Goal: Task Accomplishment & Management: Manage account settings

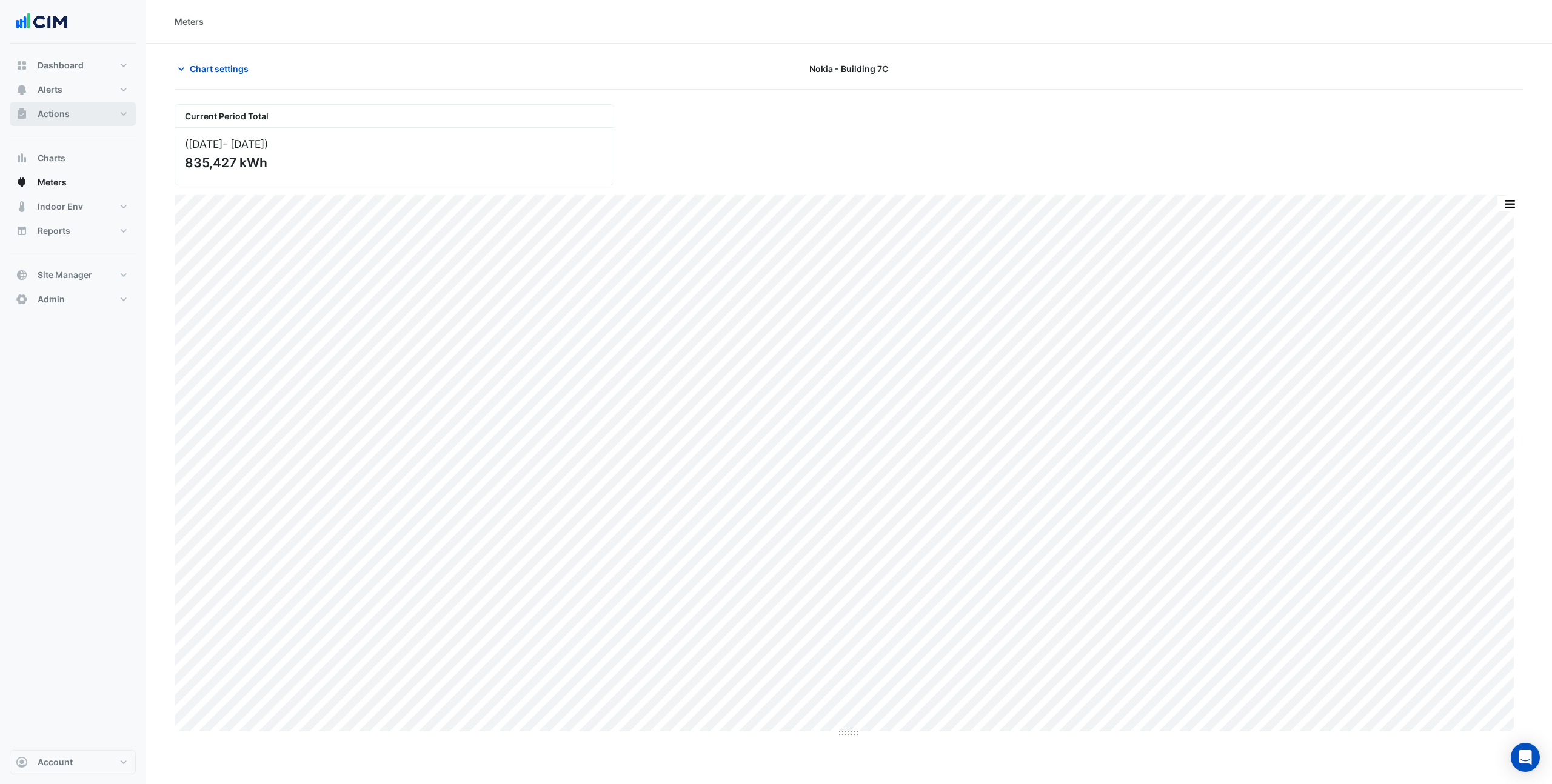
click at [97, 107] on button "Actions" at bounding box center [72, 114] width 126 height 24
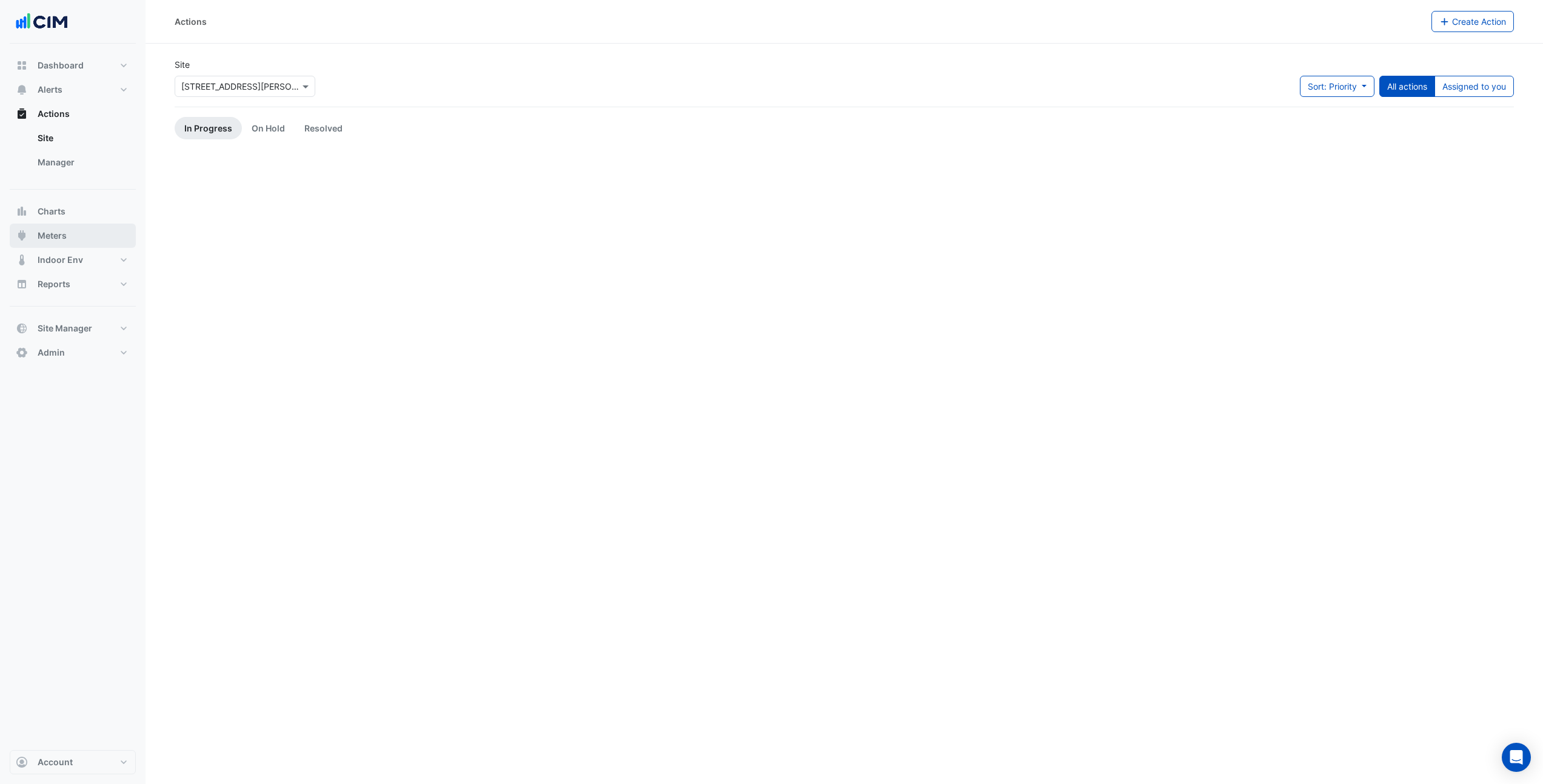
click at [79, 238] on button "Meters" at bounding box center [72, 236] width 126 height 24
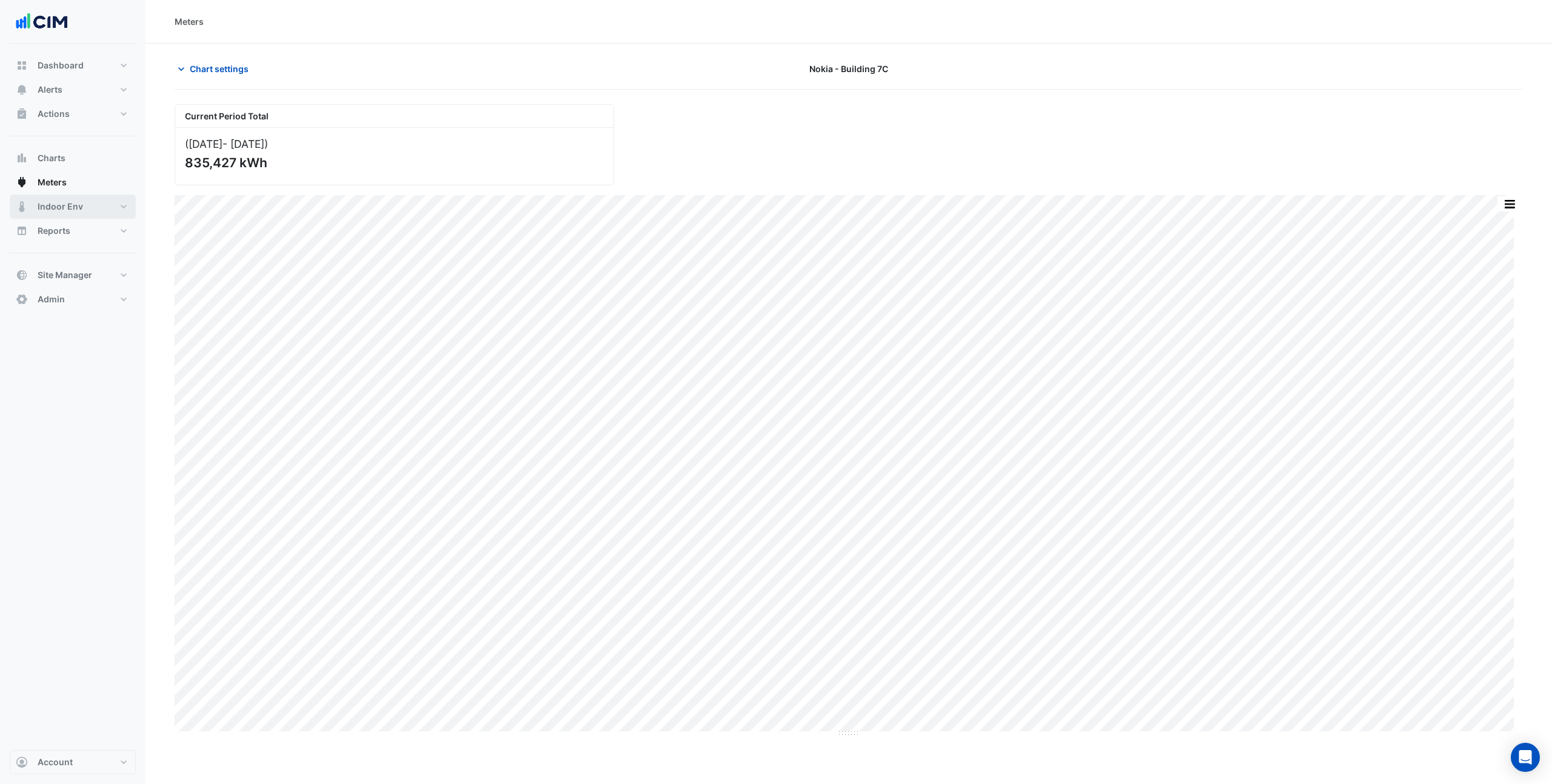
click at [109, 206] on button "Indoor Env" at bounding box center [72, 206] width 126 height 24
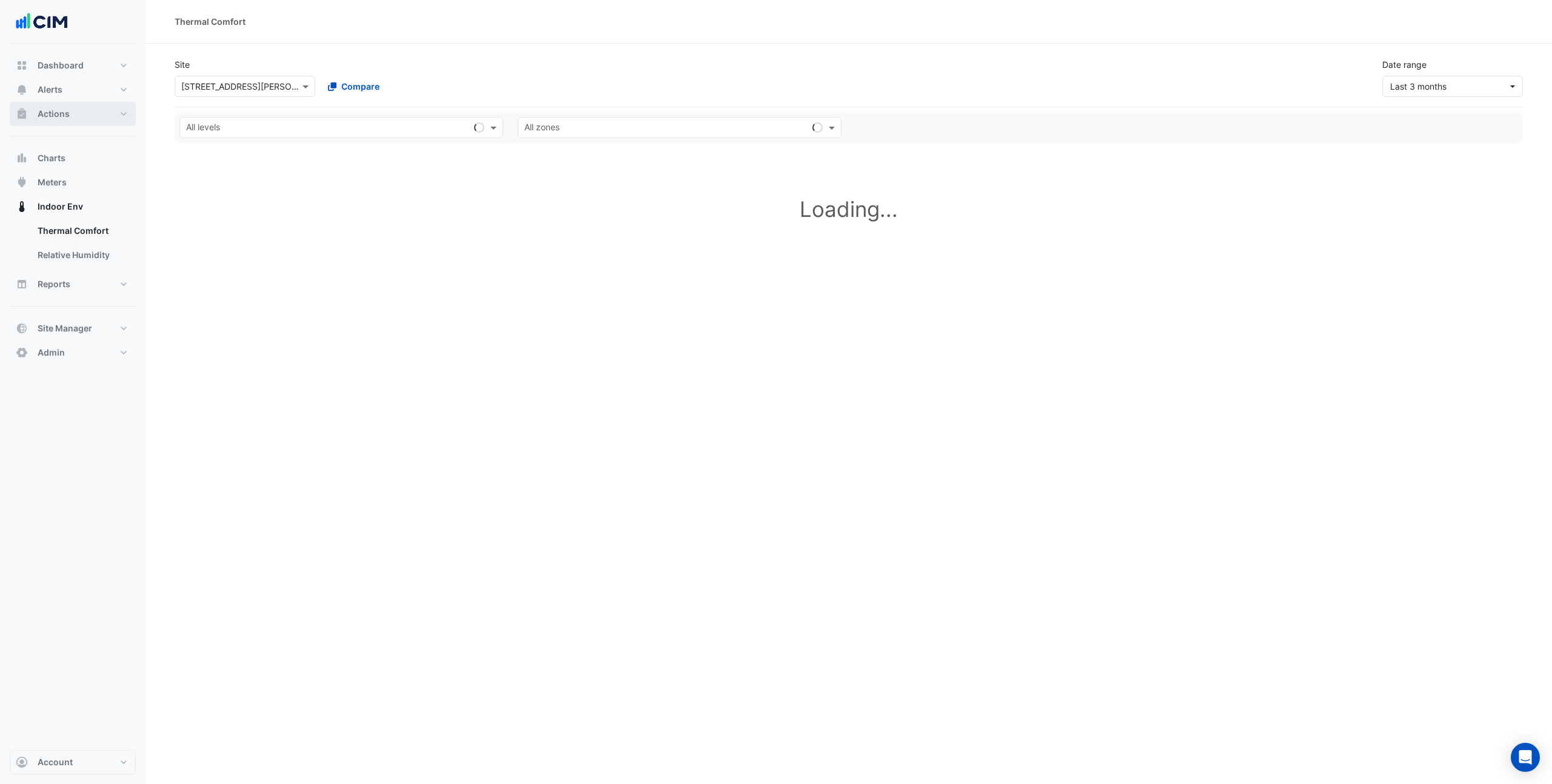
click at [112, 121] on button "Actions" at bounding box center [72, 114] width 126 height 24
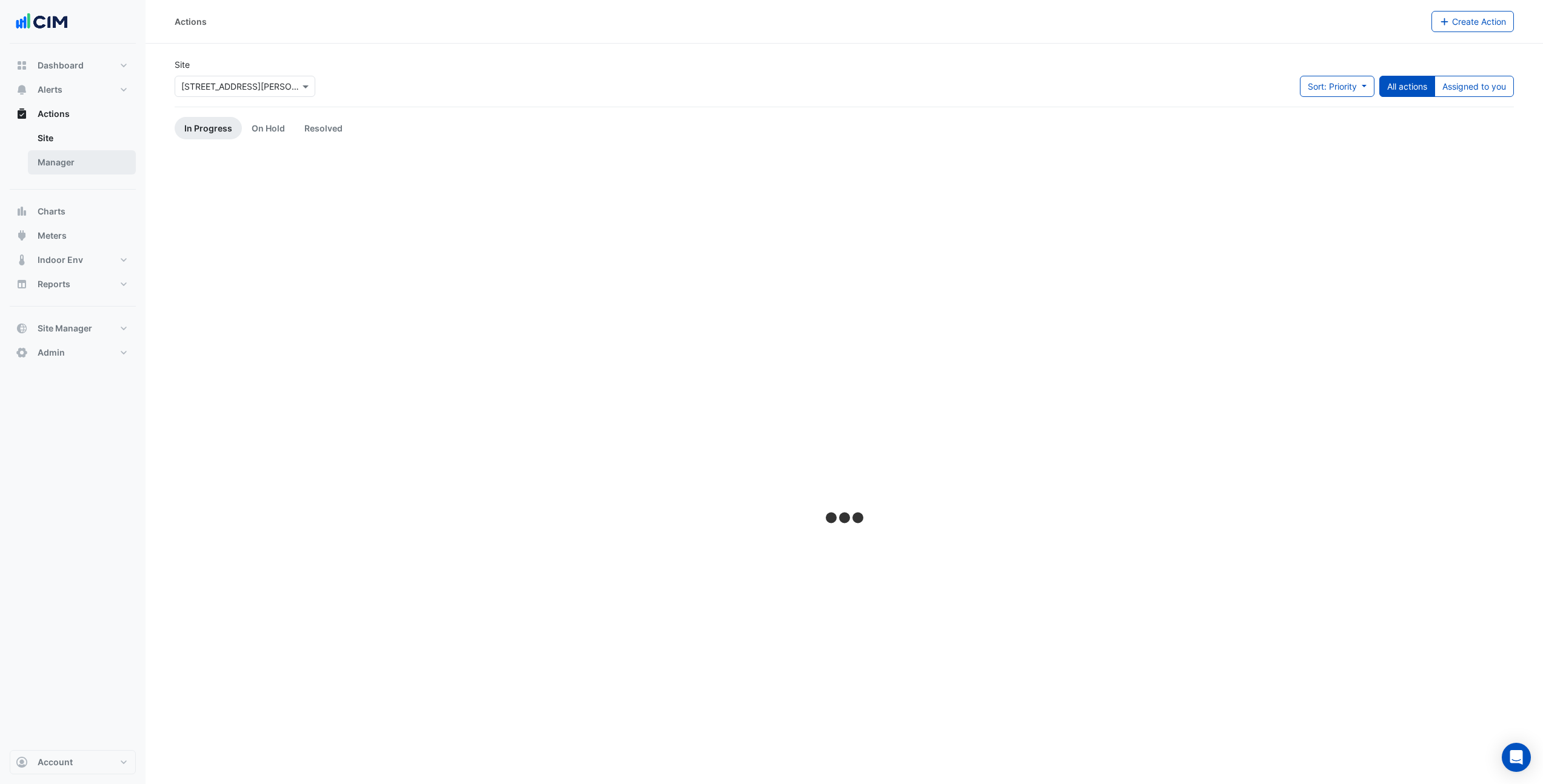
click at [91, 163] on link "Manager" at bounding box center [82, 162] width 108 height 24
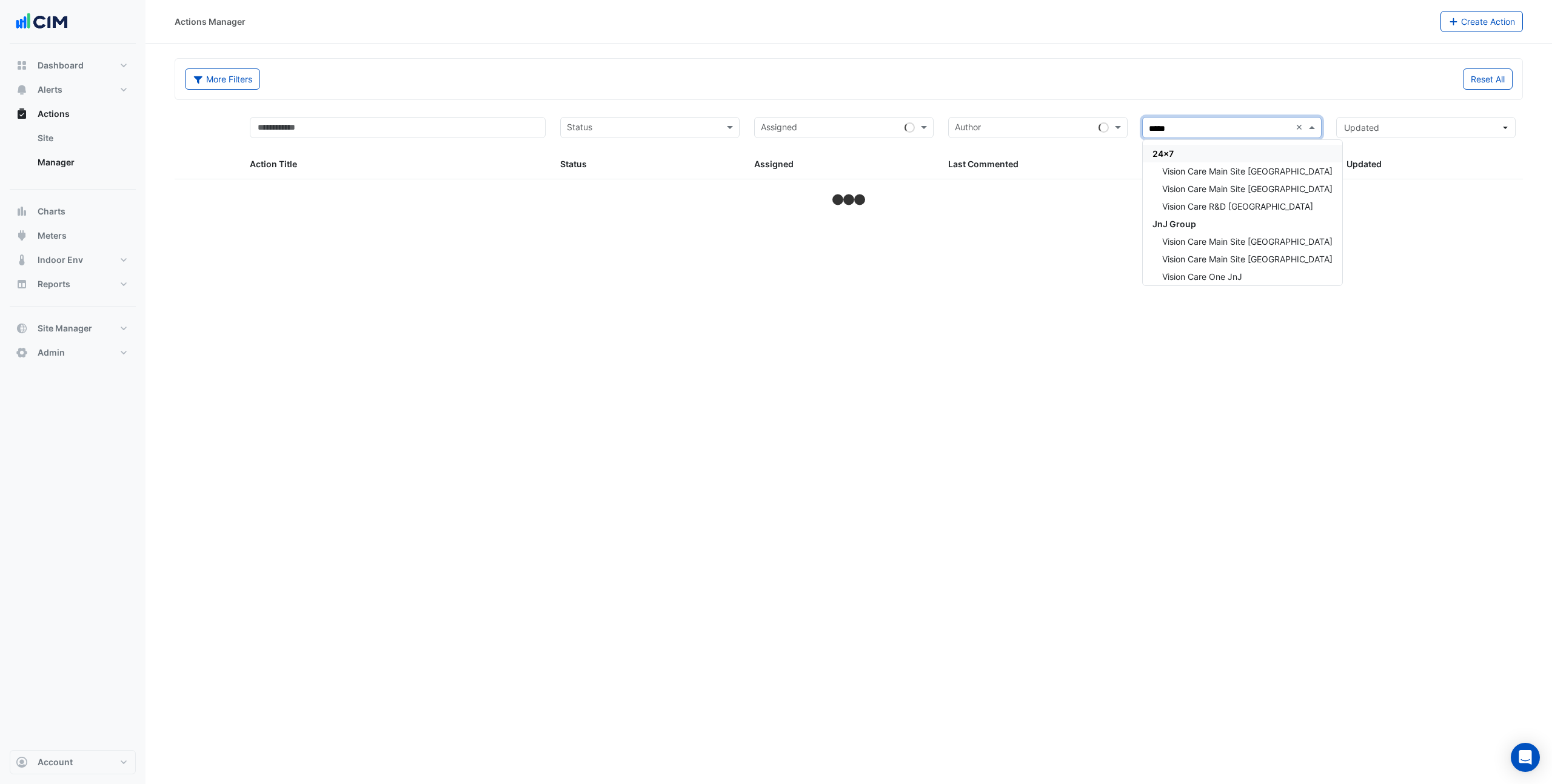
type input "******"
click at [1281, 189] on span "Vision Care Main Site Limerick" at bounding box center [1247, 189] width 170 height 11
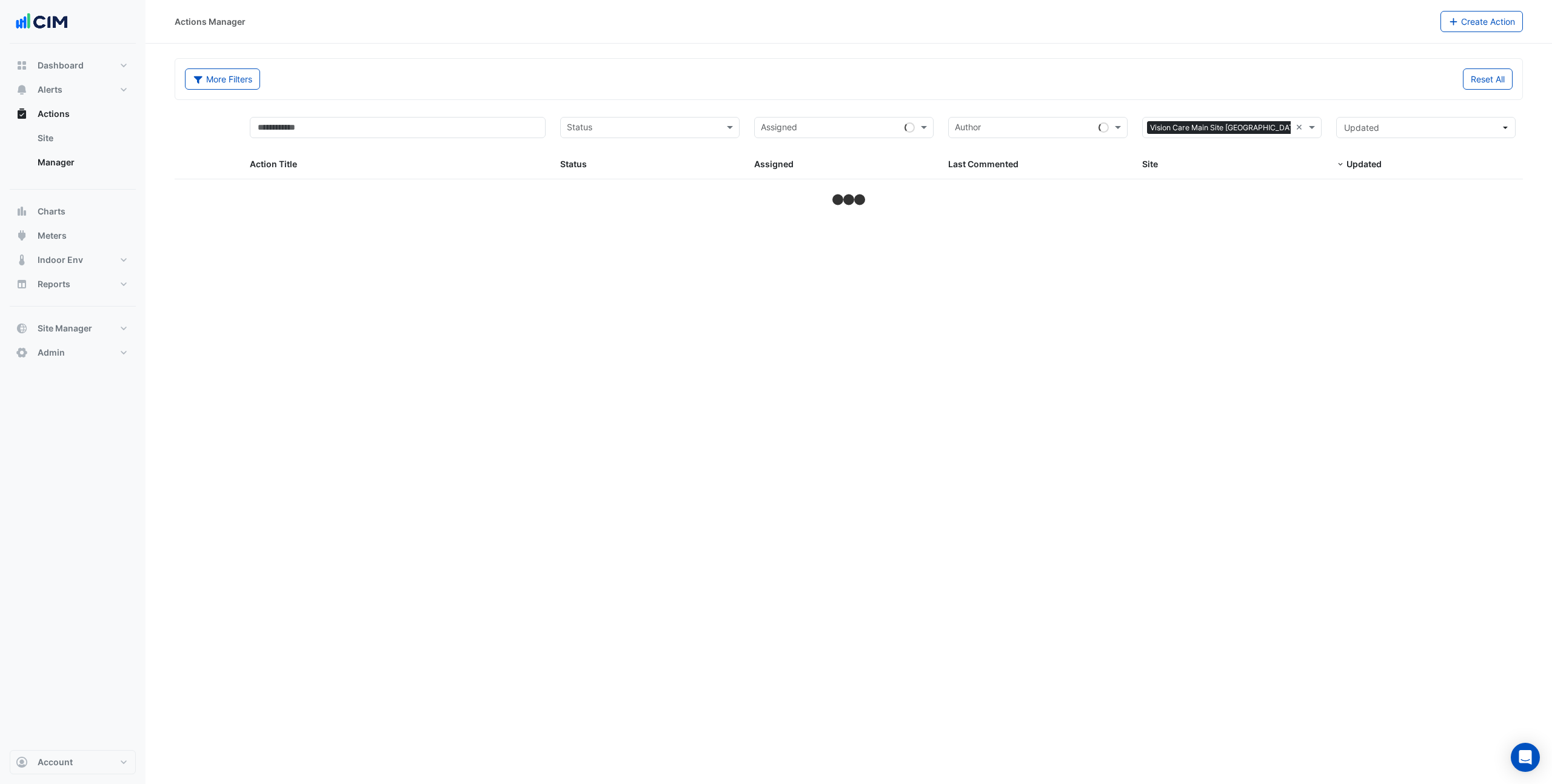
select select "***"
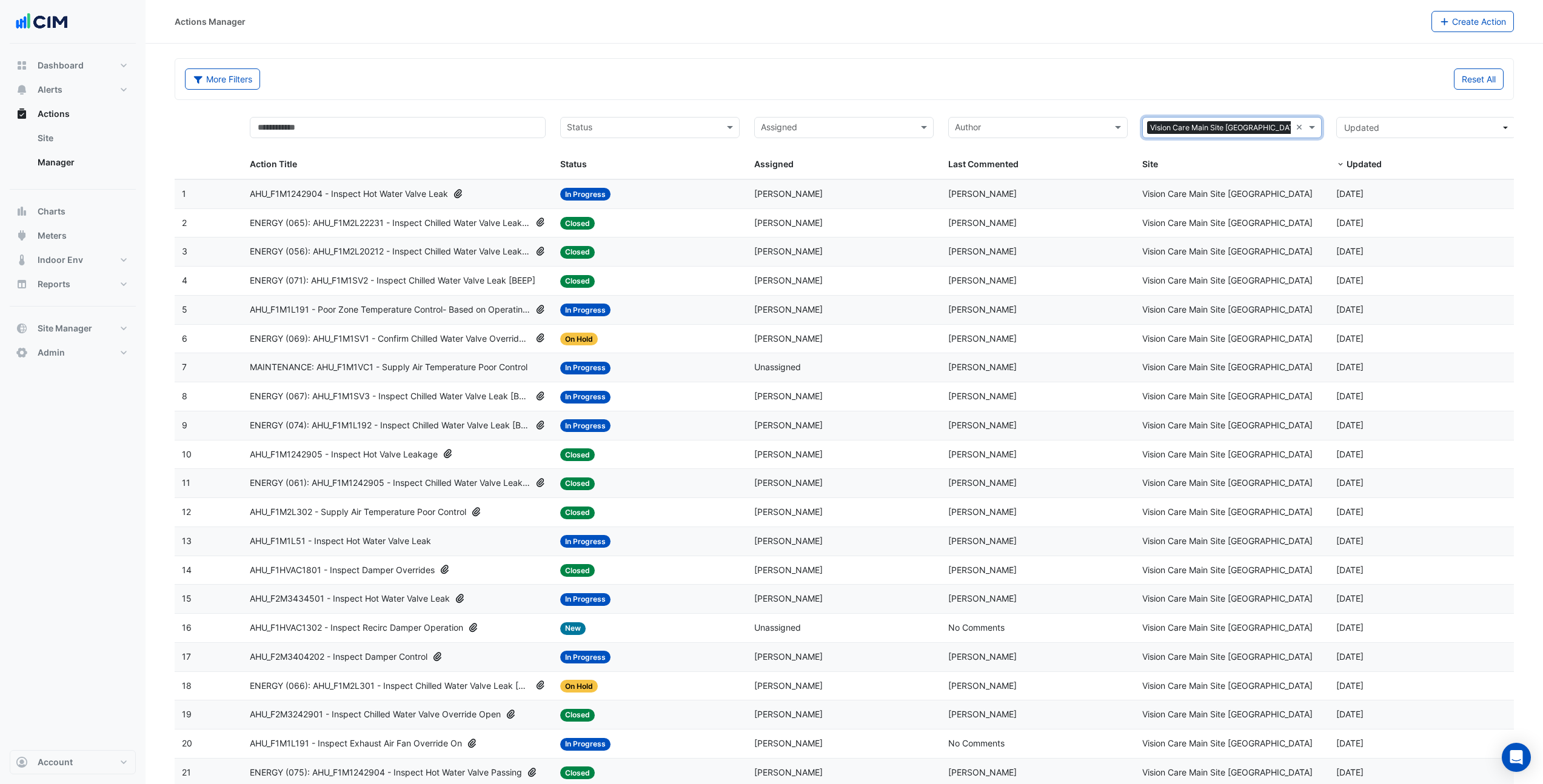
click at [649, 124] on input "text" at bounding box center [643, 129] width 152 height 13
click at [602, 210] on div "Closed" at bounding box center [649, 206] width 178 height 17
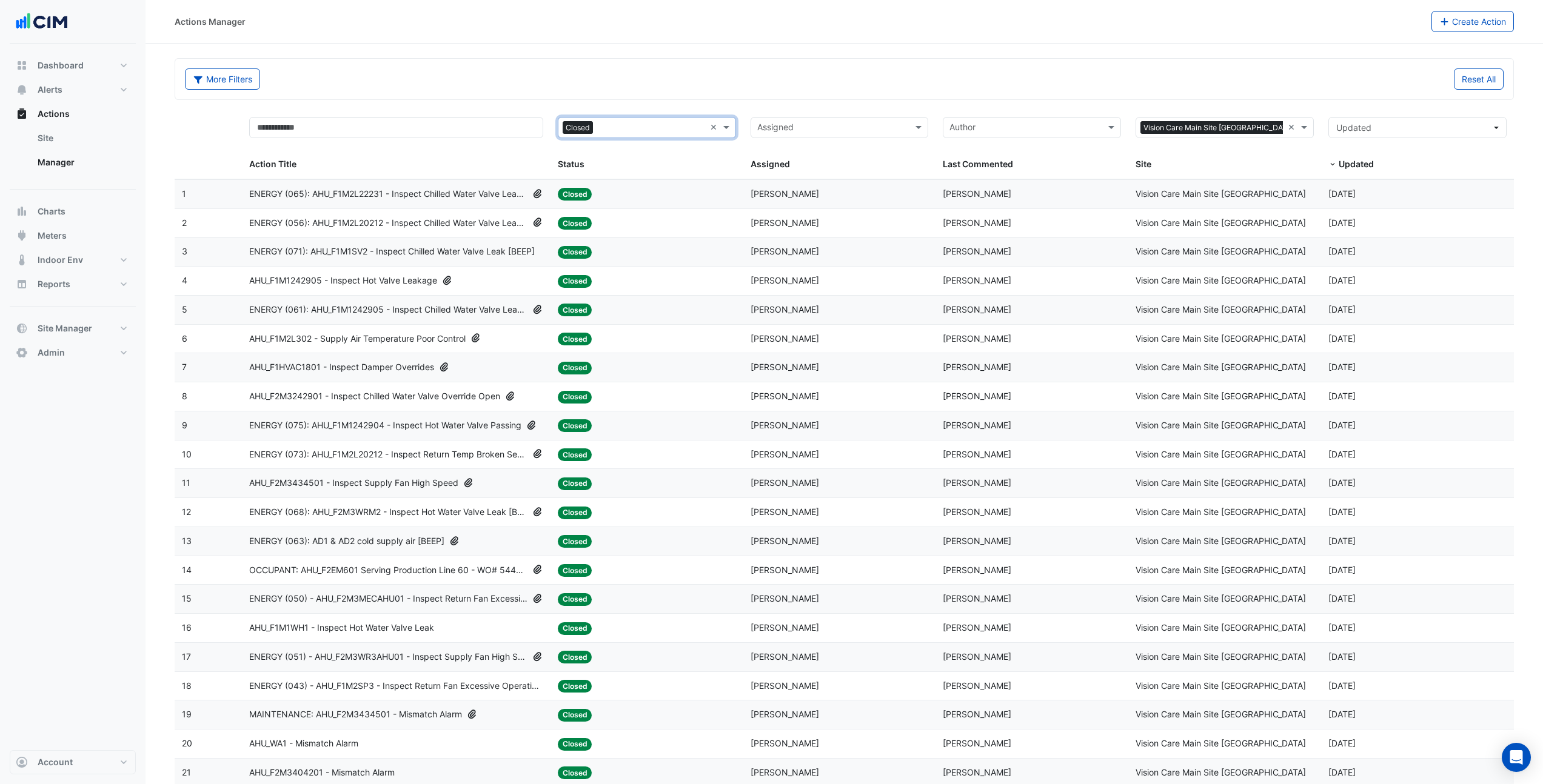
click at [504, 283] on div "AHU_F1M1242905 - Inspect Hot Valve Leakage" at bounding box center [396, 281] width 294 height 13
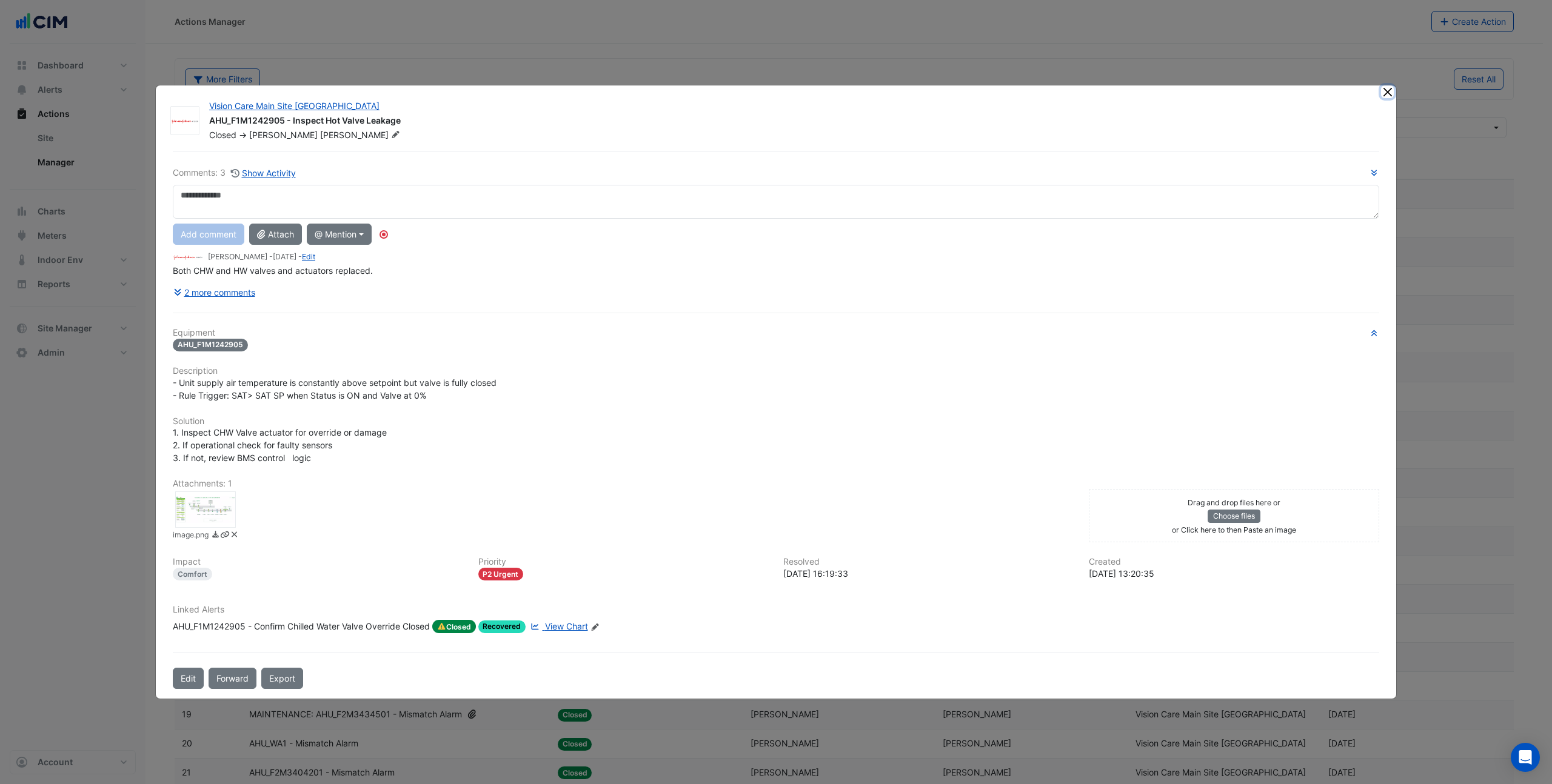
click at [1388, 93] on button "Close" at bounding box center [1387, 91] width 13 height 13
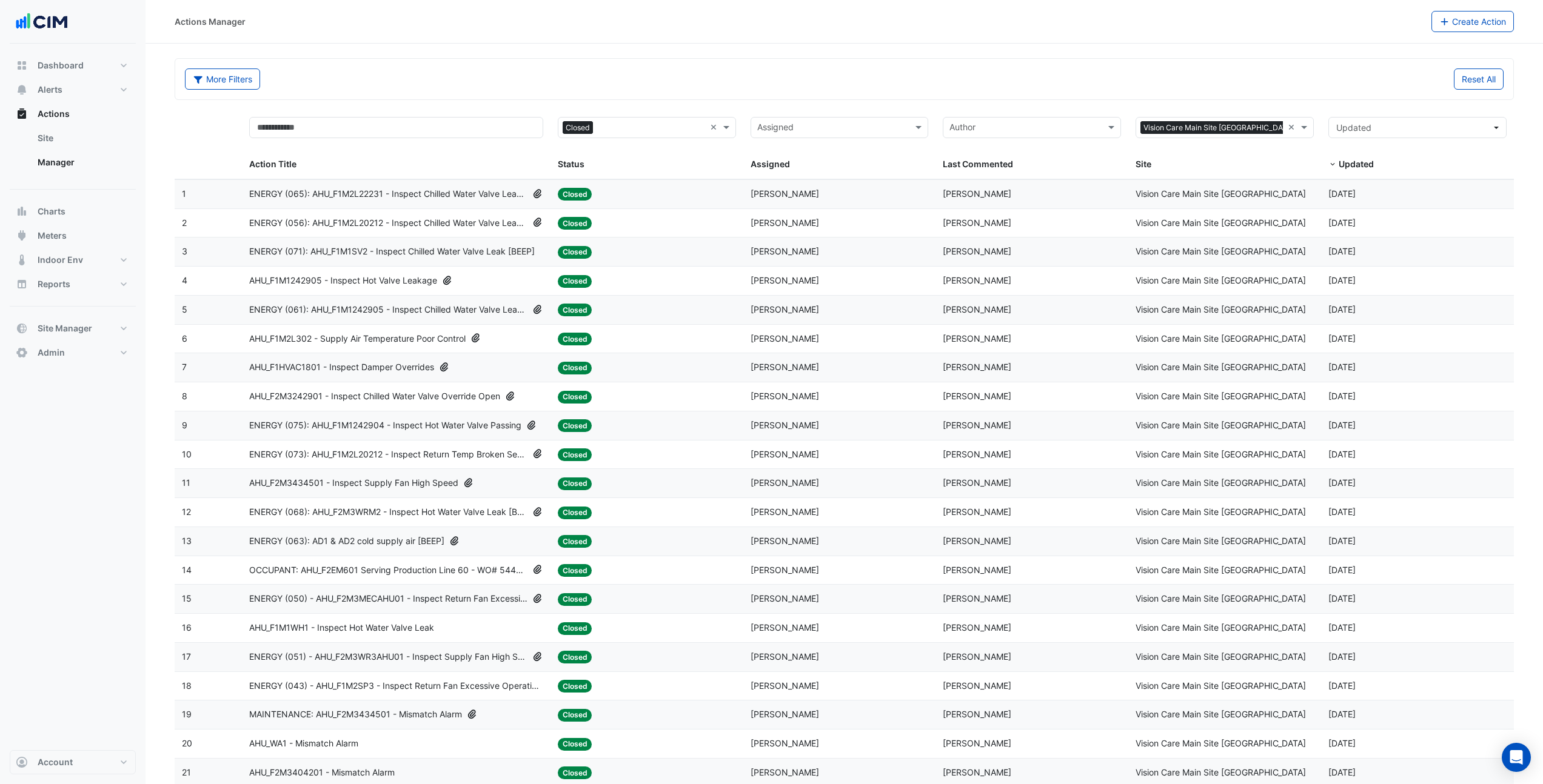
click at [392, 272] on datatable-body-cell "Action Title: AHU_F1M1242905 - Inspect Hot Valve Leakage" at bounding box center [395, 281] width 309 height 29
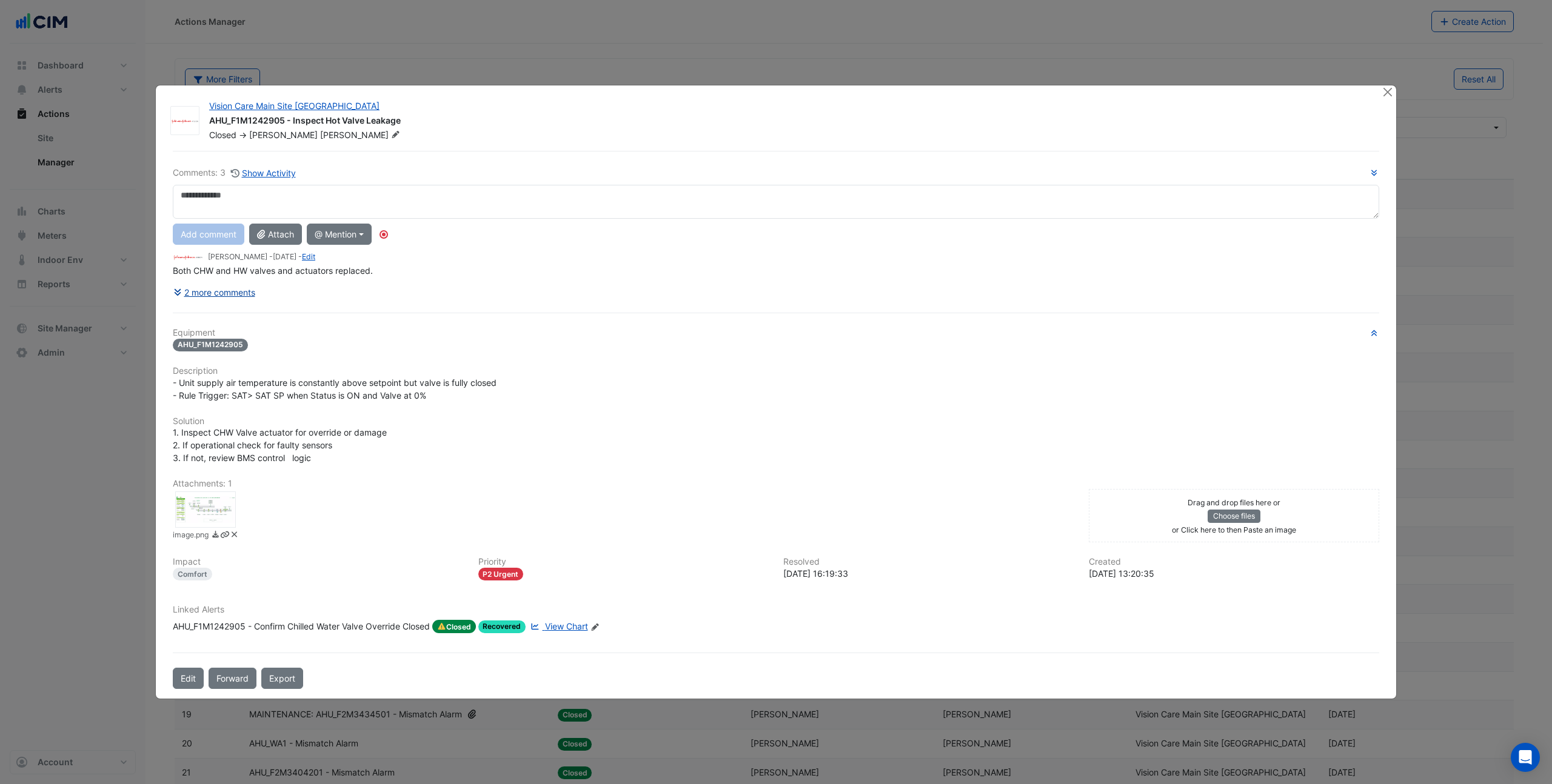
click at [247, 289] on button "2 more comments" at bounding box center [215, 292] width 83 height 21
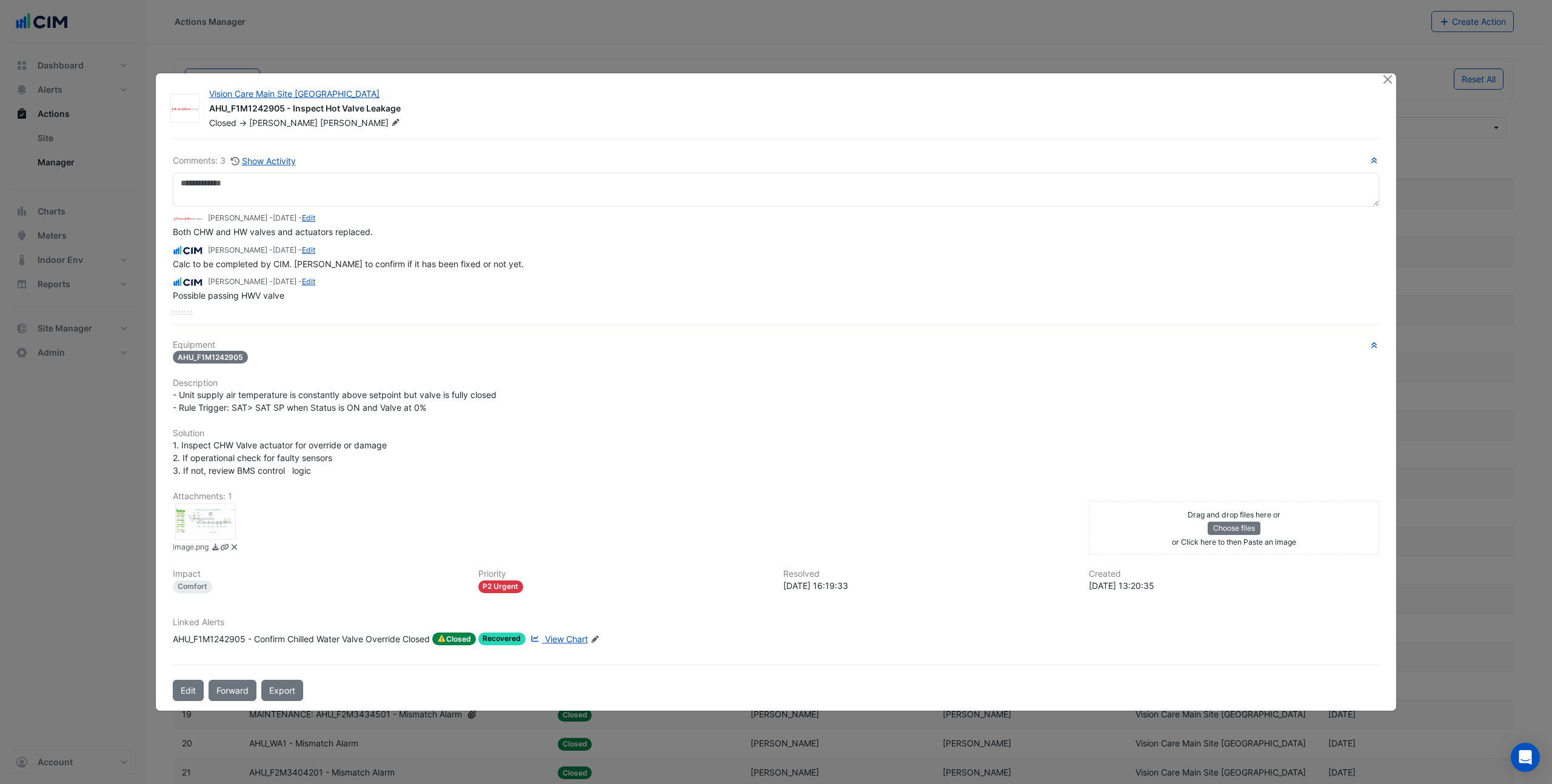
click at [209, 519] on div at bounding box center [205, 522] width 61 height 37
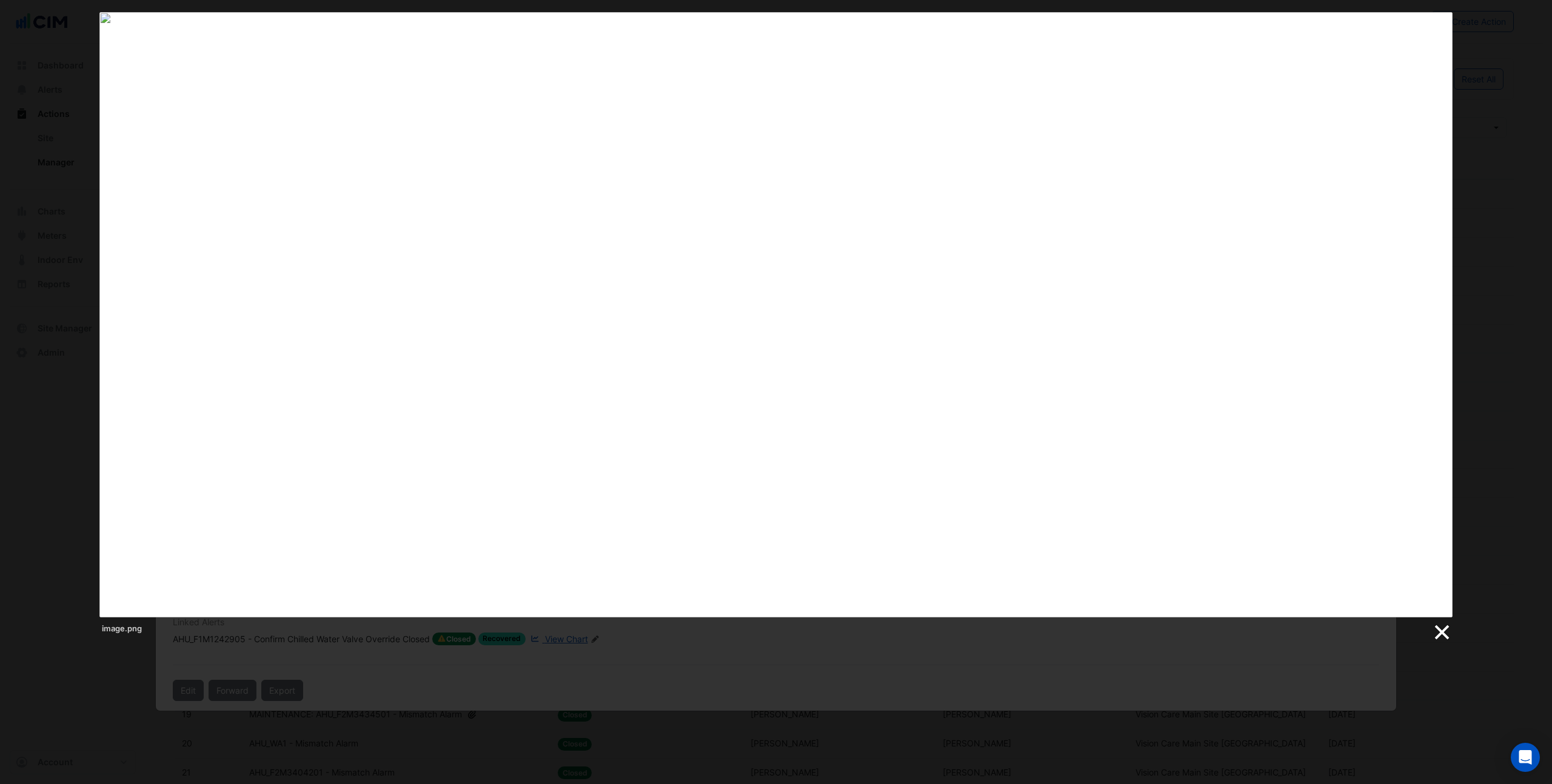
click at [1447, 636] on link at bounding box center [1441, 632] width 18 height 18
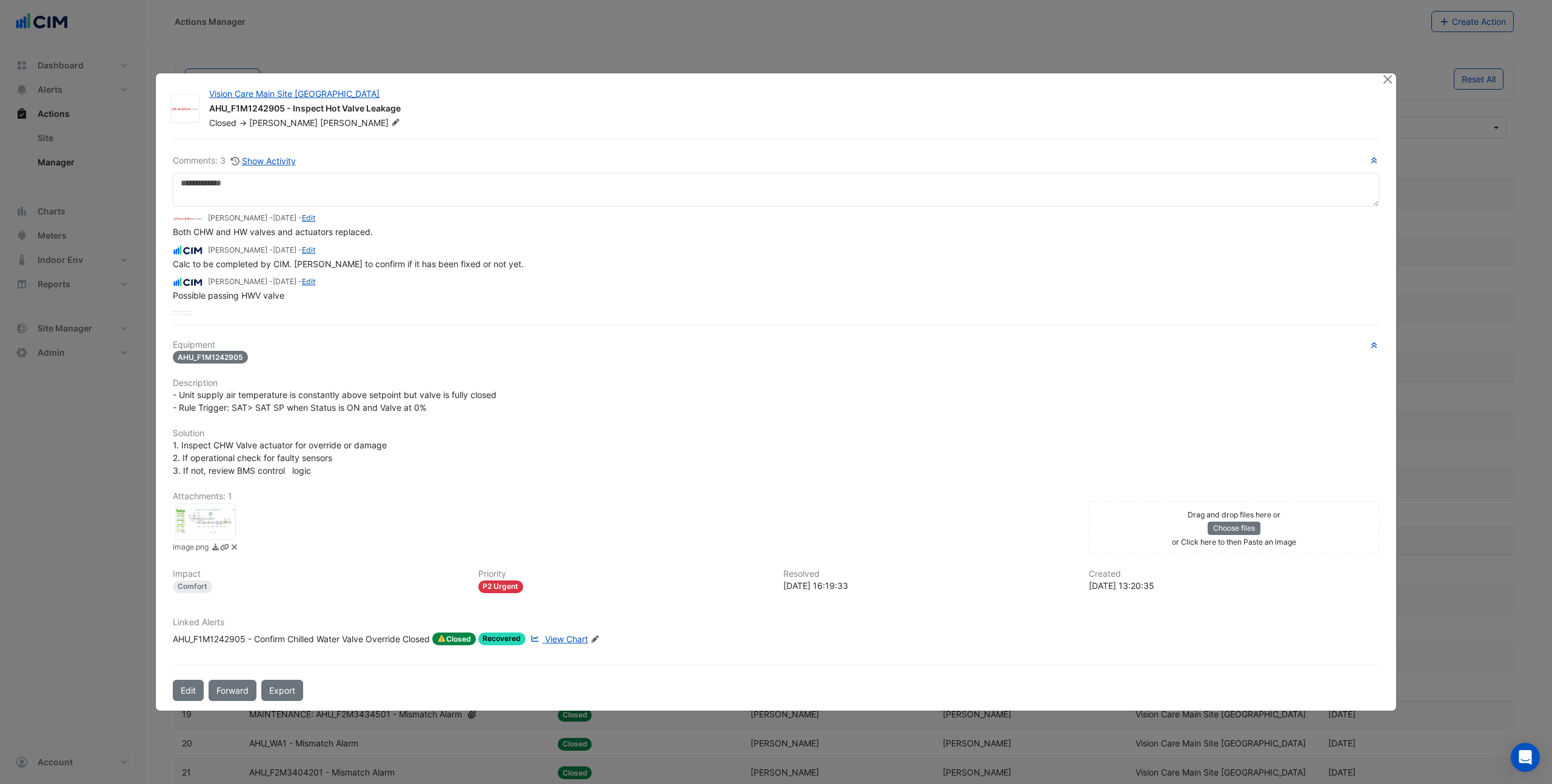
click at [581, 641] on span "View Chart" at bounding box center [567, 639] width 43 height 11
click at [227, 509] on div at bounding box center [205, 522] width 61 height 37
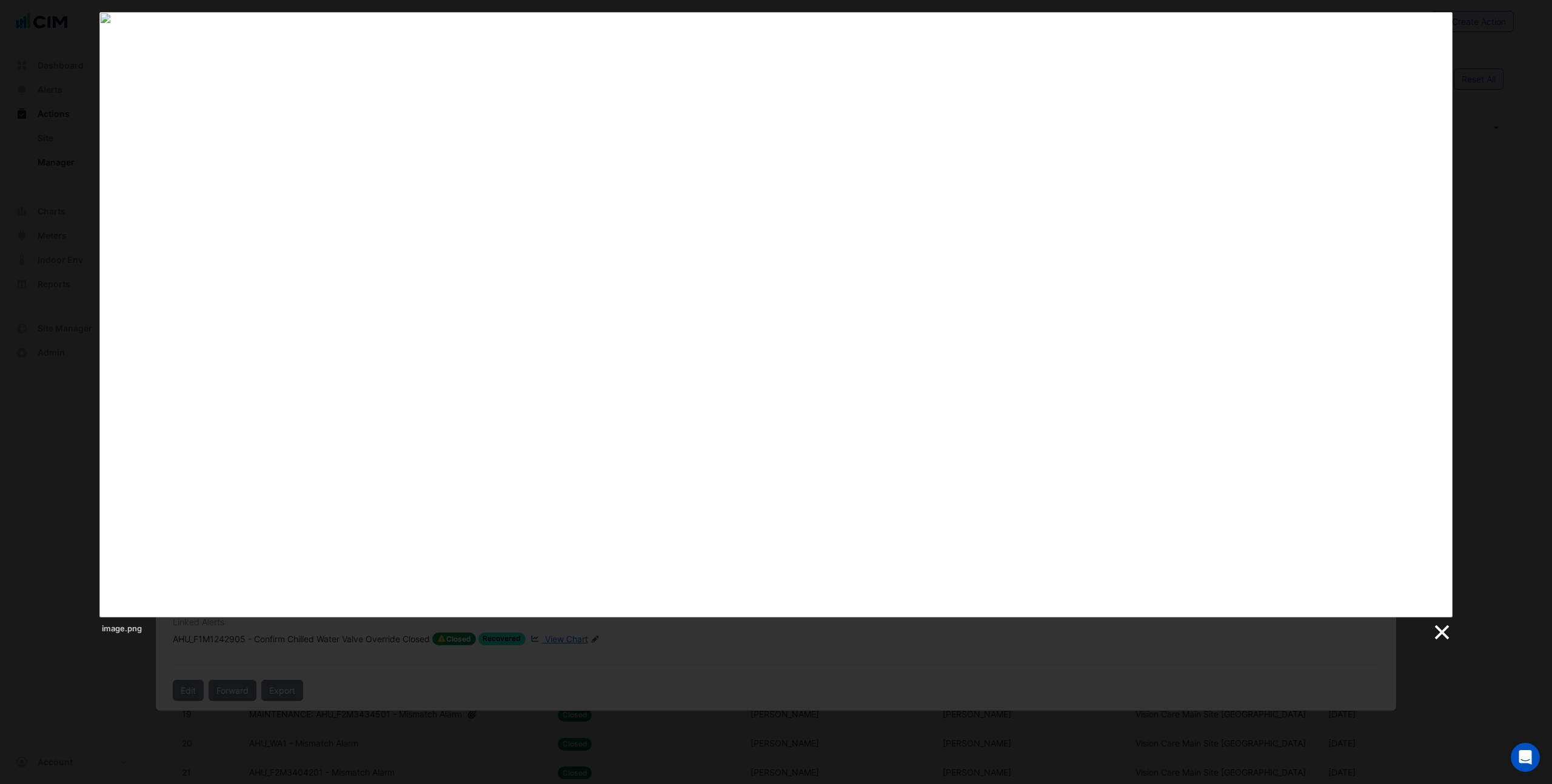
click at [1443, 632] on link at bounding box center [1441, 632] width 18 height 18
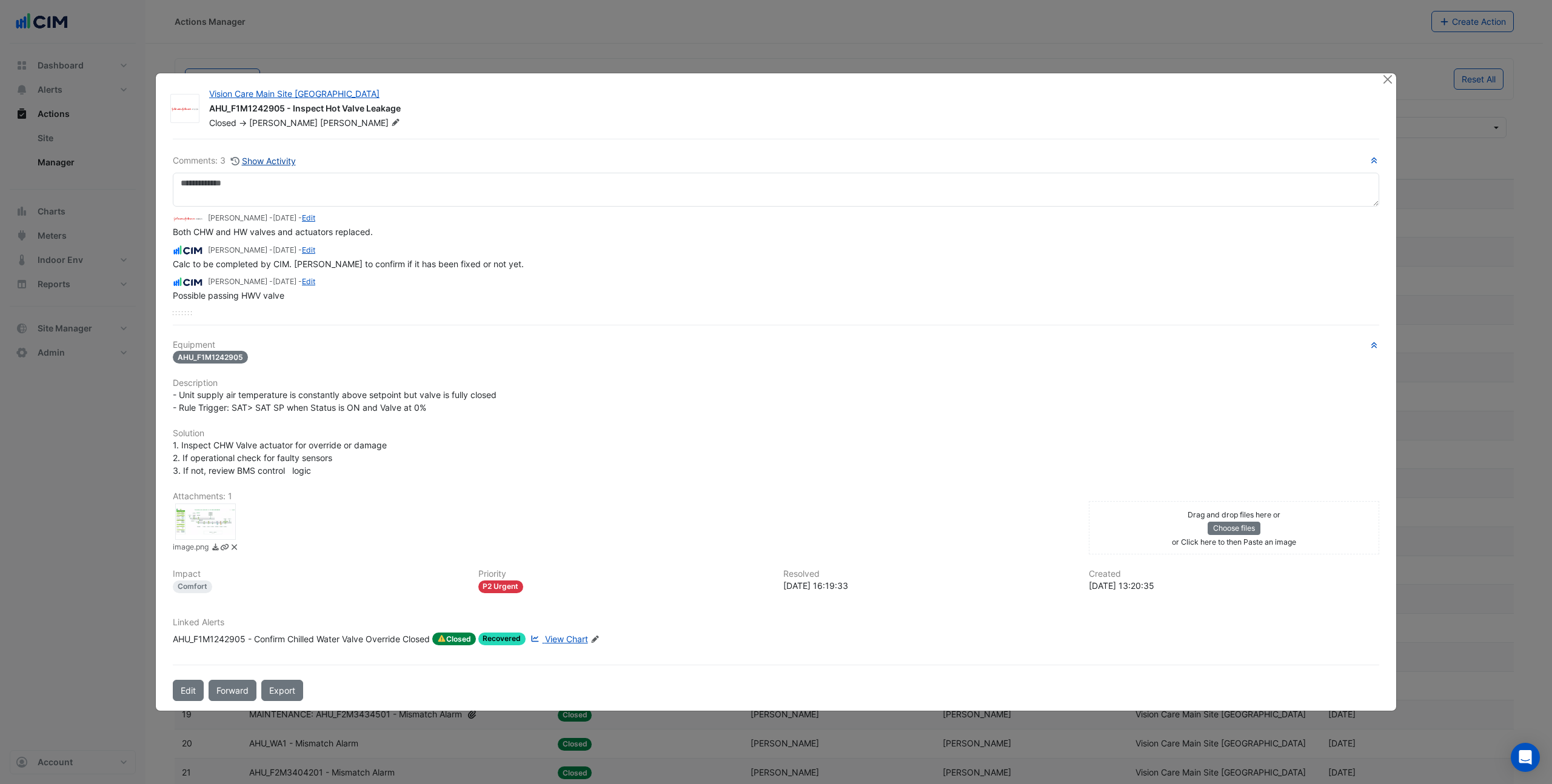
click at [265, 157] on button "Show Activity" at bounding box center [263, 161] width 66 height 13
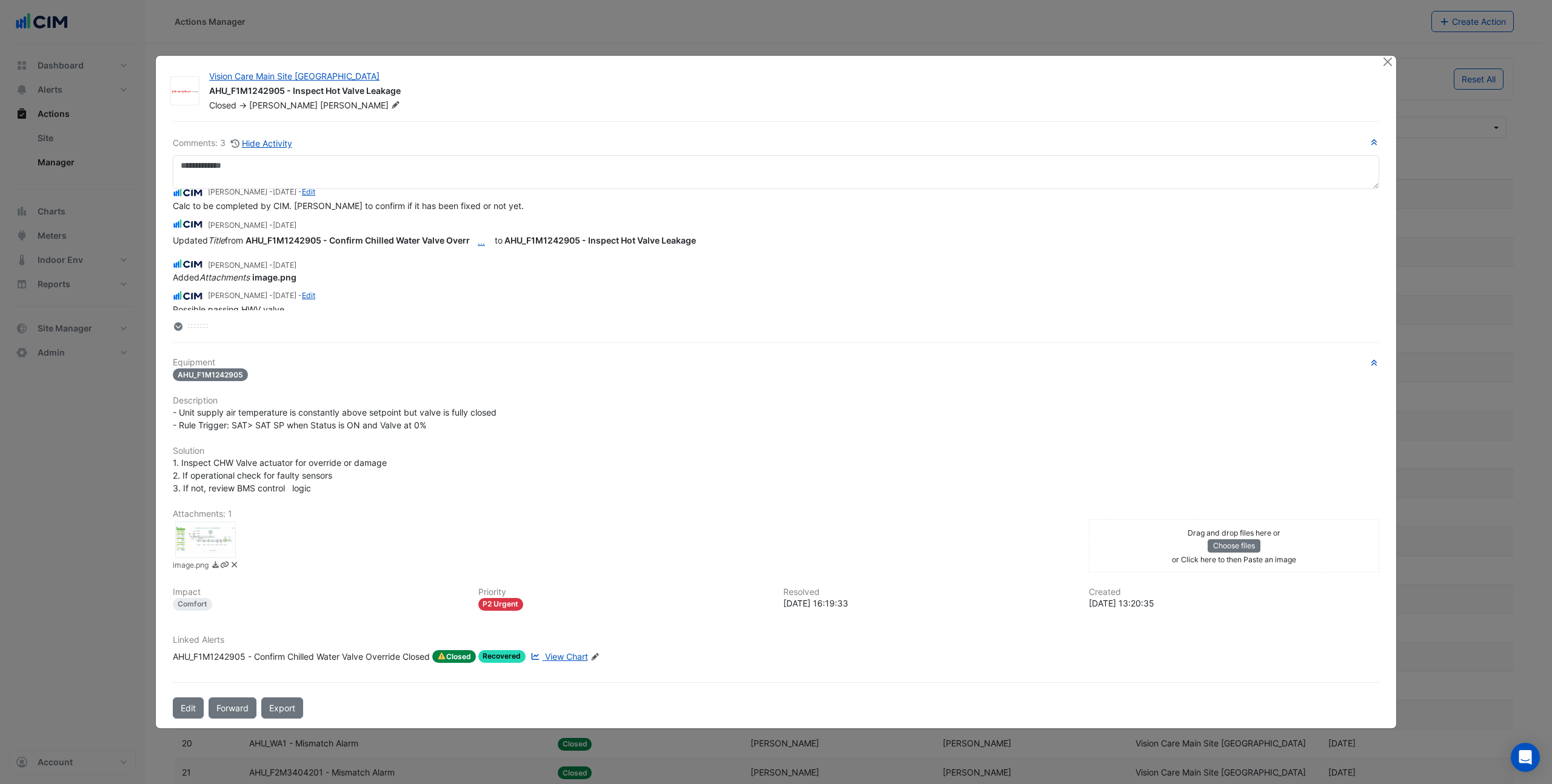
scroll to position [122, 0]
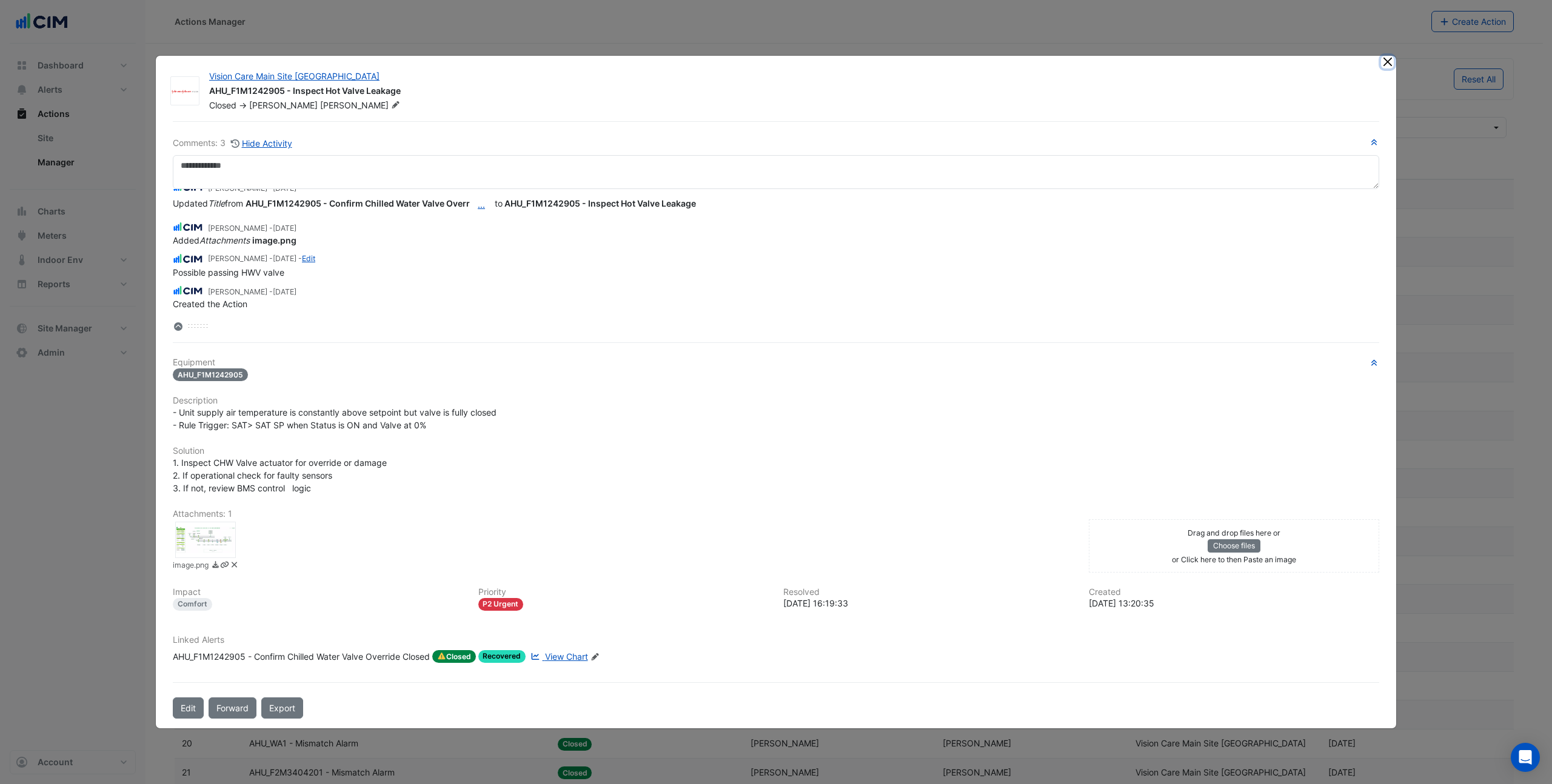
click at [1389, 66] on button "Close" at bounding box center [1387, 62] width 13 height 13
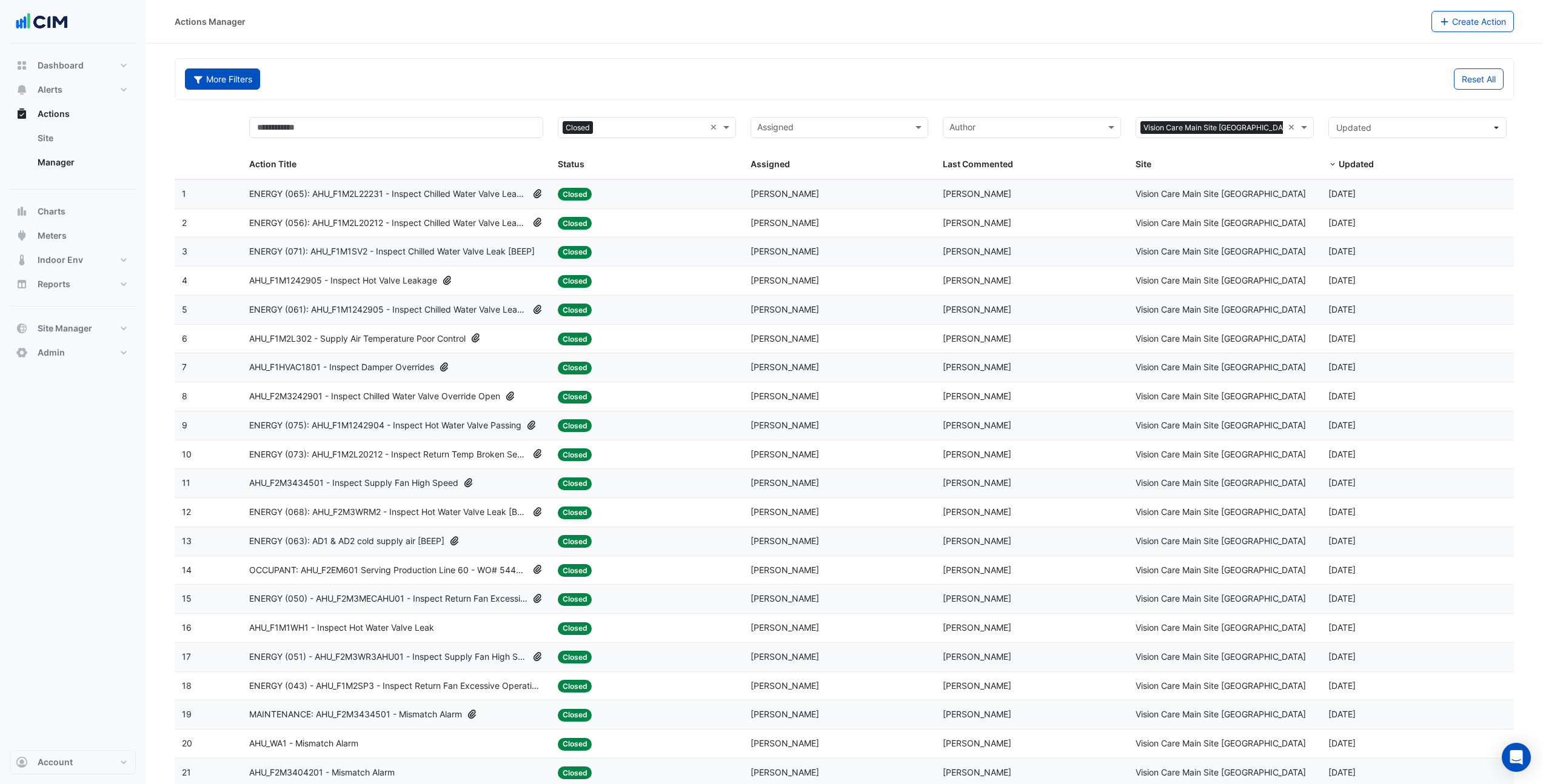
click at [228, 81] on button "More Filters" at bounding box center [222, 79] width 75 height 21
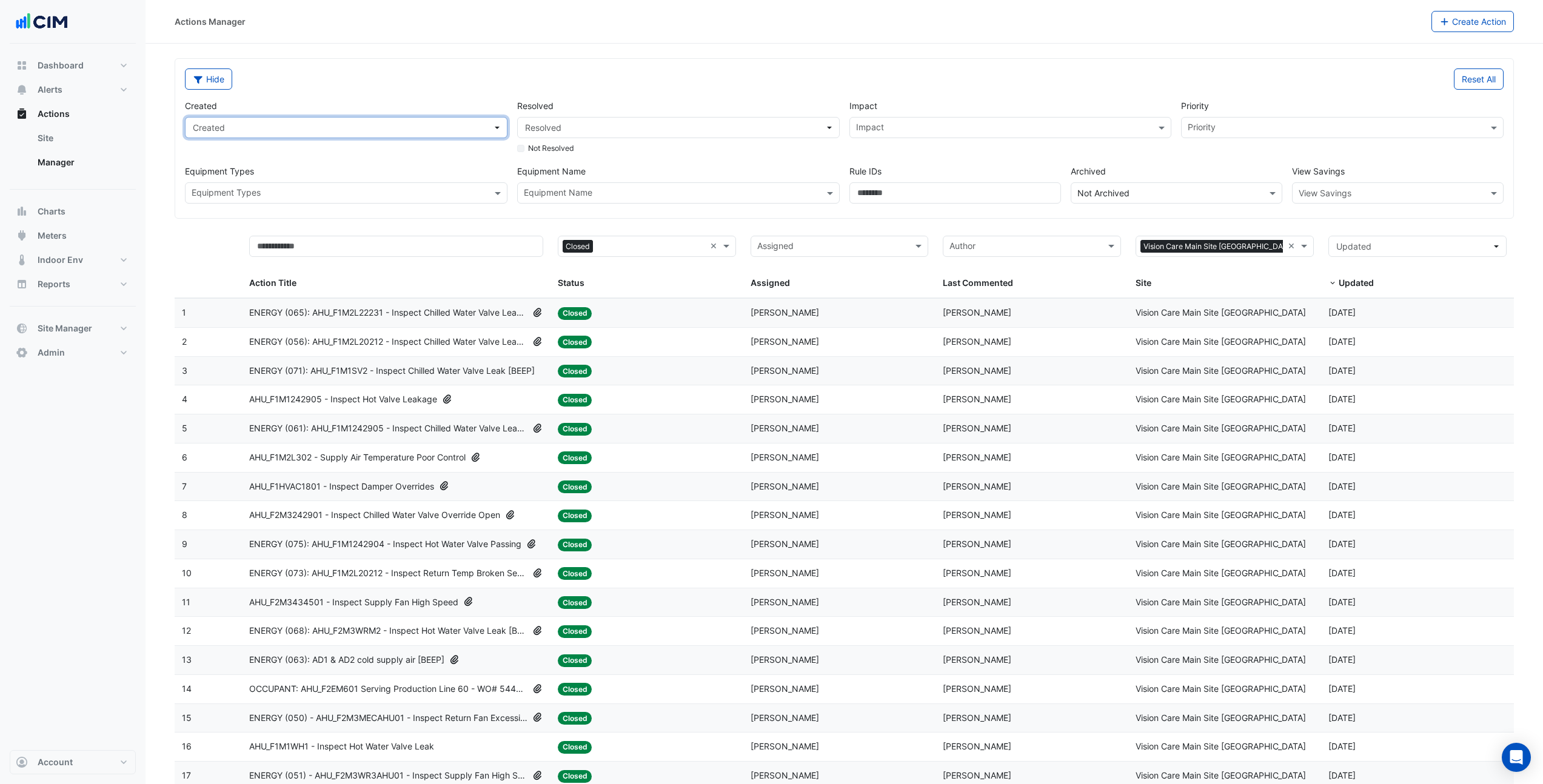
click at [231, 129] on span "Created" at bounding box center [341, 127] width 299 height 13
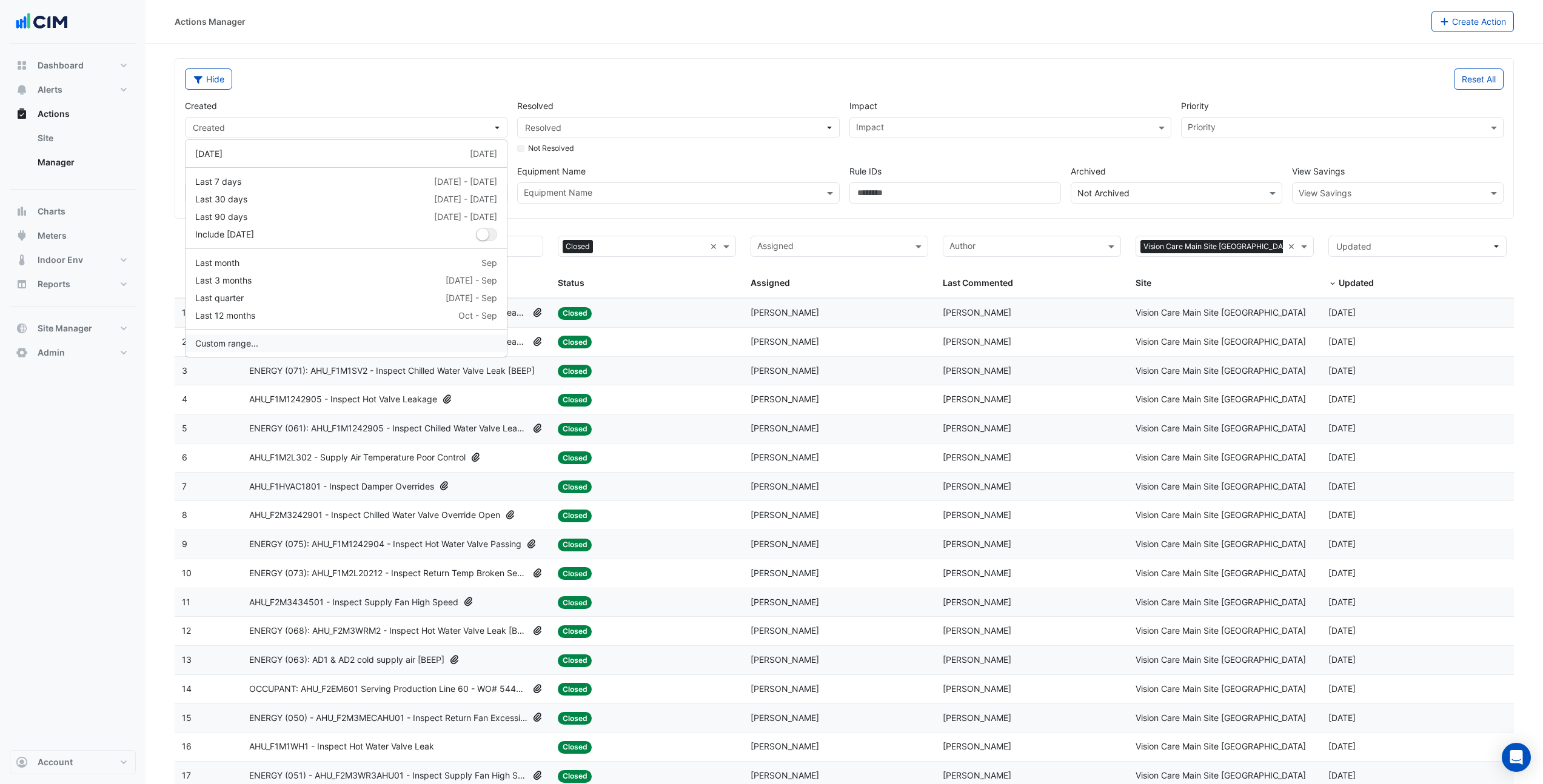
click at [250, 346] on button "Custom range..." at bounding box center [346, 343] width 321 height 17
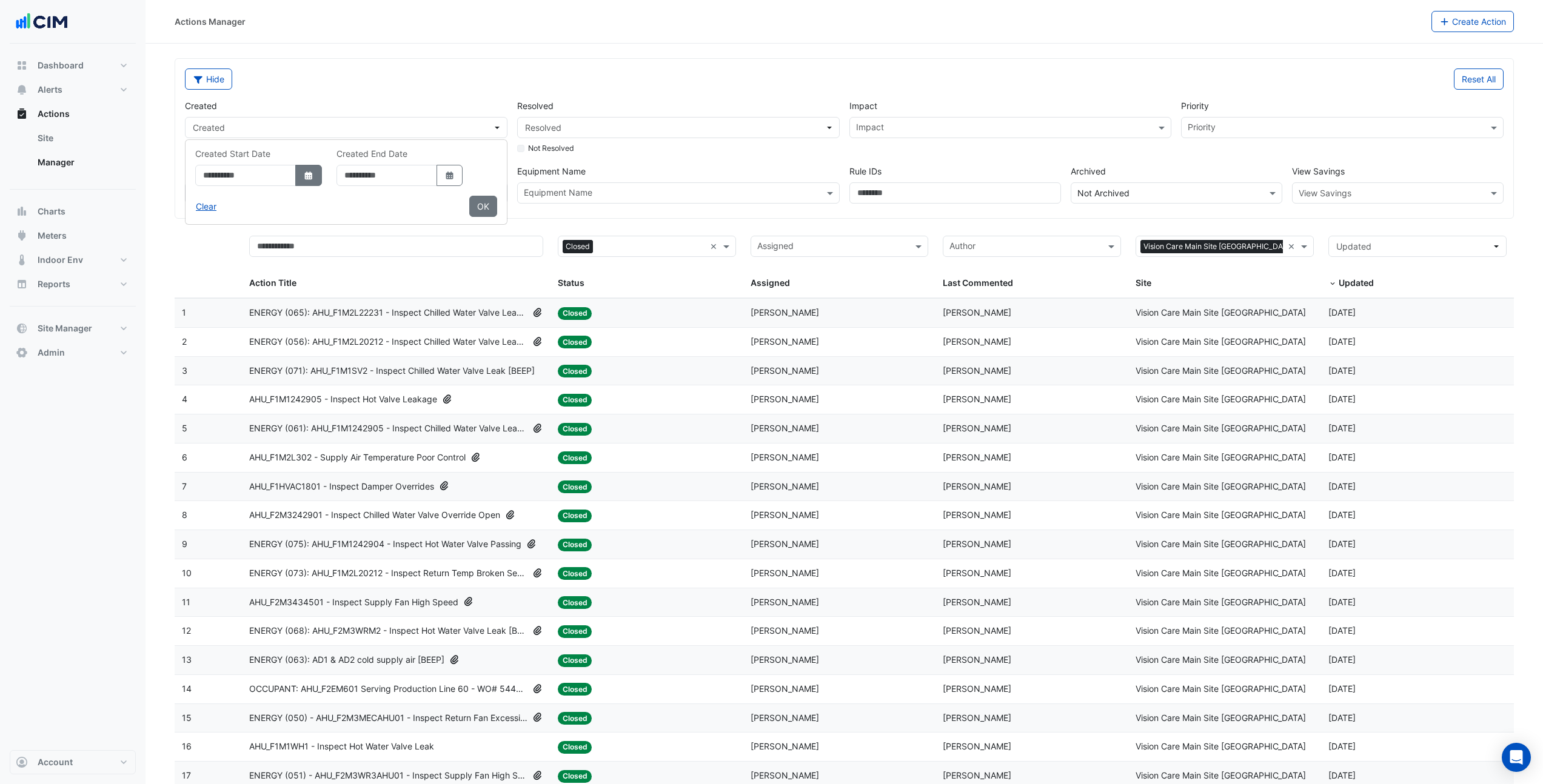
click at [313, 176] on icon "dropDown" at bounding box center [309, 175] width 8 height 8
select select "**"
select select "****"
click at [239, 236] on div "1" at bounding box center [234, 240] width 19 height 19
type input "**********"
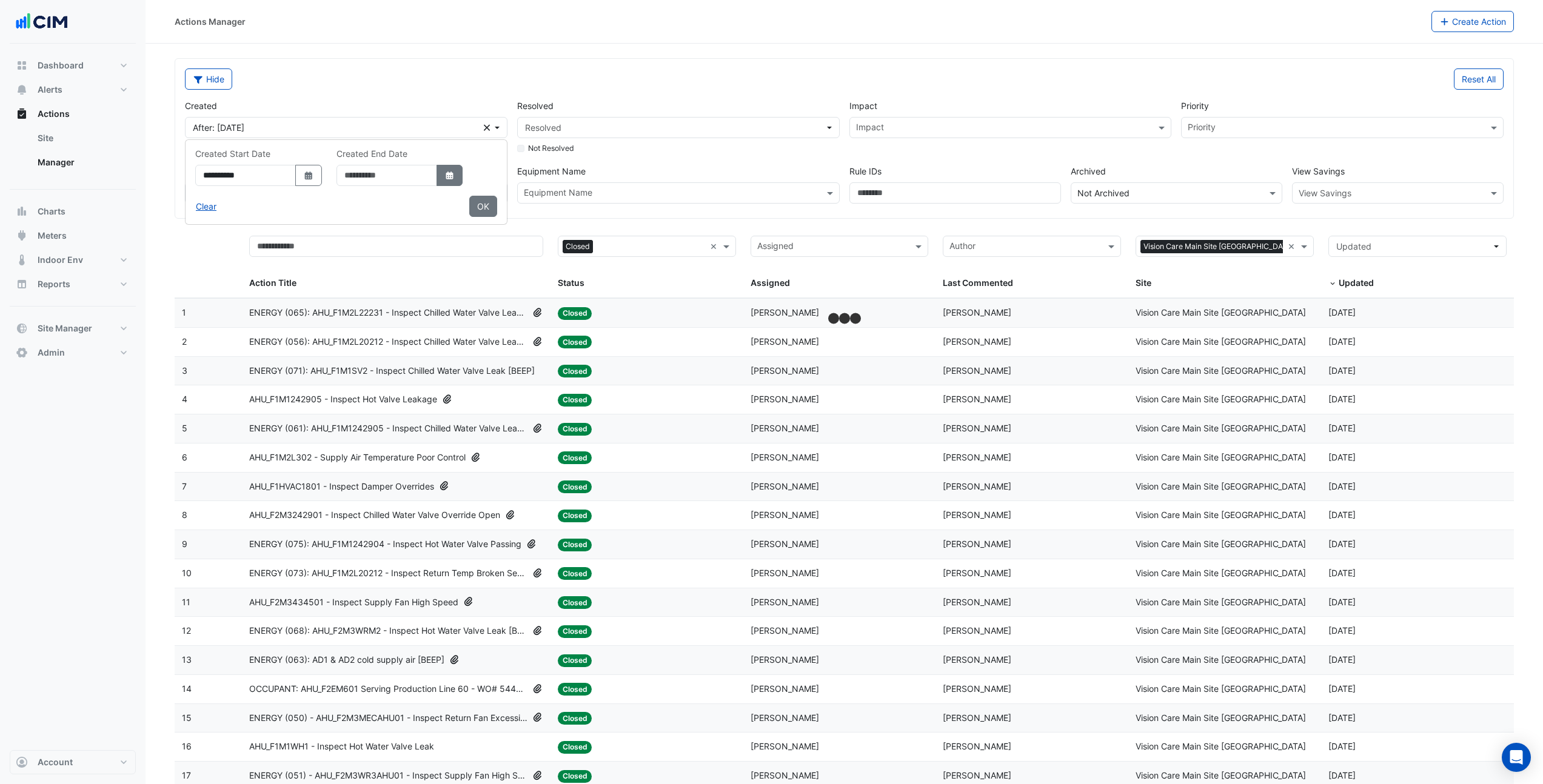
click at [455, 178] on icon "Select Date" at bounding box center [449, 175] width 11 height 9
click at [424, 317] on div "31" at bounding box center [430, 317] width 19 height 19
type input "**********"
click at [322, 171] on button "Select Date" at bounding box center [309, 175] width 27 height 21
select select "**"
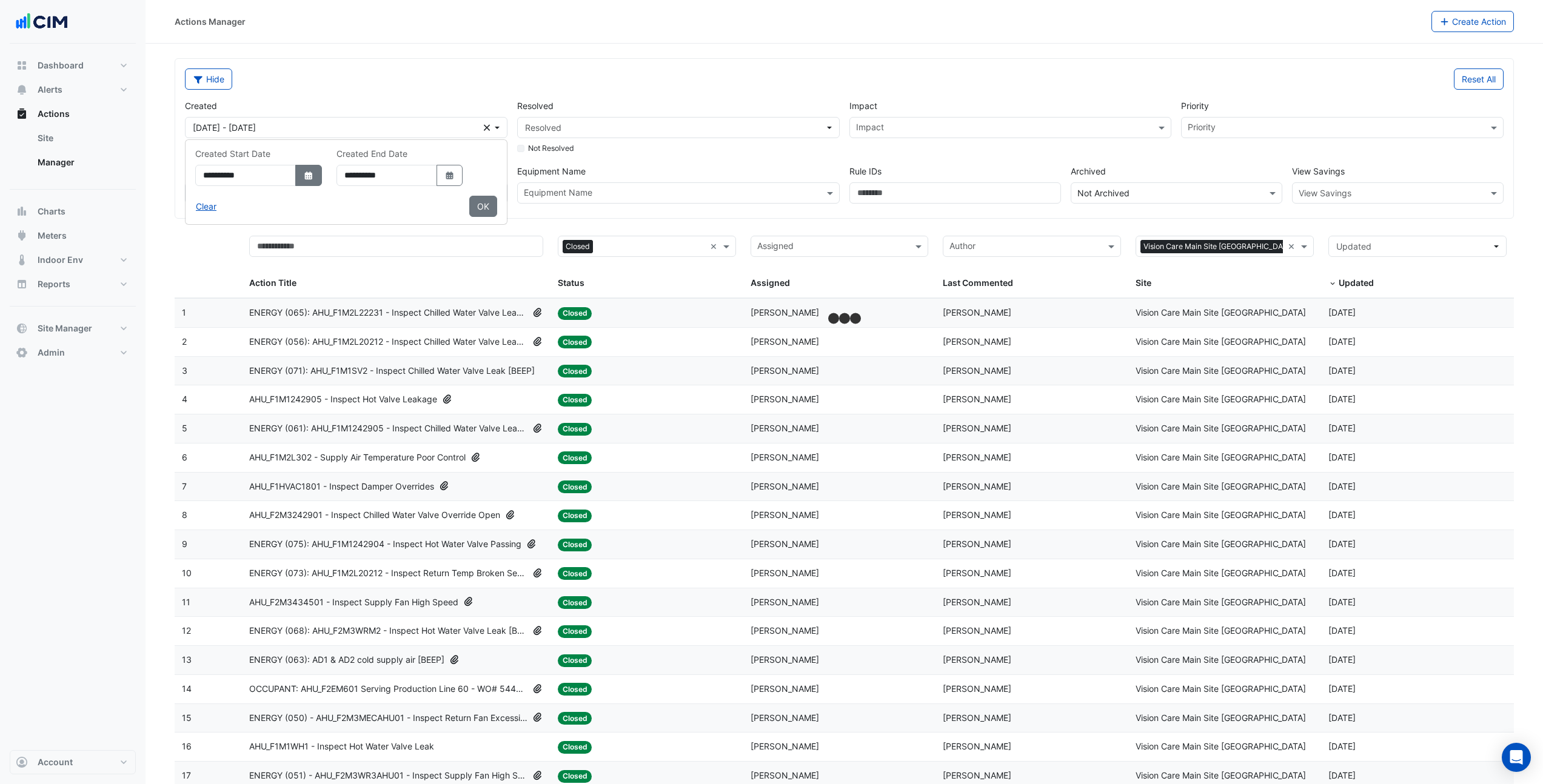
select select "****"
click at [191, 199] on span "Previous month" at bounding box center [195, 200] width 9 height 9
select select "*"
click at [271, 244] on div "1" at bounding box center [273, 240] width 19 height 19
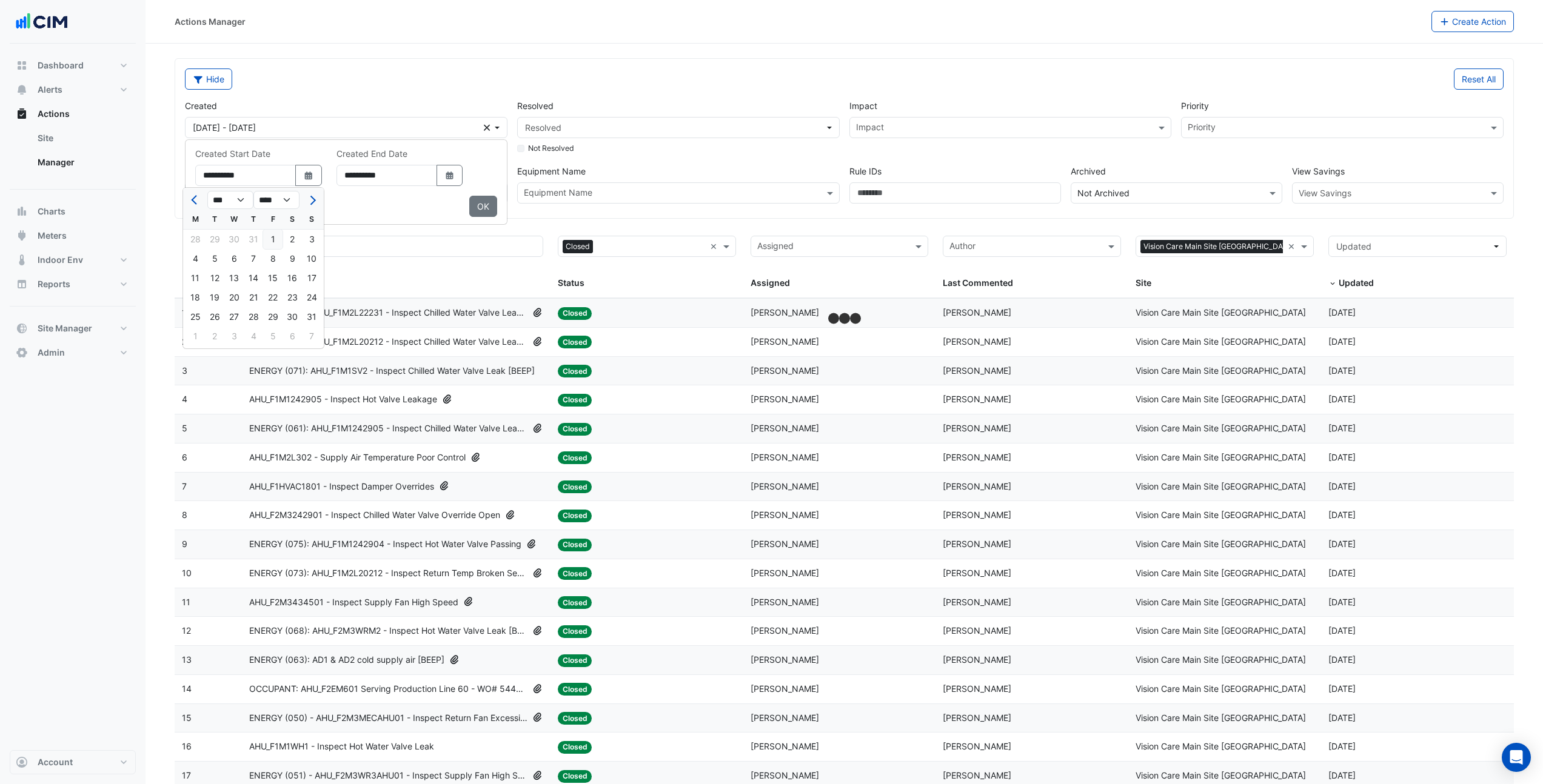
type input "**********"
click at [463, 173] on button "Select Date" at bounding box center [450, 175] width 27 height 21
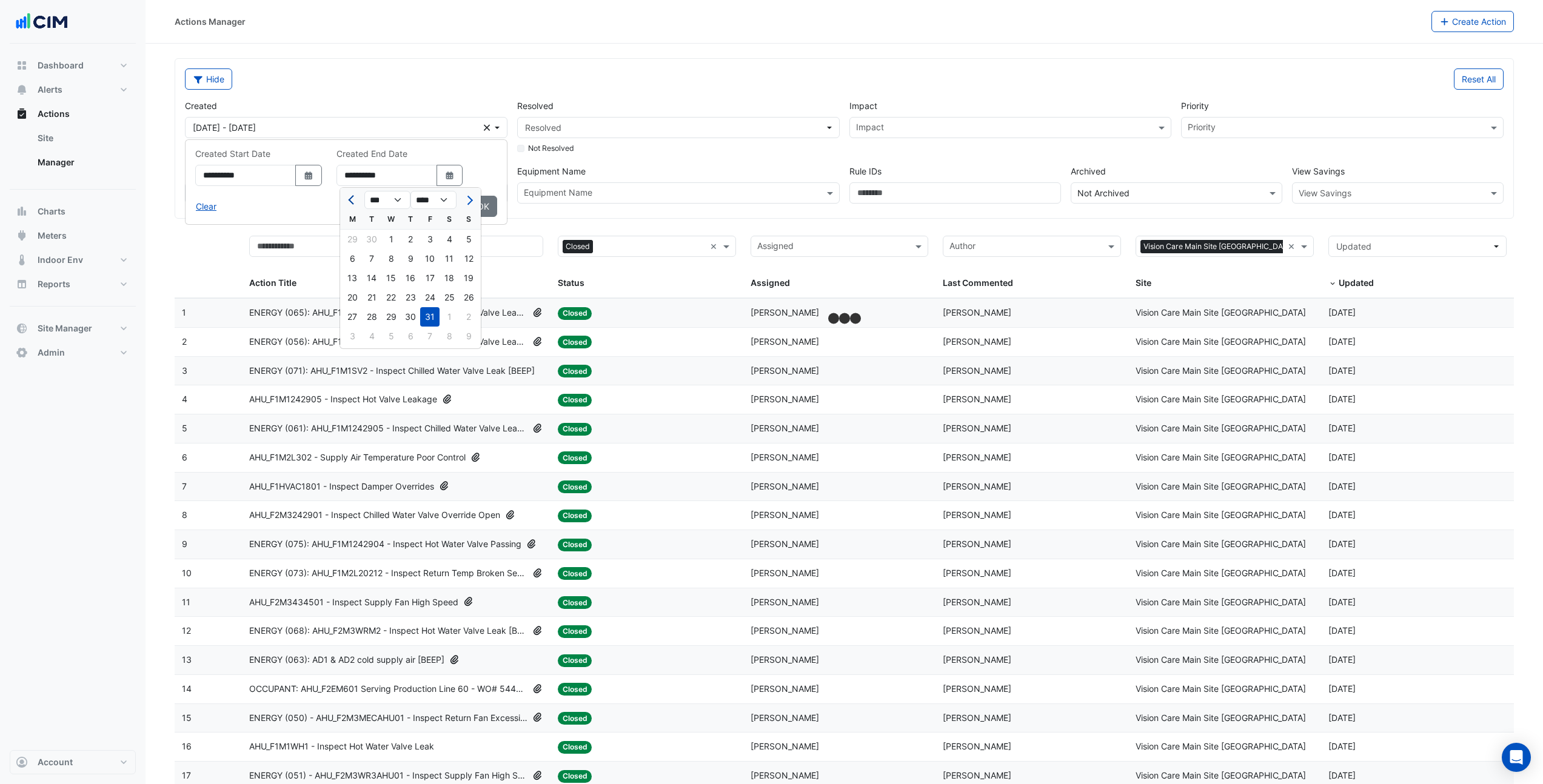
click at [353, 199] on span "Previous month" at bounding box center [352, 200] width 9 height 9
select select "*"
click at [469, 316] on div "31" at bounding box center [468, 317] width 19 height 19
type input "**********"
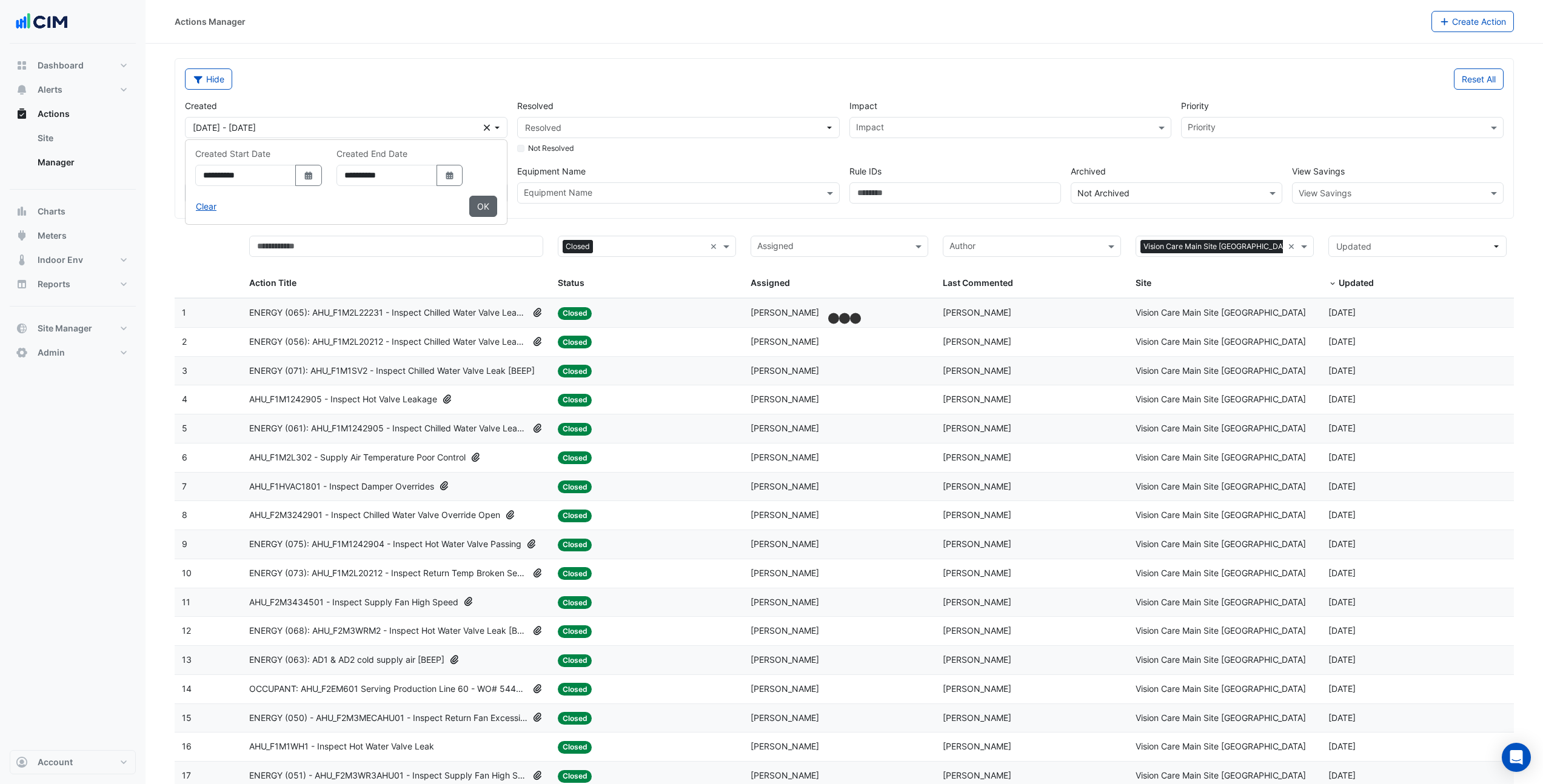
click at [491, 209] on button "OK" at bounding box center [483, 207] width 28 height 21
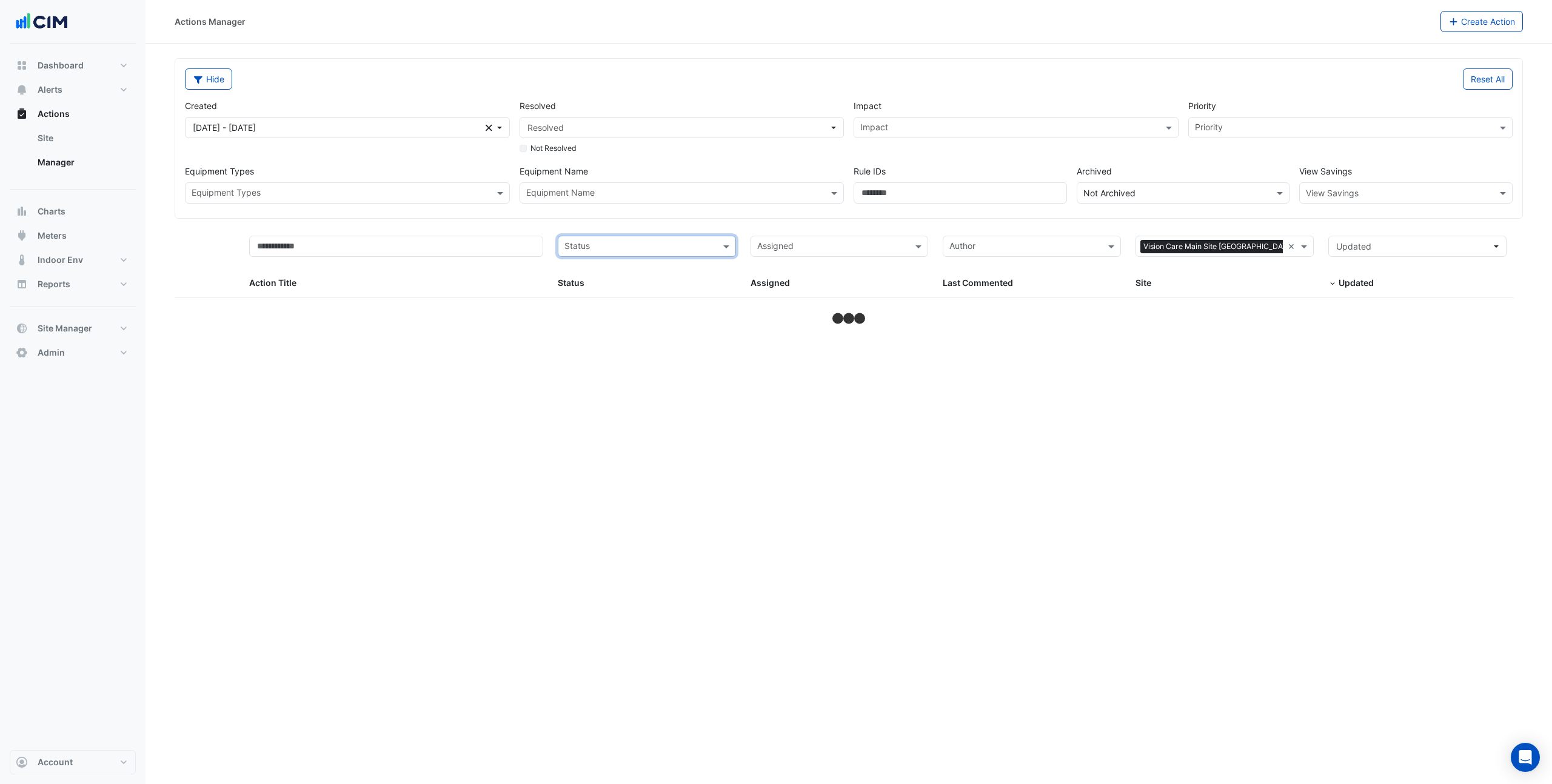
select select "***"
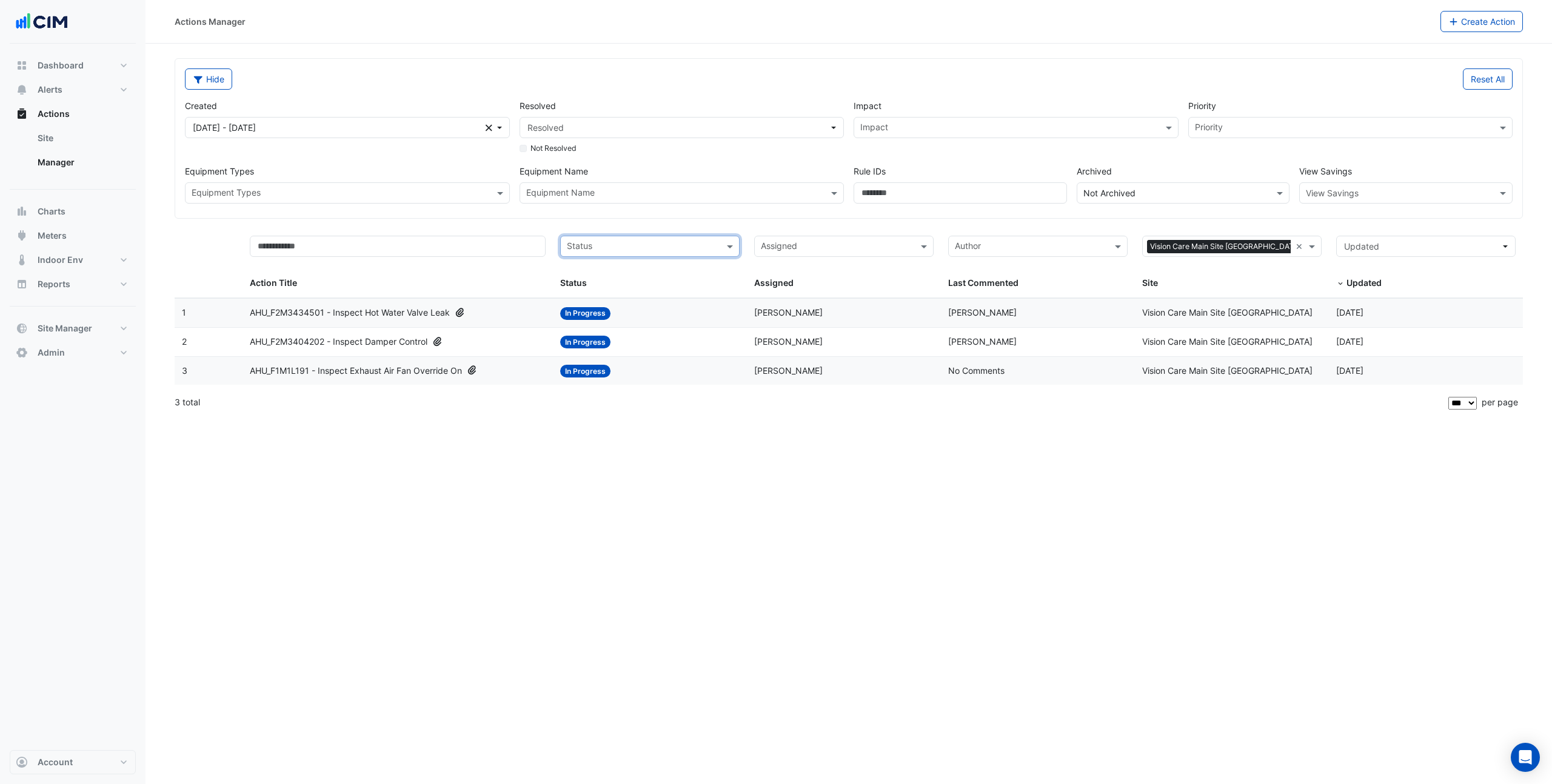
click at [350, 343] on span "AHU_F2M3404202 - Inspect Damper Control" at bounding box center [339, 341] width 178 height 13
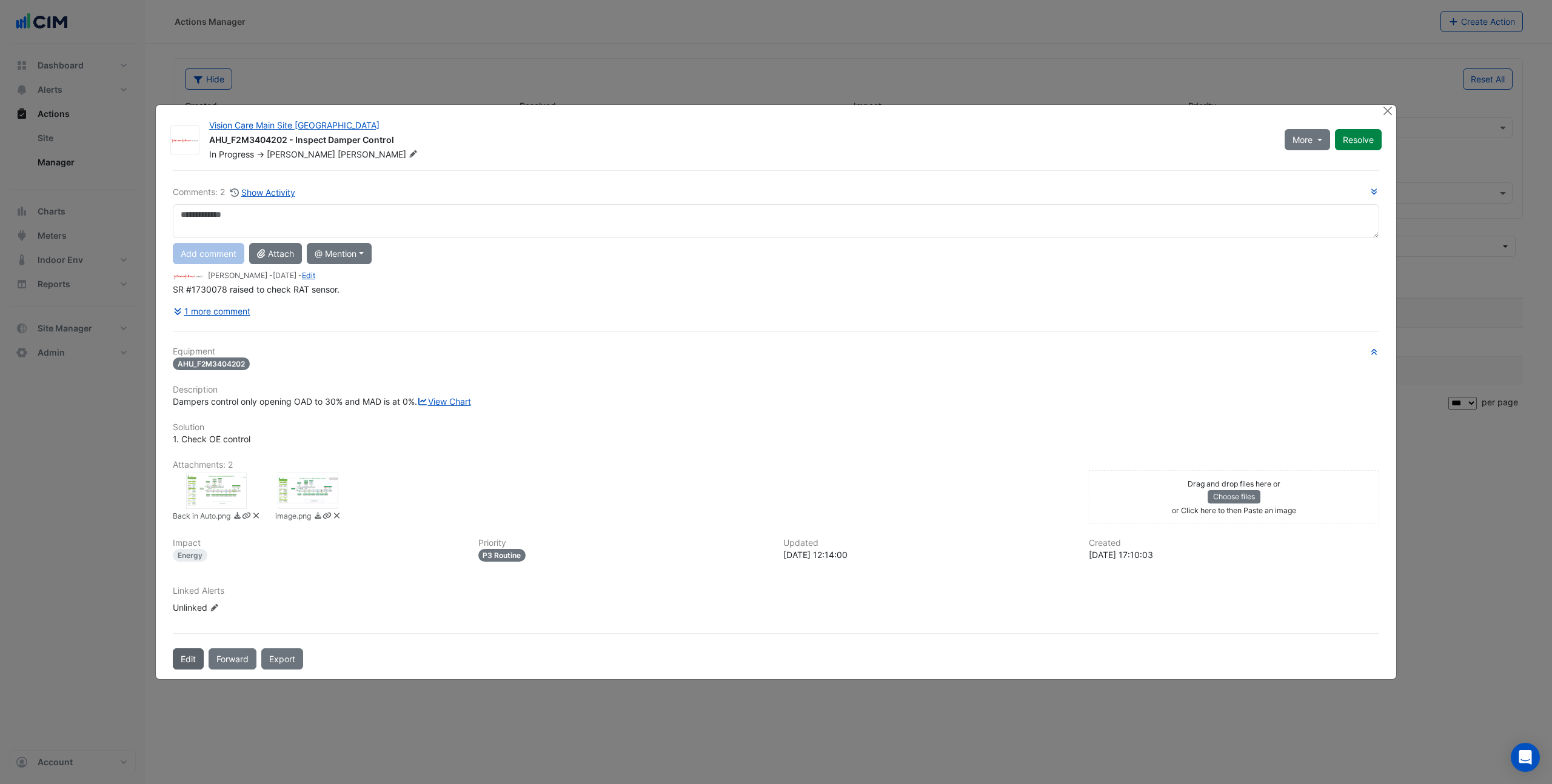
click at [186, 670] on button "Edit" at bounding box center [189, 659] width 31 height 21
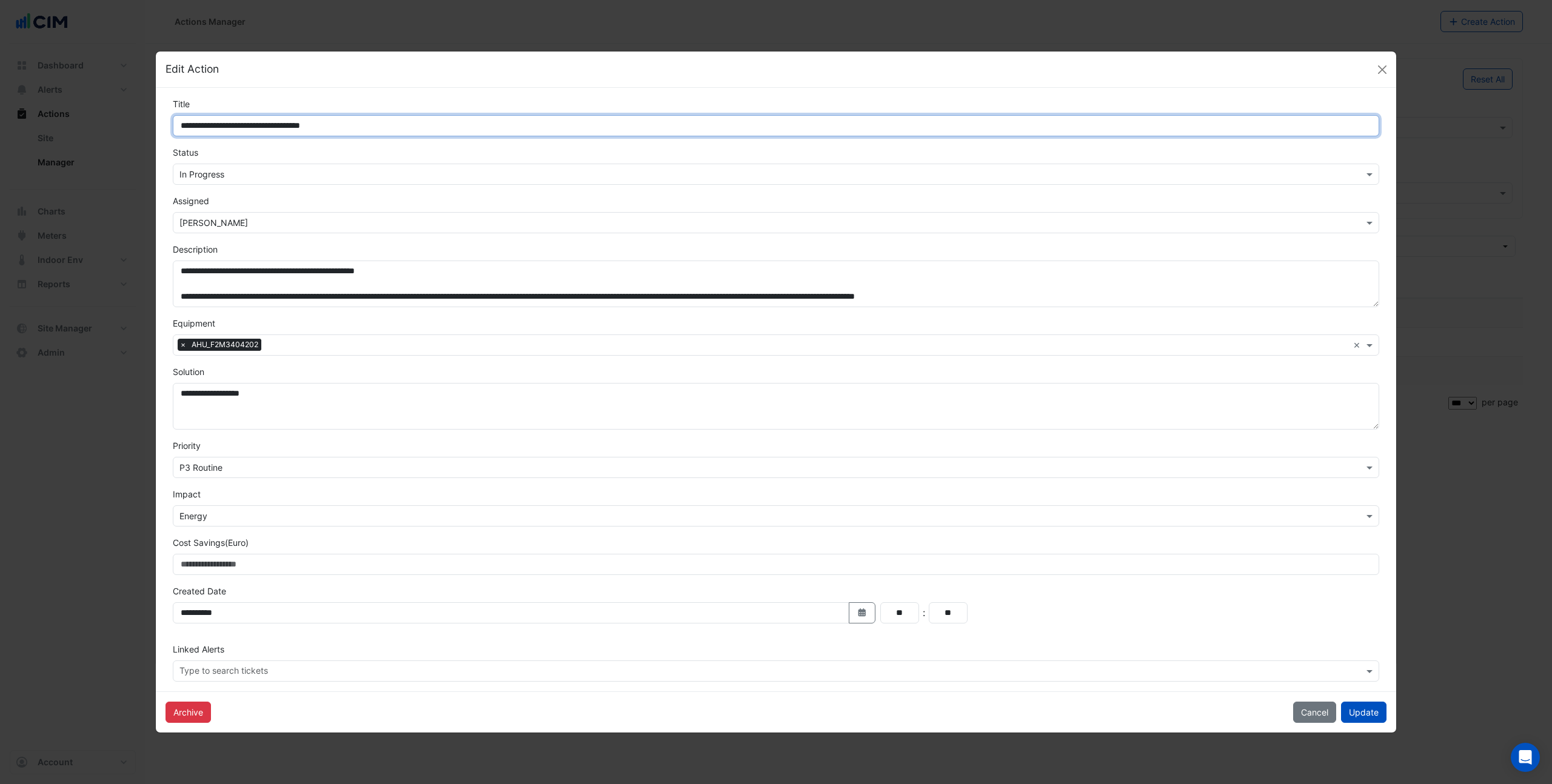
click at [182, 126] on input "**********" at bounding box center [776, 126] width 1207 height 21
type input "**********"
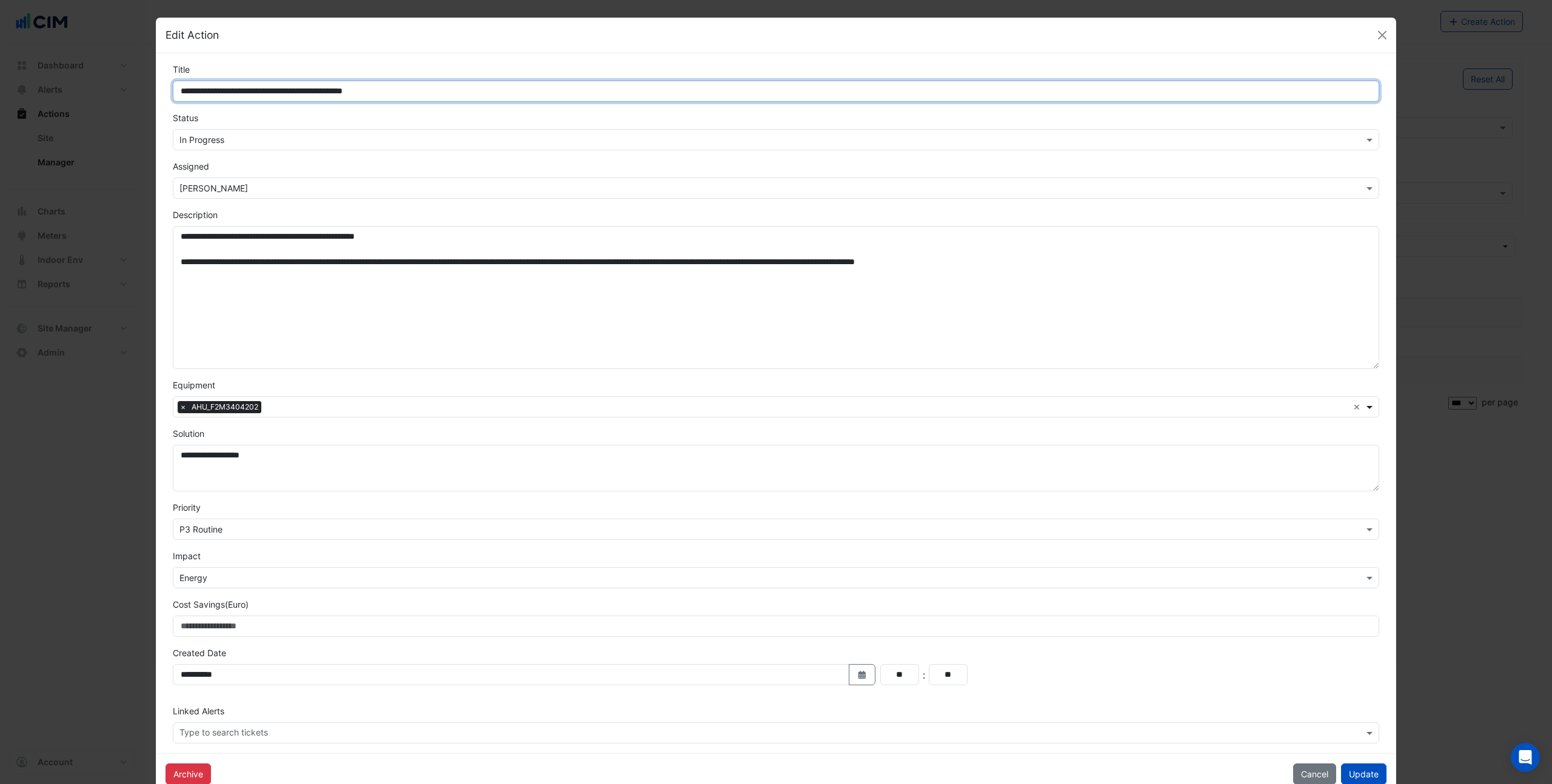
drag, startPoint x: 1376, startPoint y: 303, endPoint x: 1365, endPoint y: 399, distance: 96.6
click at [1365, 399] on form "**********" at bounding box center [776, 404] width 1207 height 681
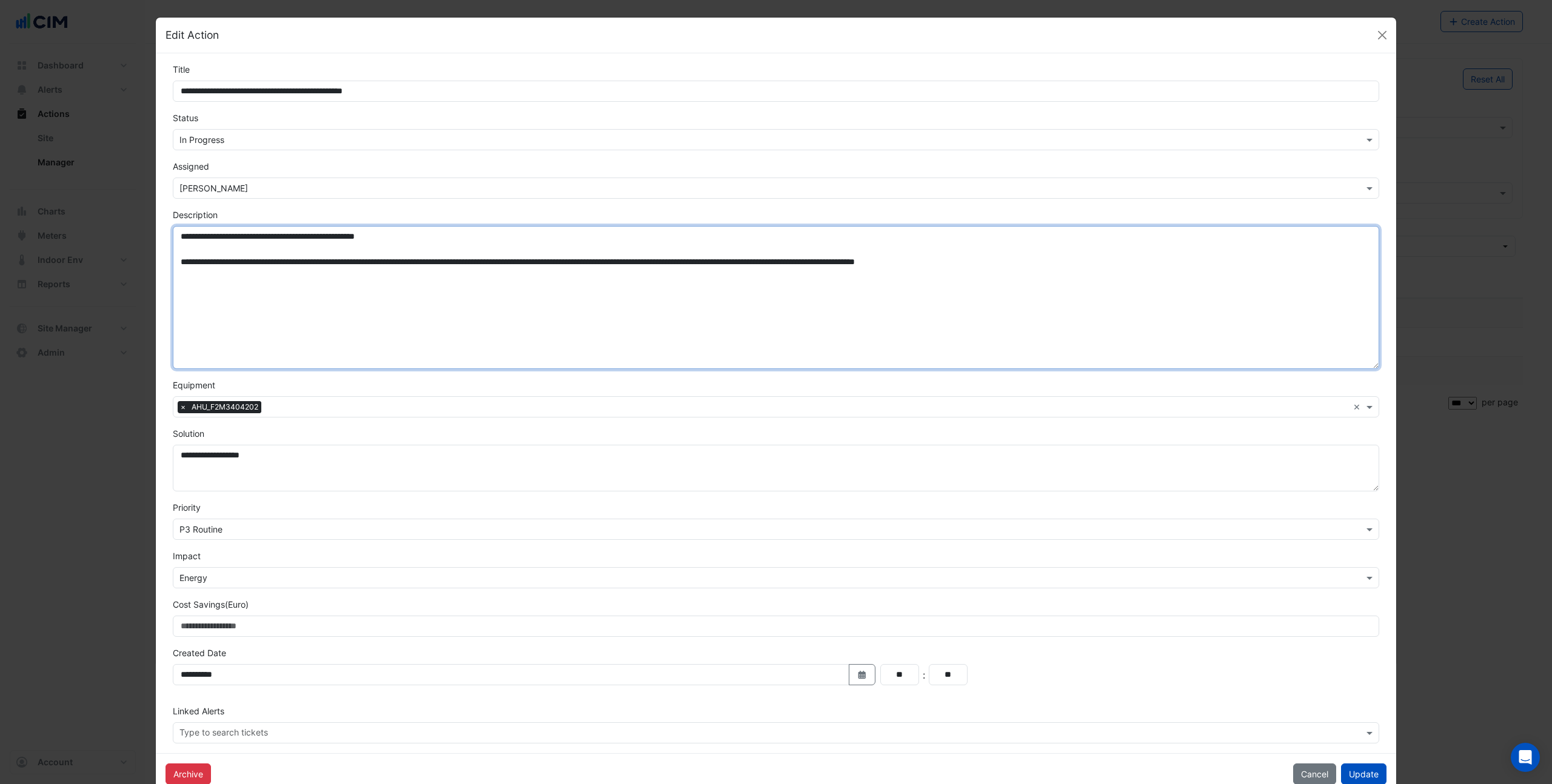
click at [420, 318] on textarea "**********" at bounding box center [776, 297] width 1207 height 143
type textarea "**********"
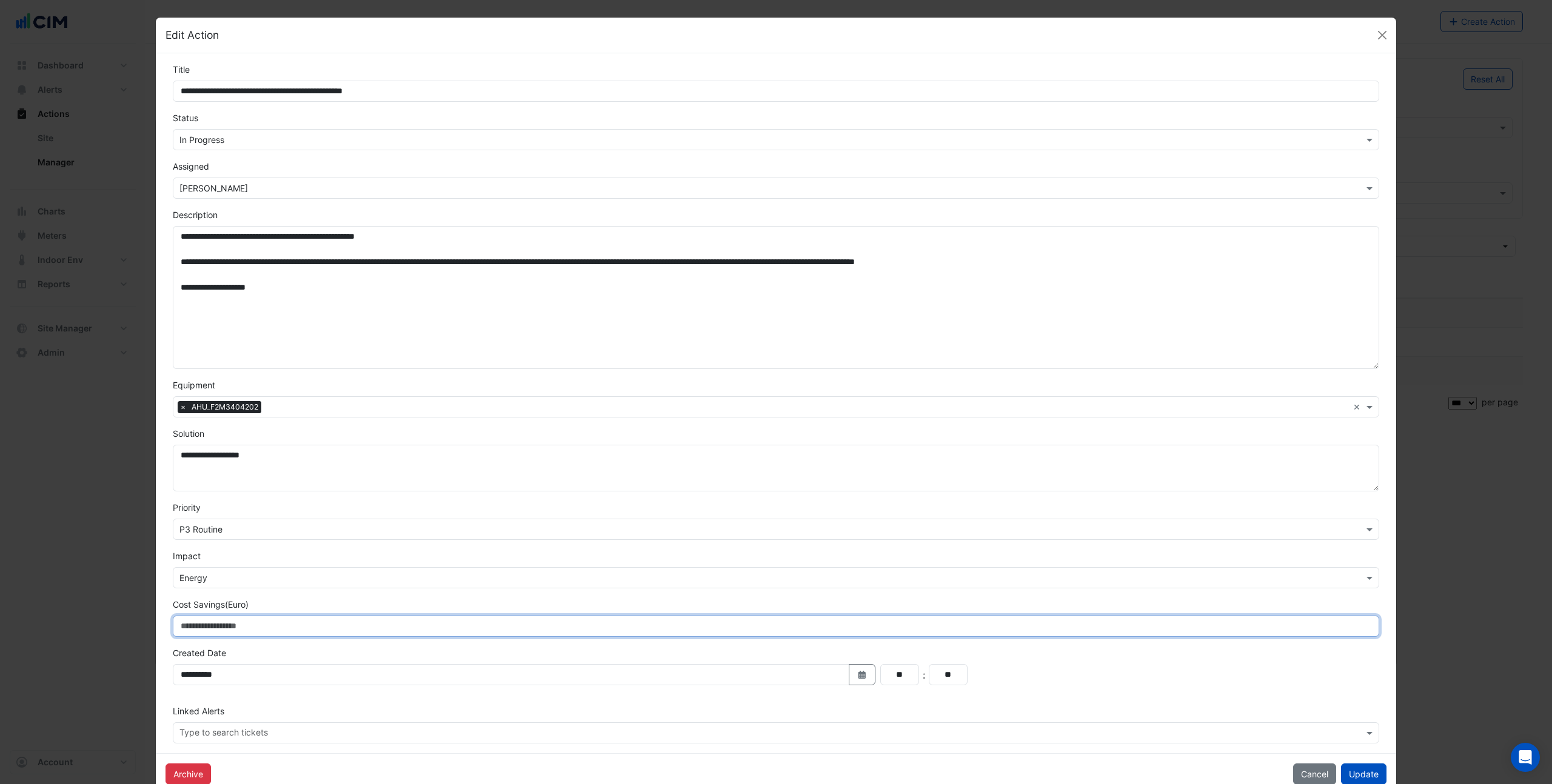
click at [191, 627] on input "Cost Savings (Euro)" at bounding box center [776, 626] width 1207 height 21
type input "*"
type input "*****"
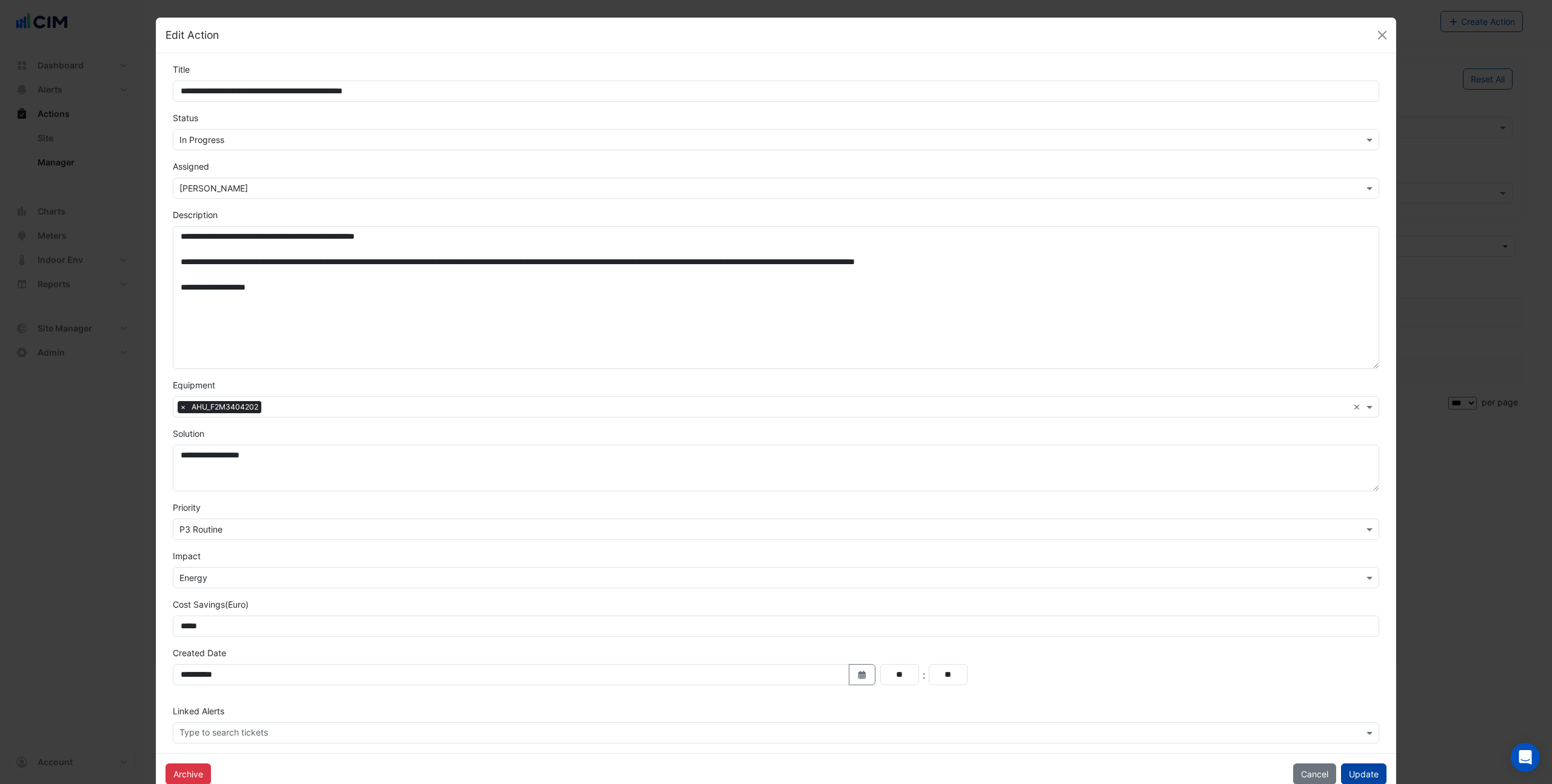
click at [1363, 774] on button "Update" at bounding box center [1363, 774] width 45 height 21
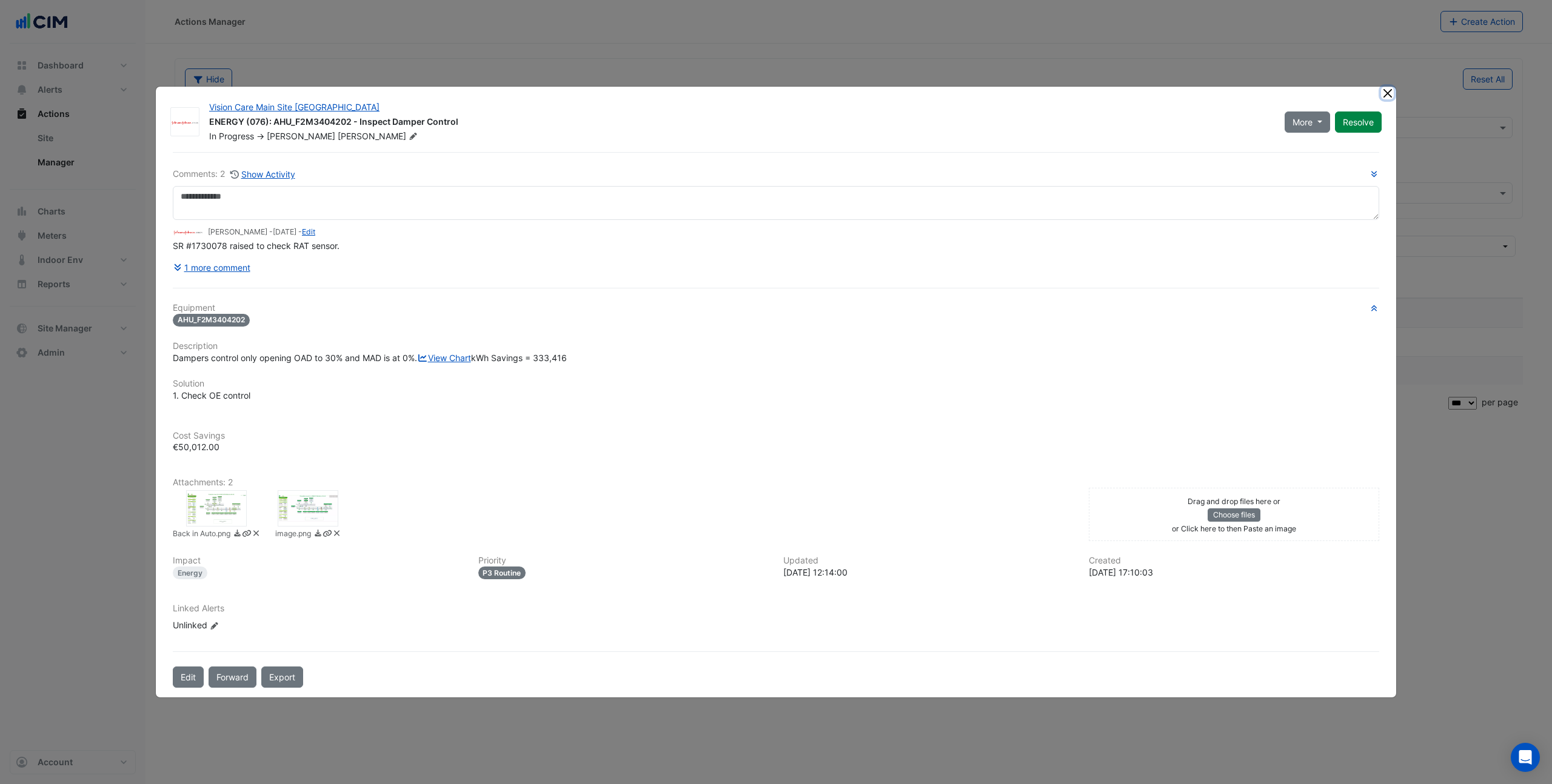
click at [1383, 87] on button "Close" at bounding box center [1387, 92] width 13 height 13
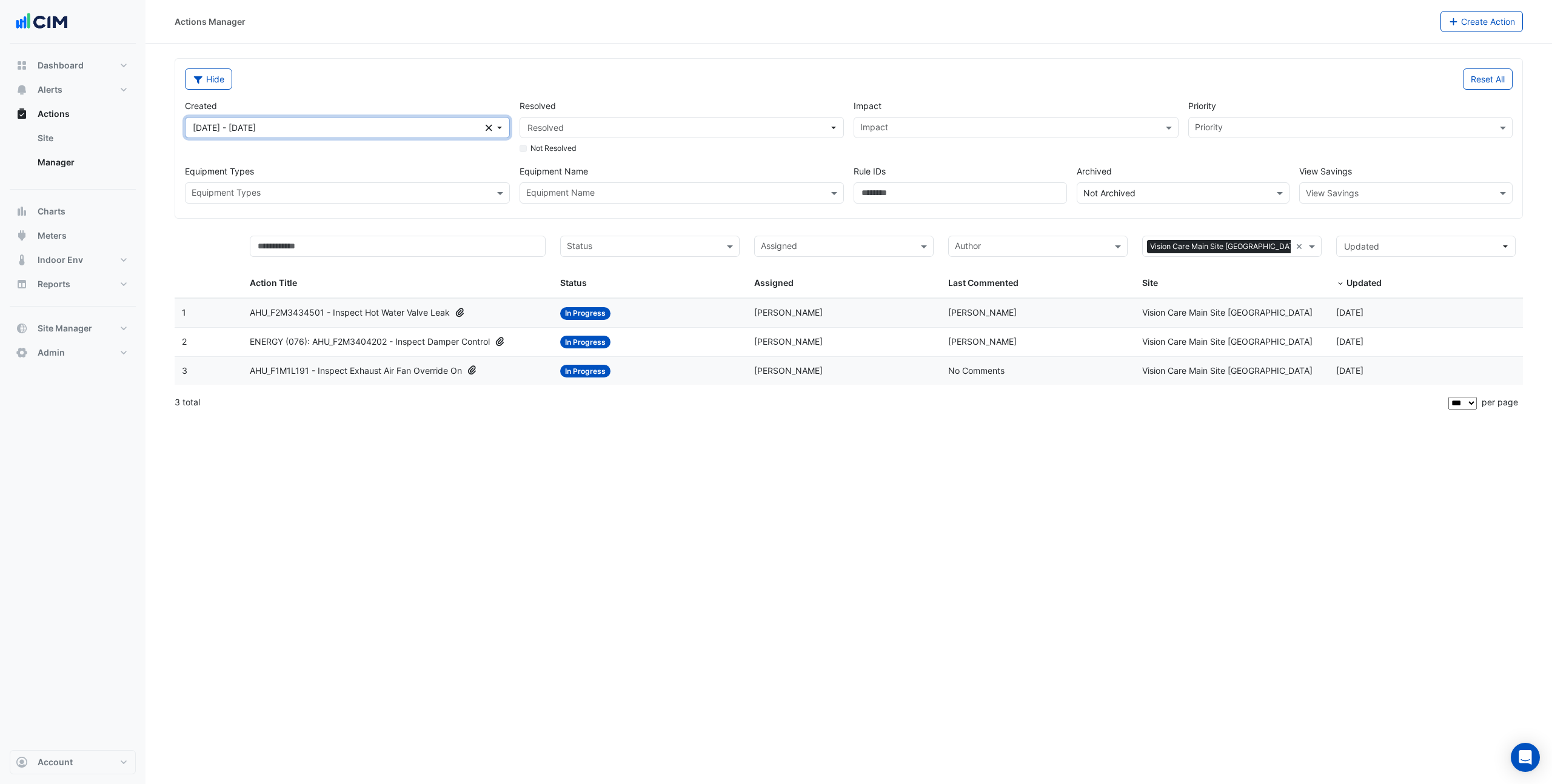
click at [490, 130] on icon "Clear" at bounding box center [489, 128] width 7 height 9
click at [1374, 195] on input "text" at bounding box center [1393, 193] width 176 height 13
click at [1319, 225] on div "Cost" at bounding box center [1318, 219] width 38 height 17
click at [1312, 53] on section "Hide Reset All Created Created Resolved Resolved Not Resolved Impact Impact Pri…" at bounding box center [849, 230] width 1407 height 374
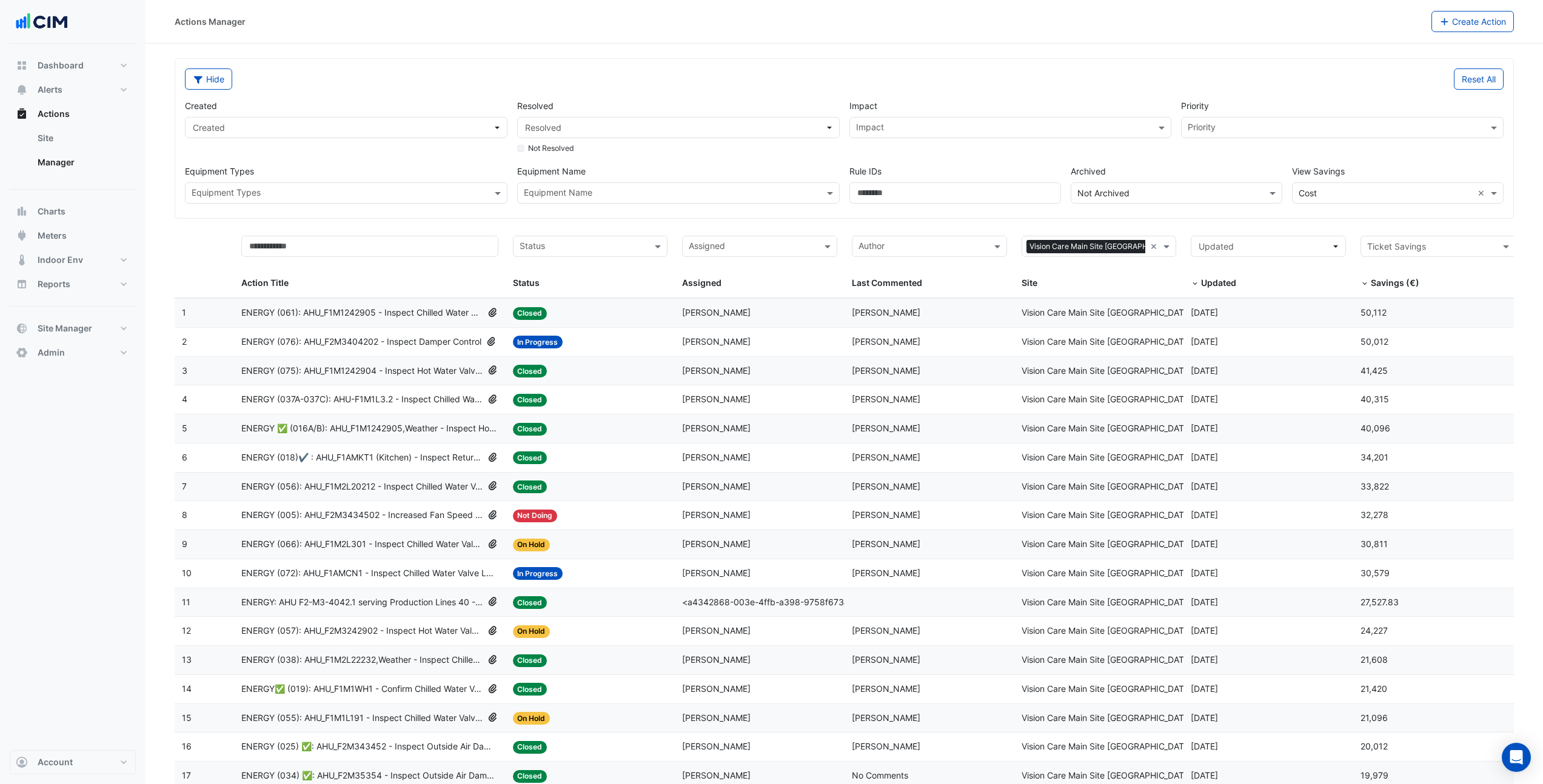
click at [443, 372] on span "ENERGY (075): AHU_F1M1242904 - Inspect Hot Water Valve Passing" at bounding box center [362, 371] width 241 height 13
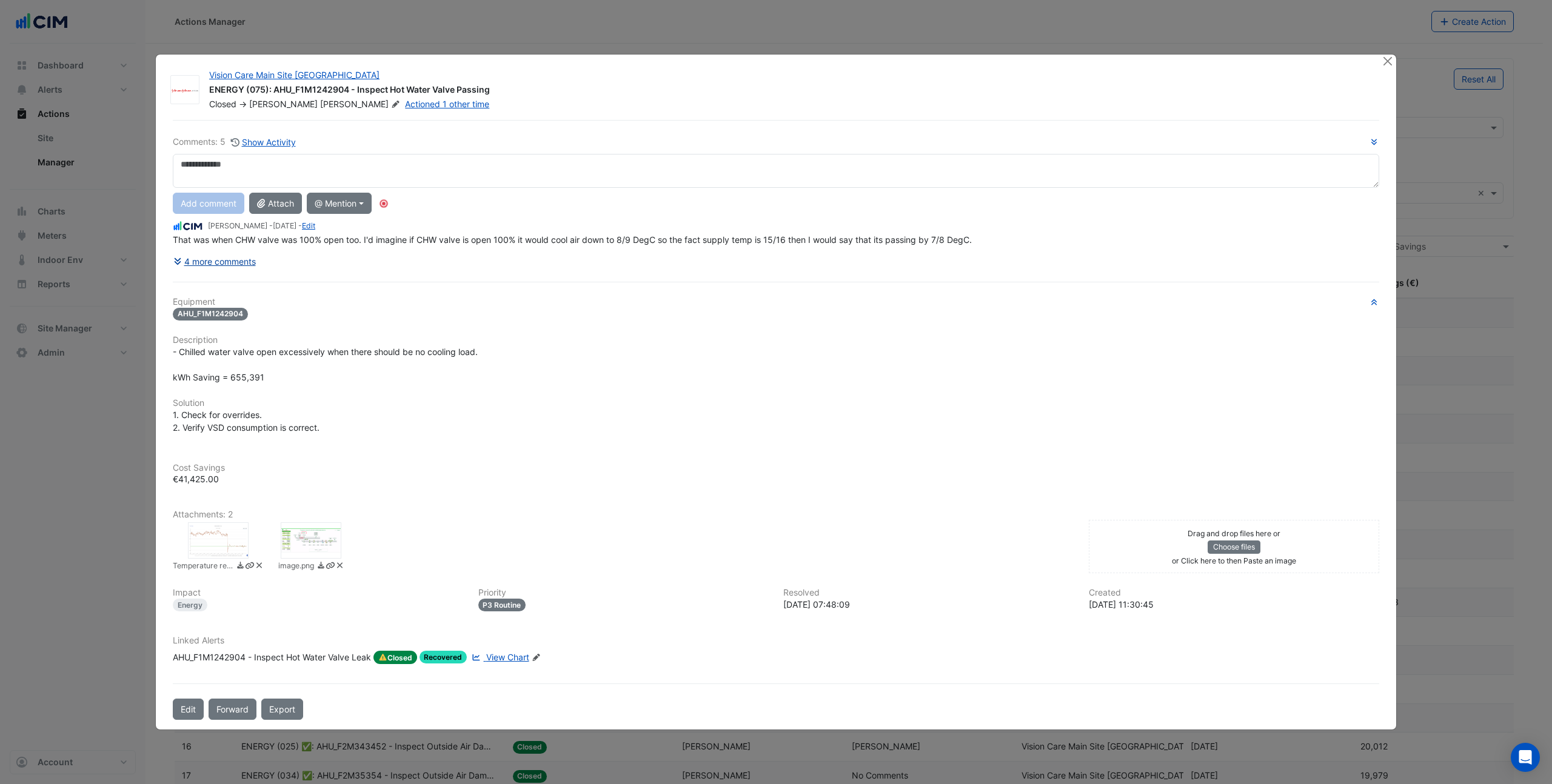
click at [245, 262] on button "4 more comments" at bounding box center [215, 262] width 84 height 21
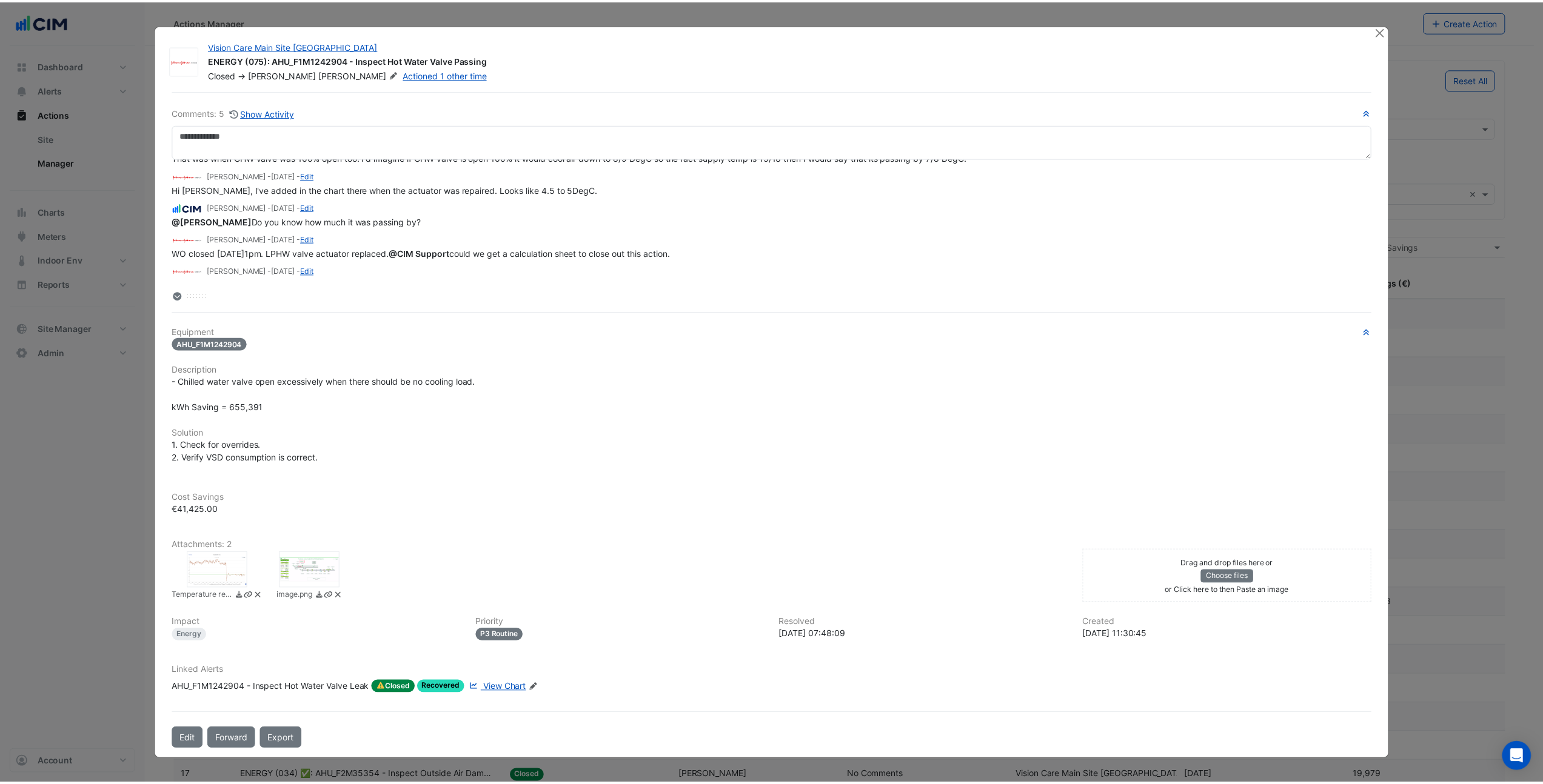
scroll to position [37, 0]
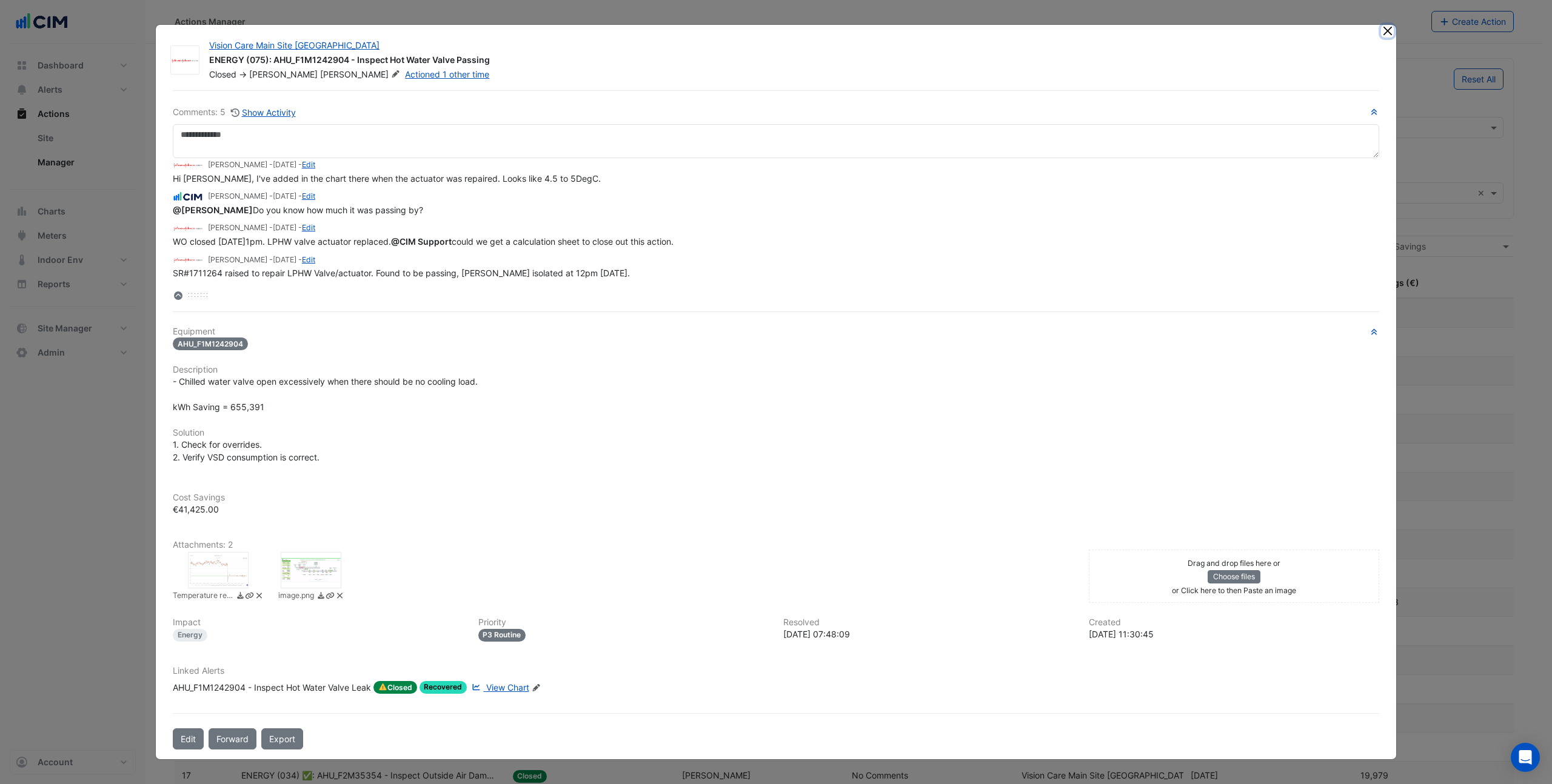
click at [1388, 31] on button "Close" at bounding box center [1387, 31] width 13 height 13
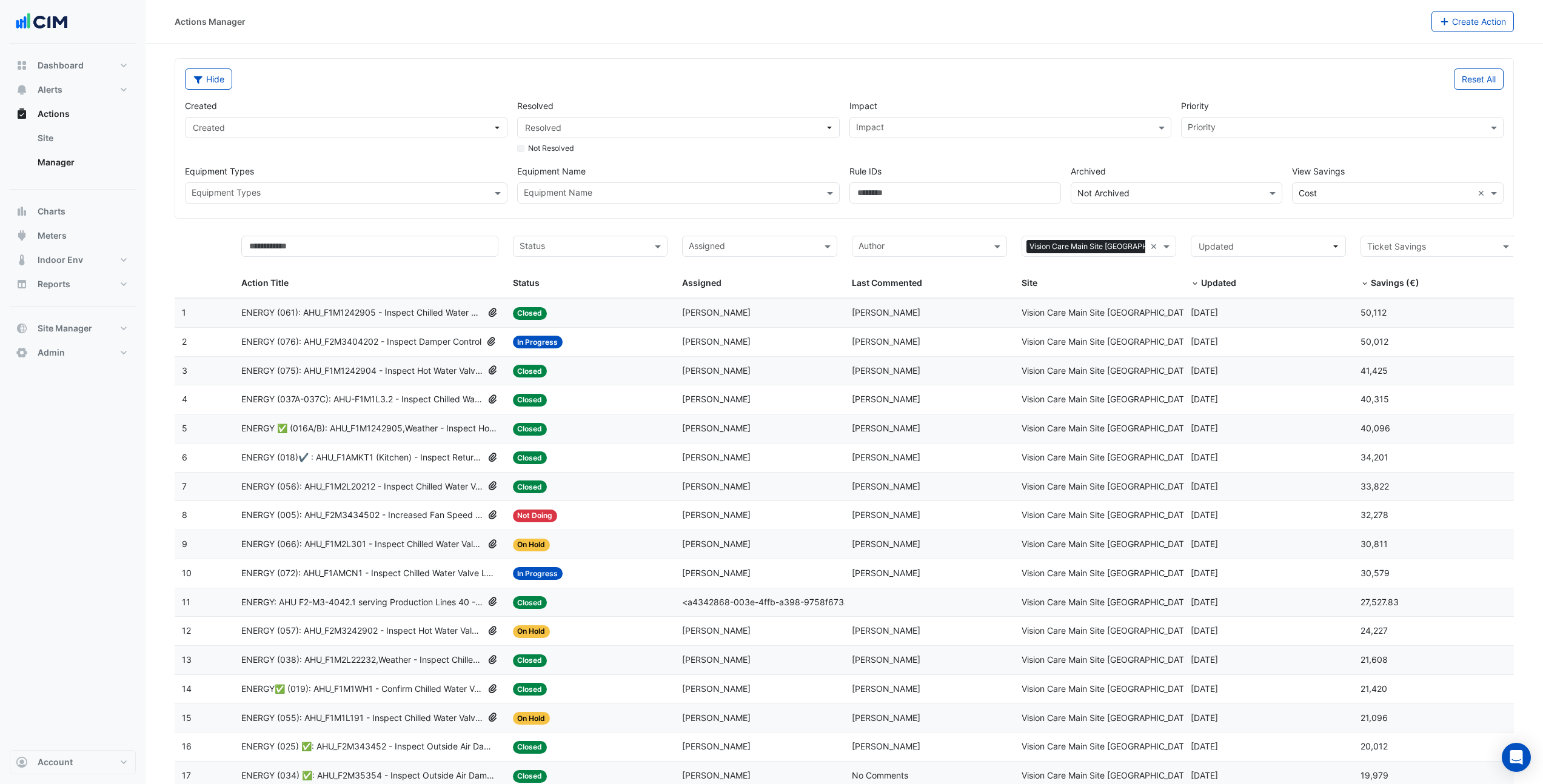
click at [564, 243] on input "text" at bounding box center [583, 247] width 128 height 13
click at [544, 325] on span "Closed" at bounding box center [537, 325] width 27 height 11
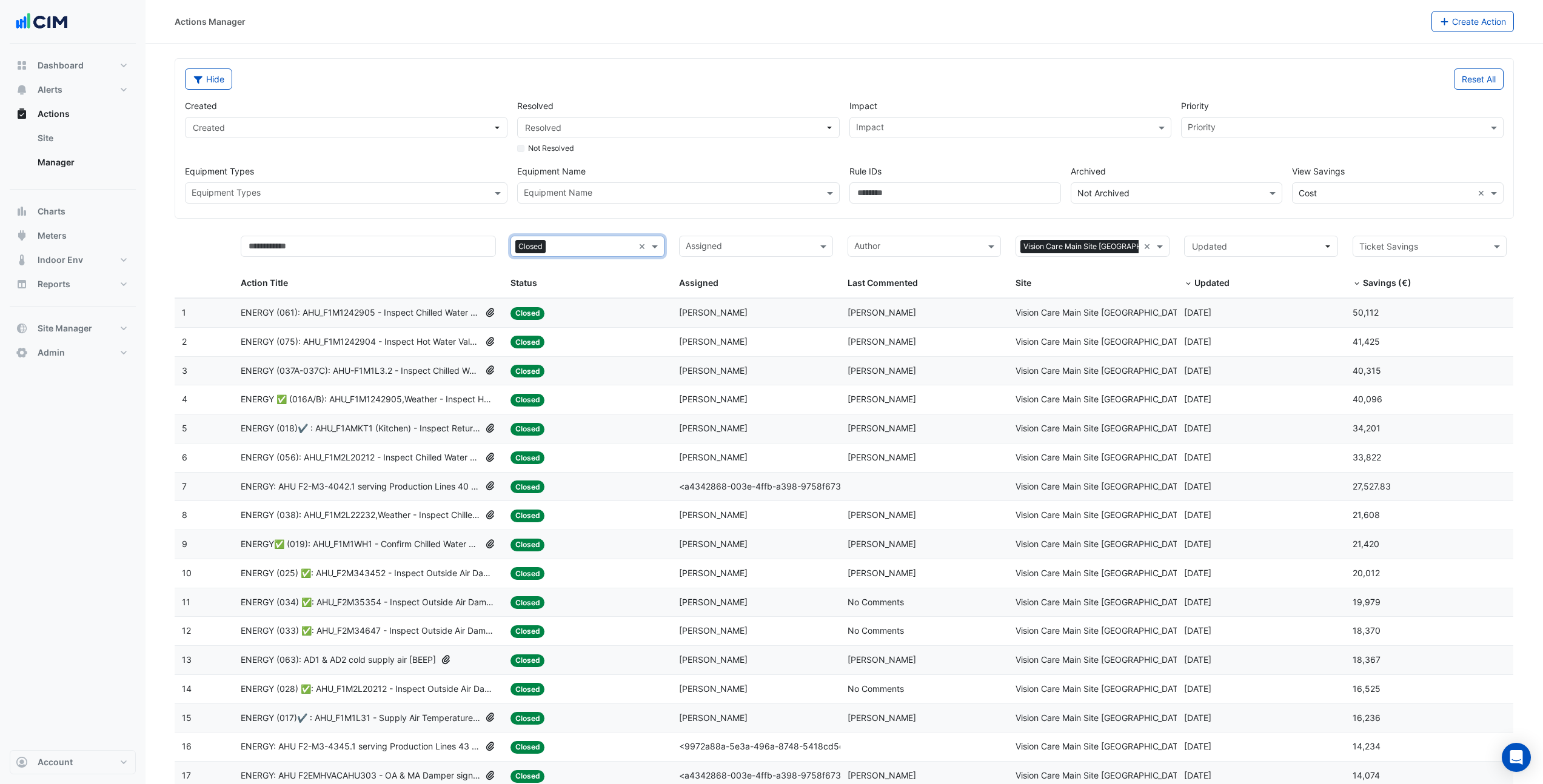
click at [424, 213] on div "Hide Reset All Created Created Resolved Resolved Not Resolved Impact Impact Pri…" at bounding box center [844, 139] width 1338 height 160
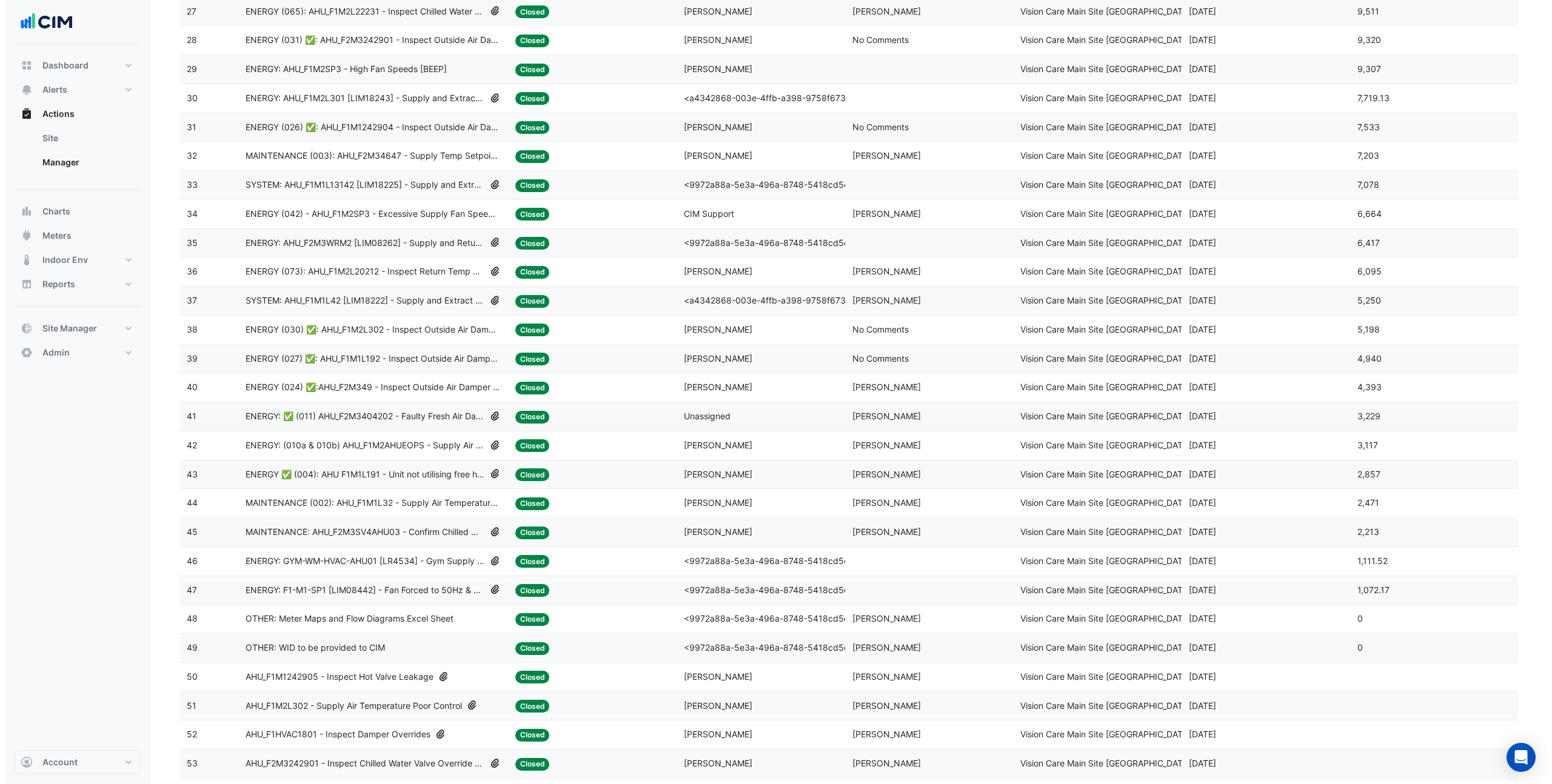
scroll to position [1056, 0]
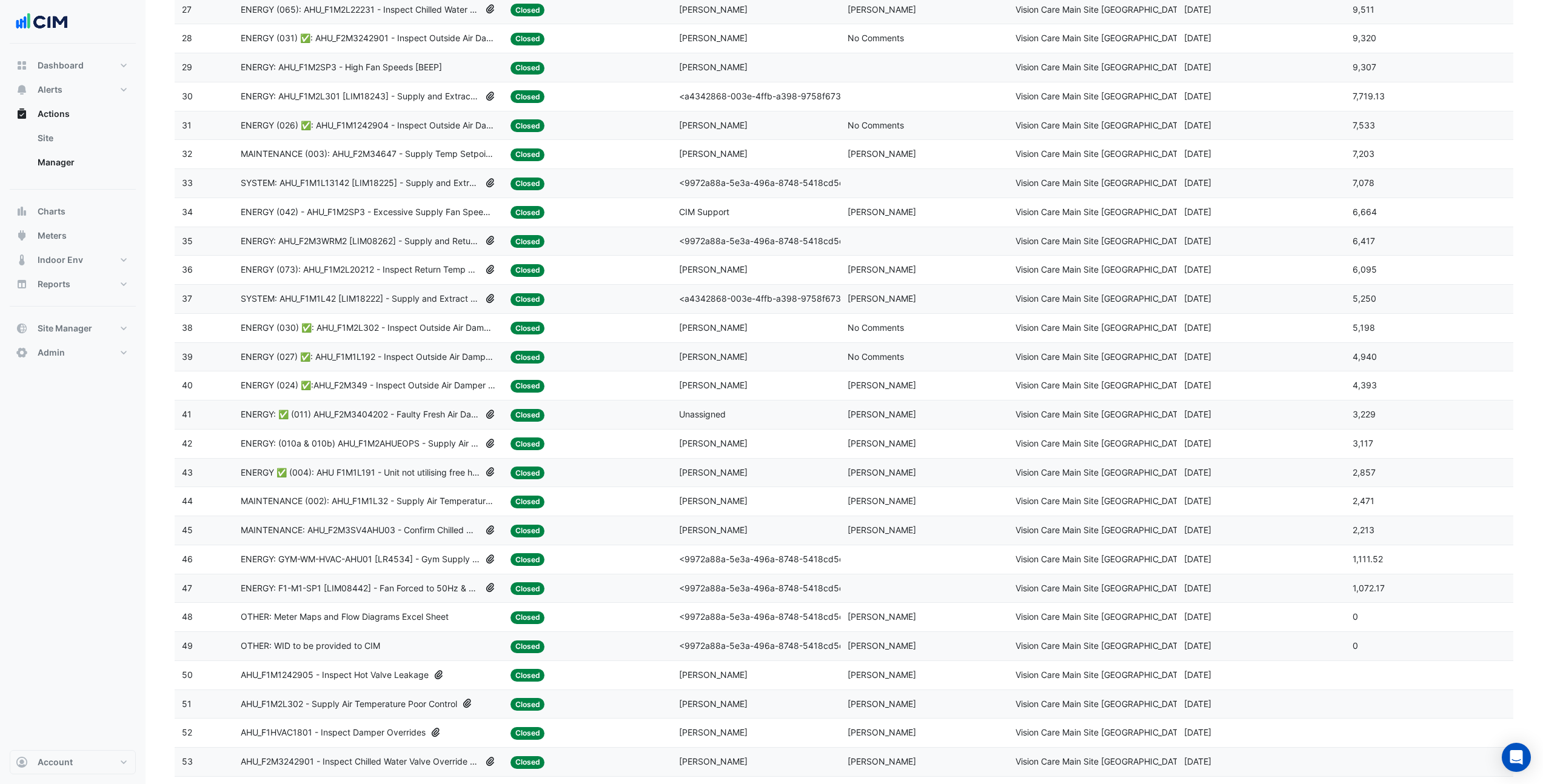
click at [324, 674] on span "AHU_F1M1242905 - Inspect Hot Valve Leakage" at bounding box center [334, 675] width 188 height 13
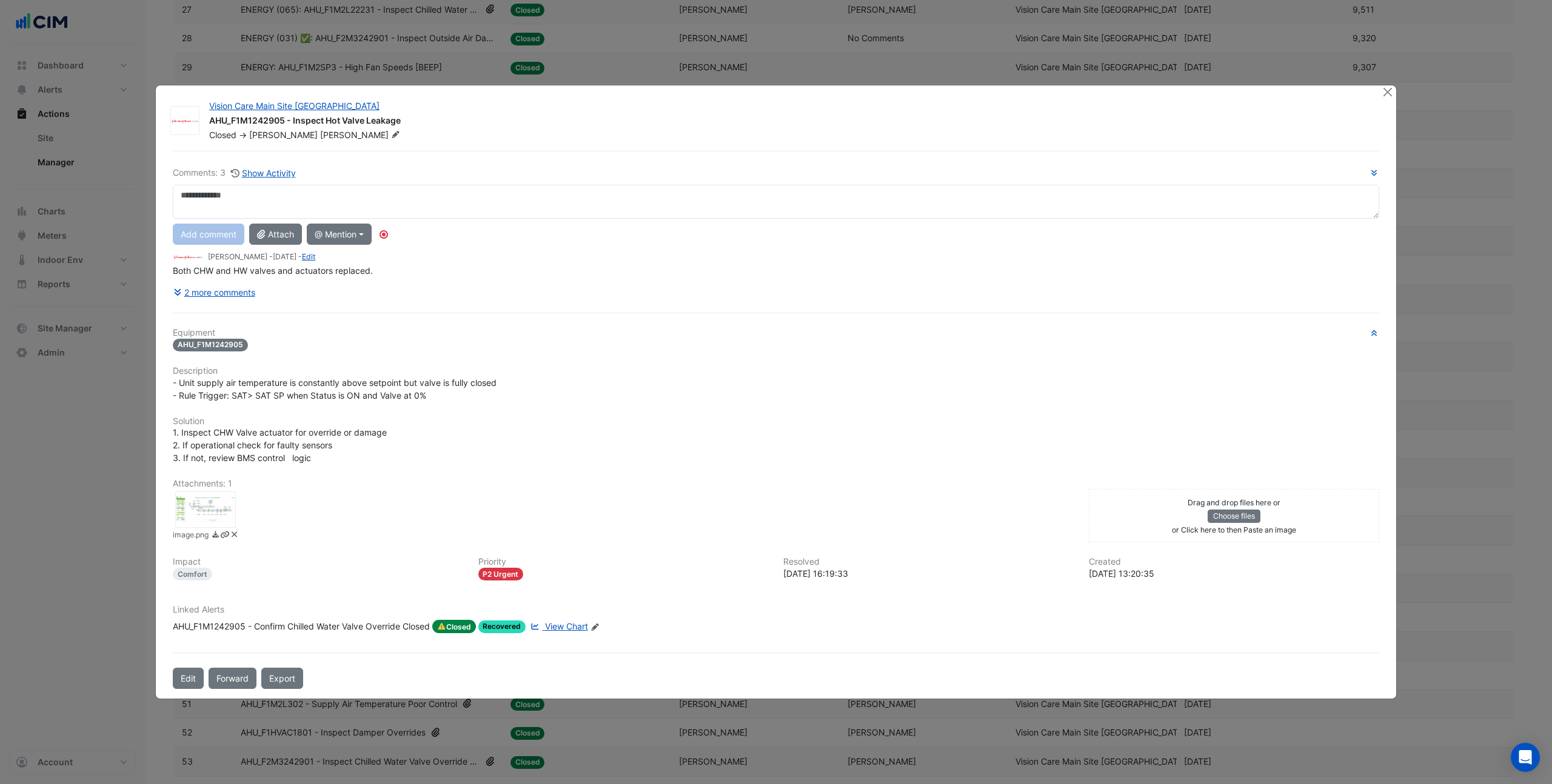
click at [559, 629] on span "View Chart" at bounding box center [567, 626] width 43 height 11
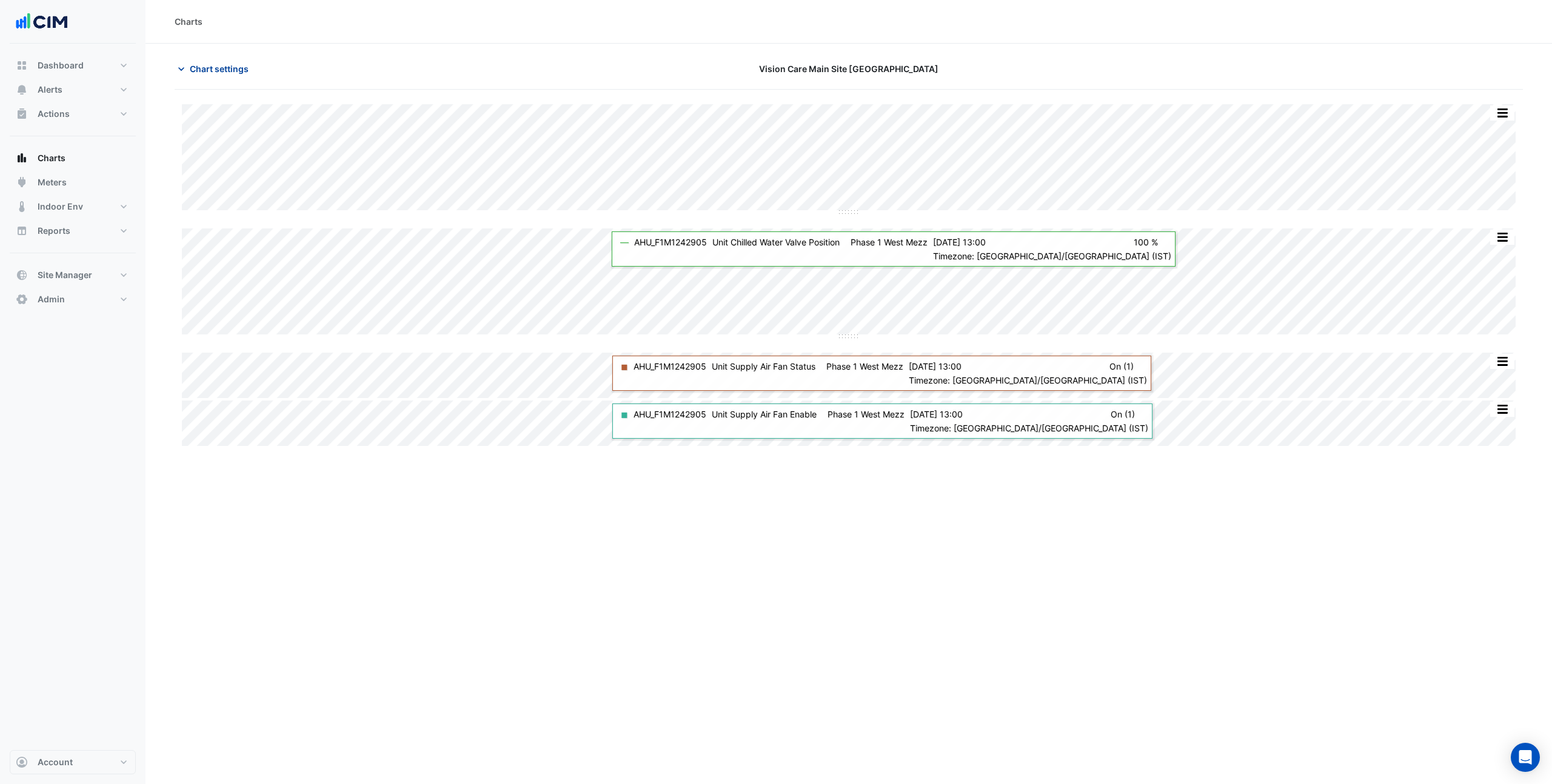
click at [239, 66] on span "Chart settings" at bounding box center [218, 68] width 59 height 13
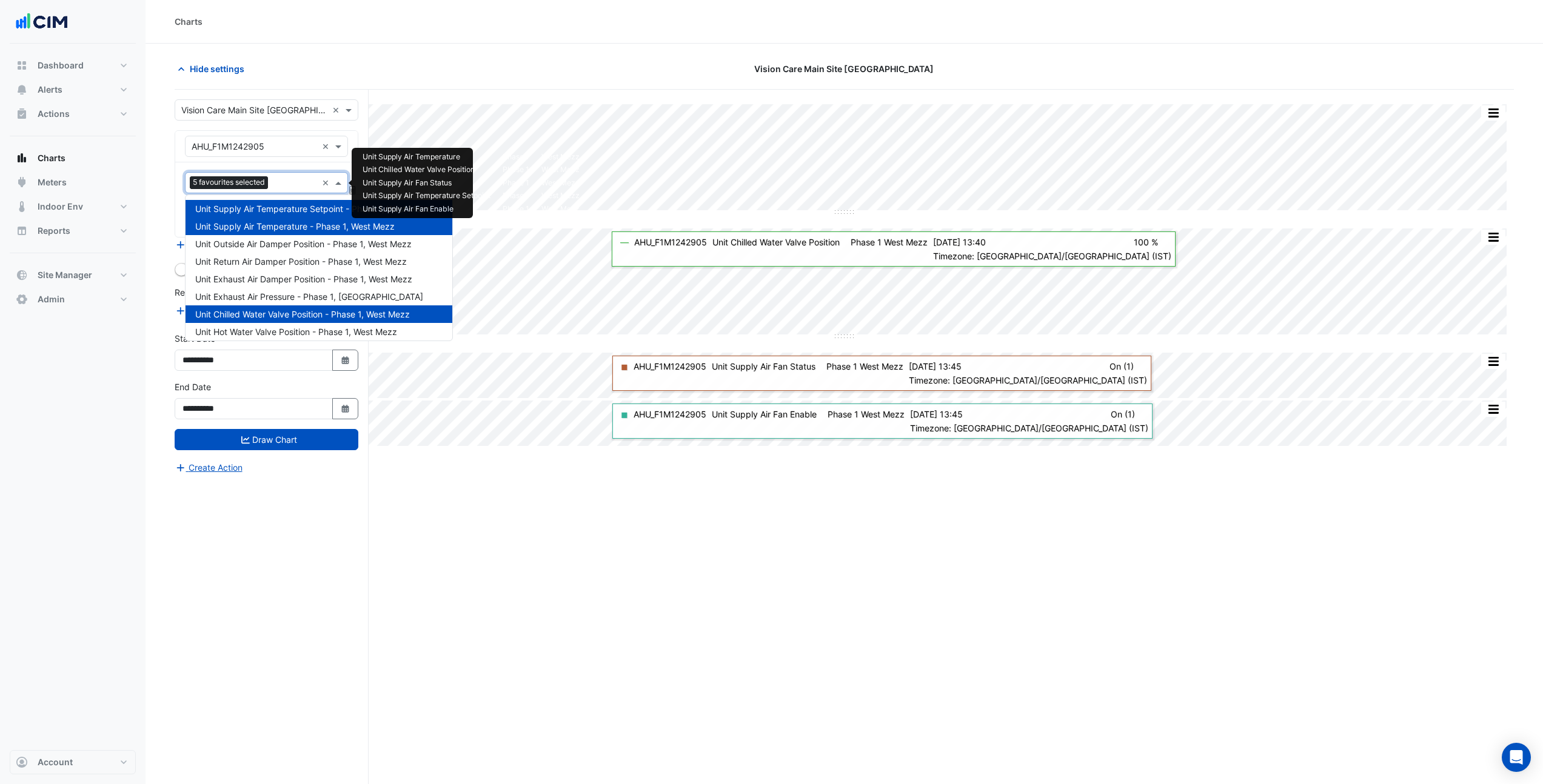
click at [286, 179] on input "text" at bounding box center [295, 184] width 44 height 13
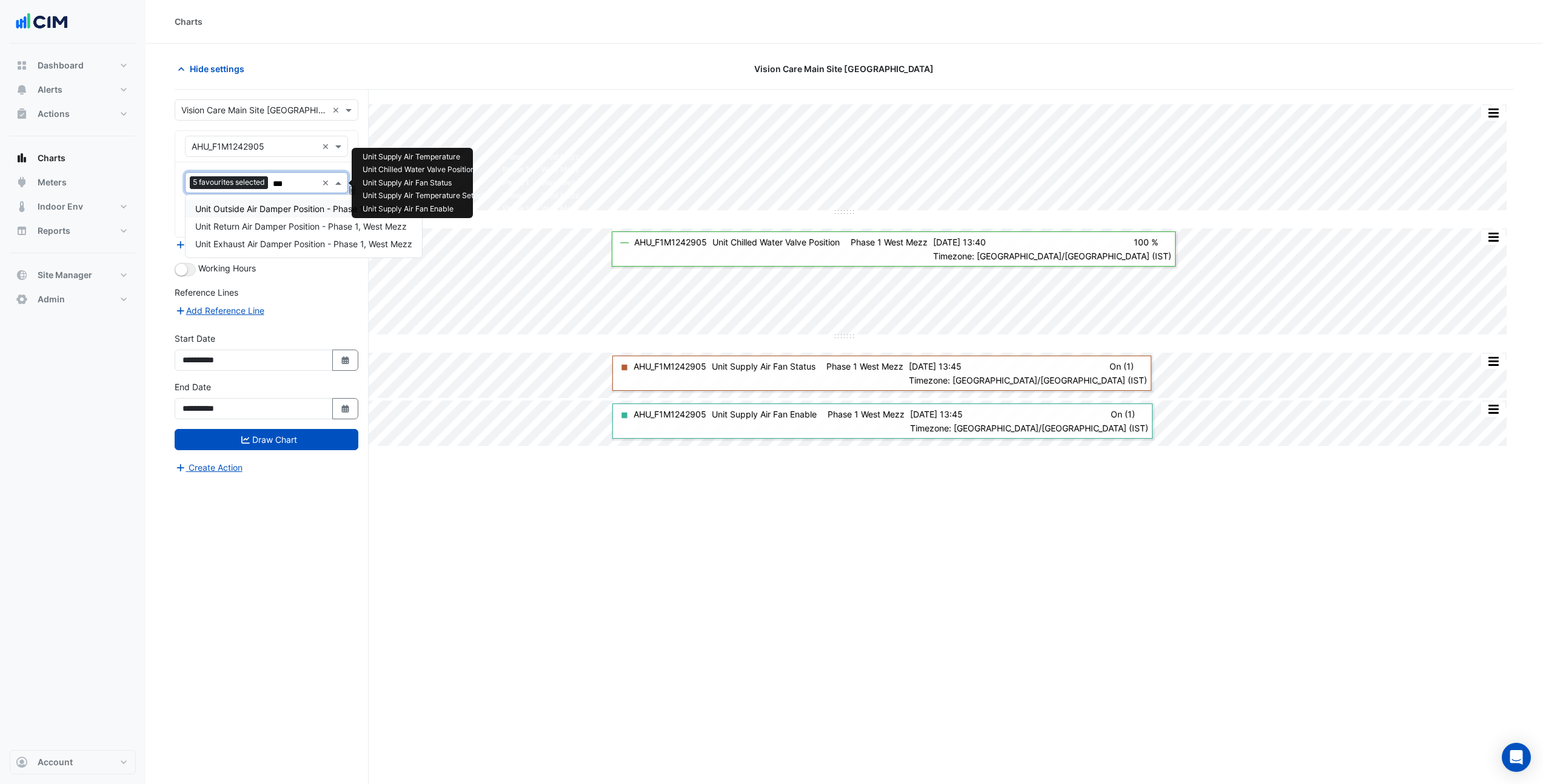
type input "****"
click at [257, 209] on span "Unit Outside Air Damper Position - Phase 1, West Mezz" at bounding box center [303, 209] width 216 height 11
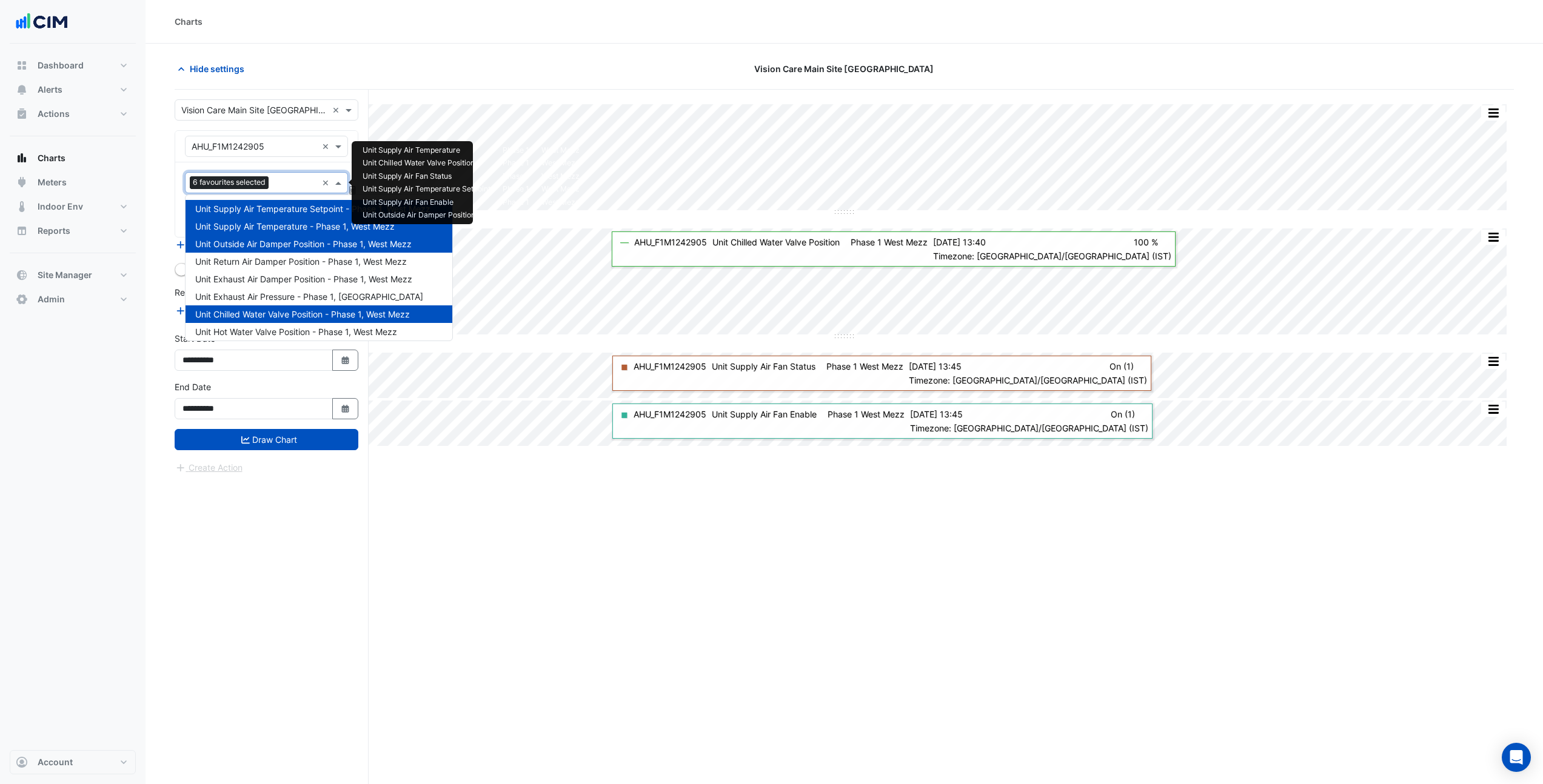
click at [273, 183] on input "text" at bounding box center [294, 184] width 43 height 13
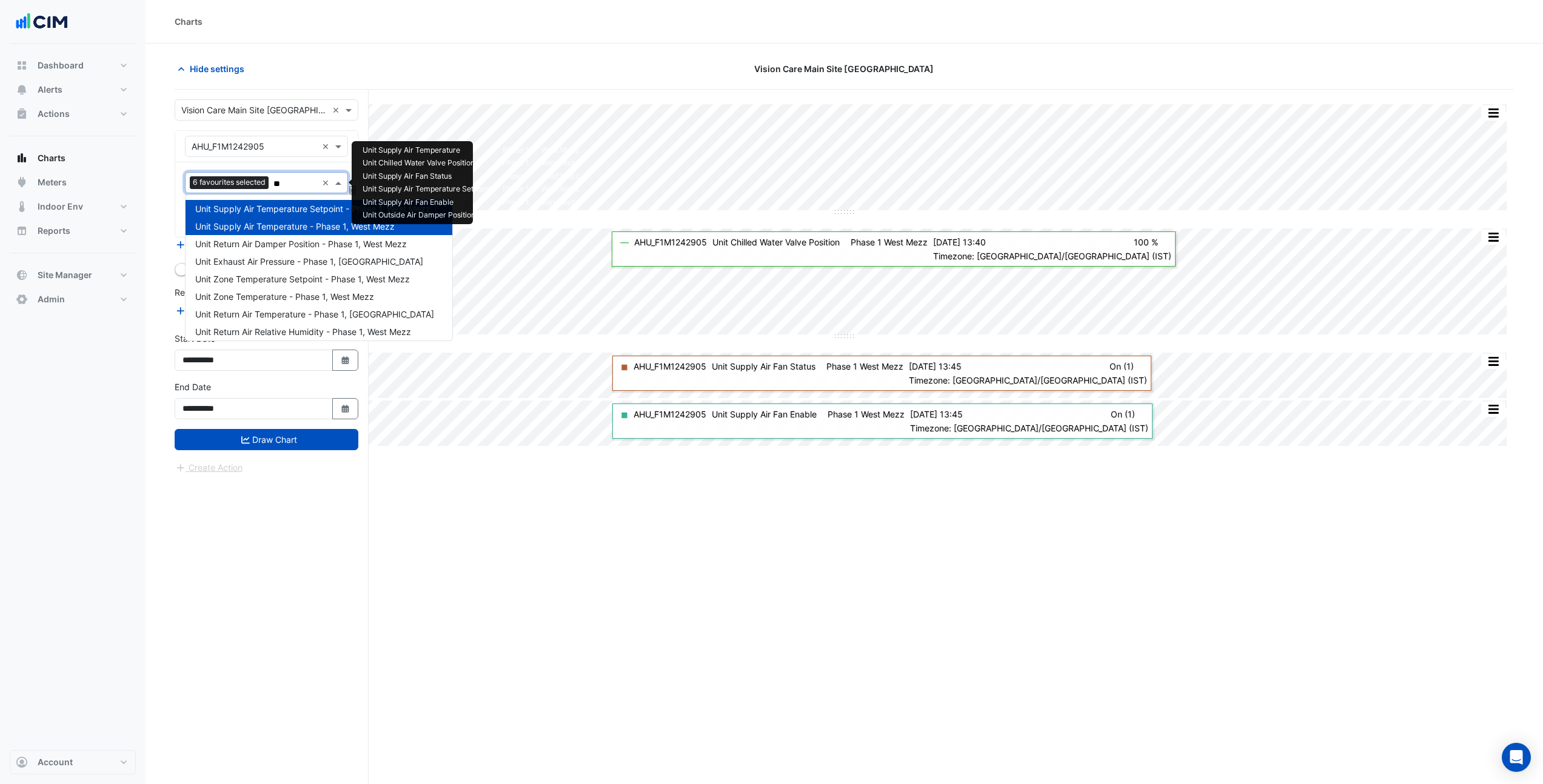
type input "***"
click at [275, 224] on span "Unit Return Air Temperature - Phase 1, West Mezz" at bounding box center [315, 226] width 239 height 11
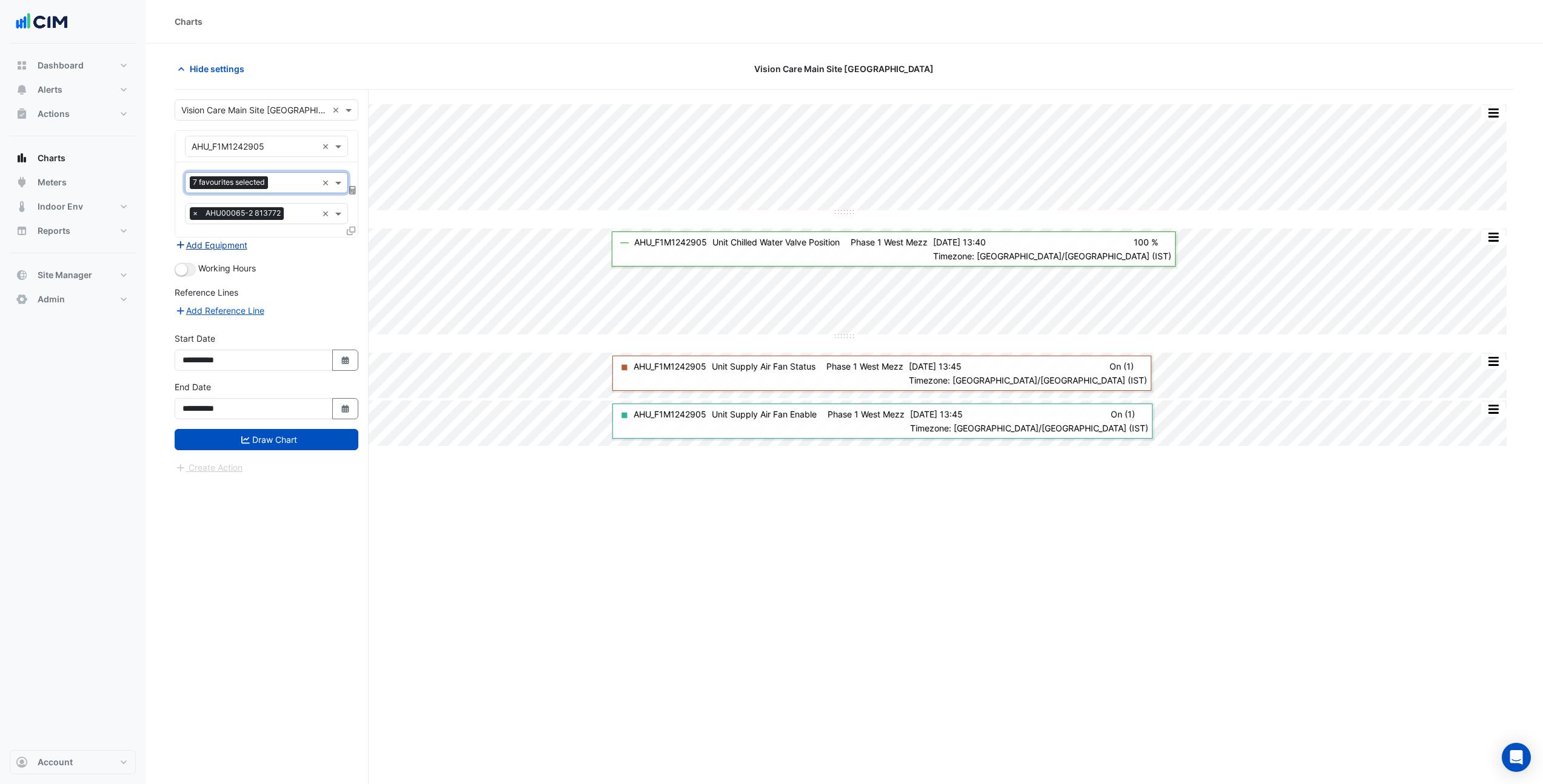
click at [239, 248] on button "Add Equipment" at bounding box center [211, 245] width 73 height 13
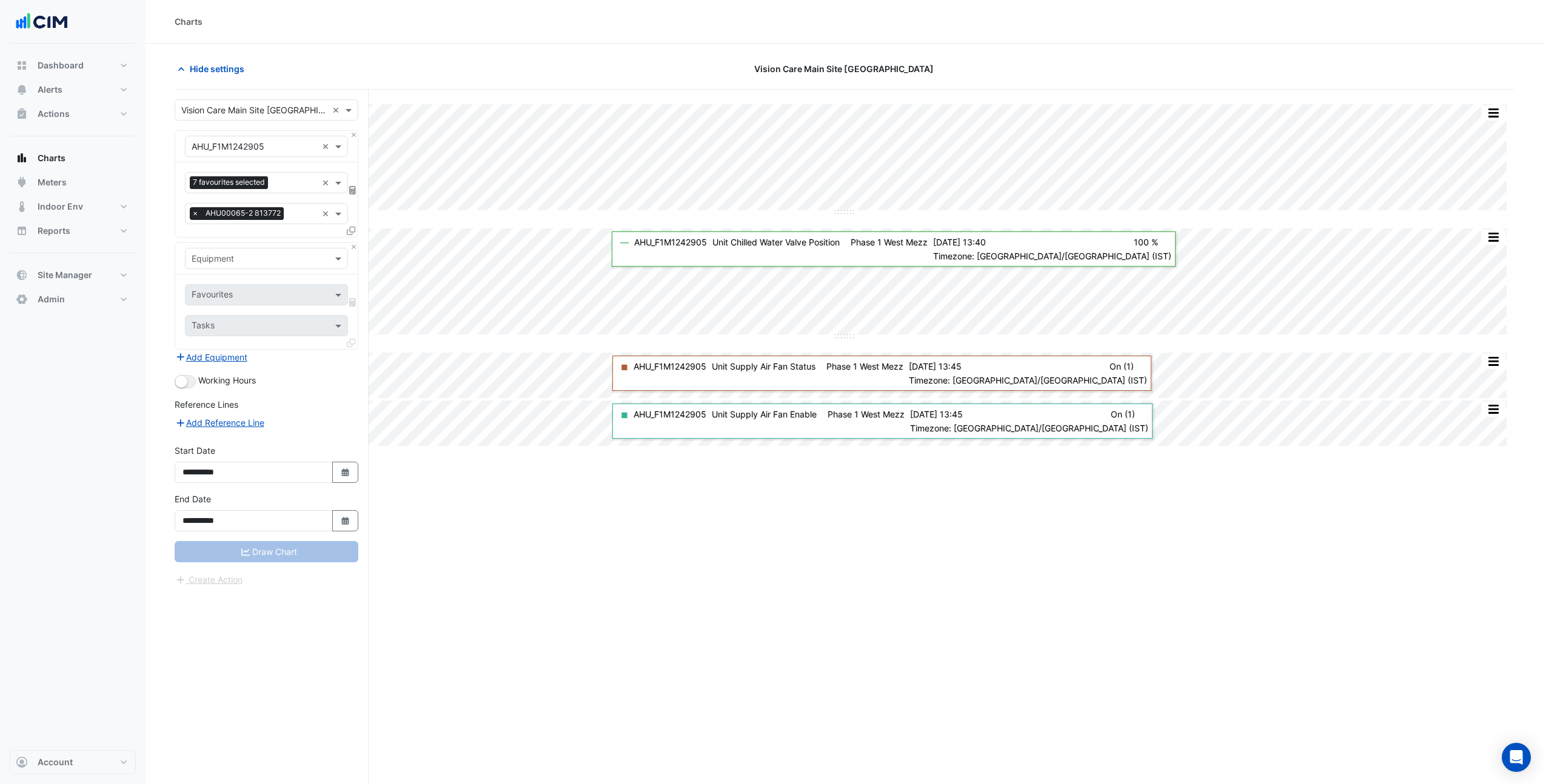
click at [239, 257] on input "text" at bounding box center [254, 259] width 125 height 13
type input "***"
click at [253, 279] on div "Weather" at bounding box center [266, 285] width 162 height 17
click at [250, 299] on input "text" at bounding box center [252, 295] width 122 height 13
click at [253, 356] on span "Temperature (Celcius)" at bounding box center [259, 356] width 128 height 11
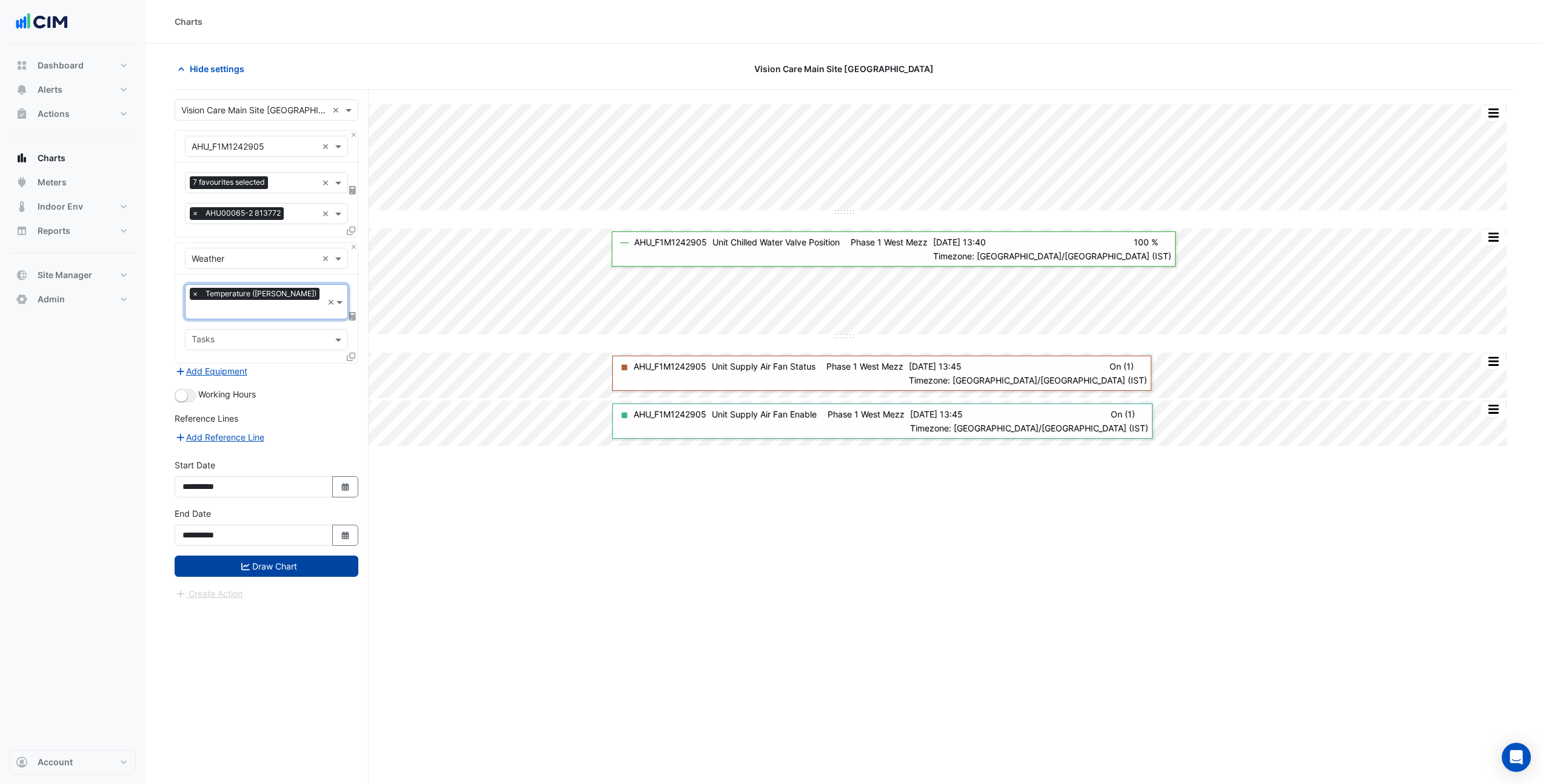
click at [326, 556] on button "Draw Chart" at bounding box center [266, 567] width 184 height 21
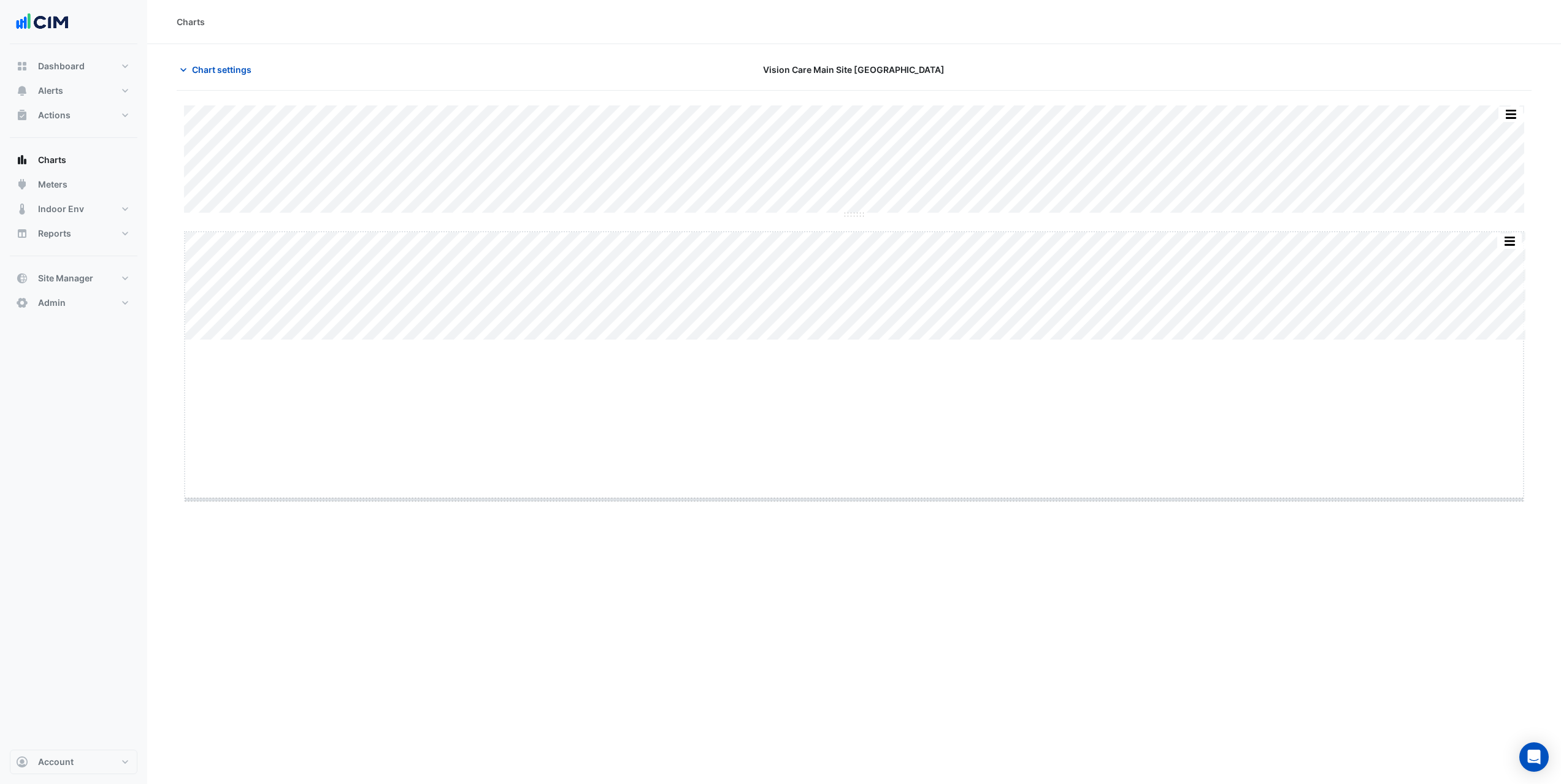
drag, startPoint x: 854, startPoint y: 339, endPoint x: 852, endPoint y: 499, distance: 160.0
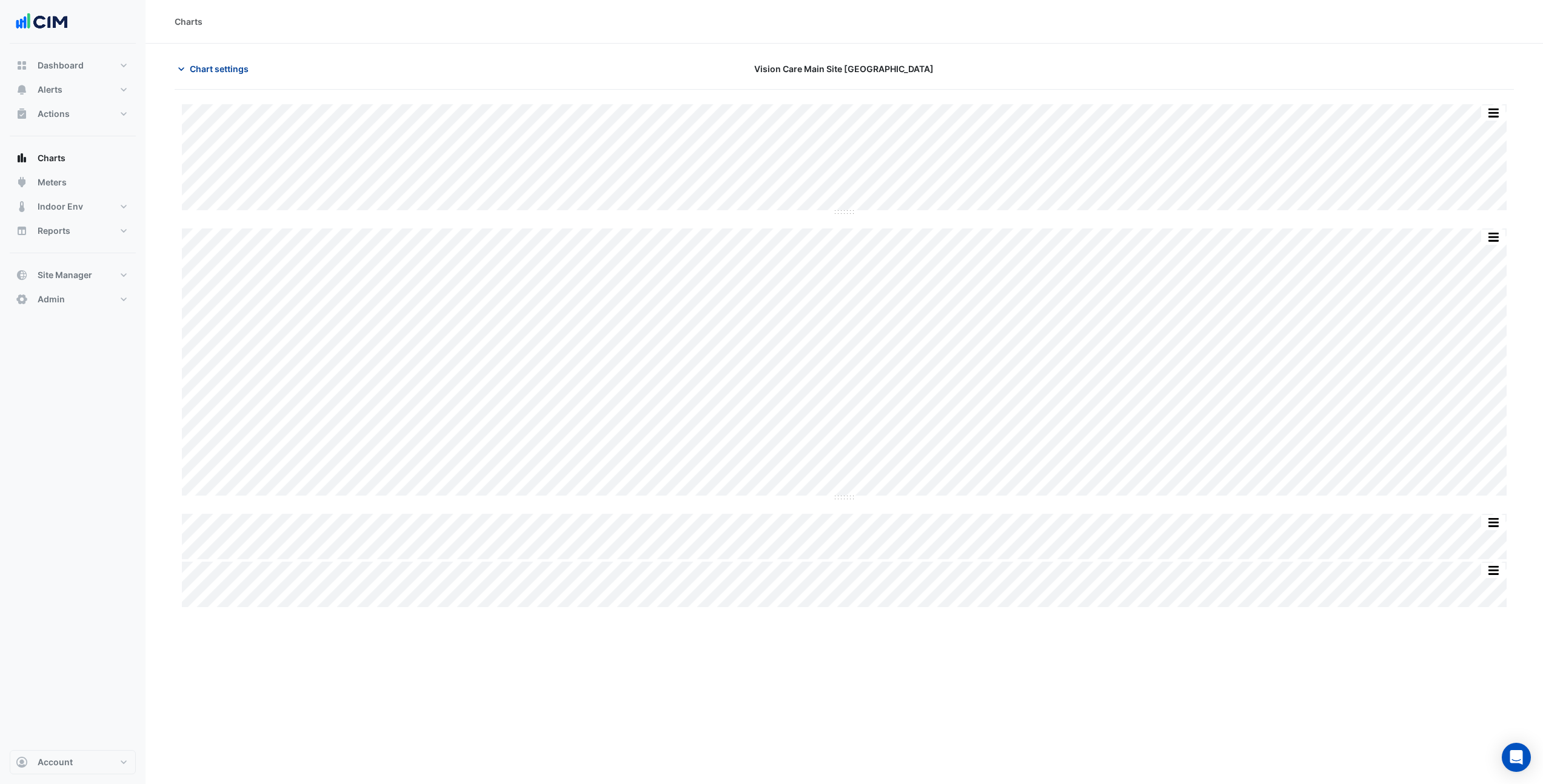
click at [186, 68] on icon "button" at bounding box center [181, 69] width 13 height 13
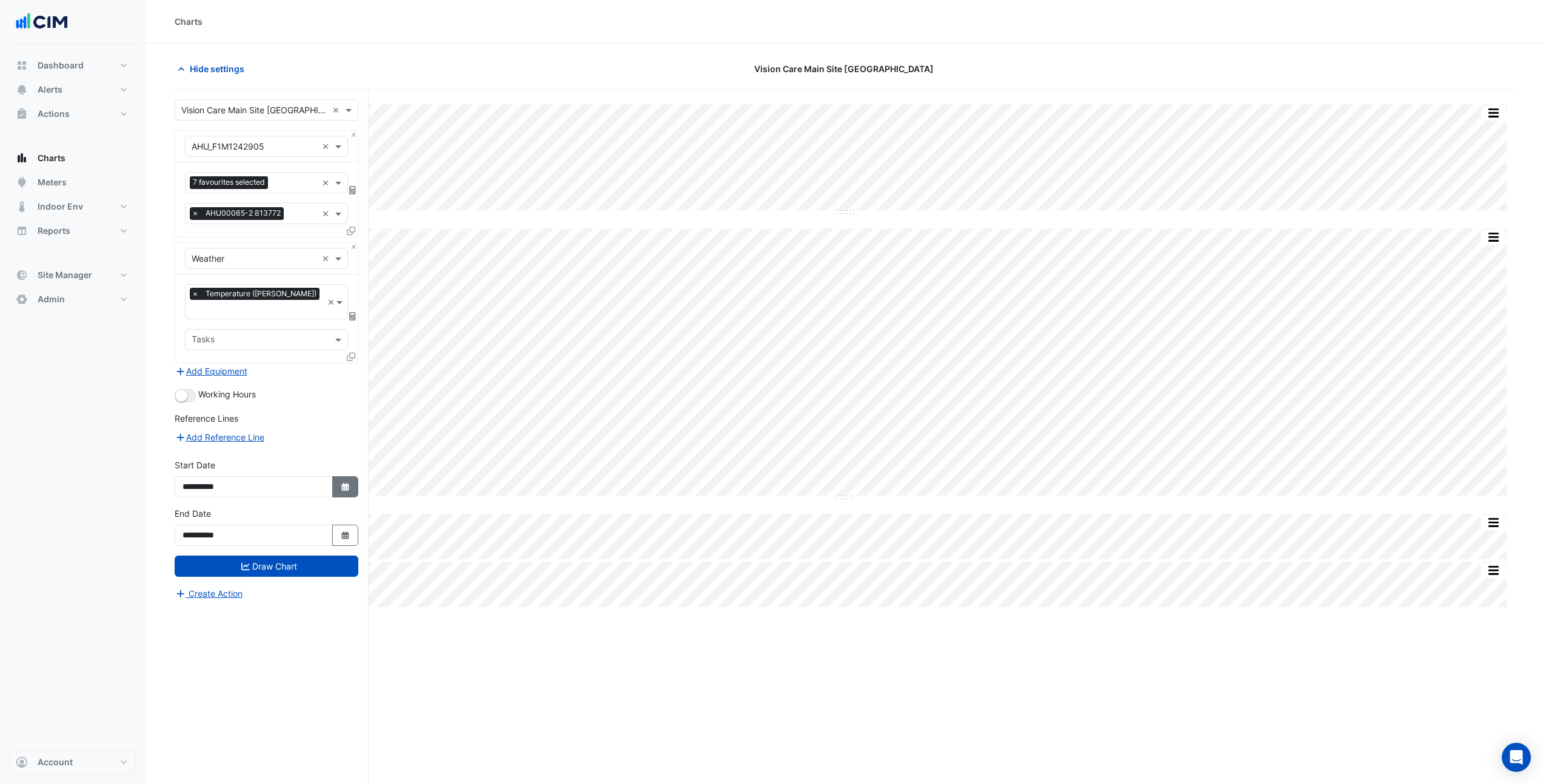
click at [341, 479] on button "Select Date" at bounding box center [345, 487] width 27 height 21
select select "*"
select select "****"
click at [193, 310] on span "Previous month" at bounding box center [195, 312] width 9 height 9
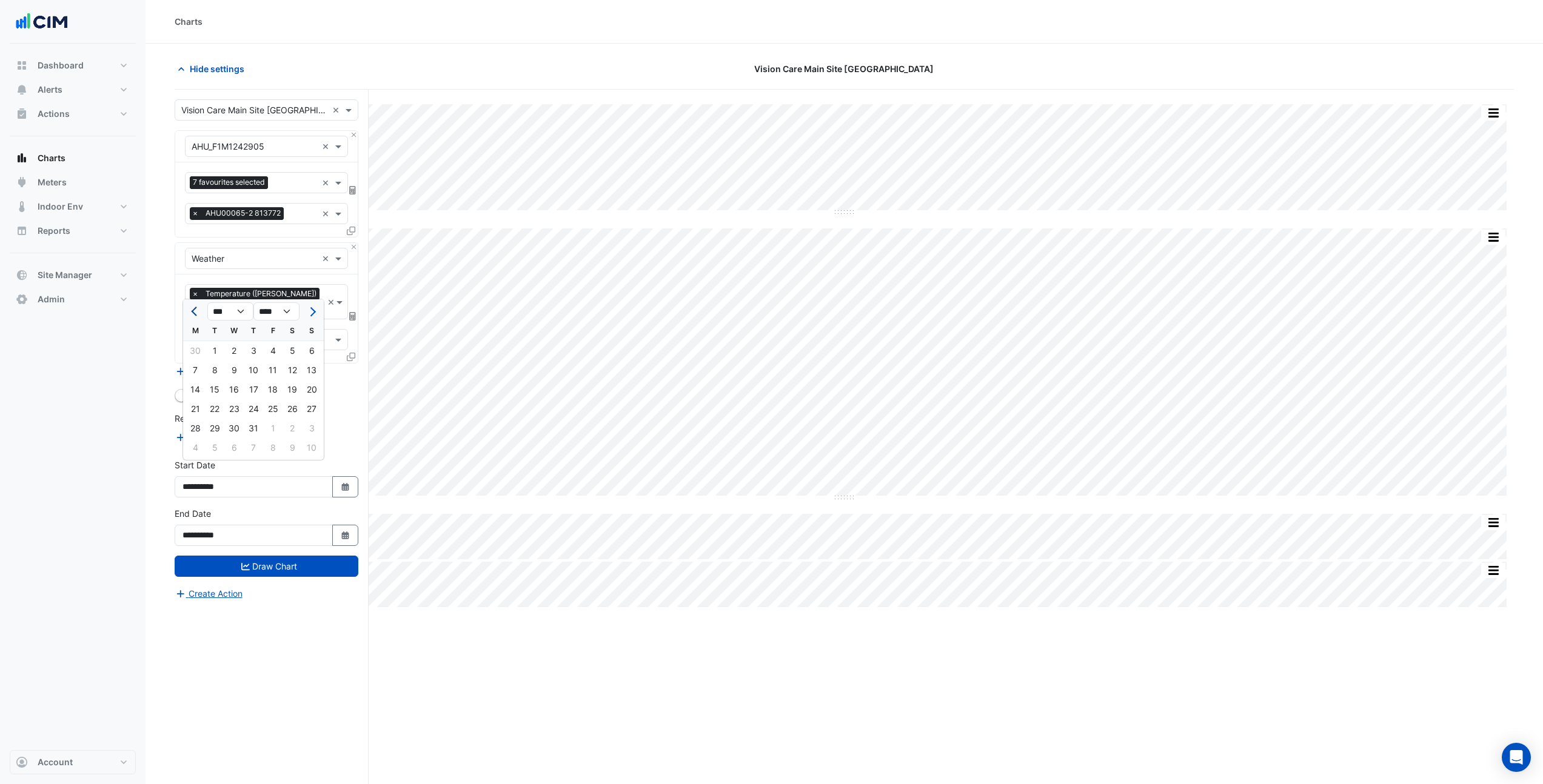
click at [193, 310] on span "Previous month" at bounding box center [195, 312] width 9 height 9
select select "*"
click at [315, 352] on div "1" at bounding box center [312, 351] width 19 height 19
type input "**********"
click at [304, 556] on button "Draw Chart" at bounding box center [266, 567] width 184 height 21
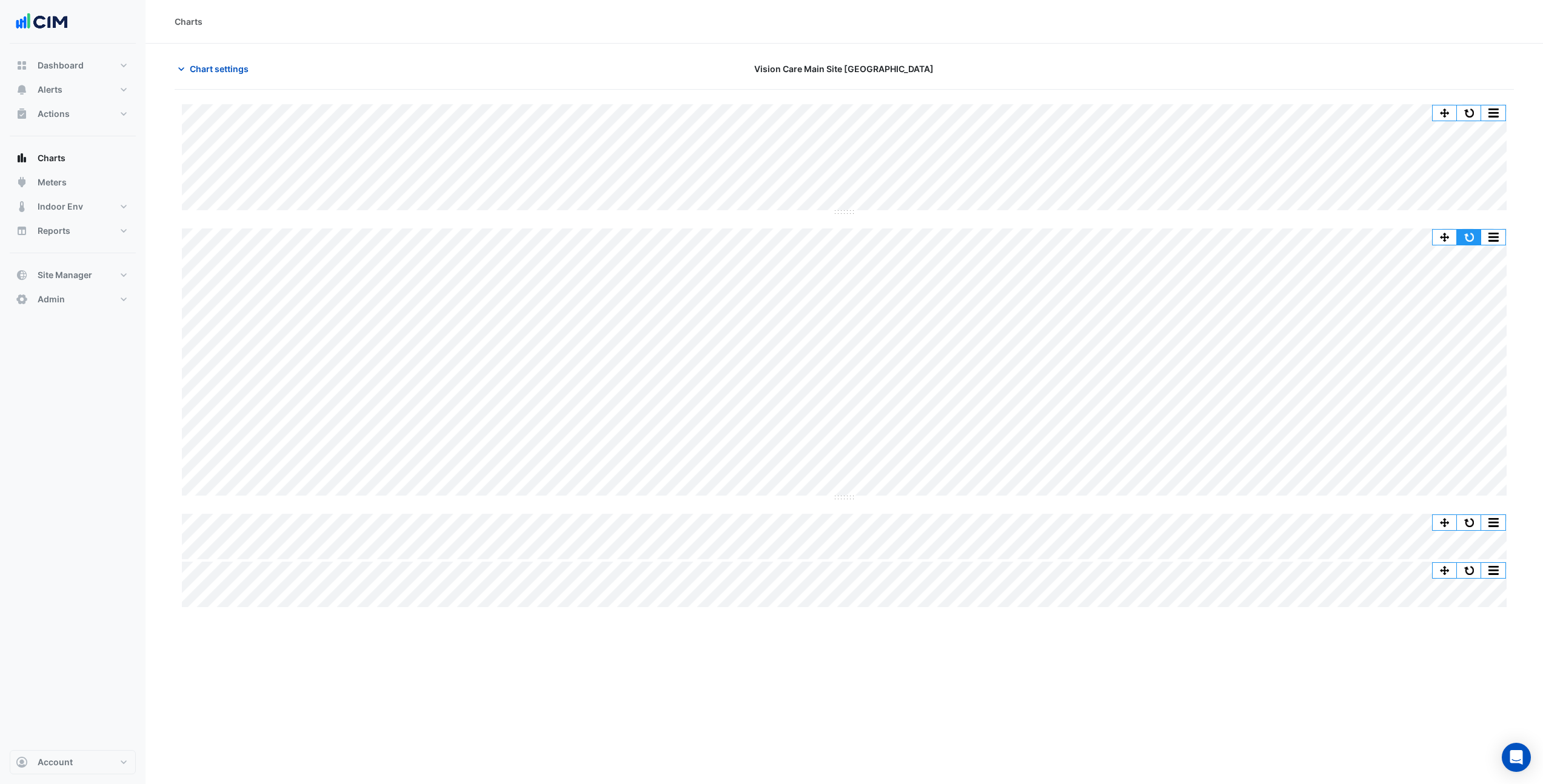
click at [1470, 236] on button "button" at bounding box center [1468, 238] width 24 height 15
click at [210, 64] on span "Chart settings" at bounding box center [218, 68] width 59 height 13
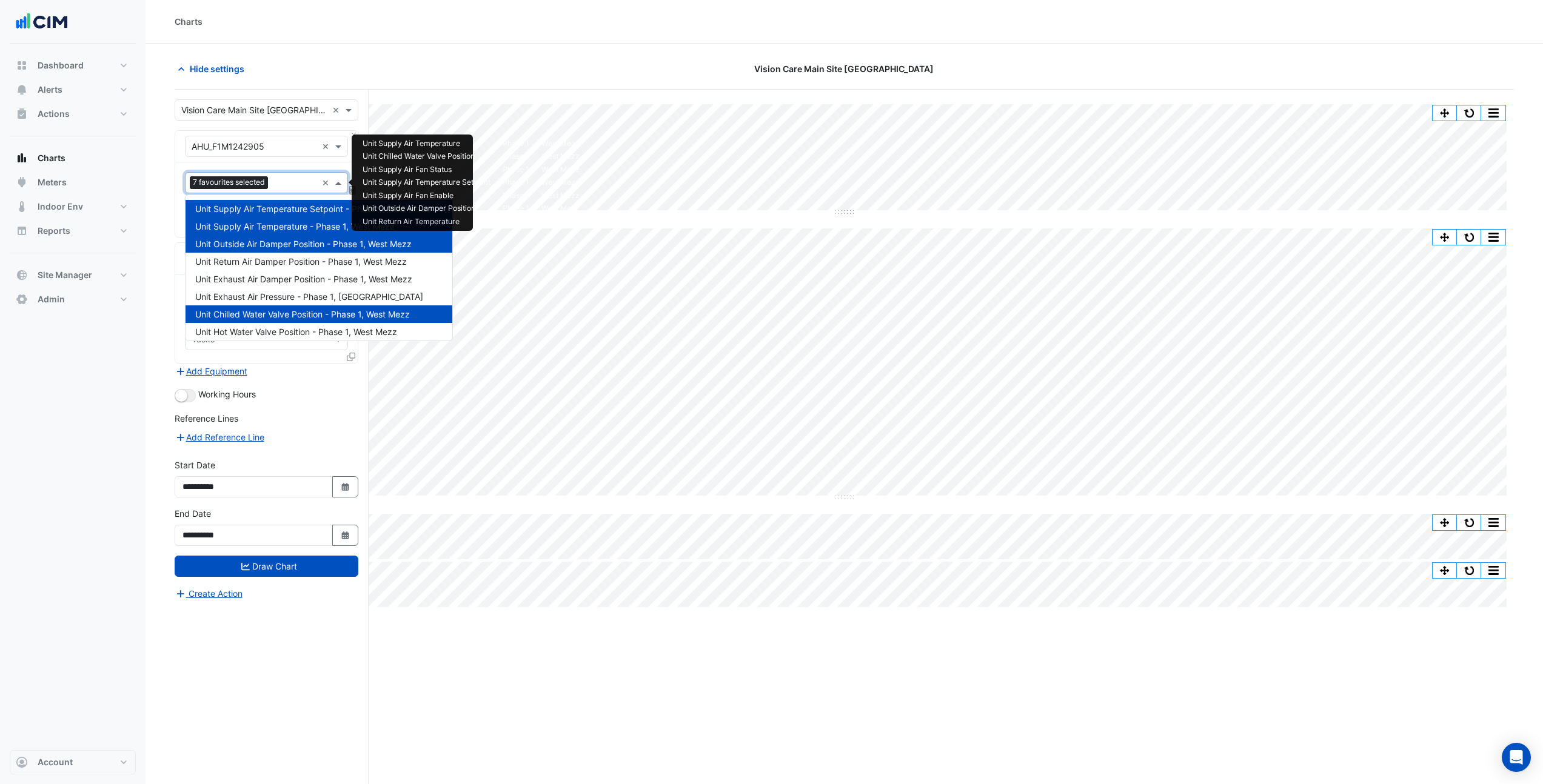
click at [281, 174] on div "7 favourites selected" at bounding box center [251, 183] width 132 height 19
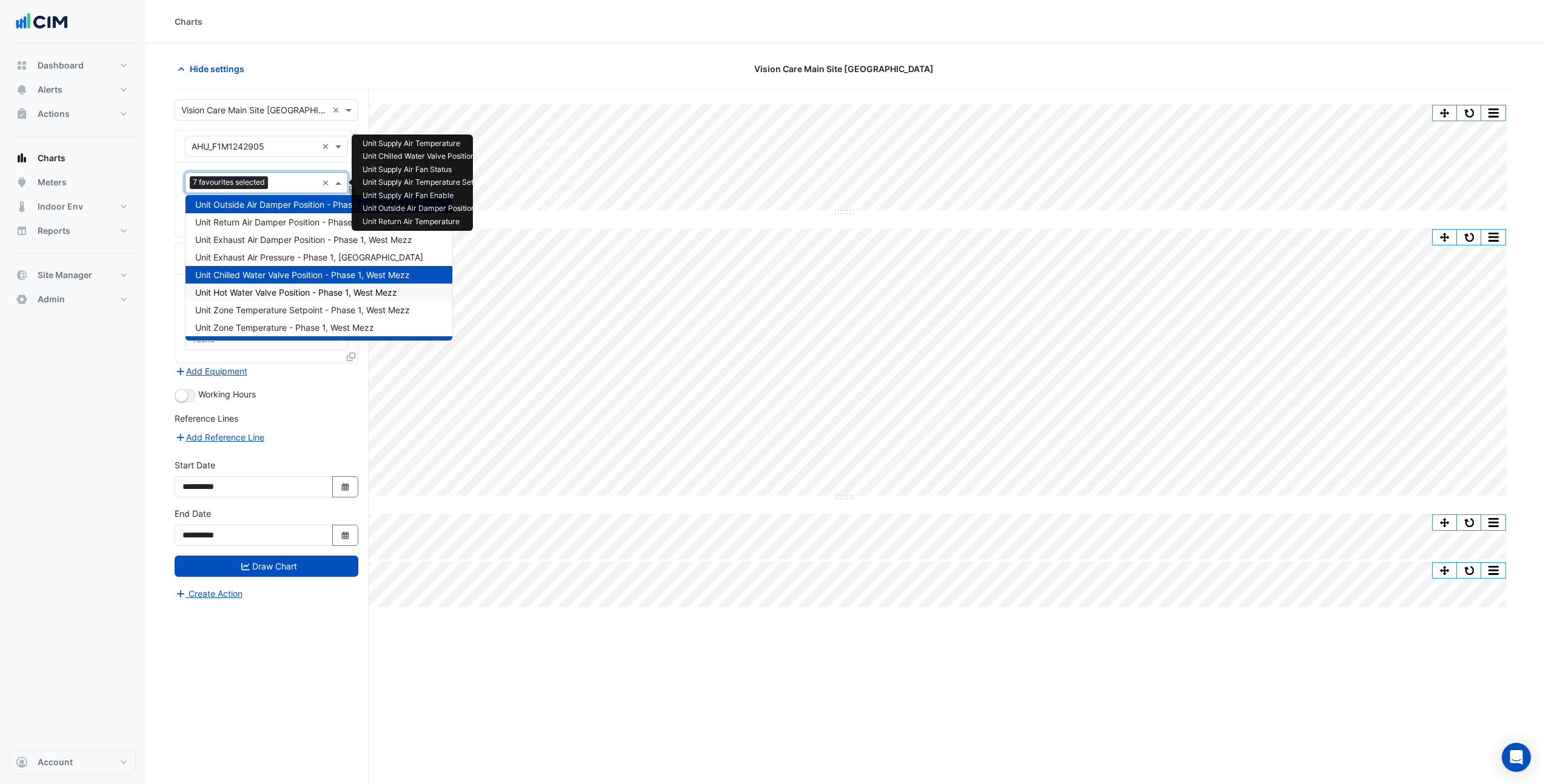
scroll to position [41, 0]
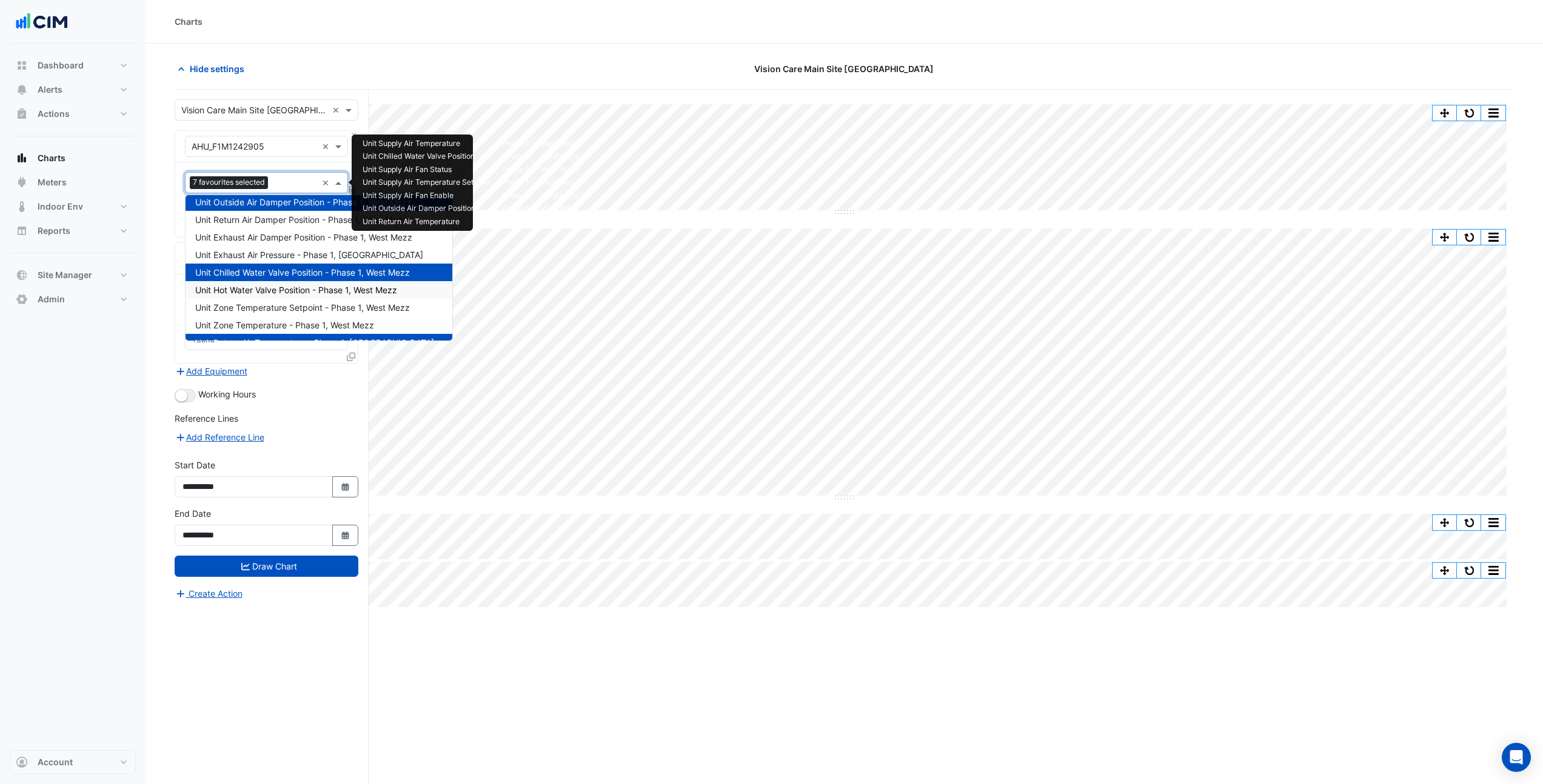
click at [298, 288] on span "Unit Hot Water Valve Position - Phase 1, West Mezz" at bounding box center [296, 290] width 202 height 11
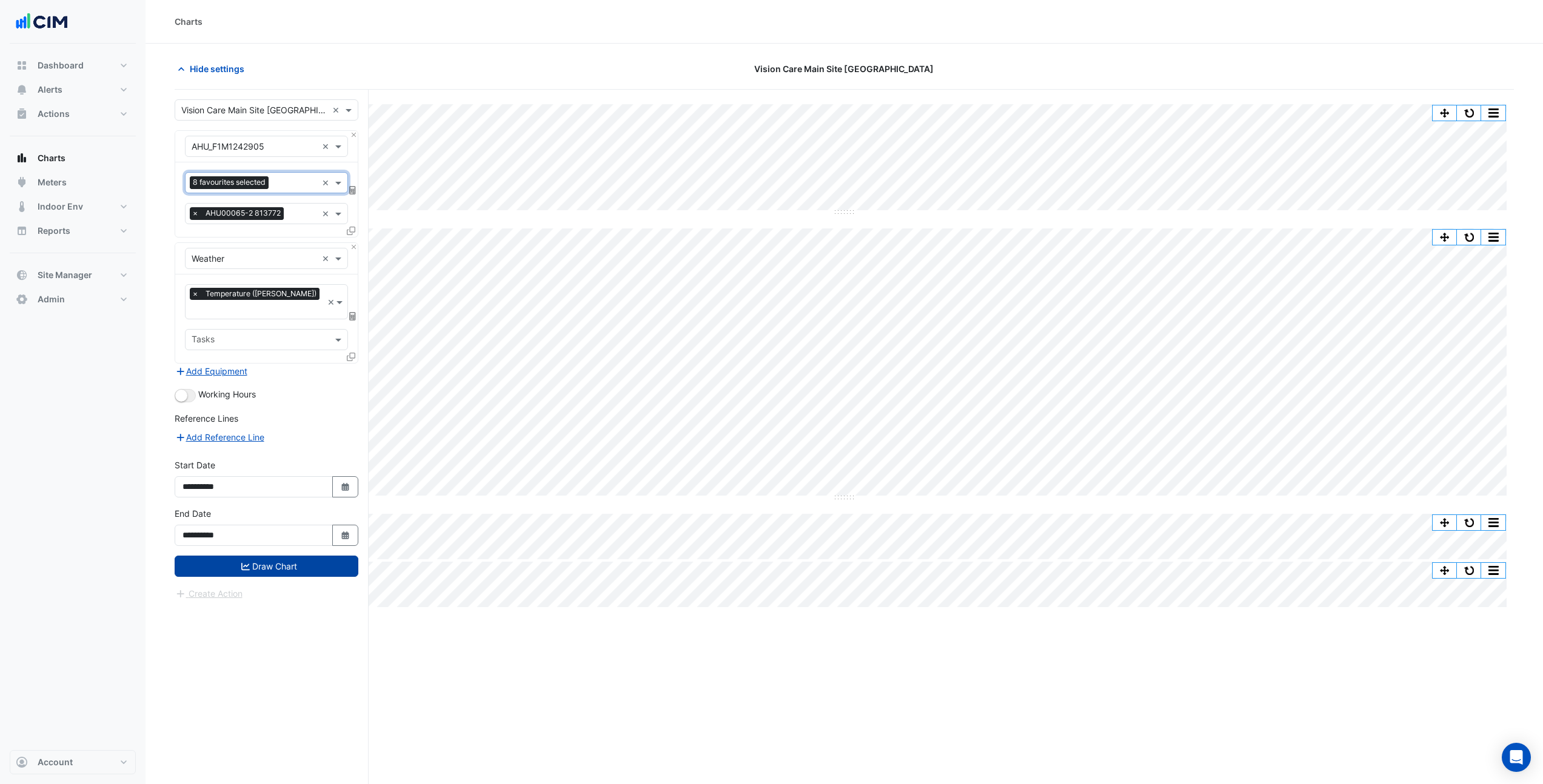
click at [316, 556] on button "Draw Chart" at bounding box center [266, 567] width 184 height 21
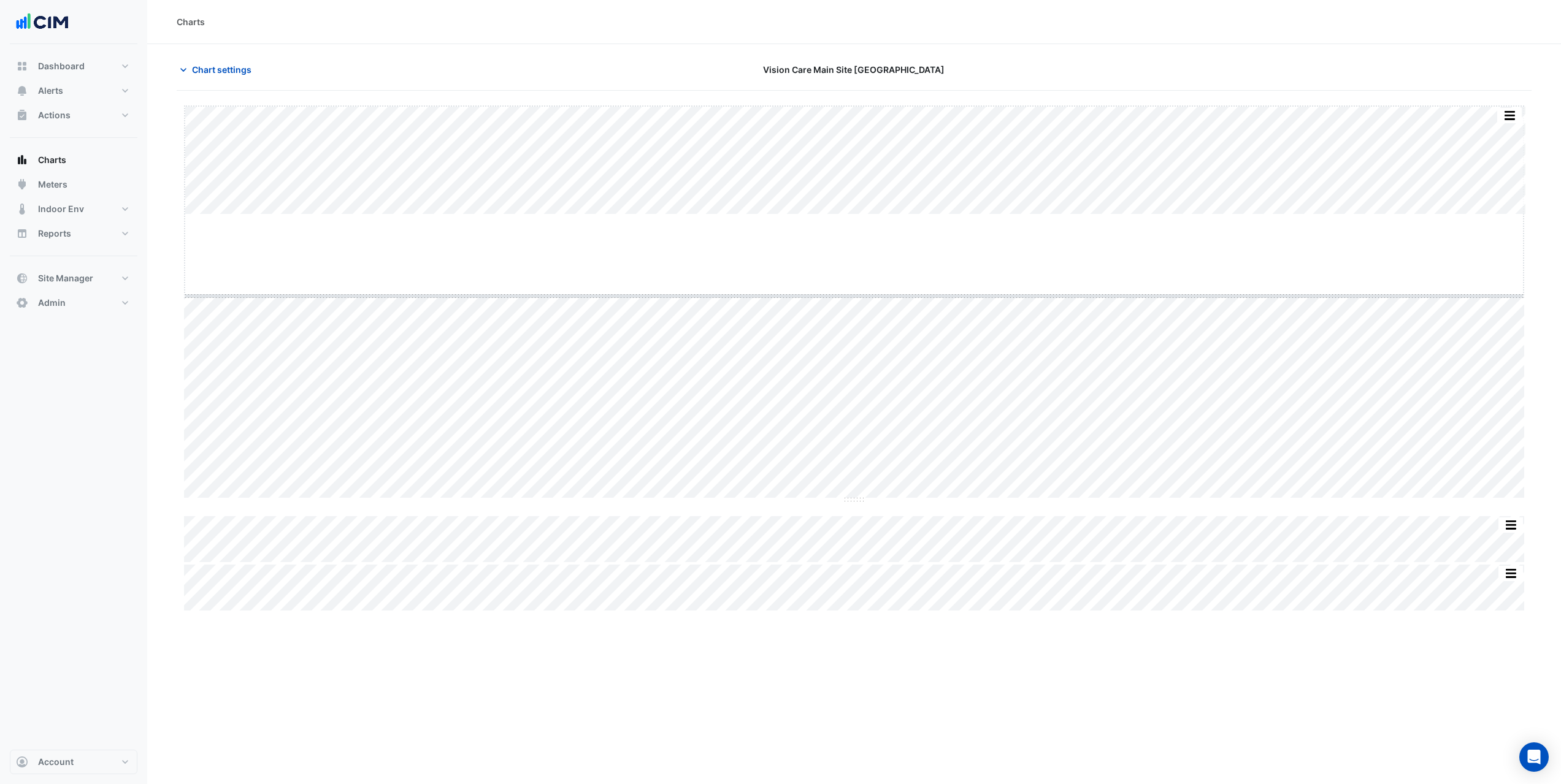
drag, startPoint x: 850, startPoint y: 216, endPoint x: 851, endPoint y: 224, distance: 8.1
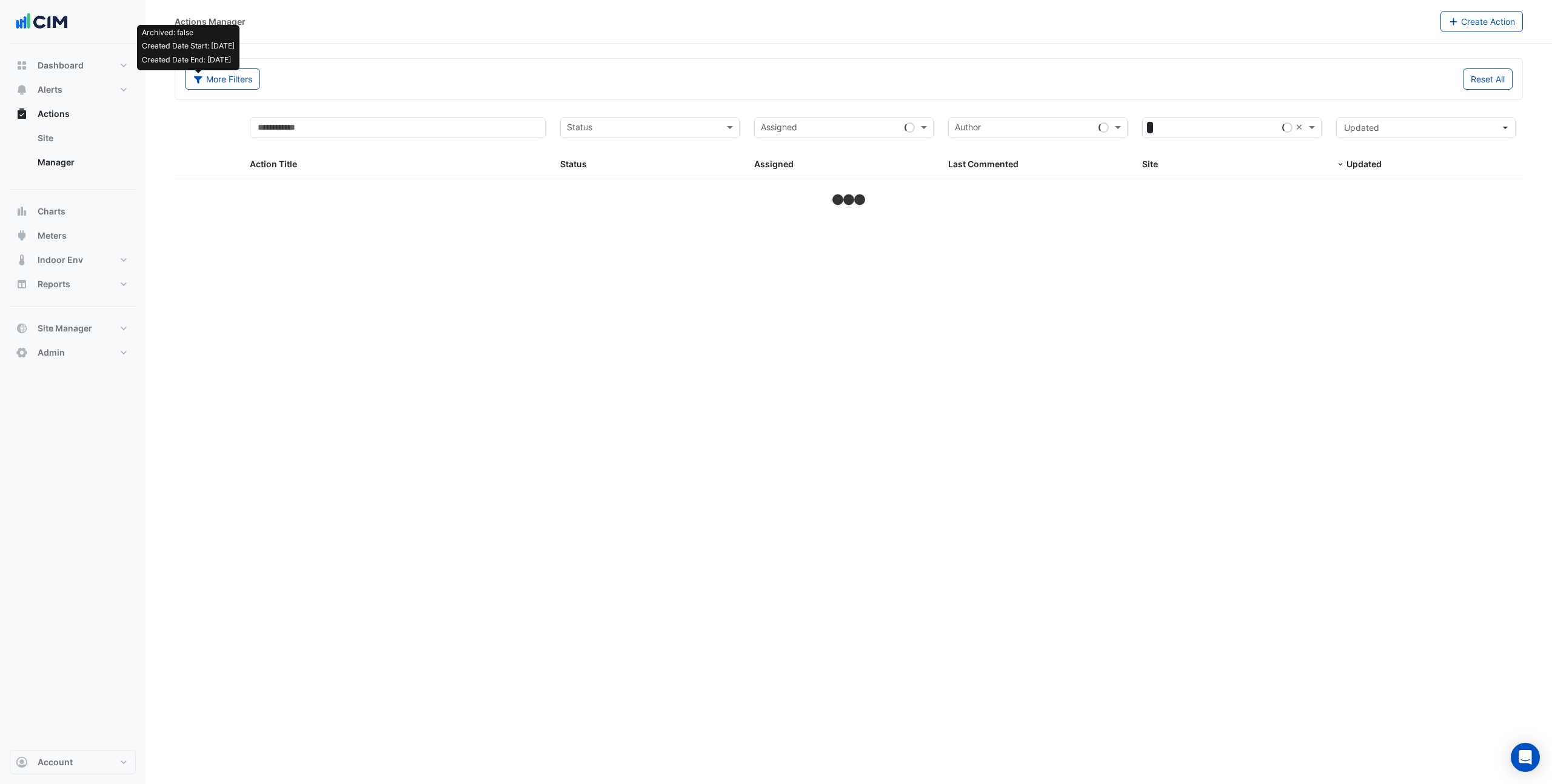
select select "***"
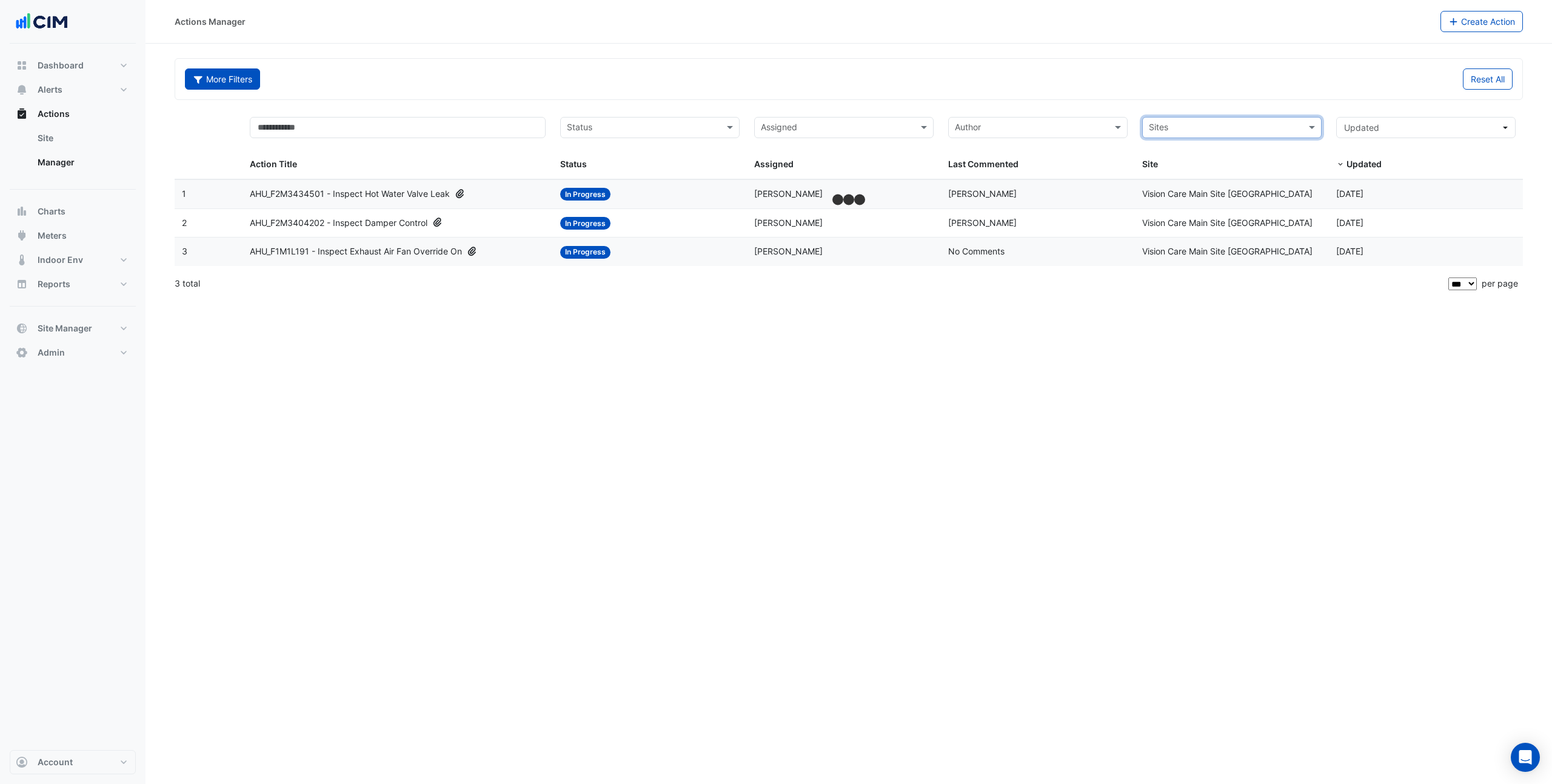
click at [250, 75] on button "More Filters" at bounding box center [222, 79] width 75 height 21
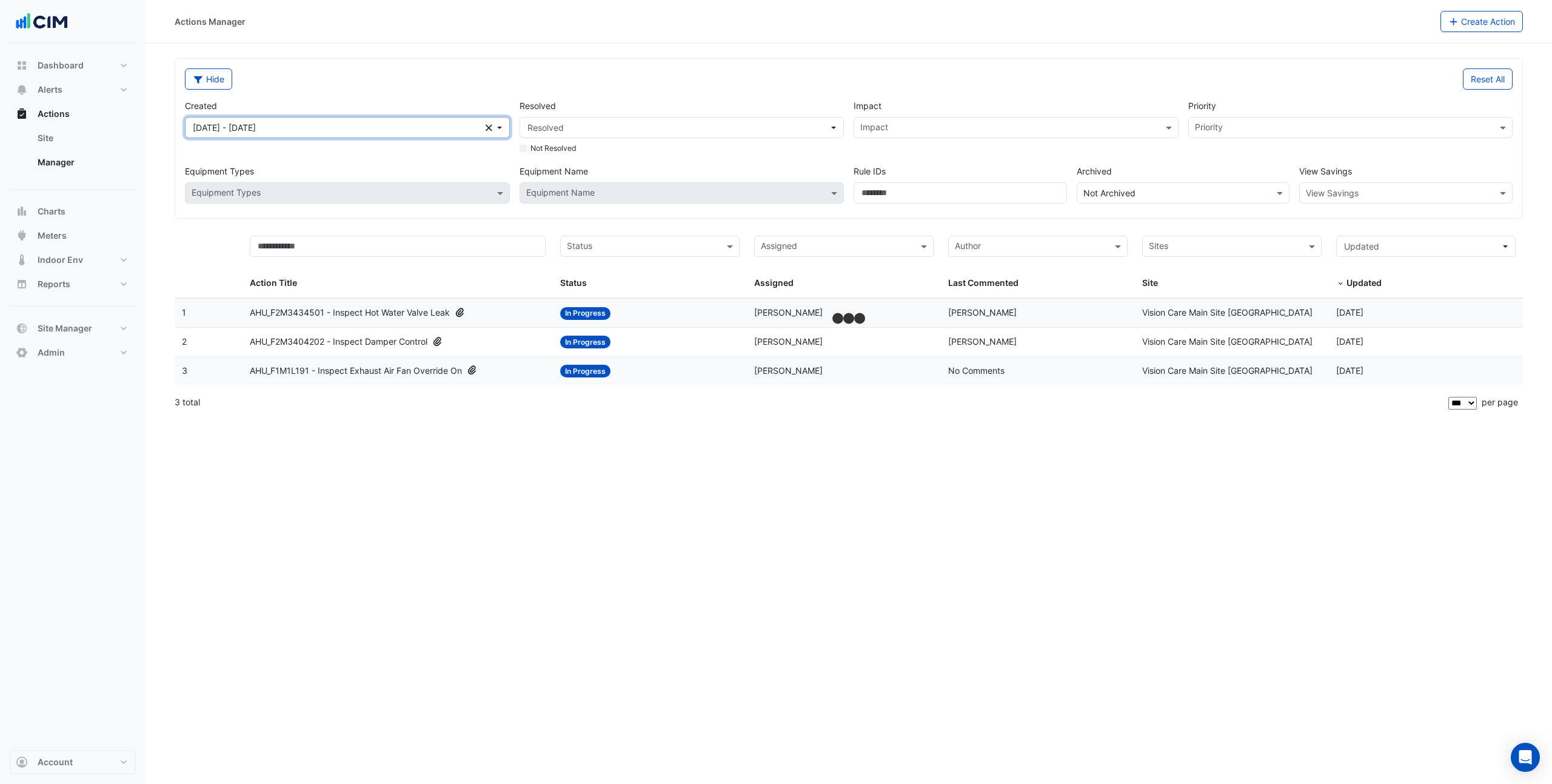
click at [492, 128] on icon "Clear" at bounding box center [489, 128] width 7 height 9
click at [313, 244] on input "text" at bounding box center [398, 246] width 296 height 21
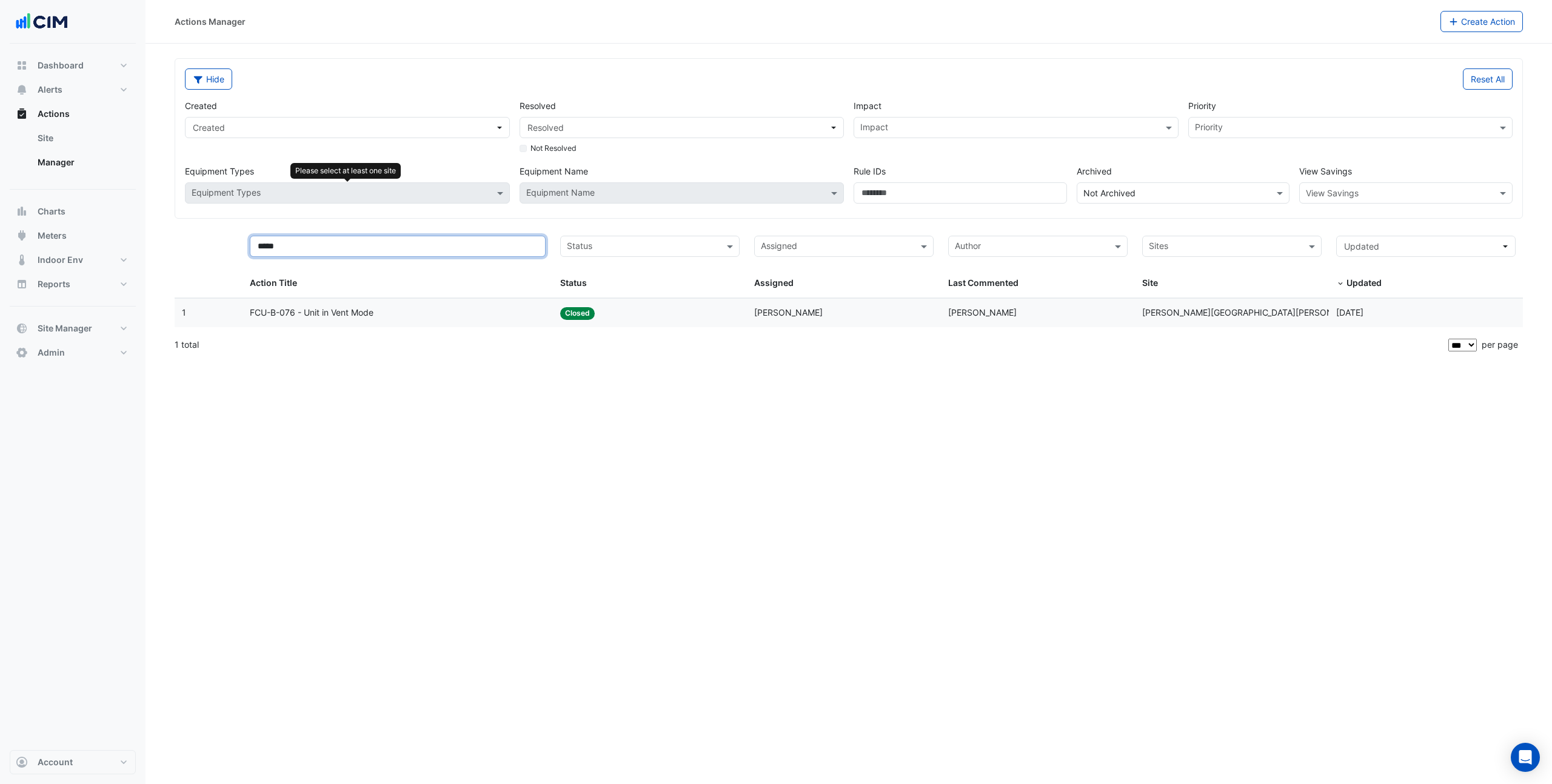
type input "*****"
click at [86, 85] on button "Alerts" at bounding box center [72, 89] width 126 height 24
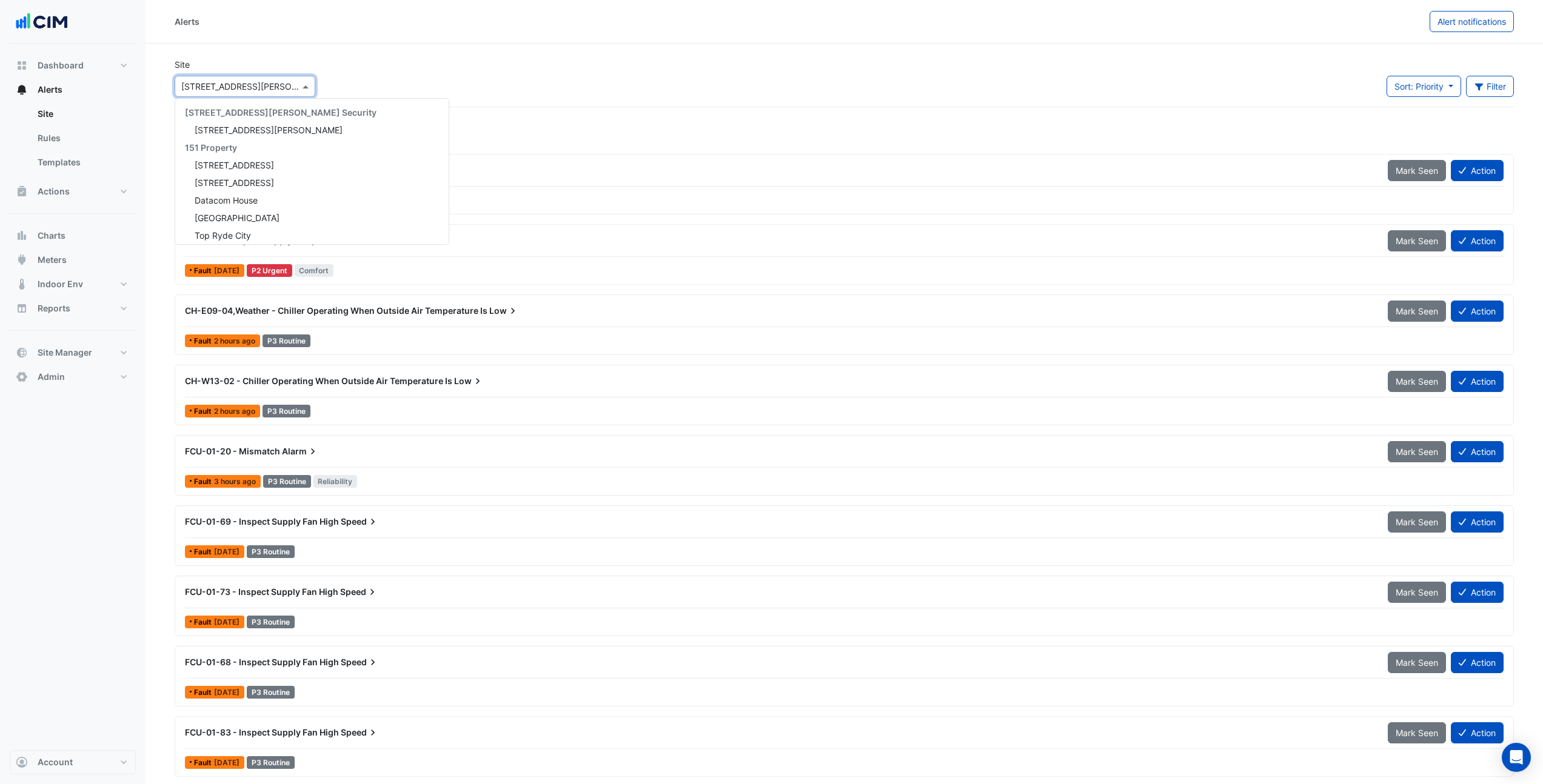
click at [293, 83] on div at bounding box center [244, 87] width 139 height 13
type input "***"
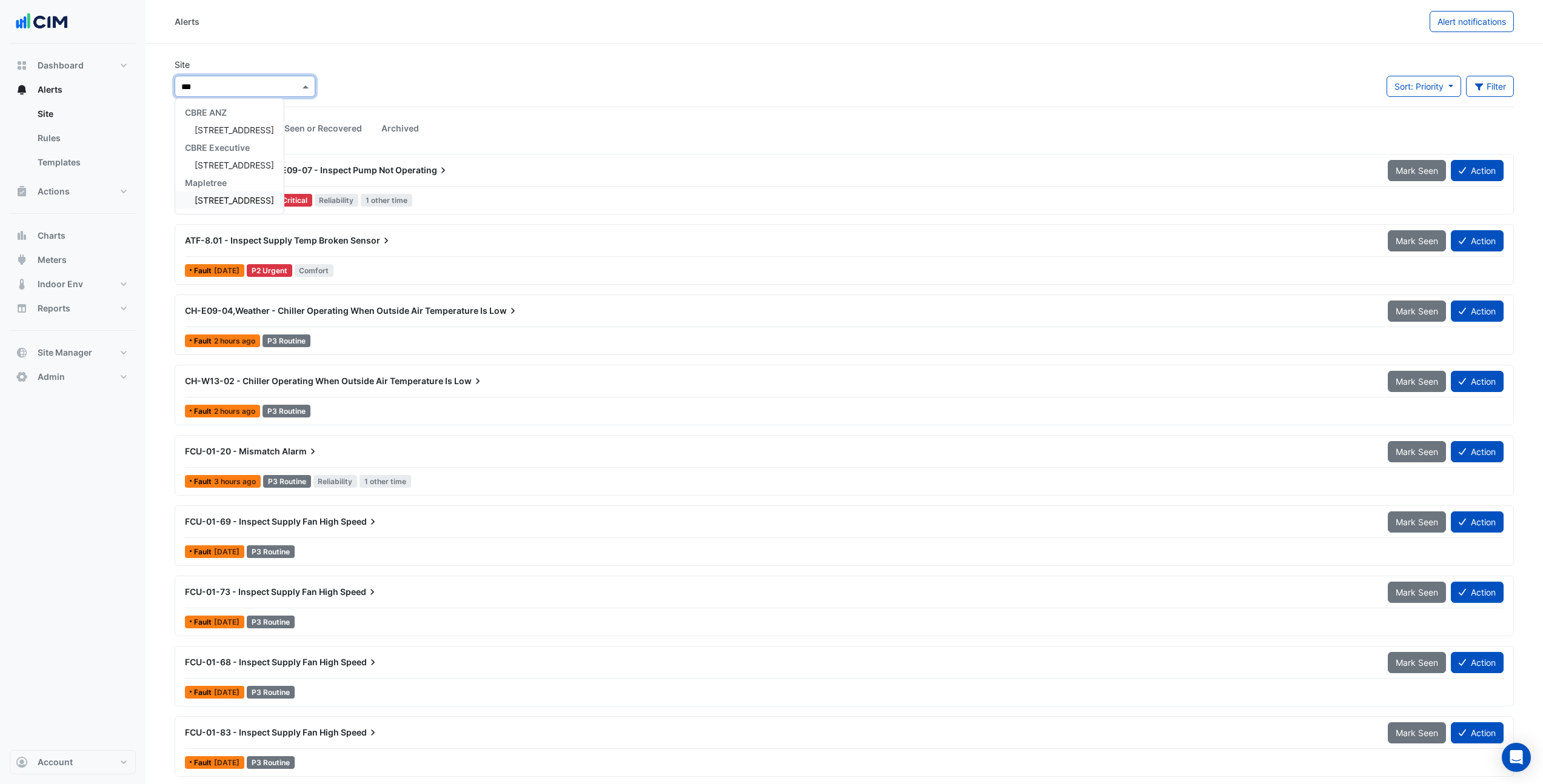
click at [231, 200] on span "250 Longwater Avenue" at bounding box center [234, 200] width 80 height 11
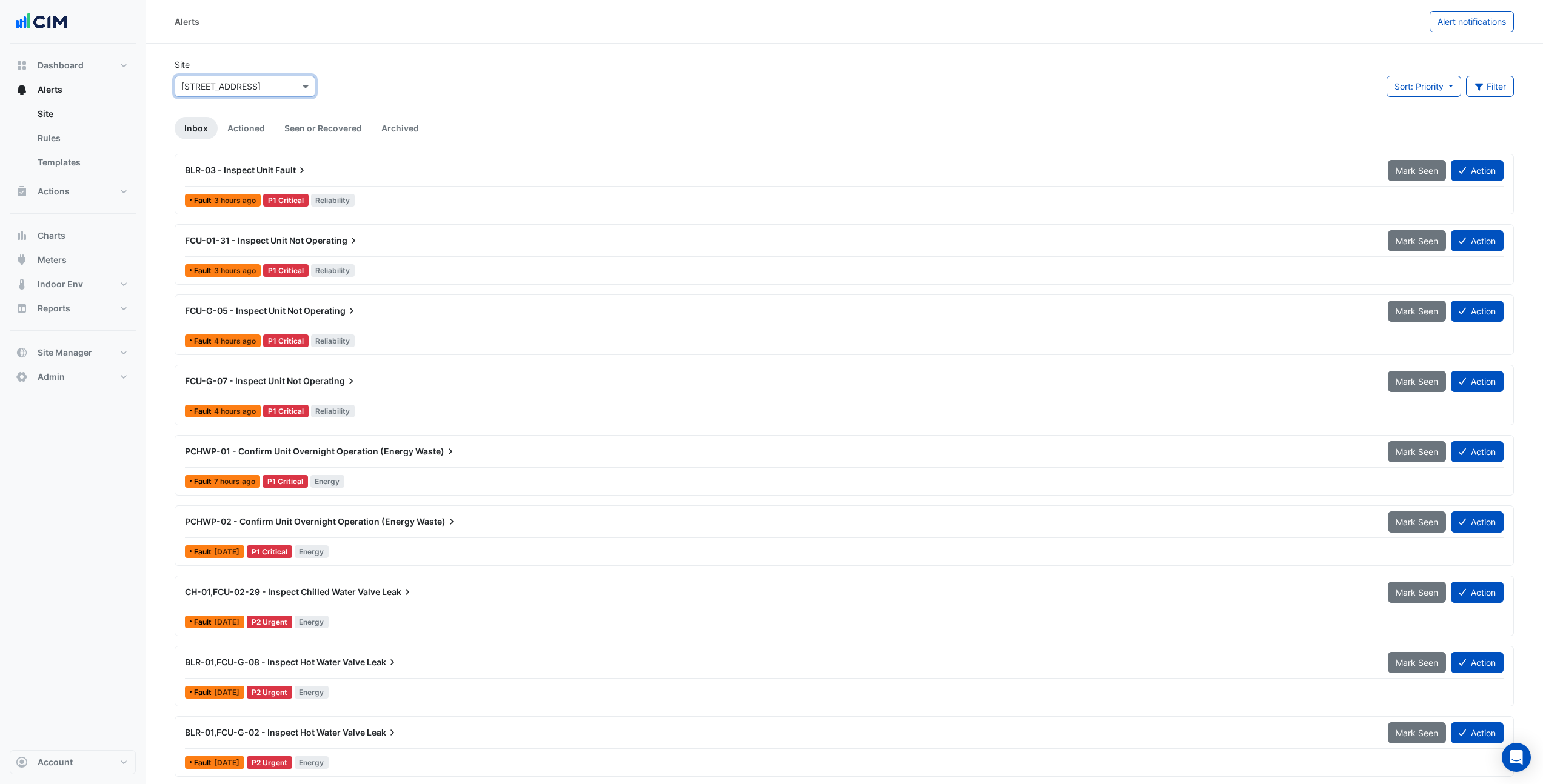
click at [381, 474] on div "Fault 7 hours ago P1 Critical Energy" at bounding box center [844, 482] width 1321 height 17
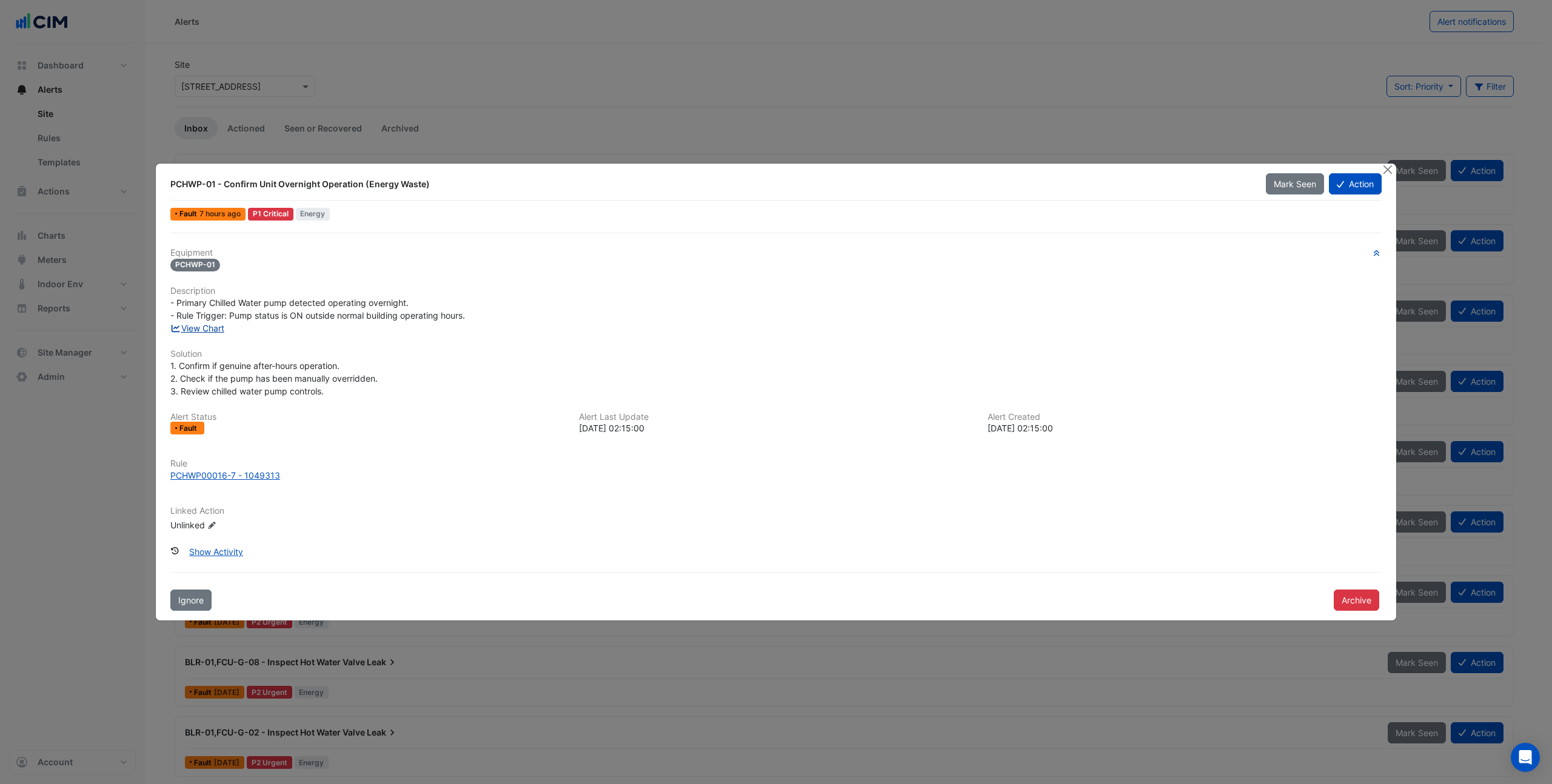
click at [206, 329] on link "View Chart" at bounding box center [197, 328] width 54 height 11
click at [1390, 173] on button "Close" at bounding box center [1387, 169] width 13 height 13
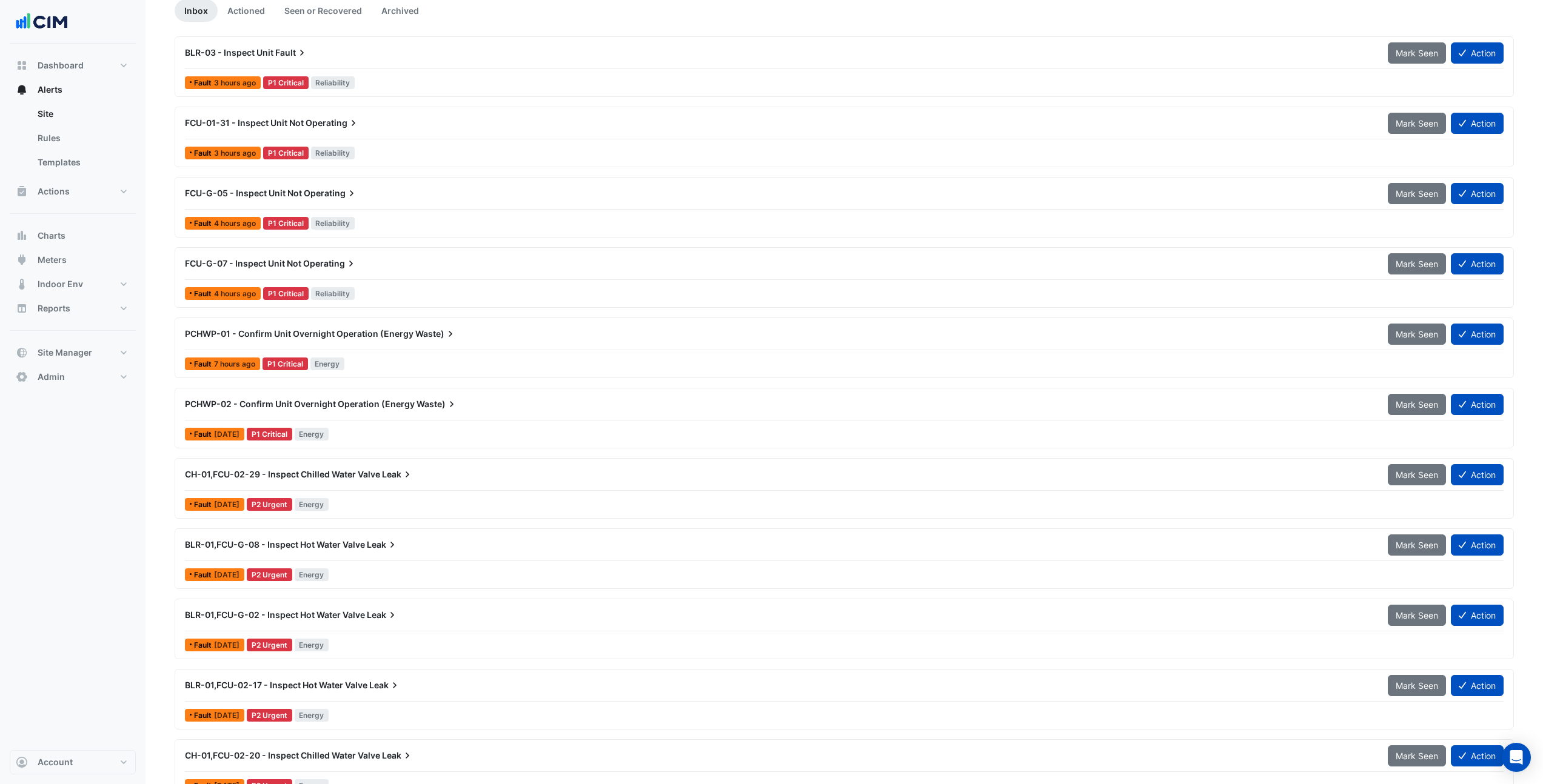
scroll to position [233, 0]
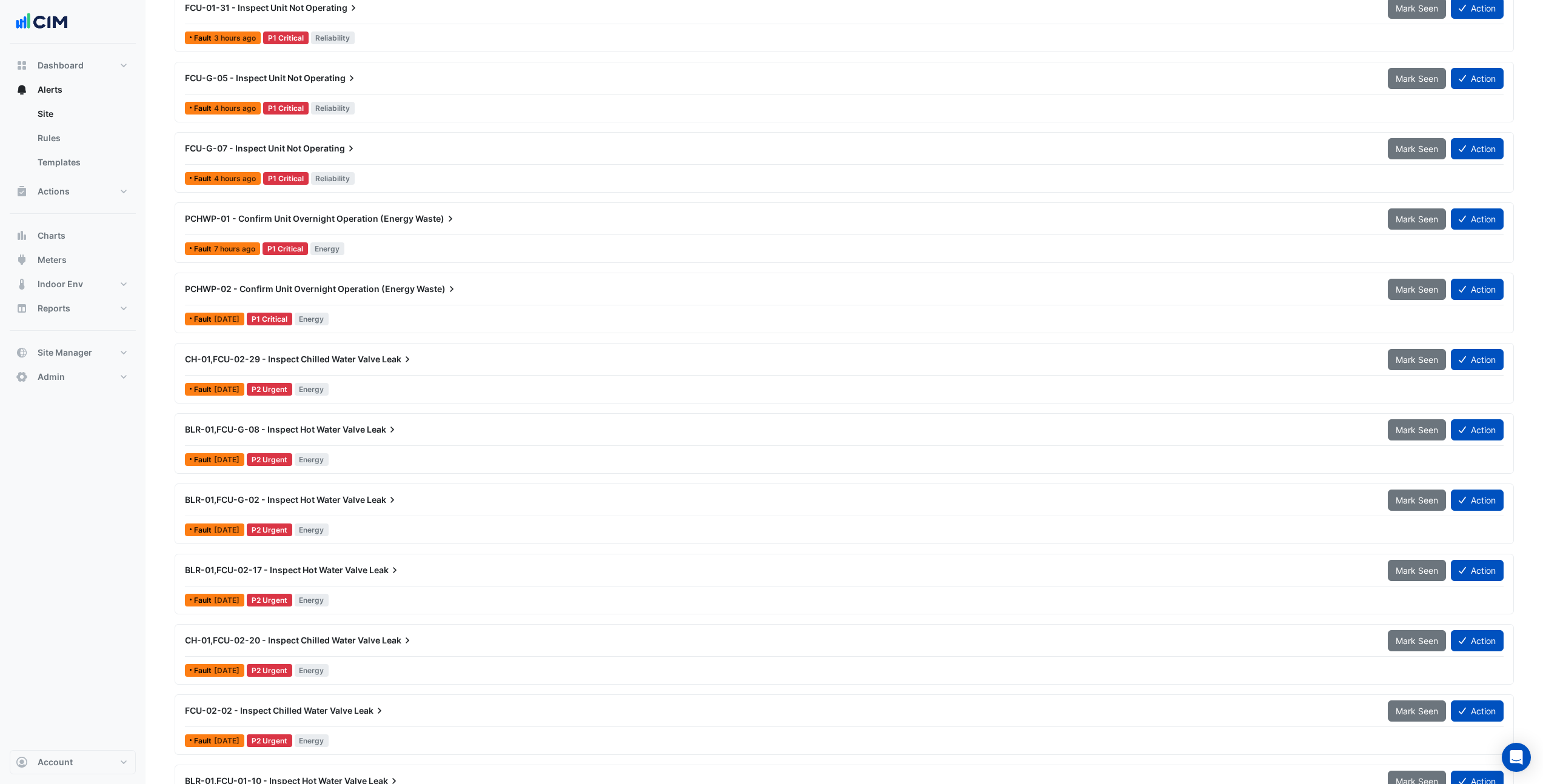
click at [393, 381] on div "Fault 1 day ago P2 Urgent Energy" at bounding box center [844, 390] width 1321 height 17
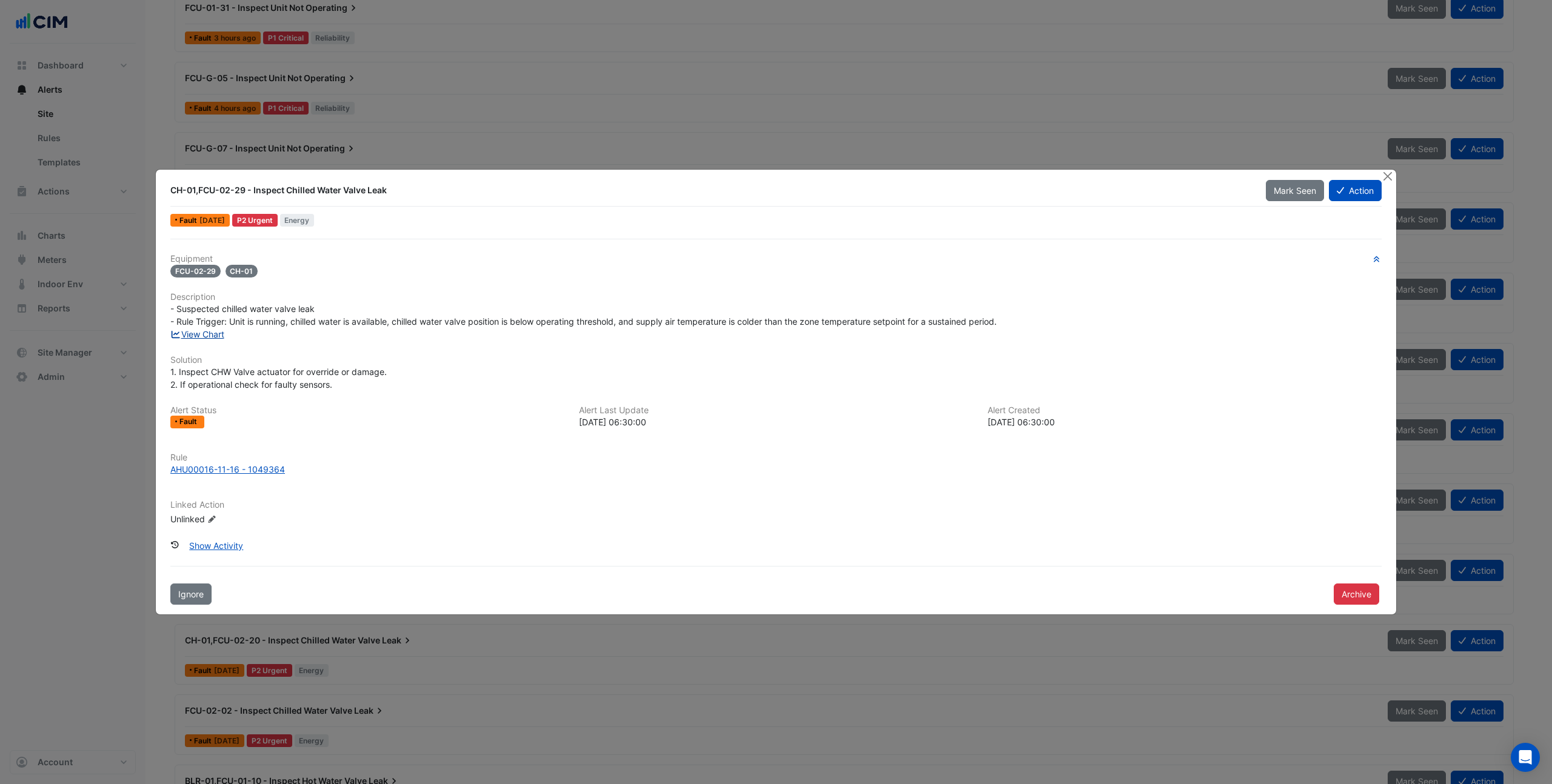
click at [201, 334] on link "View Chart" at bounding box center [197, 334] width 54 height 11
click at [1390, 178] on button "Close" at bounding box center [1387, 175] width 13 height 13
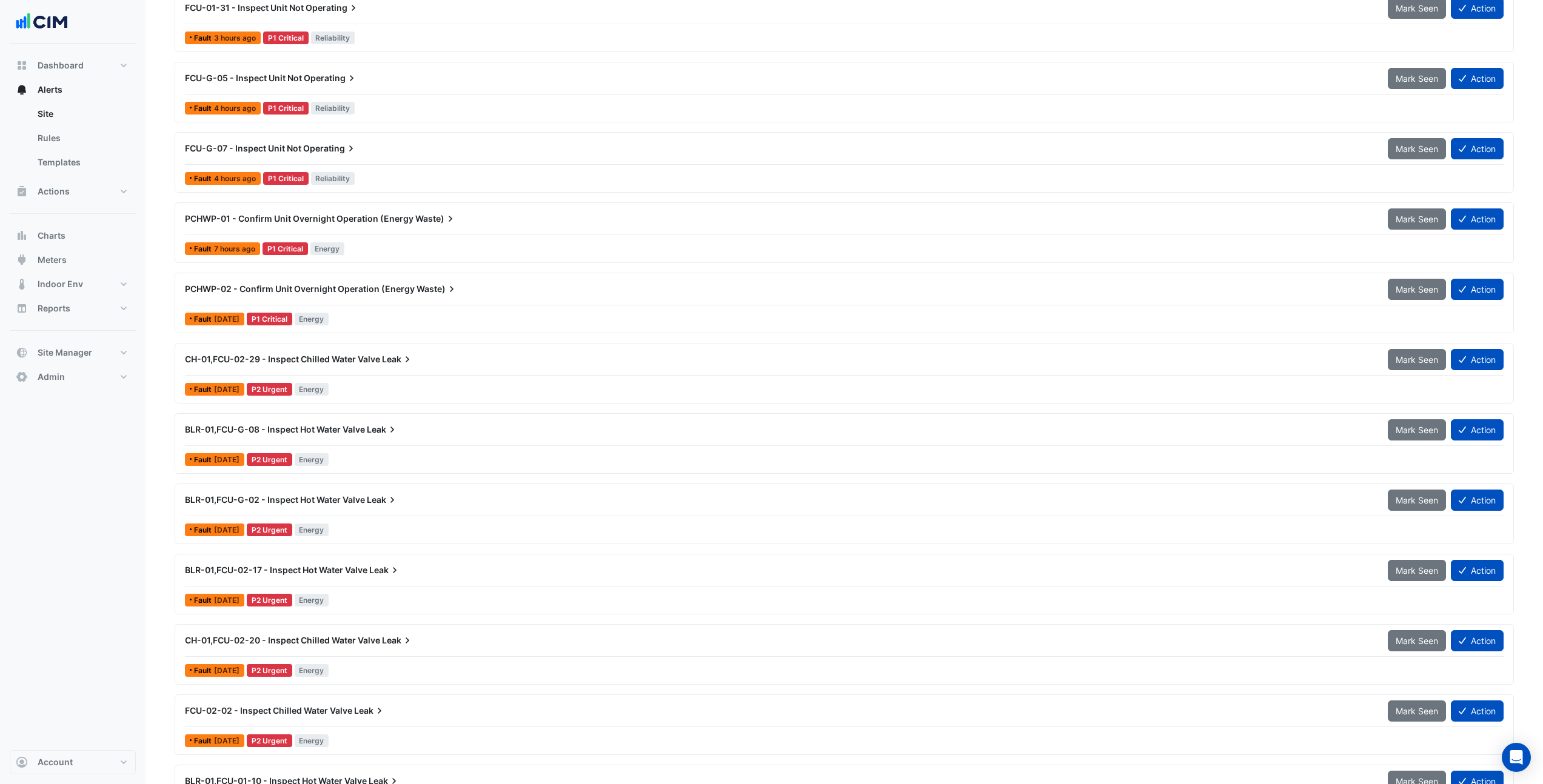
click at [388, 453] on div "Fault 1 day ago P2 Urgent Energy" at bounding box center [844, 460] width 1321 height 17
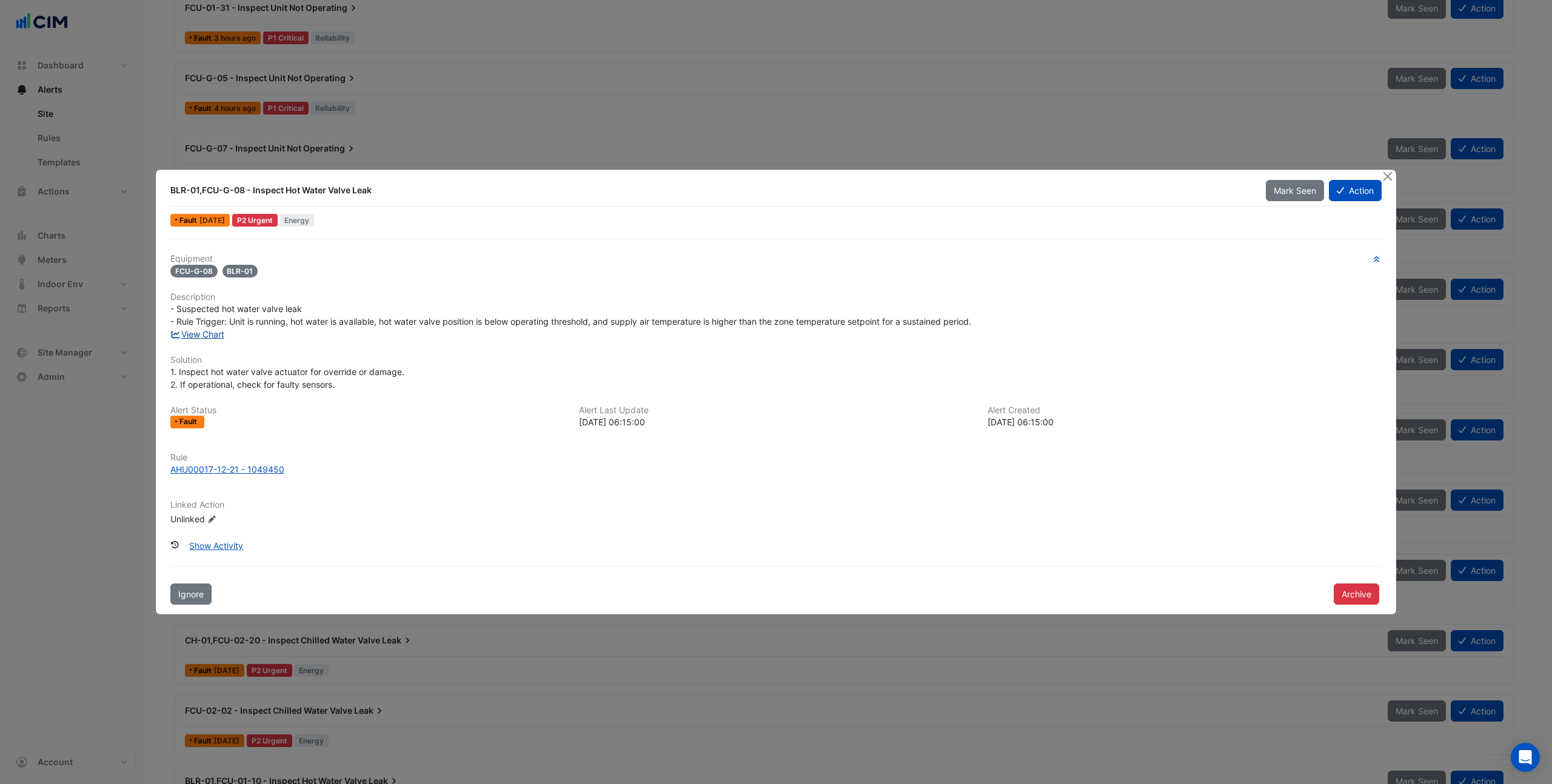
click at [216, 334] on link "View Chart" at bounding box center [197, 334] width 54 height 11
click at [1388, 176] on button "Close" at bounding box center [1387, 175] width 13 height 13
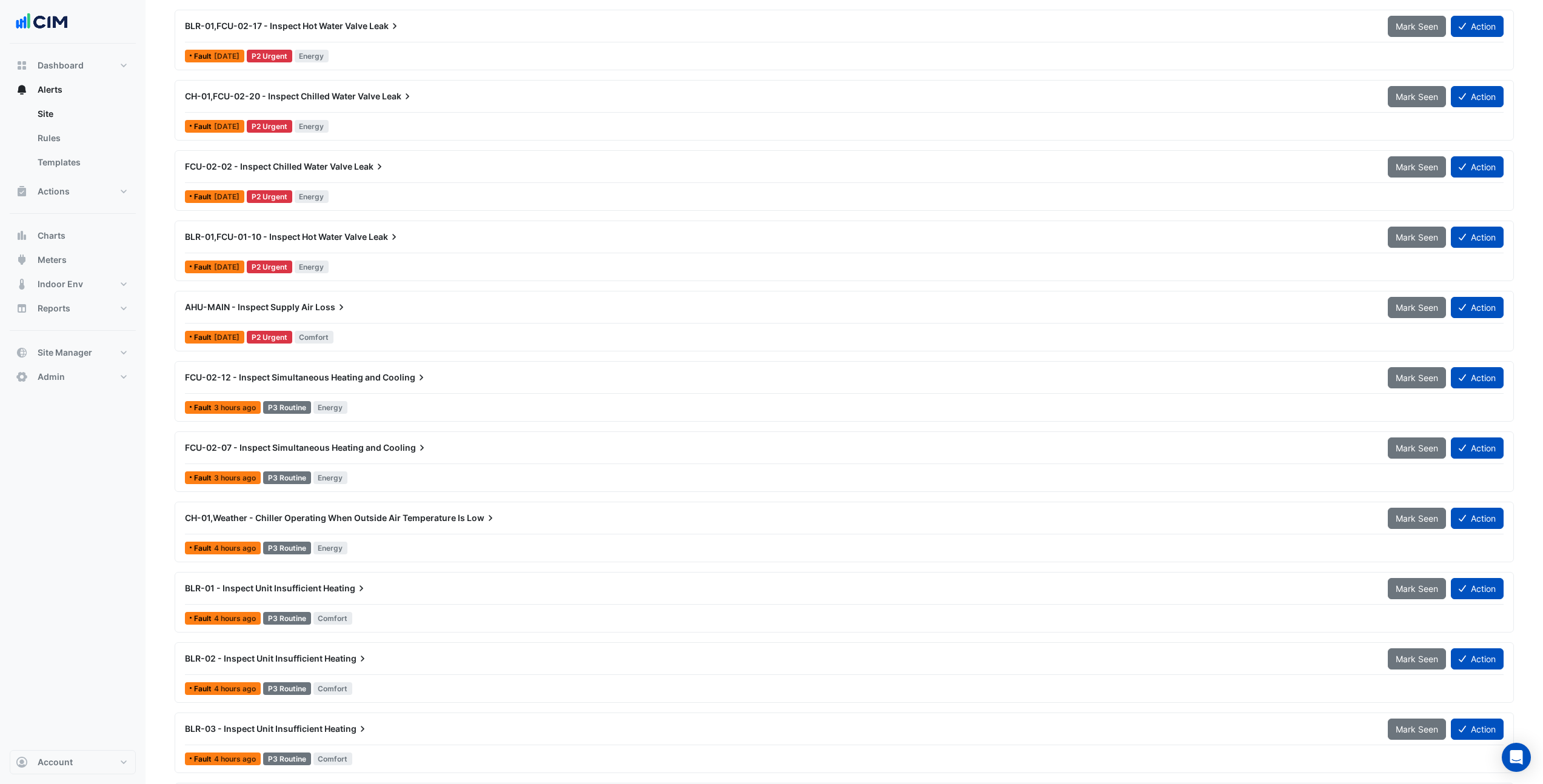
scroll to position [779, 0]
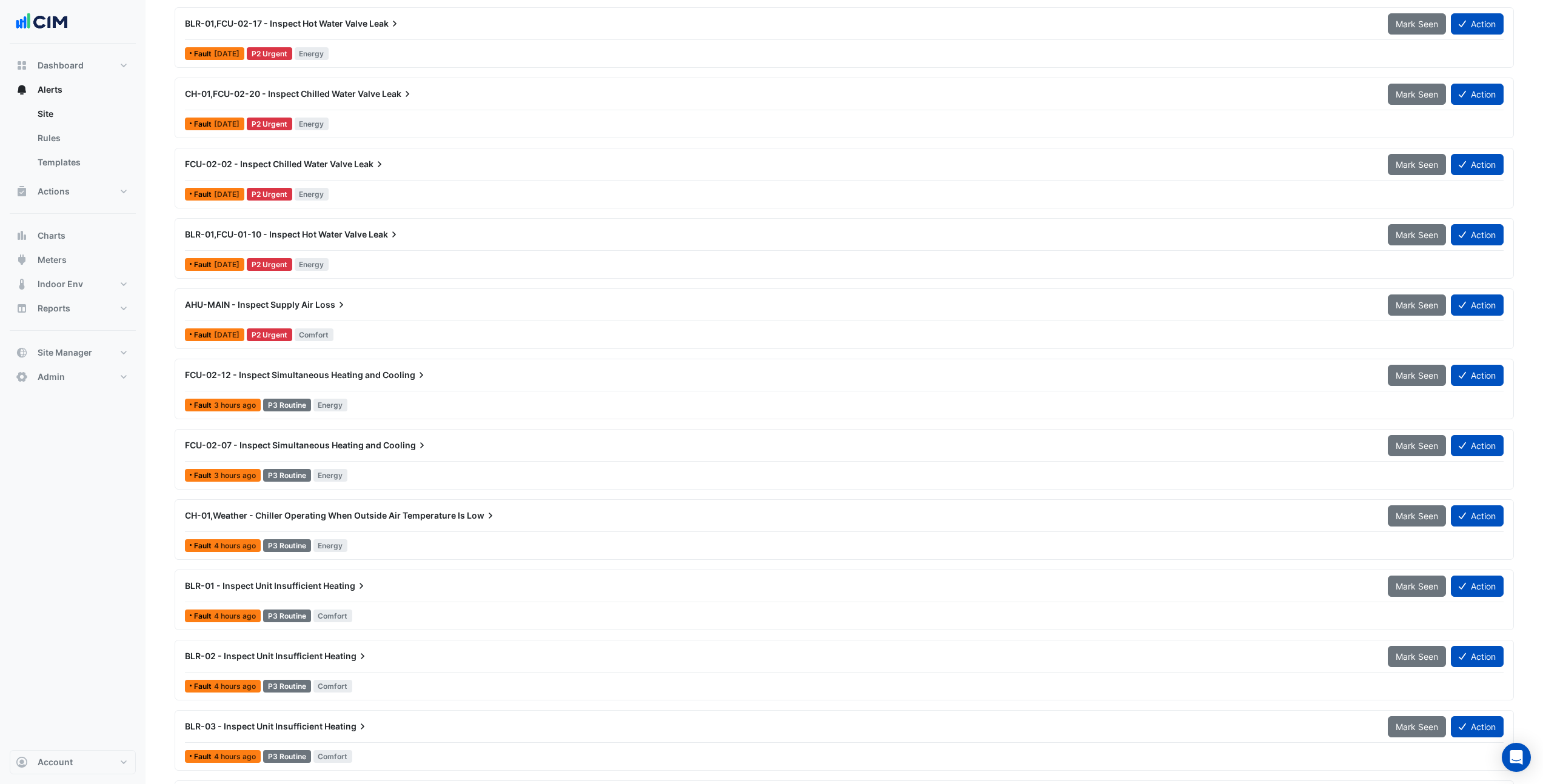
click at [404, 530] on div "CH-01,Weather - Chiller Operating When Outside Air Temperature Is Low Mark Seen…" at bounding box center [844, 518] width 1319 height 27
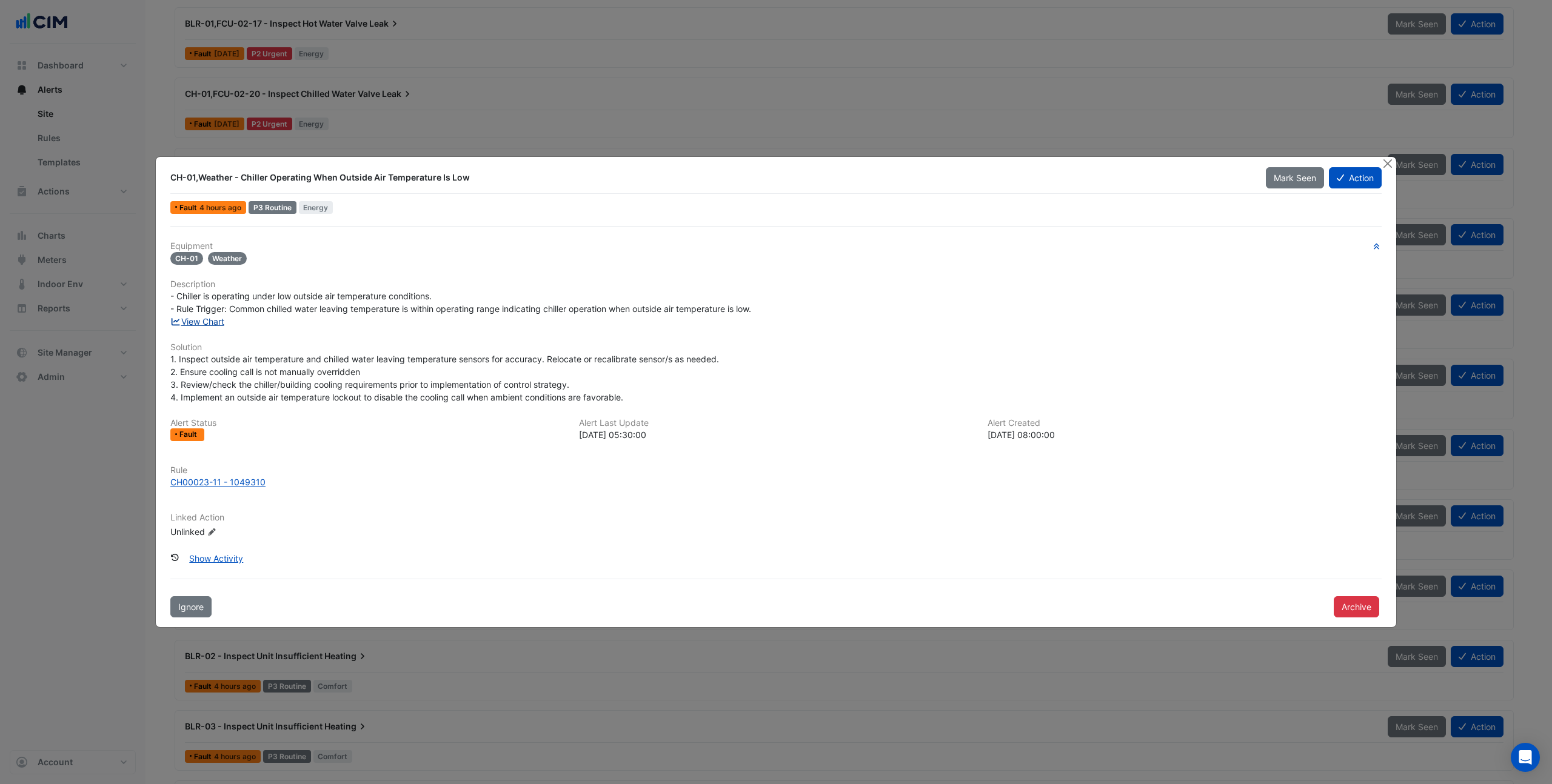
click at [206, 324] on link "View Chart" at bounding box center [197, 321] width 54 height 11
click at [1388, 164] on button "Close" at bounding box center [1387, 163] width 13 height 13
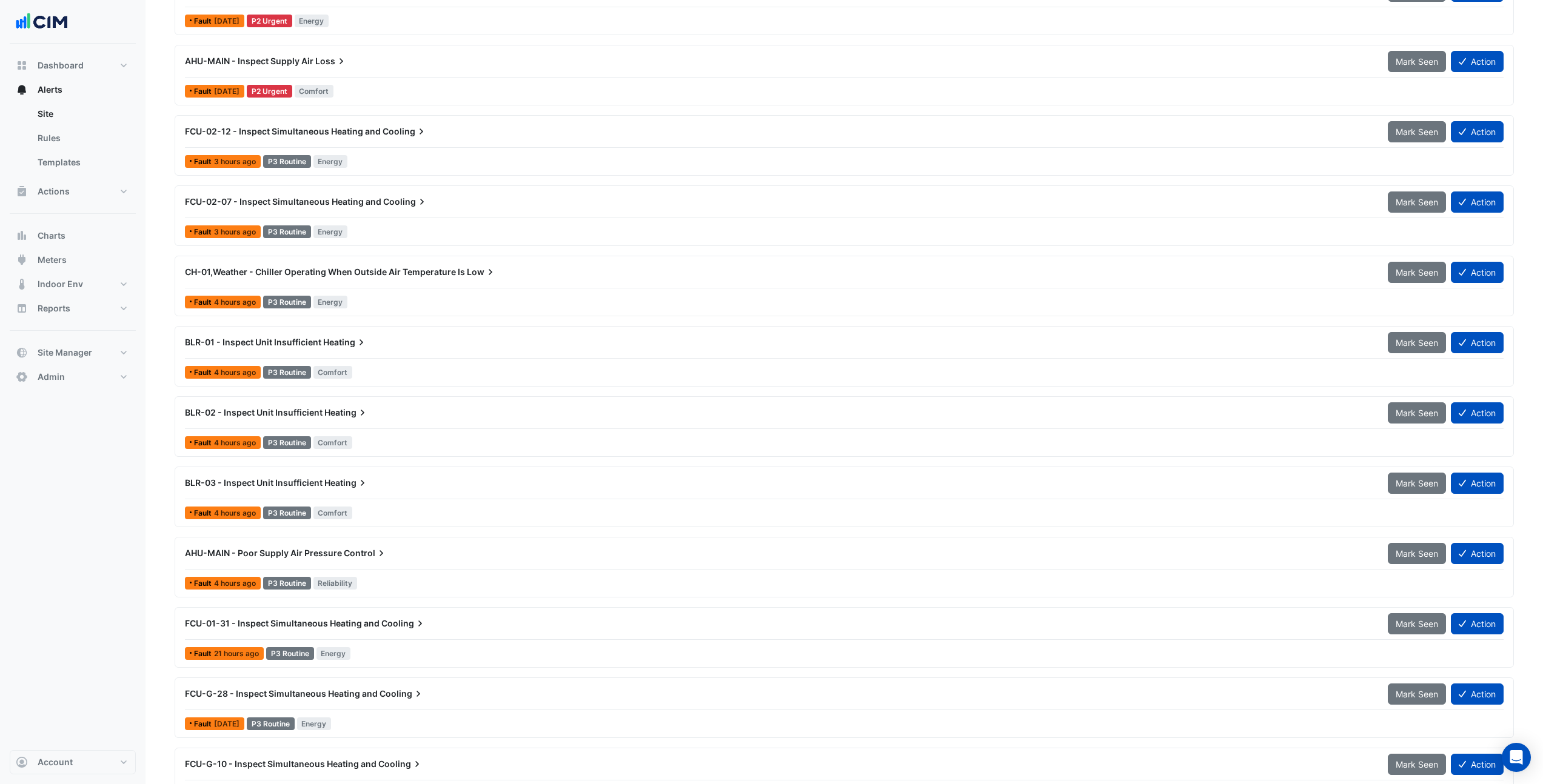
scroll to position [1032, 0]
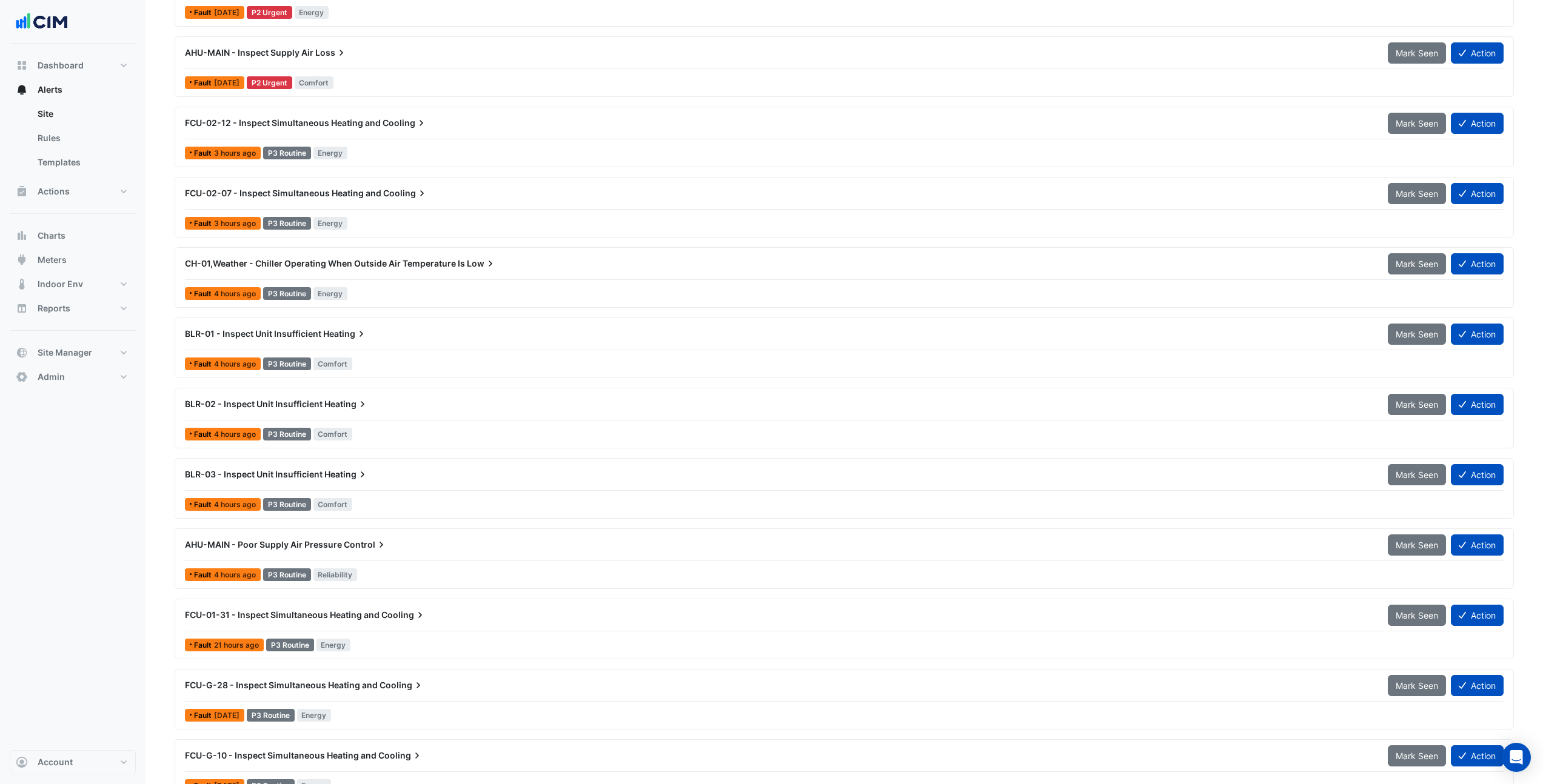
click at [386, 341] on div "BLR-01 - Inspect Unit Insufficient Heating" at bounding box center [779, 334] width 1202 height 22
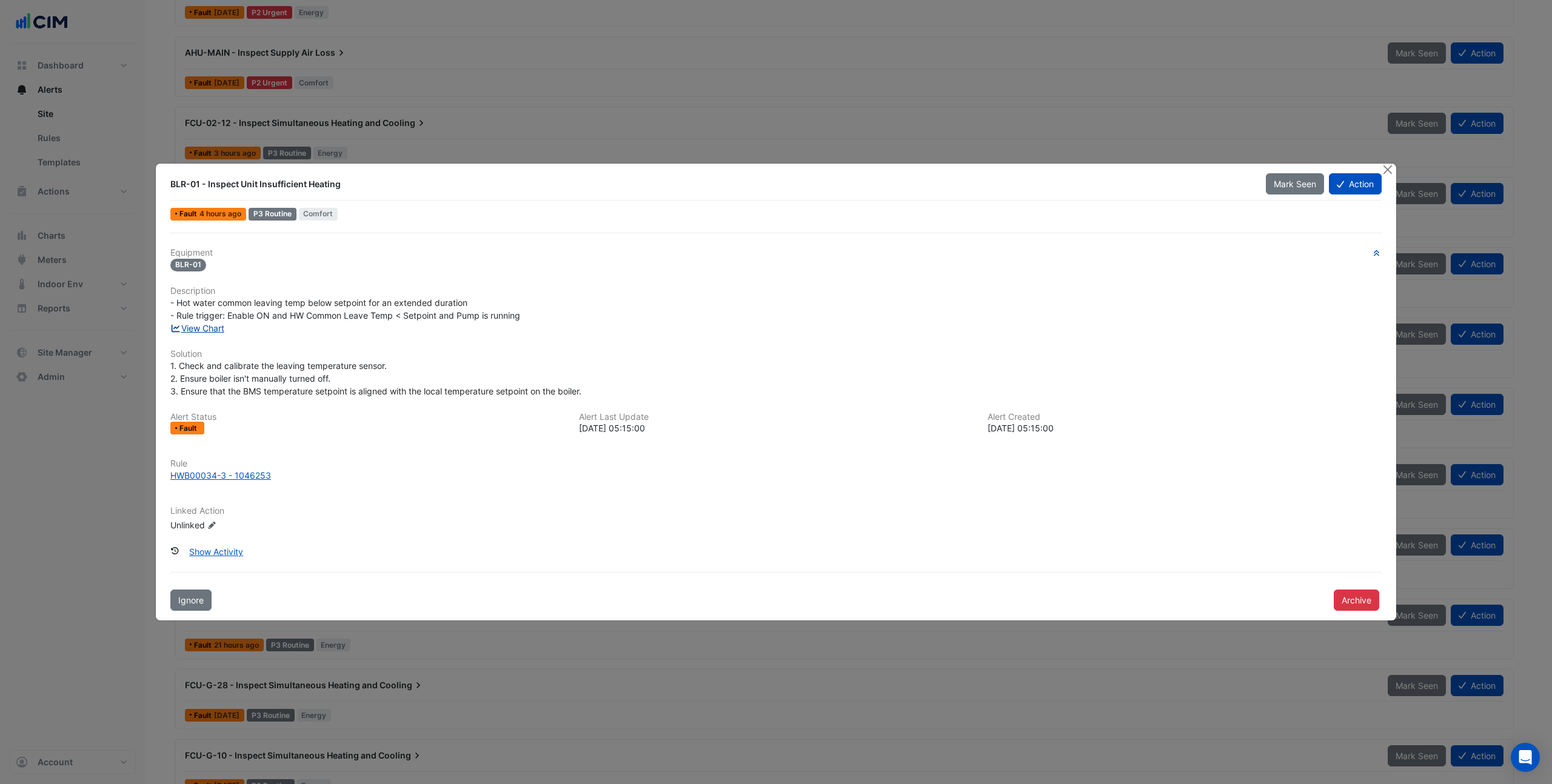
click at [200, 328] on link "View Chart" at bounding box center [197, 328] width 54 height 11
click at [1387, 172] on button "Close" at bounding box center [1387, 169] width 13 height 13
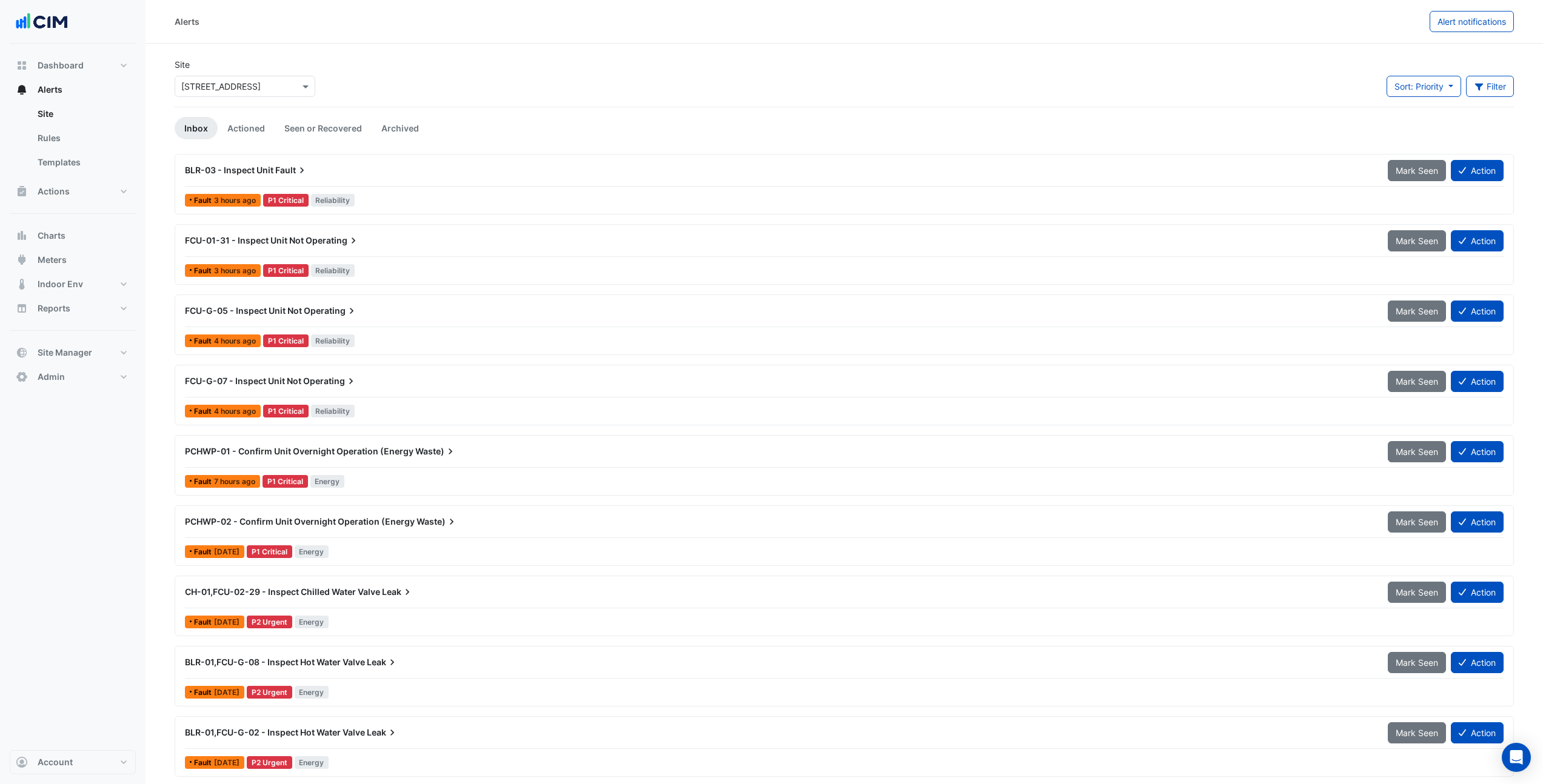
click at [234, 91] on input "text" at bounding box center [232, 87] width 103 height 13
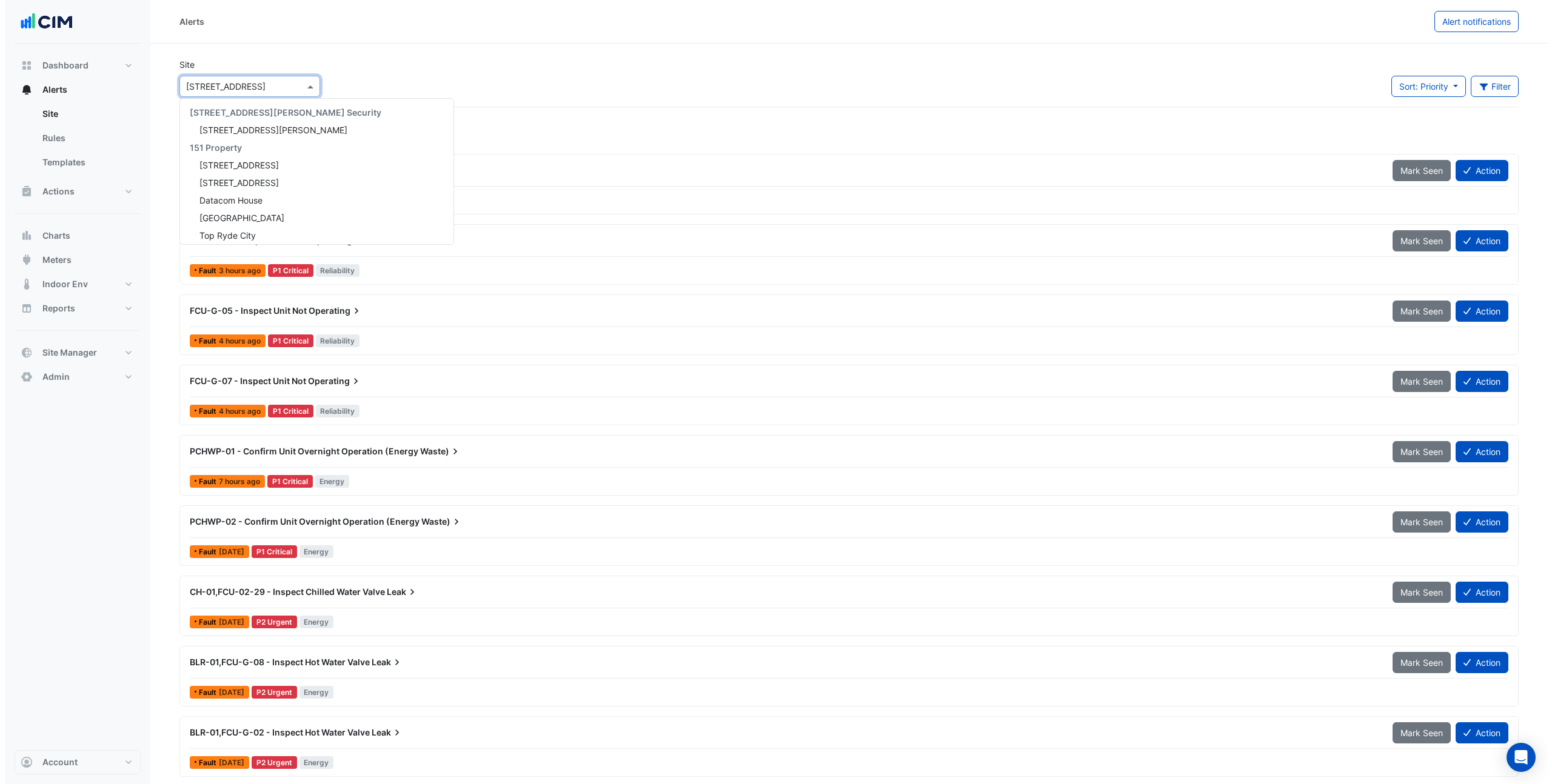
scroll to position [13718, 0]
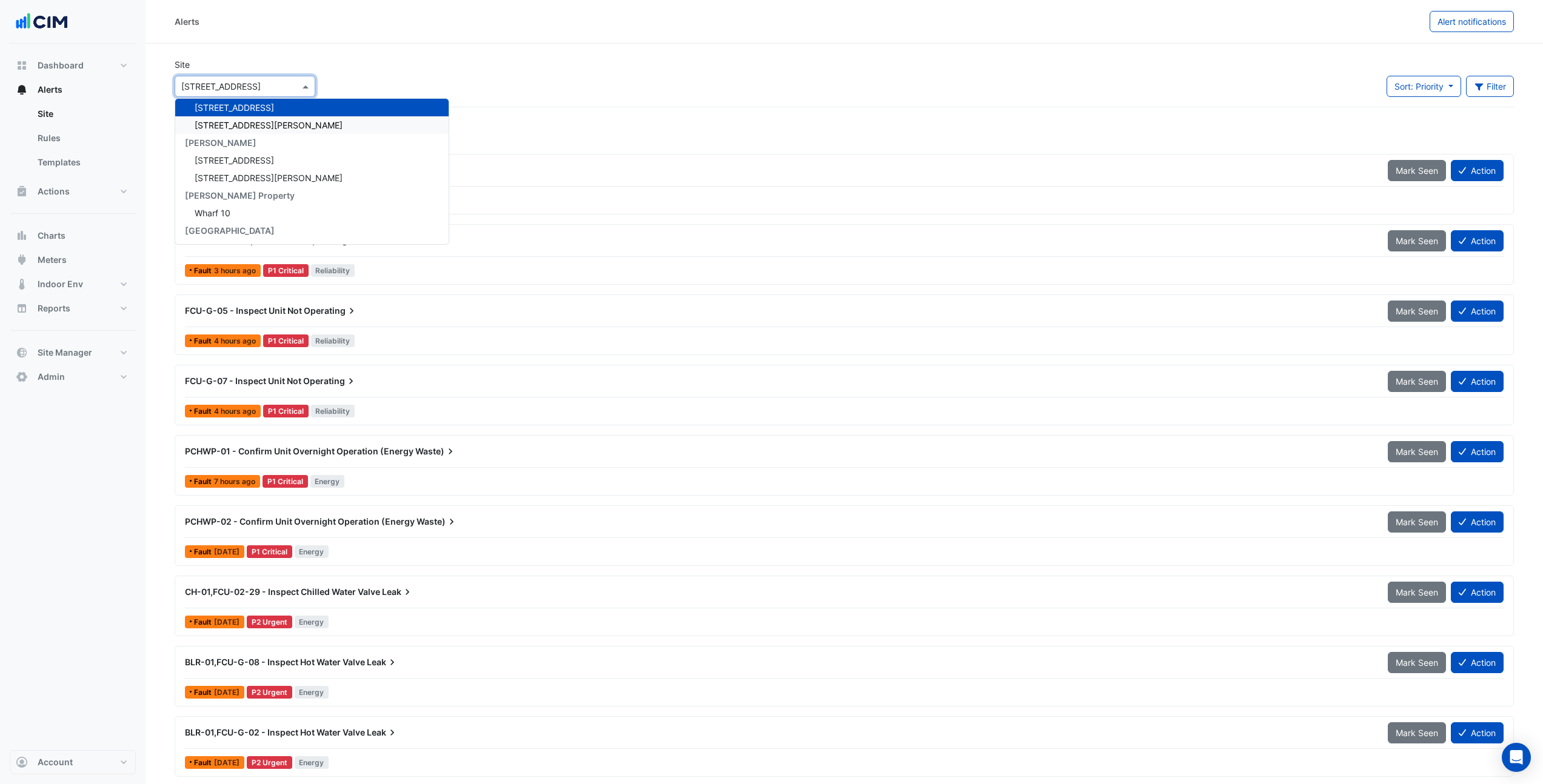
click at [251, 134] on div "3 Hardman Street" at bounding box center [312, 125] width 273 height 17
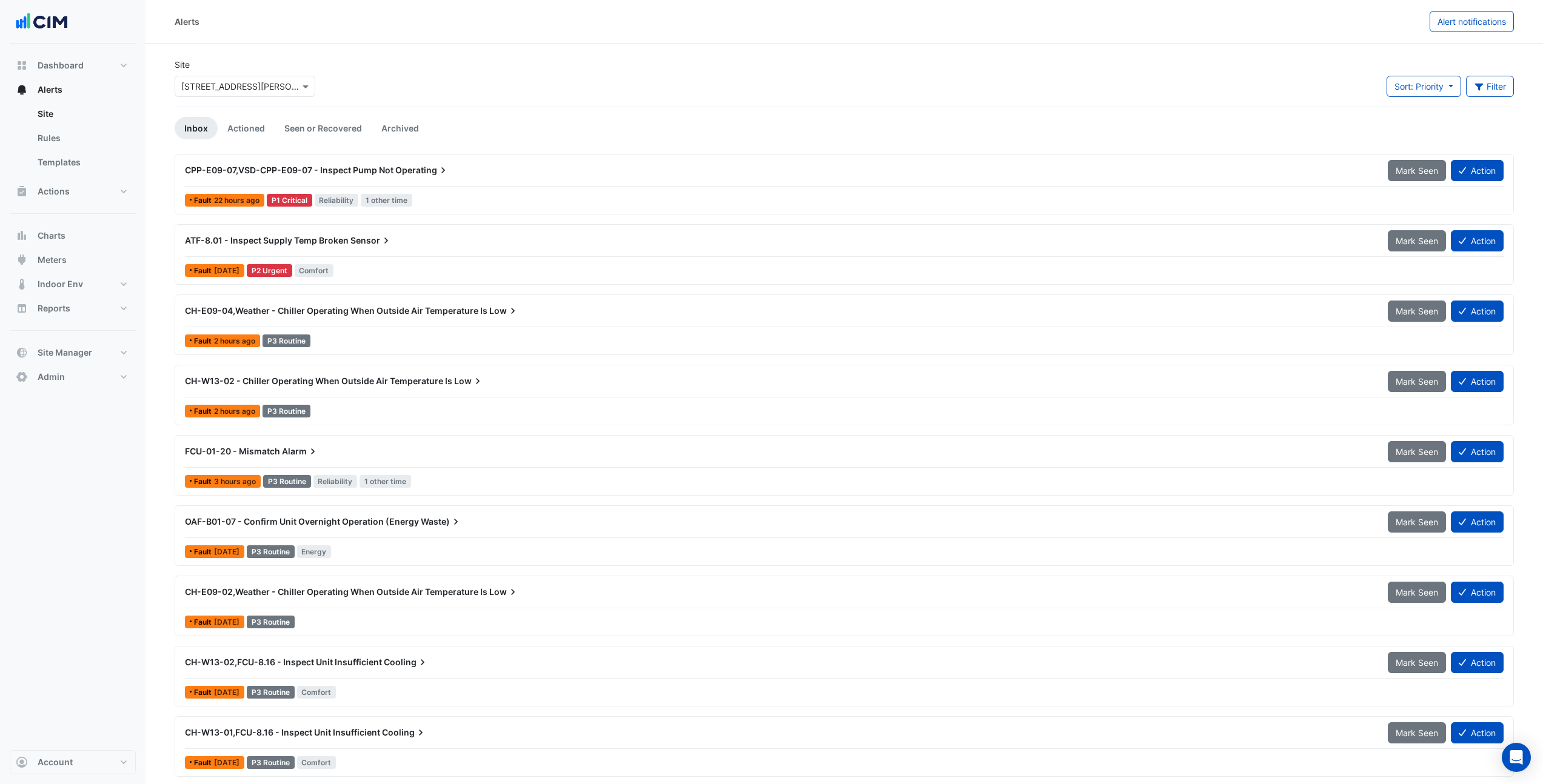
click at [414, 181] on div "CPP-E09-07,VSD-CPP-E09-07 - Inspect Pump Not Operating" at bounding box center [779, 170] width 1202 height 22
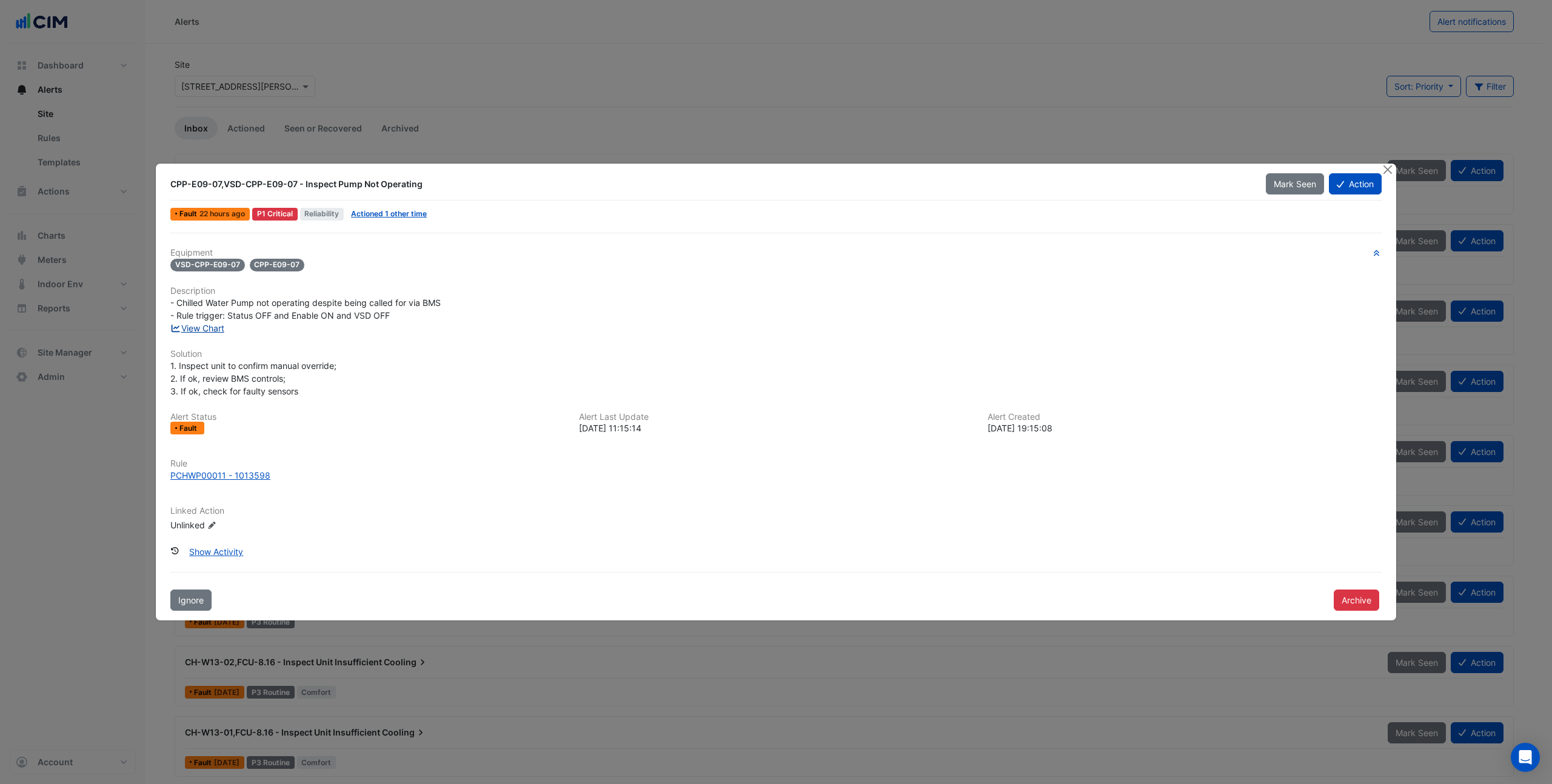
click at [209, 332] on link "View Chart" at bounding box center [197, 328] width 54 height 11
click at [1388, 172] on button "Close" at bounding box center [1387, 169] width 13 height 13
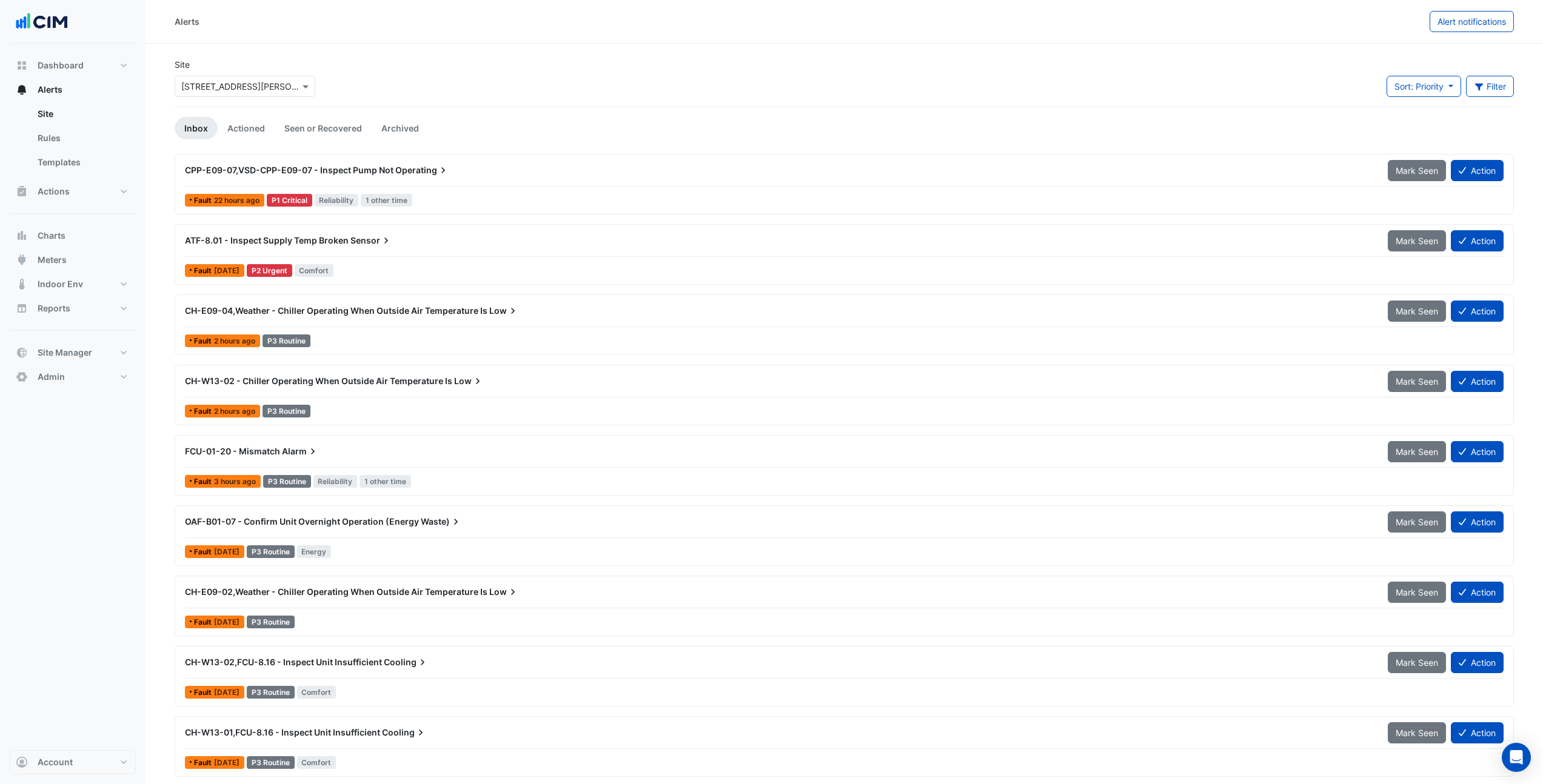
click at [390, 260] on div "ATF-8.01 - Inspect Supply Temp Broken Sensor Mark Seen Action Fault 1 month ago…" at bounding box center [844, 255] width 1328 height 50
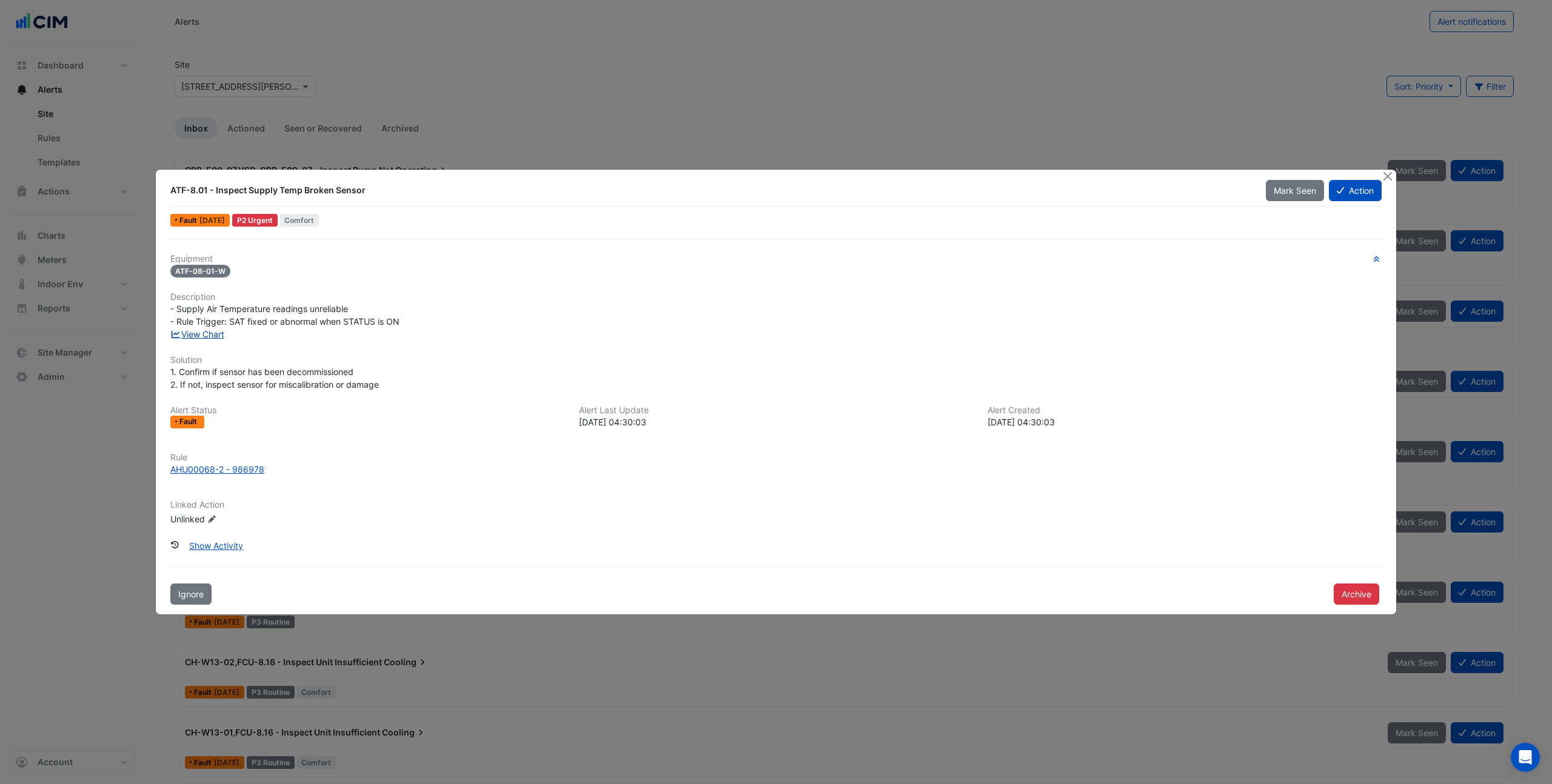
click at [196, 336] on link "View Chart" at bounding box center [197, 334] width 54 height 11
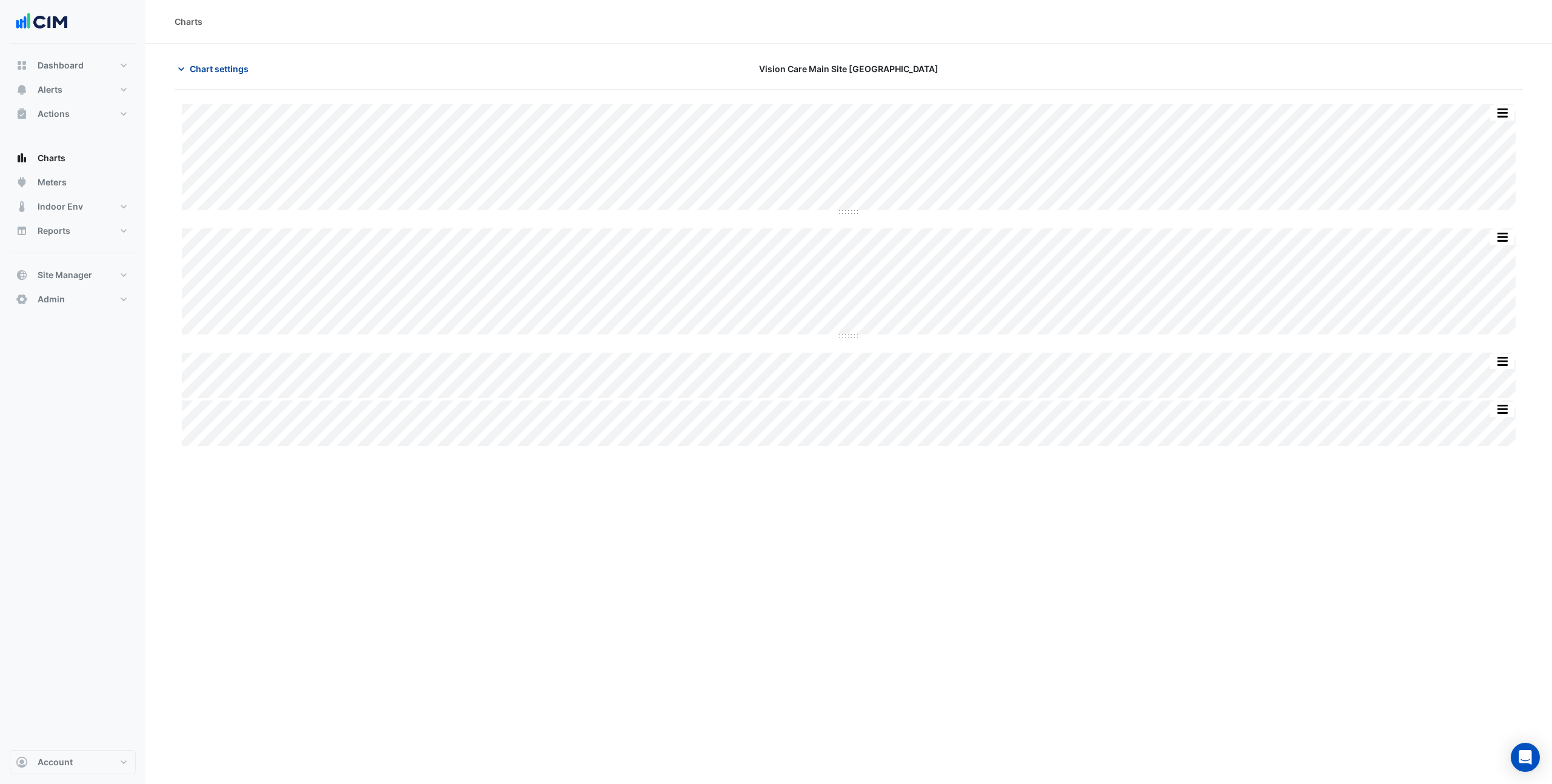
click at [216, 72] on span "Chart settings" at bounding box center [218, 68] width 59 height 13
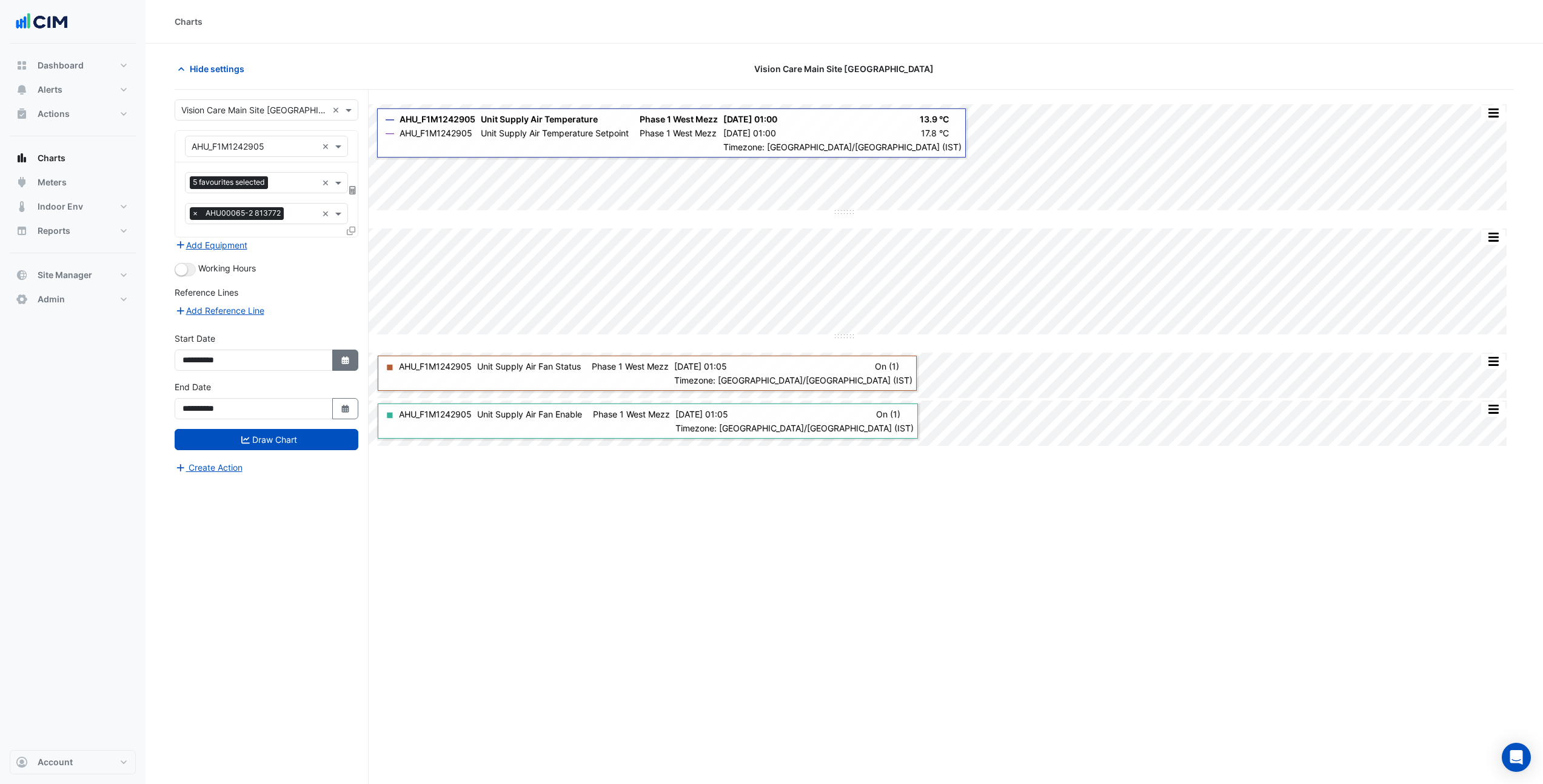
click at [337, 362] on button "Select Date" at bounding box center [345, 361] width 27 height 21
select select "*"
select select "****"
click at [191, 202] on button "Previous month" at bounding box center [194, 199] width 14 height 19
click at [192, 203] on button "Previous month" at bounding box center [194, 199] width 14 height 19
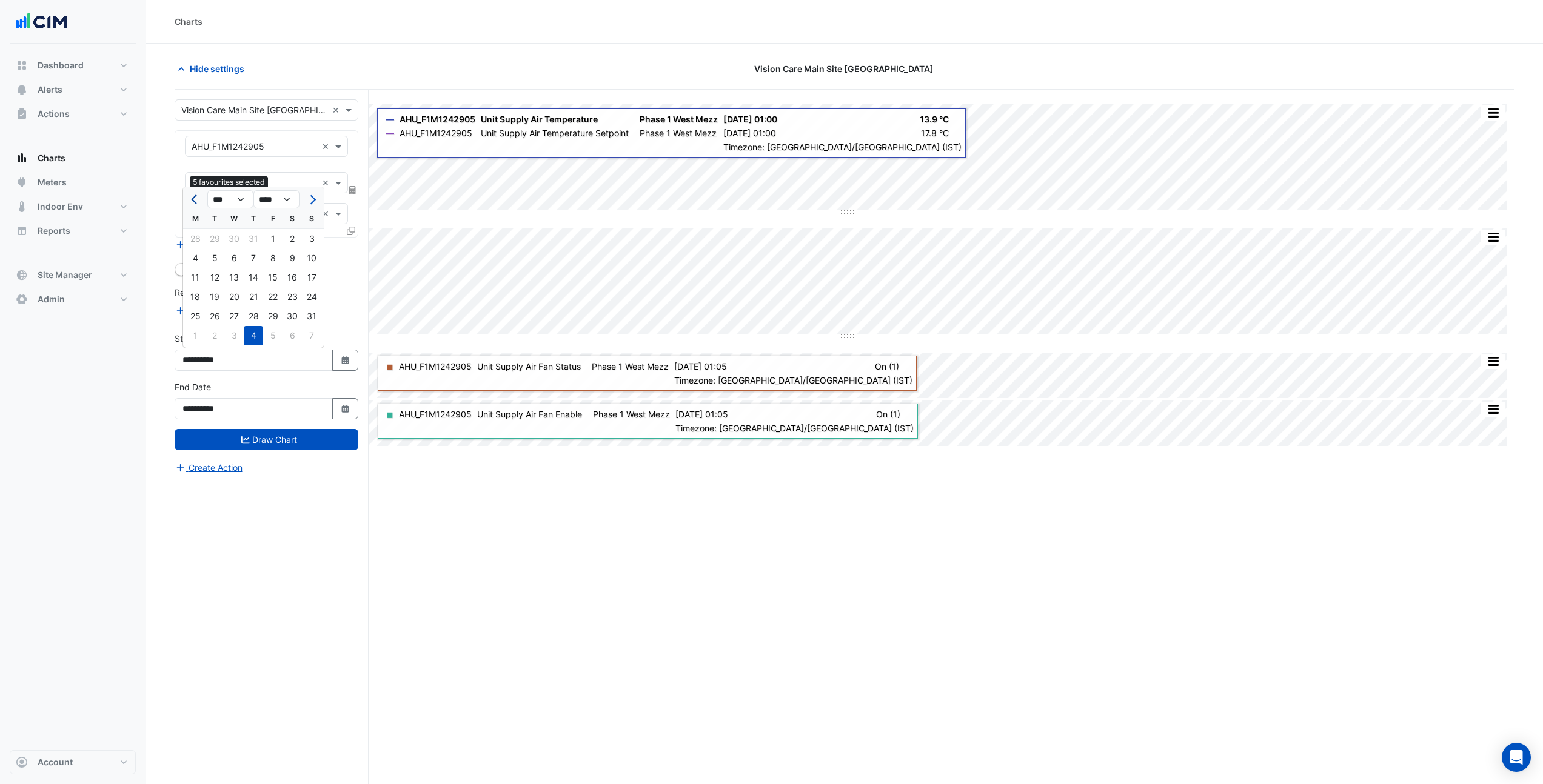
select select "*"
click at [216, 241] on div "1" at bounding box center [215, 239] width 19 height 19
type input "**********"
click at [268, 372] on div "**********" at bounding box center [266, 356] width 198 height 48
click at [306, 362] on input "**********" at bounding box center [253, 361] width 158 height 21
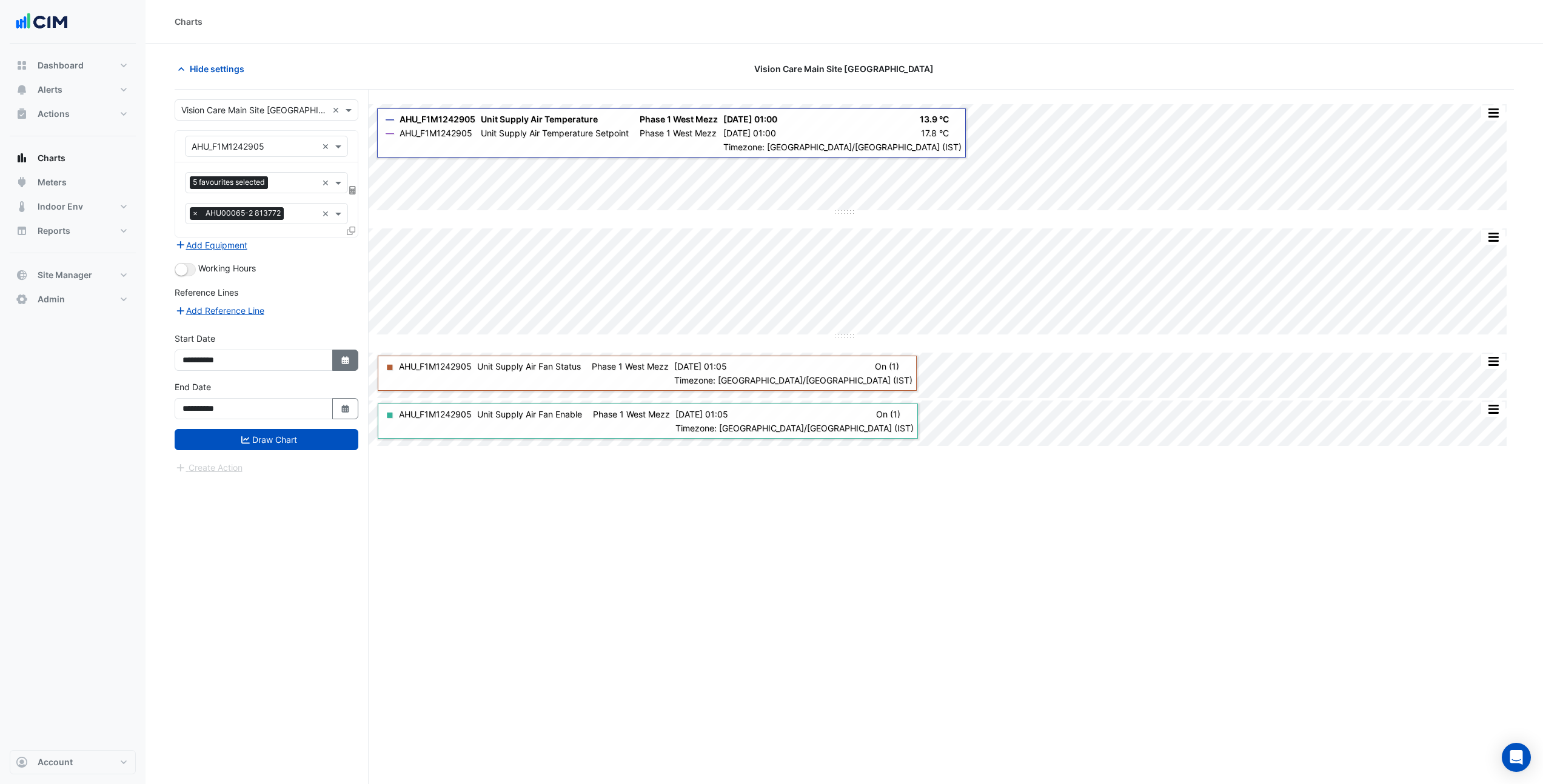
click at [341, 360] on icon "Select Date" at bounding box center [345, 361] width 11 height 9
select select "*"
select select "****"
click at [195, 204] on button "Previous month" at bounding box center [194, 199] width 14 height 19
select select "*"
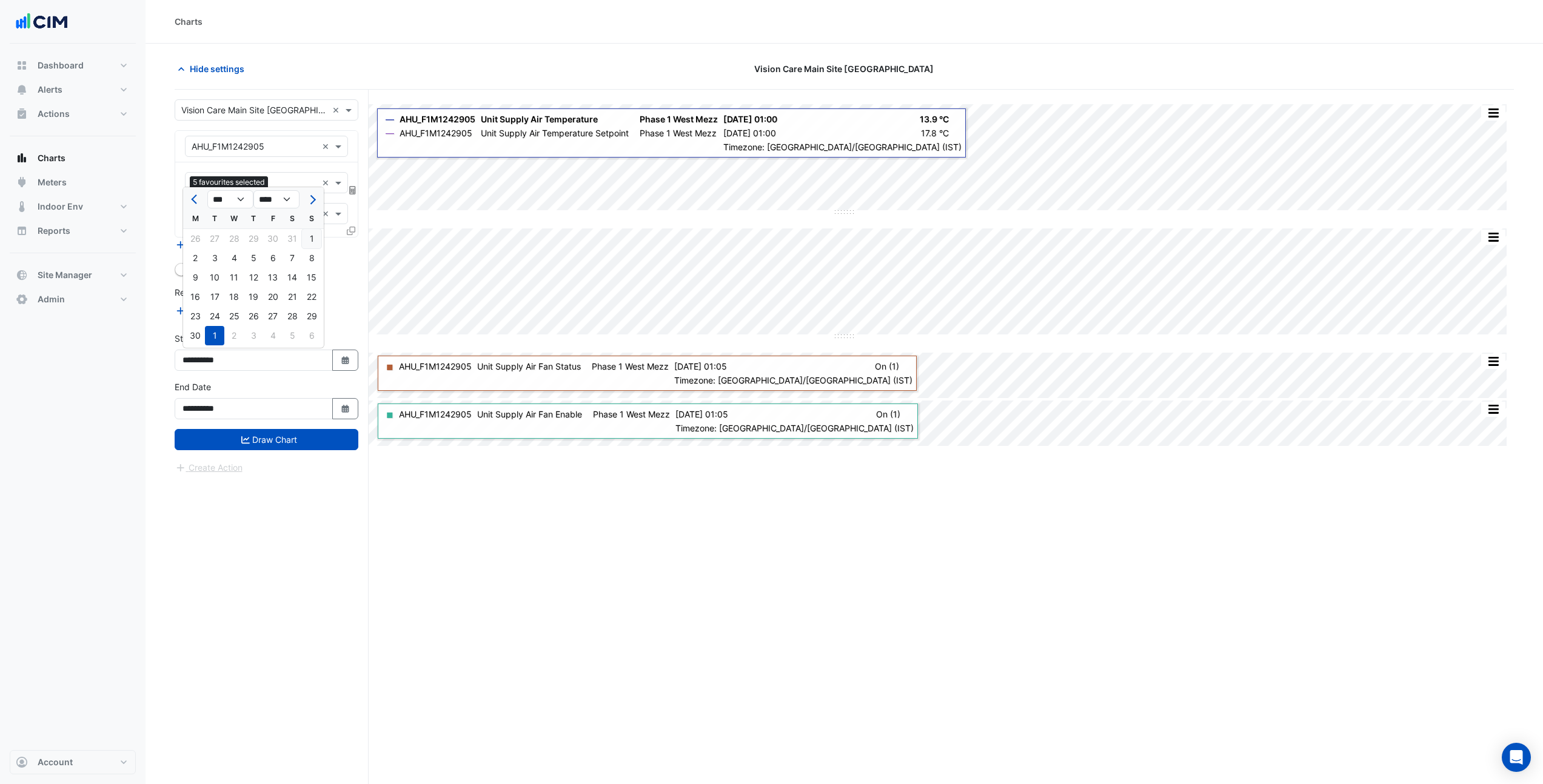
click at [316, 238] on div "1" at bounding box center [312, 239] width 19 height 19
type input "**********"
click at [317, 439] on button "Draw Chart" at bounding box center [266, 440] width 184 height 21
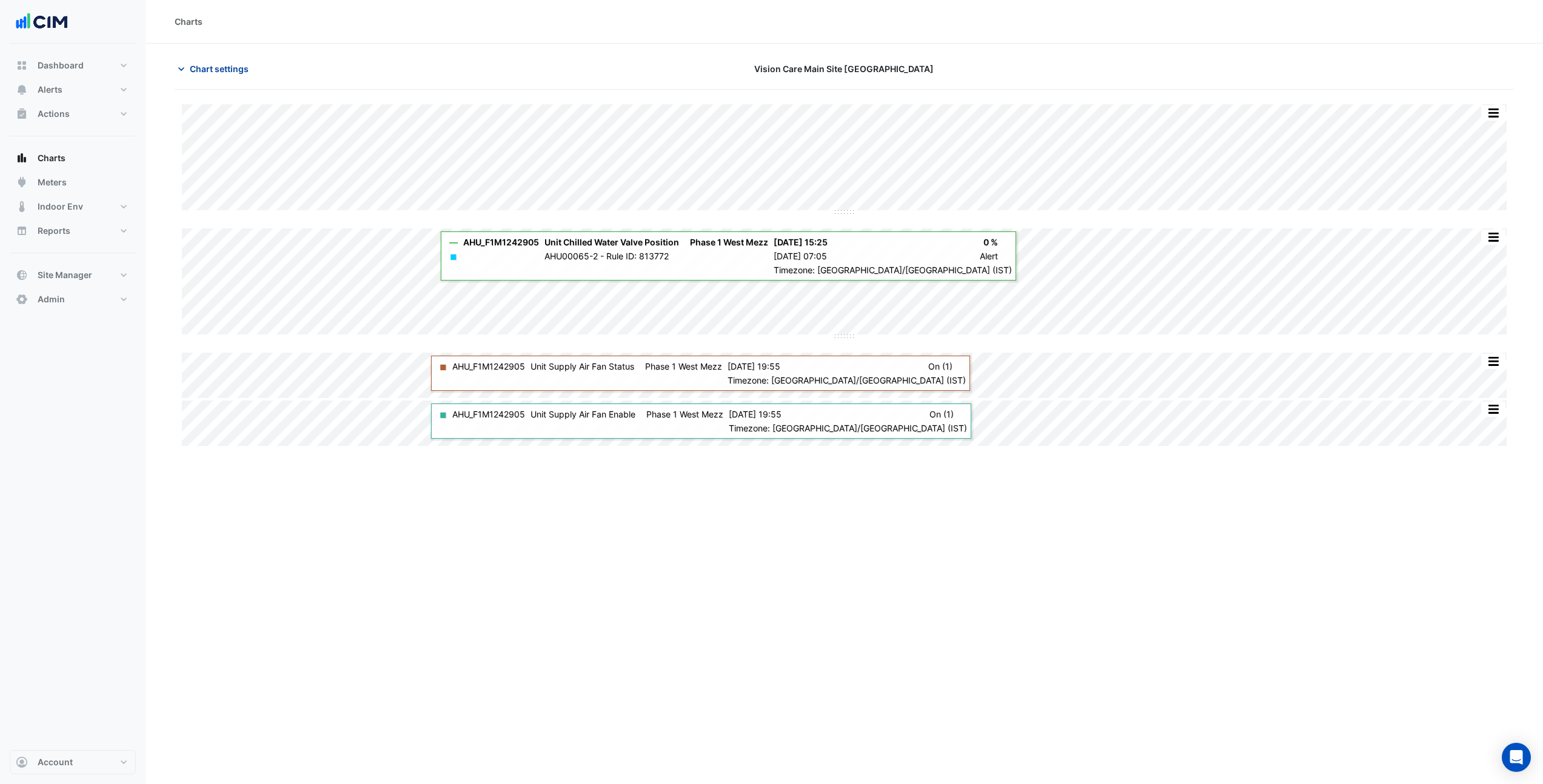
click at [224, 69] on span "Chart settings" at bounding box center [218, 68] width 59 height 13
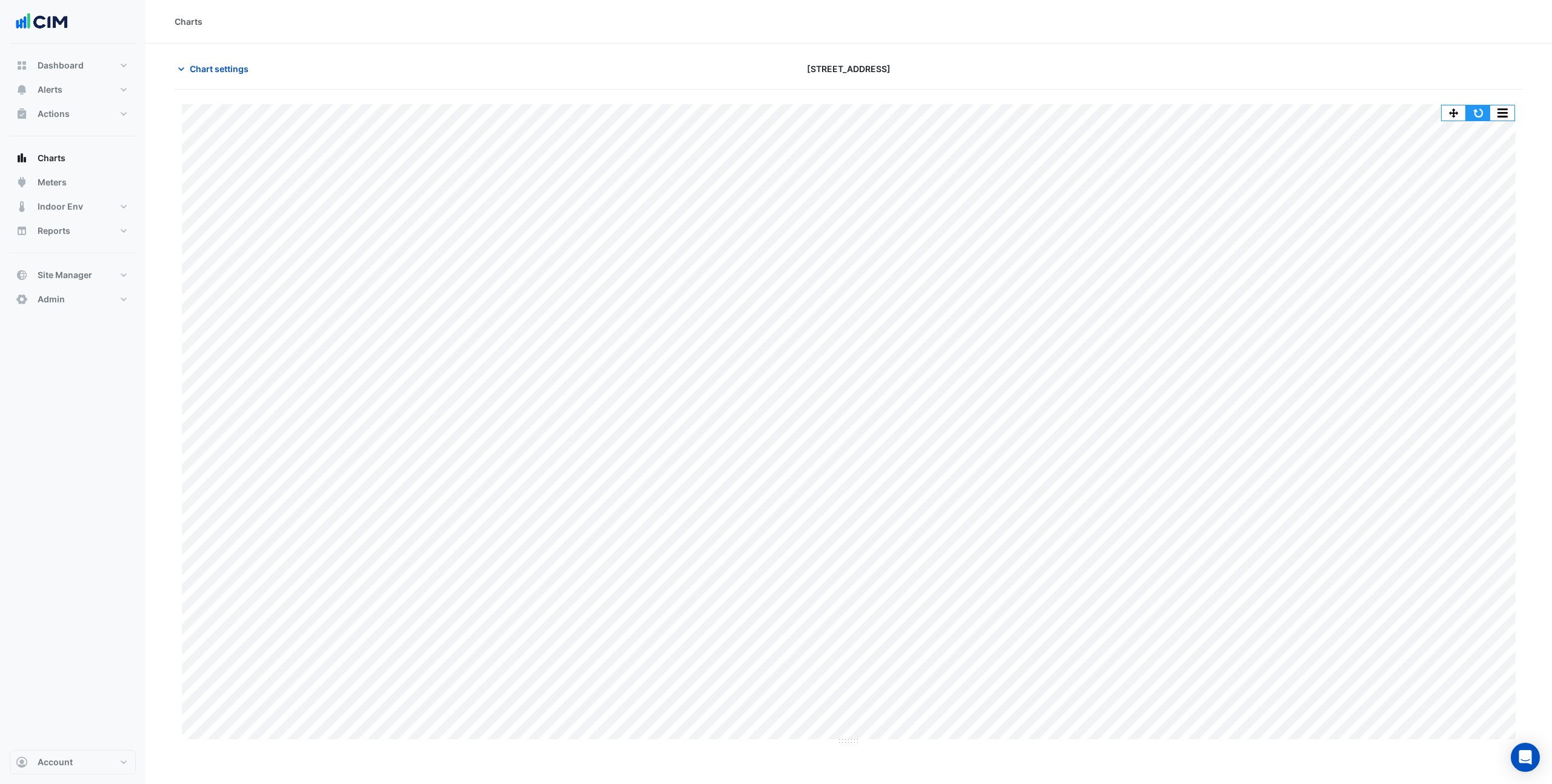
click at [1482, 117] on button "button" at bounding box center [1478, 114] width 24 height 15
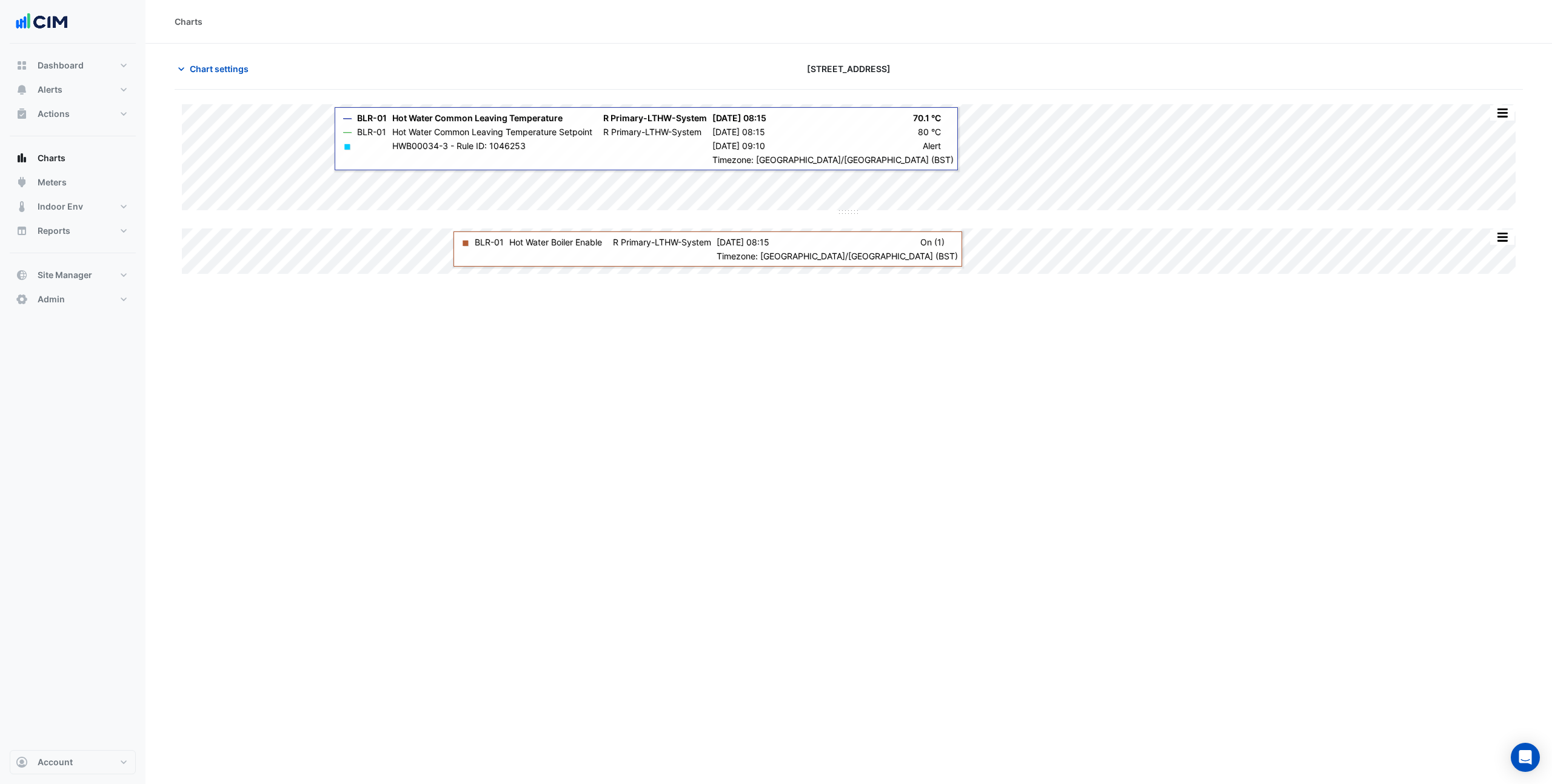
type input "**********"
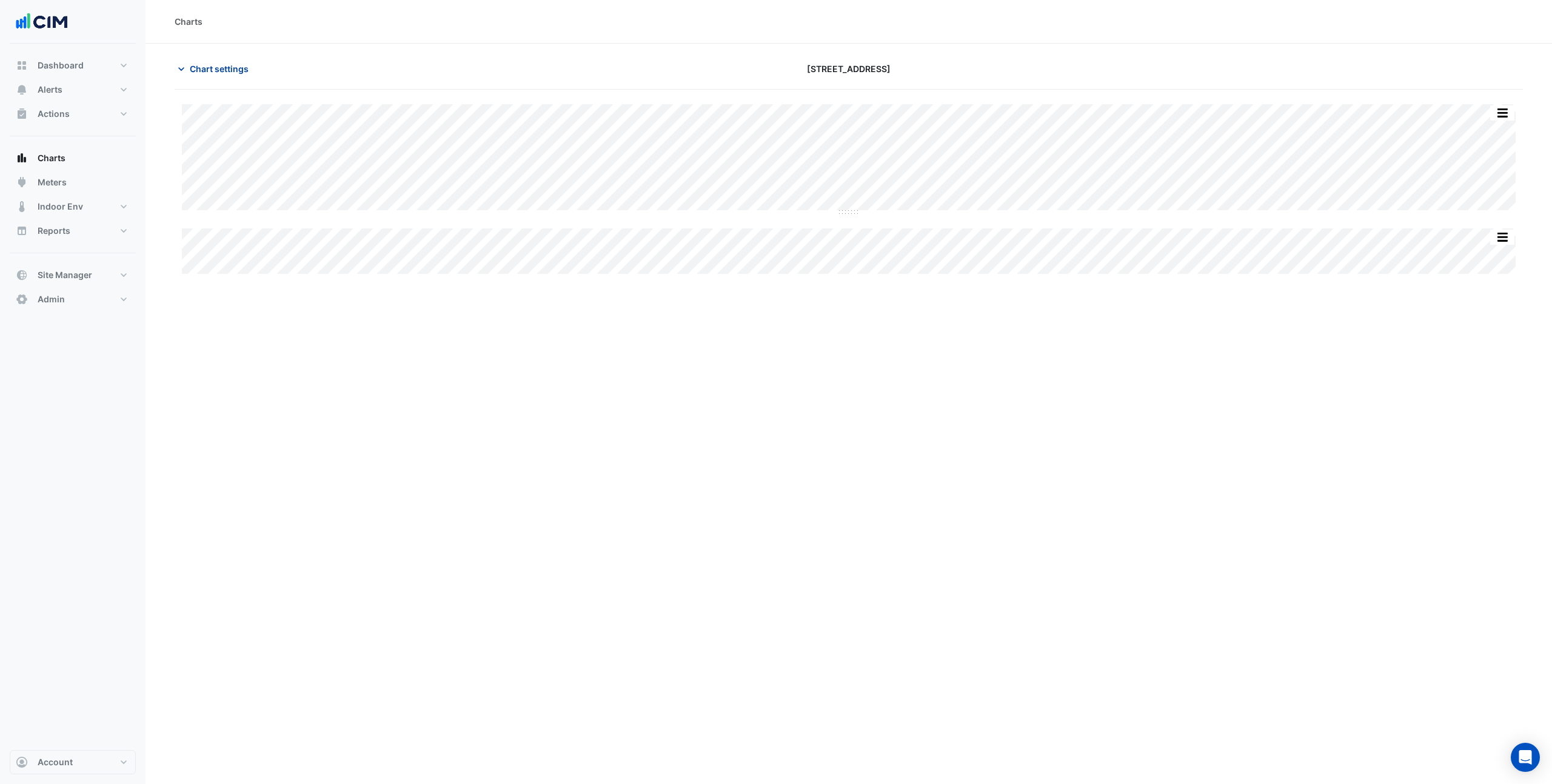
click at [213, 70] on span "Chart settings" at bounding box center [218, 68] width 59 height 13
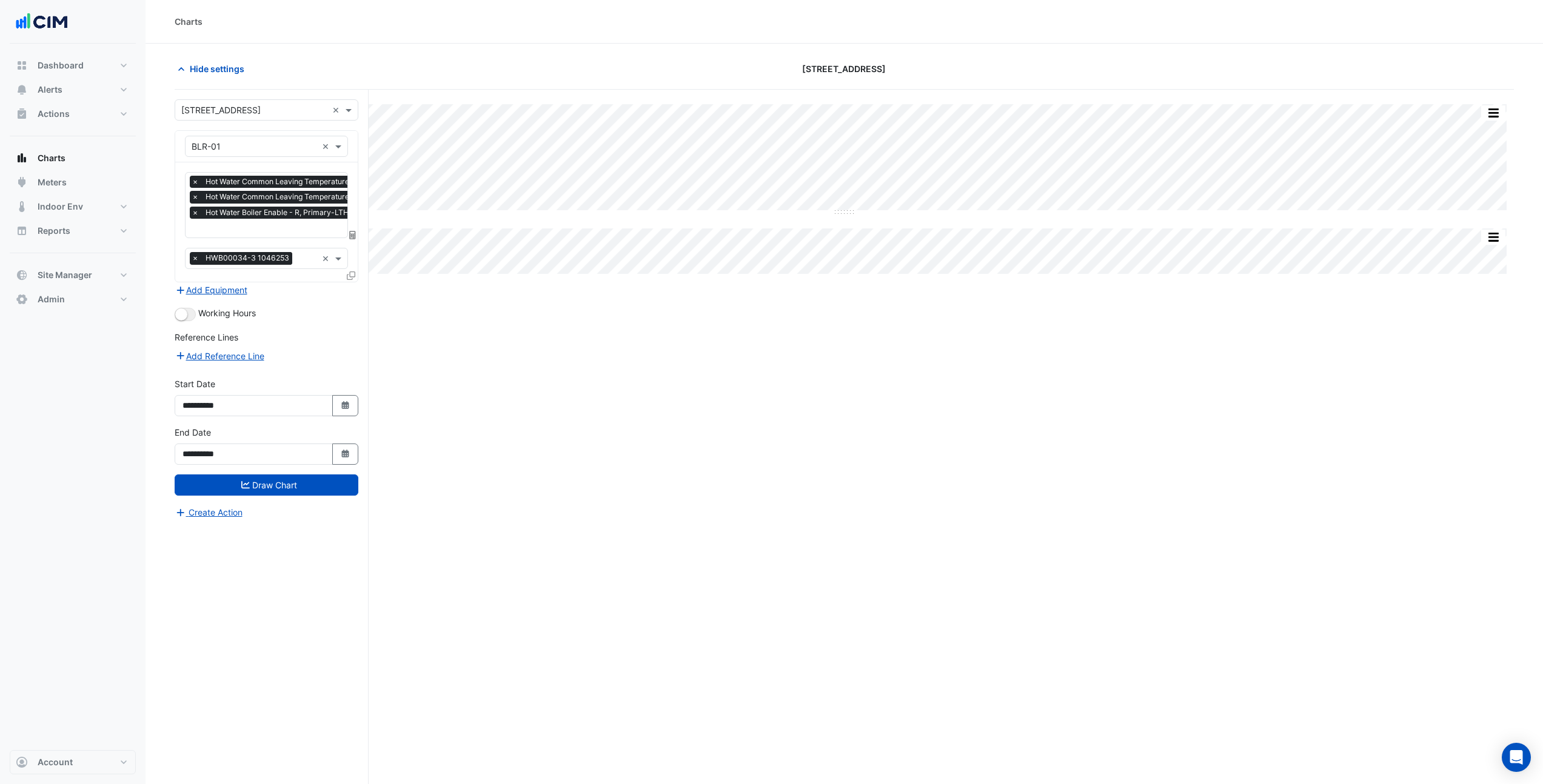
click at [348, 275] on icon at bounding box center [350, 275] width 9 height 9
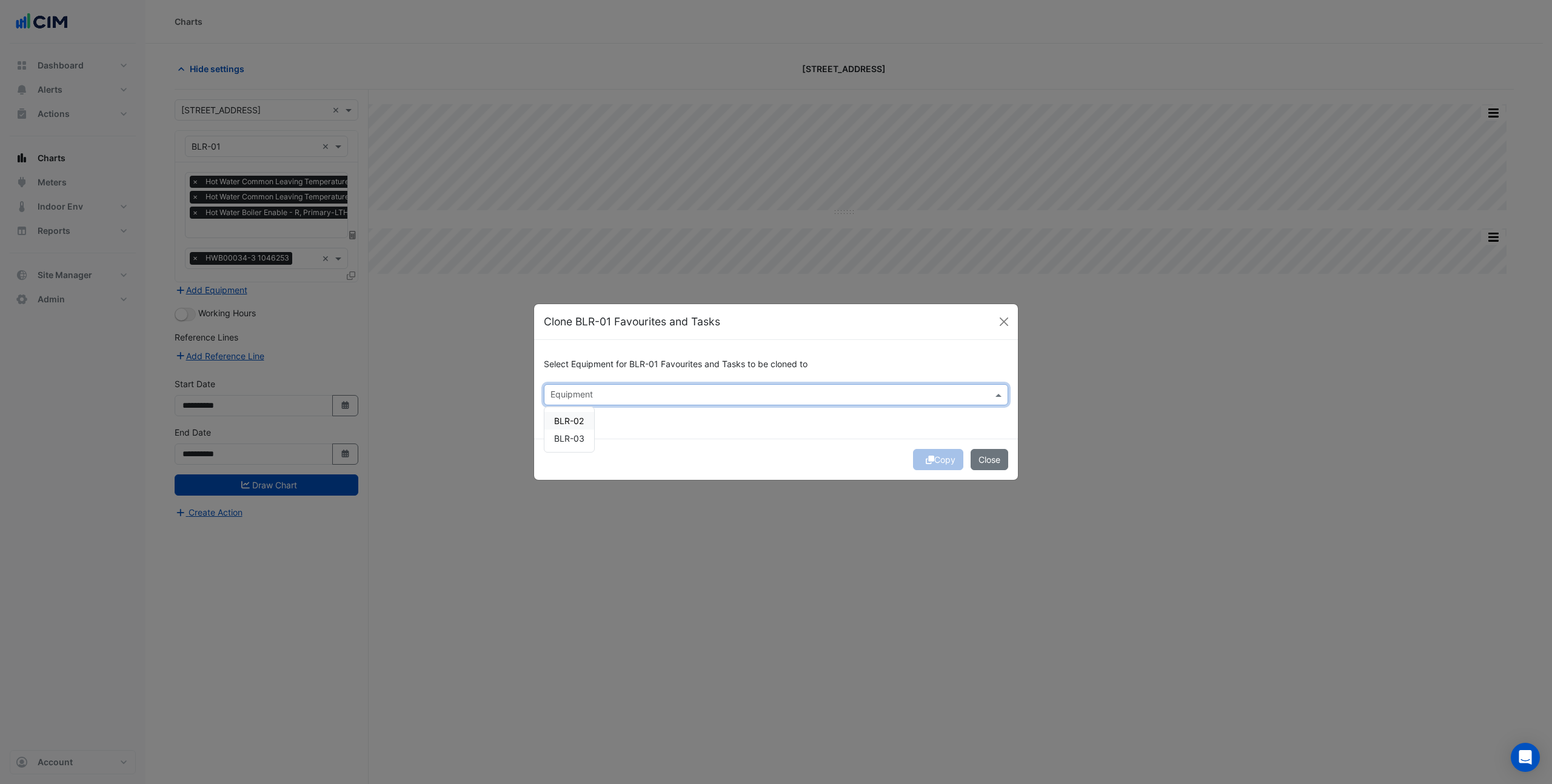
click at [580, 397] on input "text" at bounding box center [769, 395] width 437 height 13
click at [577, 420] on span "BLR-02" at bounding box center [569, 420] width 30 height 11
click at [575, 440] on span "BLR-03" at bounding box center [570, 439] width 31 height 11
drag, startPoint x: 697, startPoint y: 450, endPoint x: 706, endPoint y: 451, distance: 9.1
click at [698, 450] on div "Copy Close" at bounding box center [776, 459] width 484 height 41
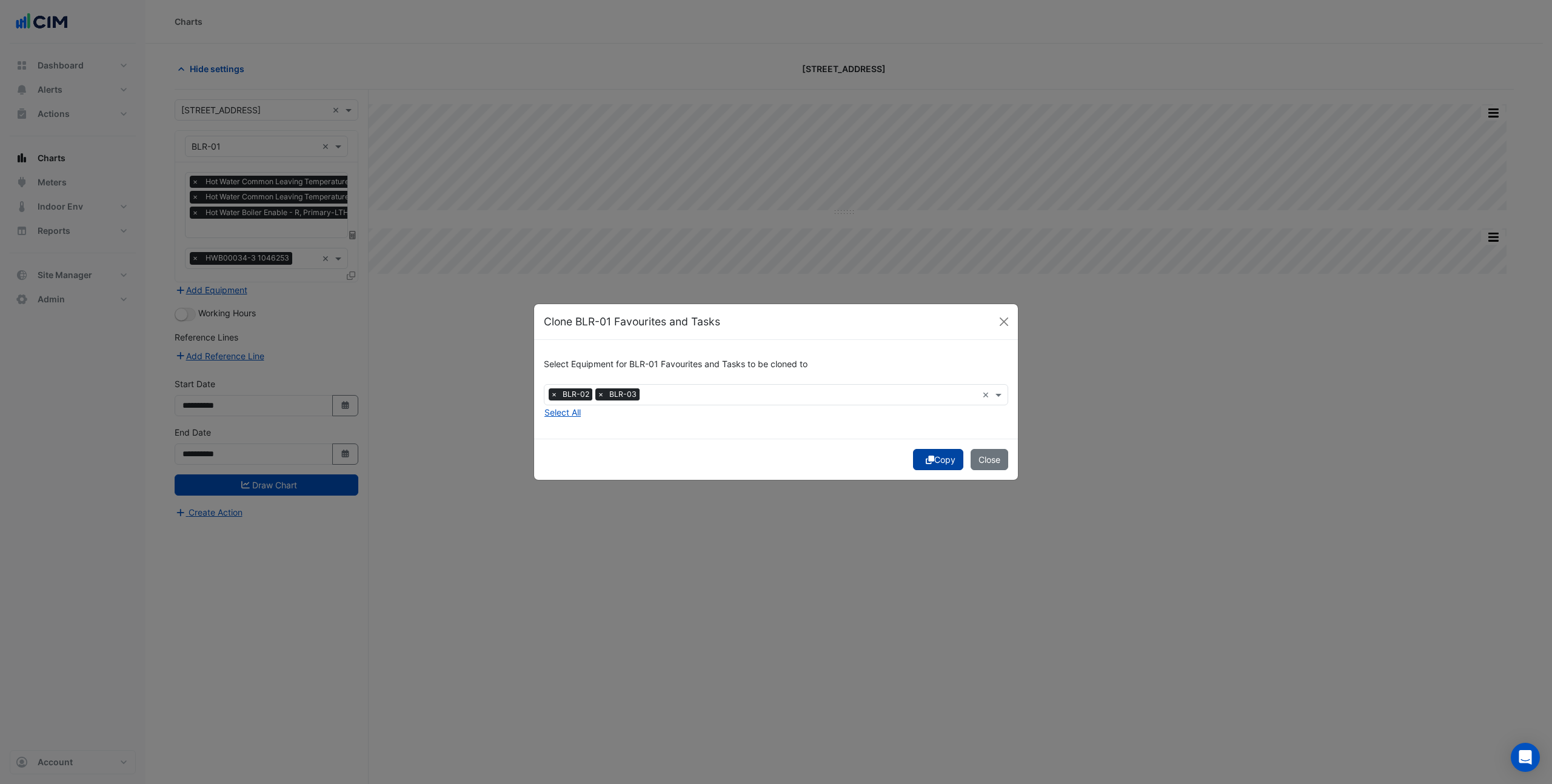
click at [932, 463] on button "Copy" at bounding box center [938, 460] width 50 height 21
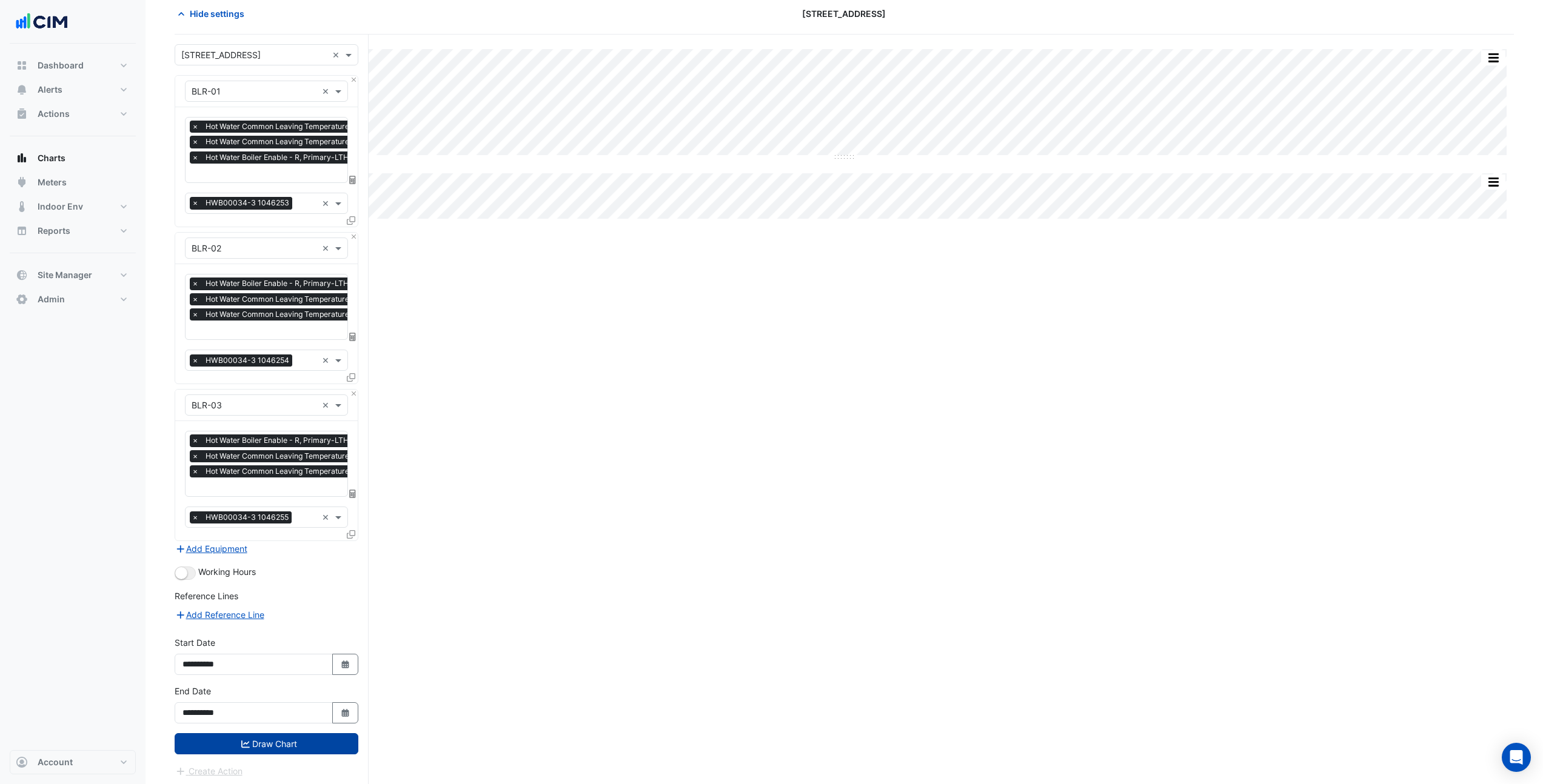
click at [288, 745] on button "Draw Chart" at bounding box center [266, 745] width 184 height 21
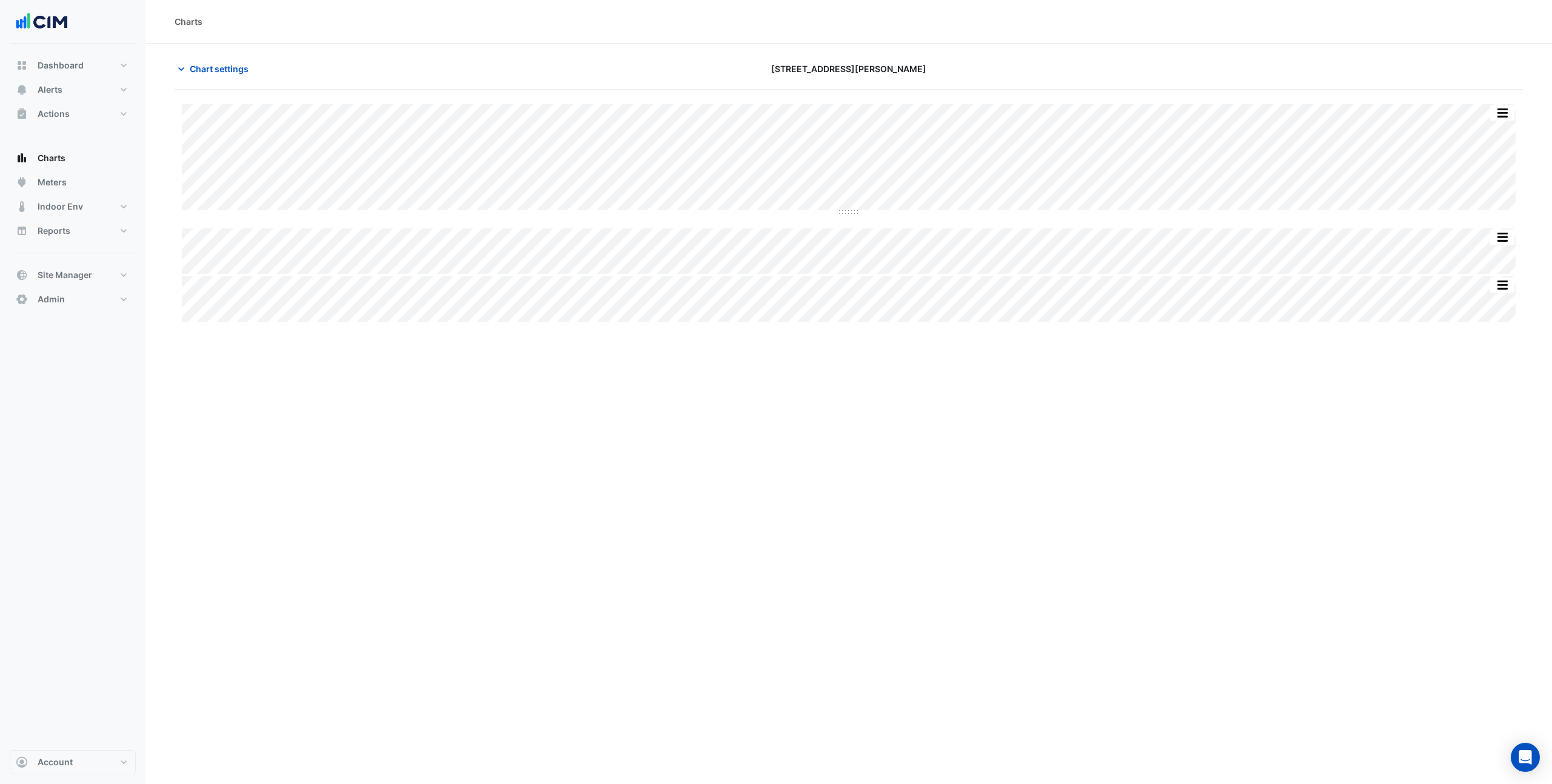
type input "**********"
click at [190, 69] on button "Chart settings" at bounding box center [215, 68] width 82 height 21
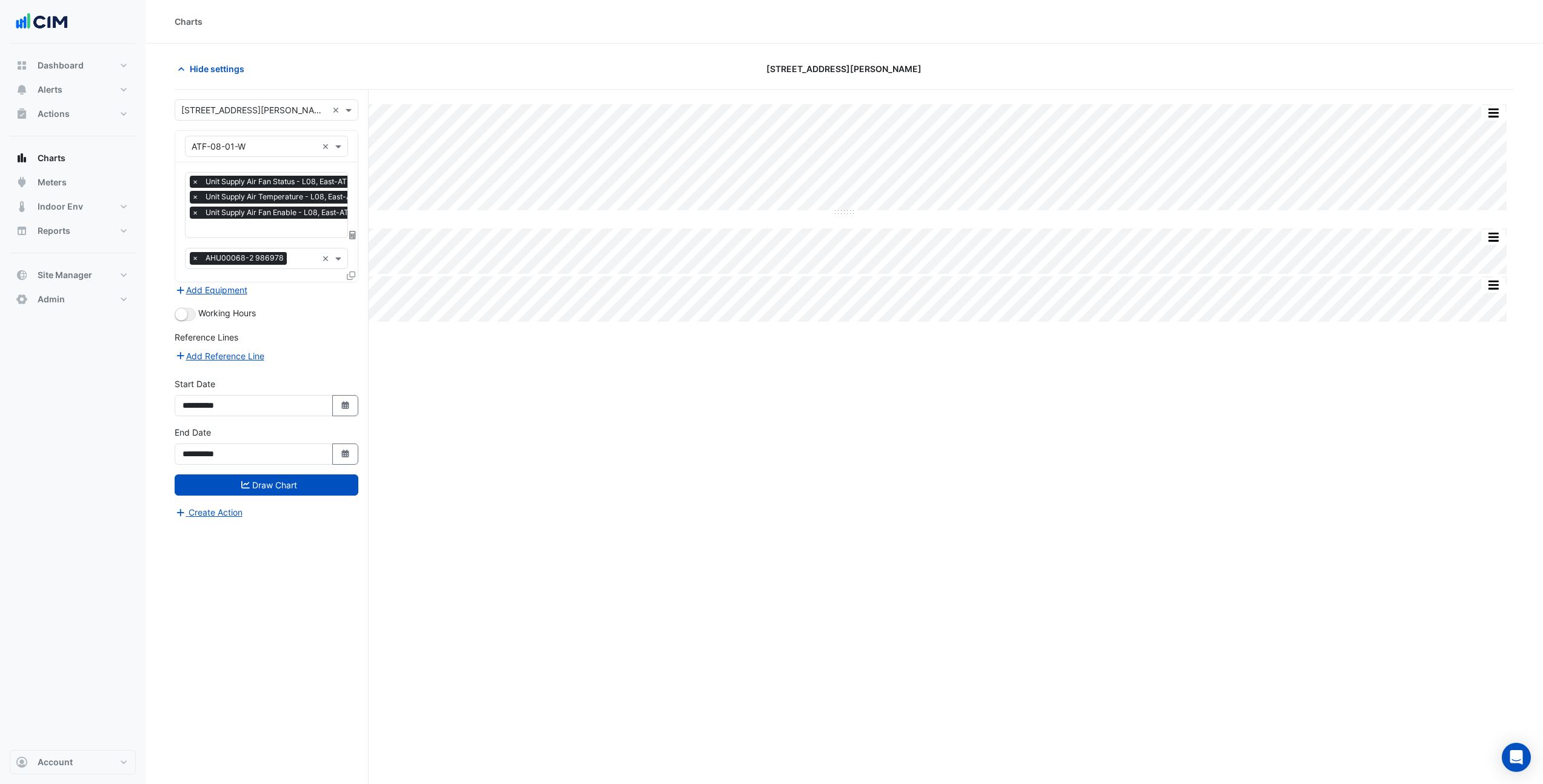
click at [229, 234] on input "text" at bounding box center [291, 229] width 199 height 13
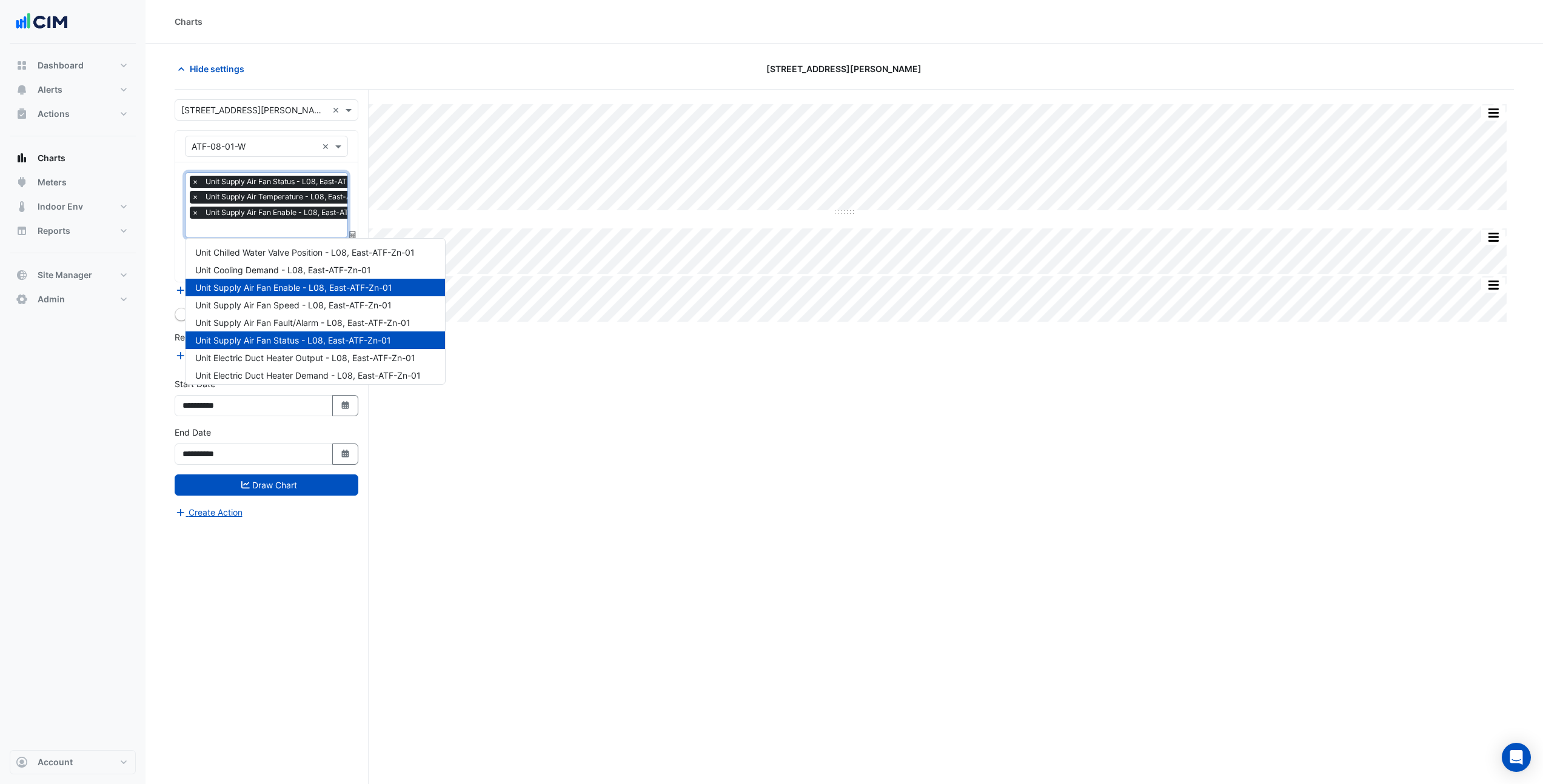
scroll to position [0, 6]
click at [300, 256] on span "Unit Chilled Water Valve Position - L08, East-ATF-Zn-01" at bounding box center [305, 252] width 219 height 11
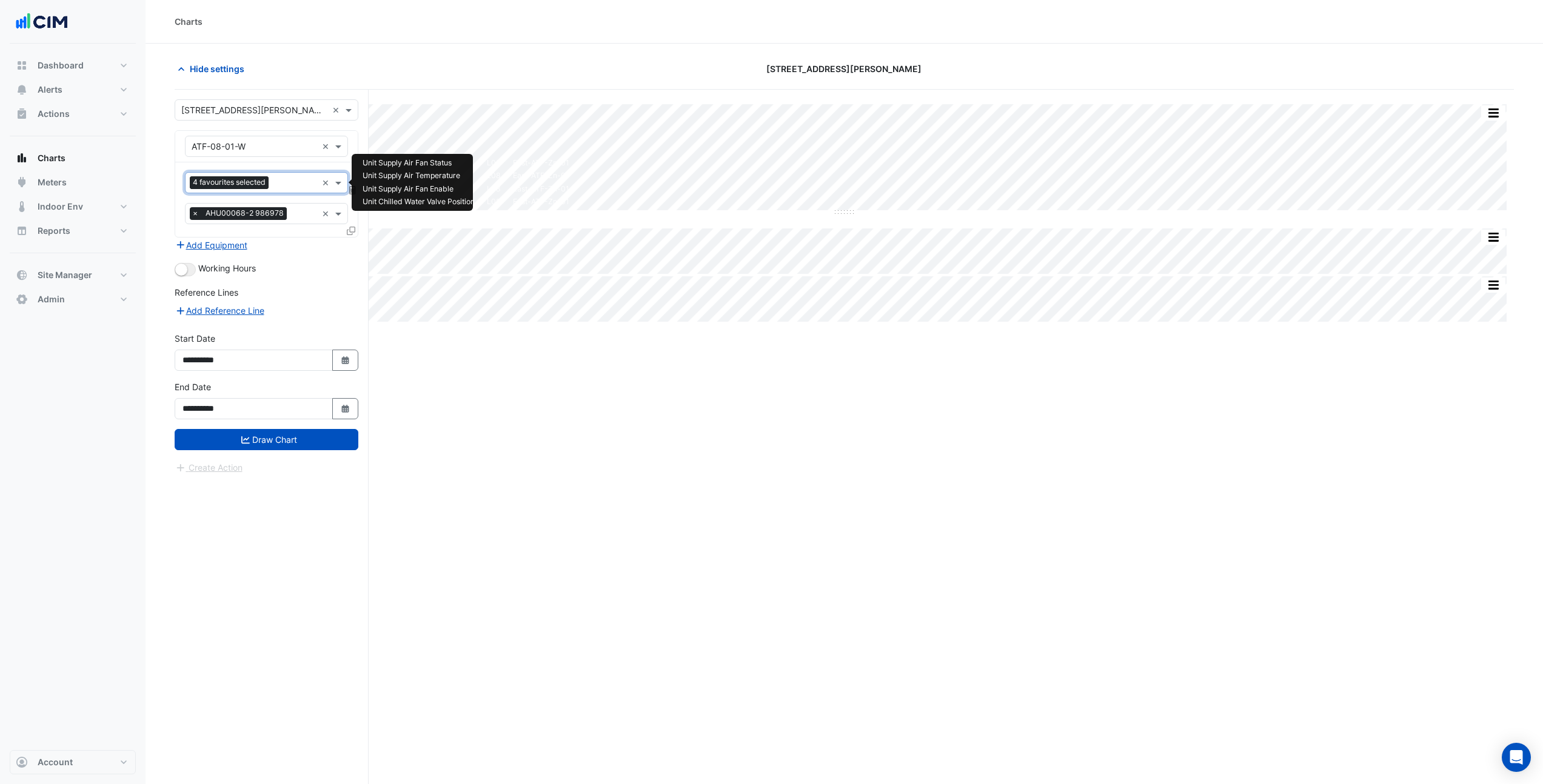
click at [295, 189] on div at bounding box center [293, 184] width 45 height 15
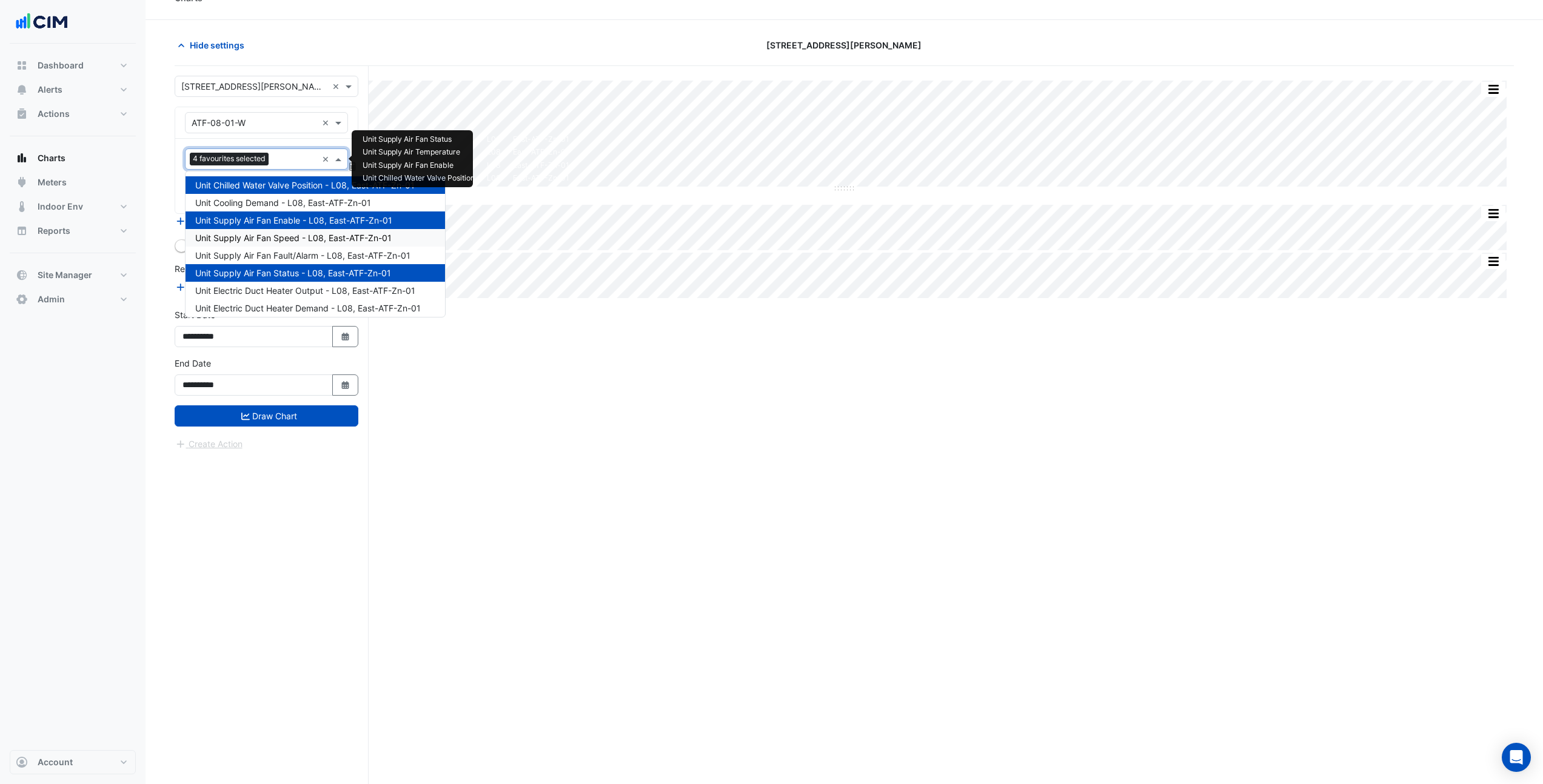
click at [306, 236] on span "Unit Supply Air Fan Speed - L08, East-ATF-Zn-01" at bounding box center [293, 238] width 196 height 11
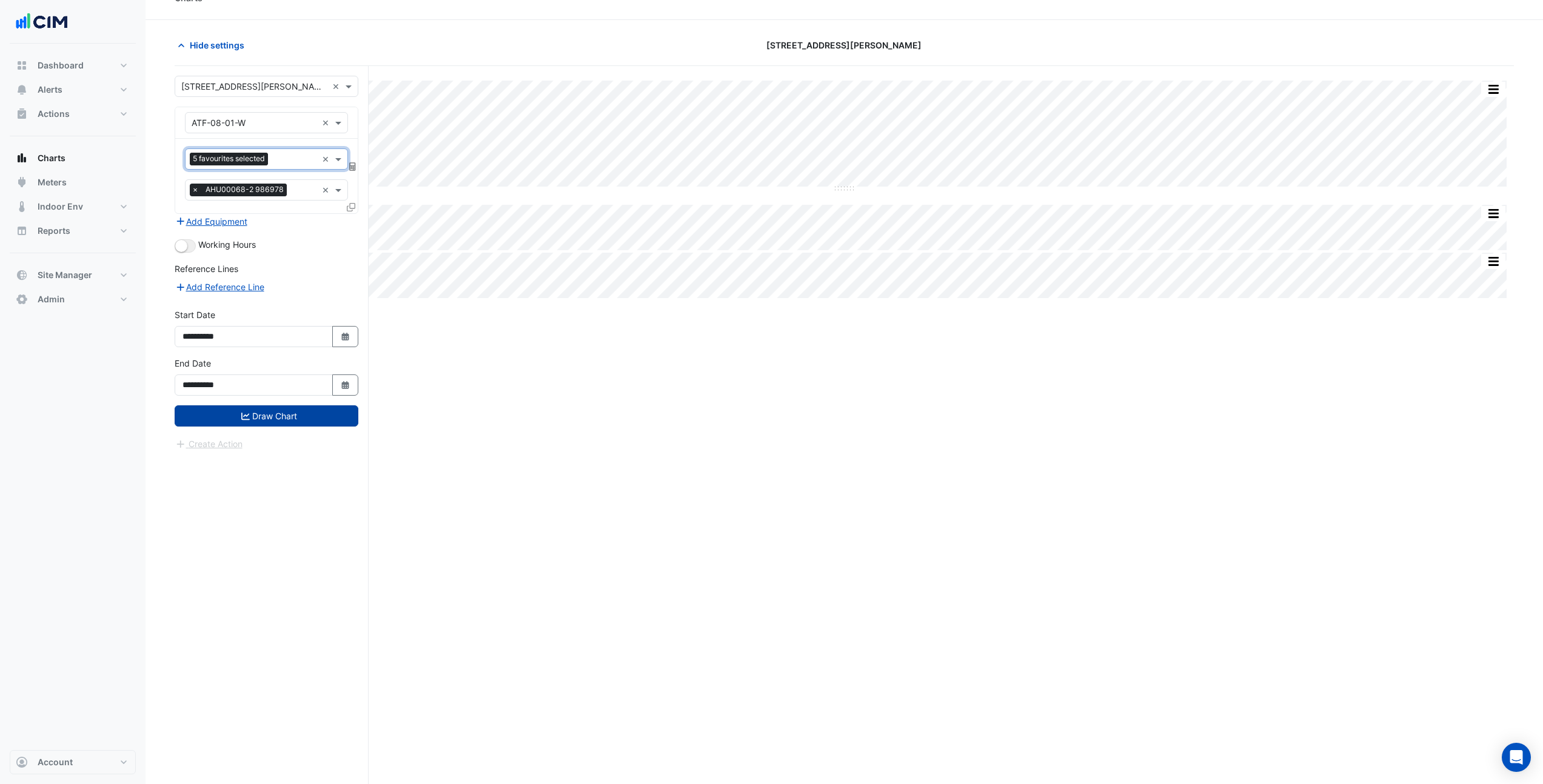
click at [304, 418] on button "Draw Chart" at bounding box center [266, 417] width 184 height 21
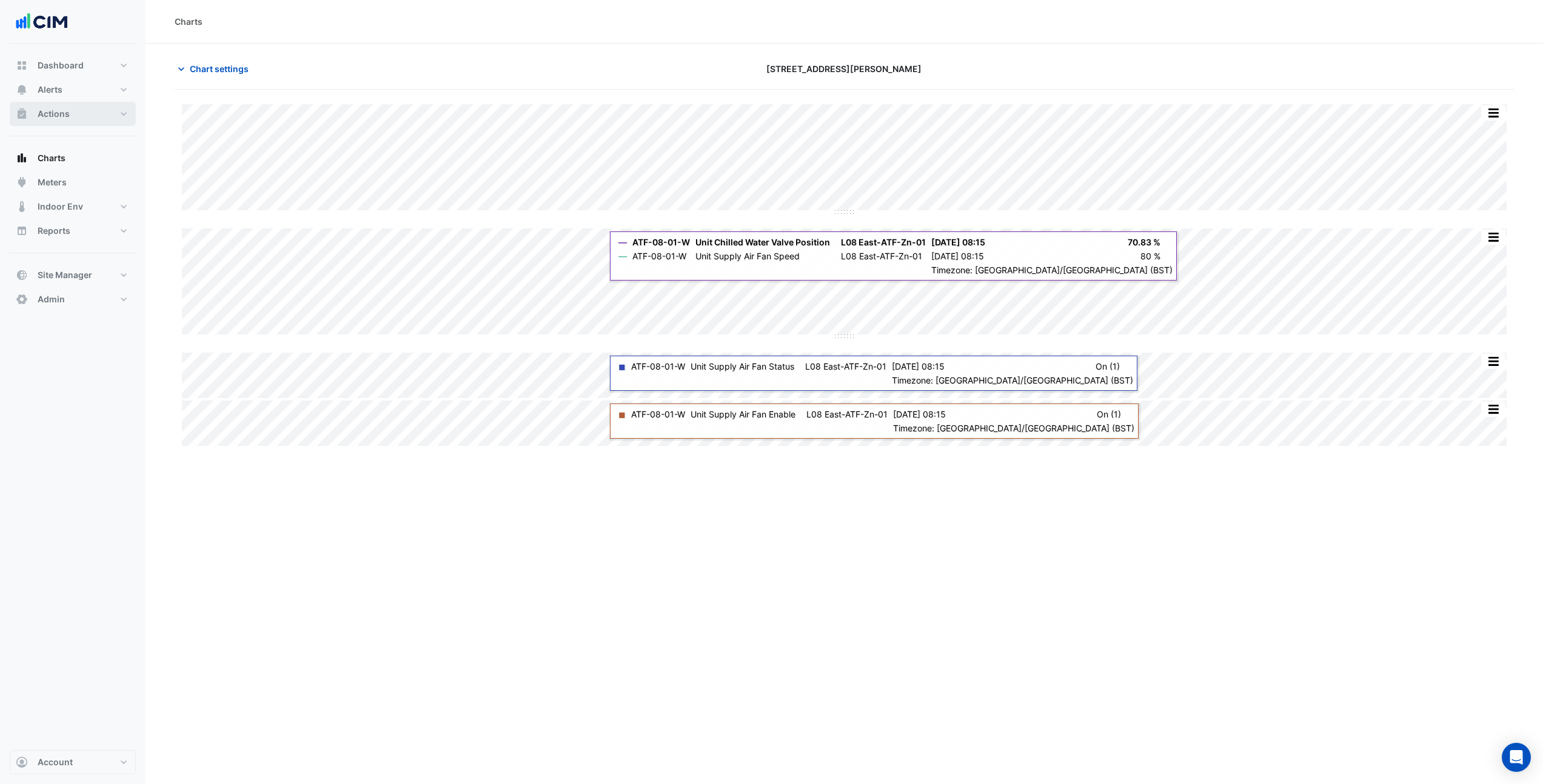
click at [66, 115] on span "Actions" at bounding box center [53, 114] width 32 height 13
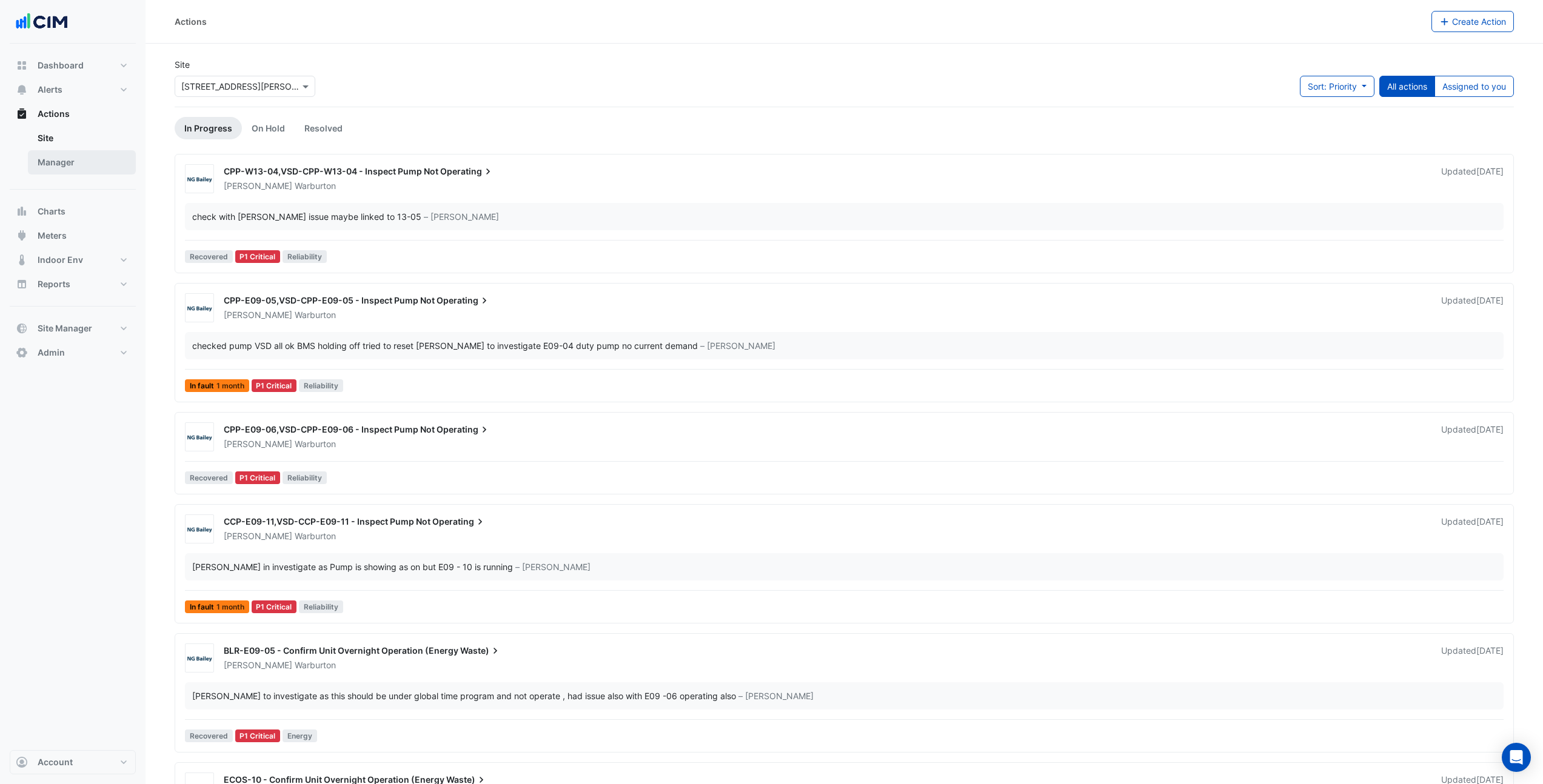
click at [89, 157] on link "Manager" at bounding box center [82, 162] width 108 height 24
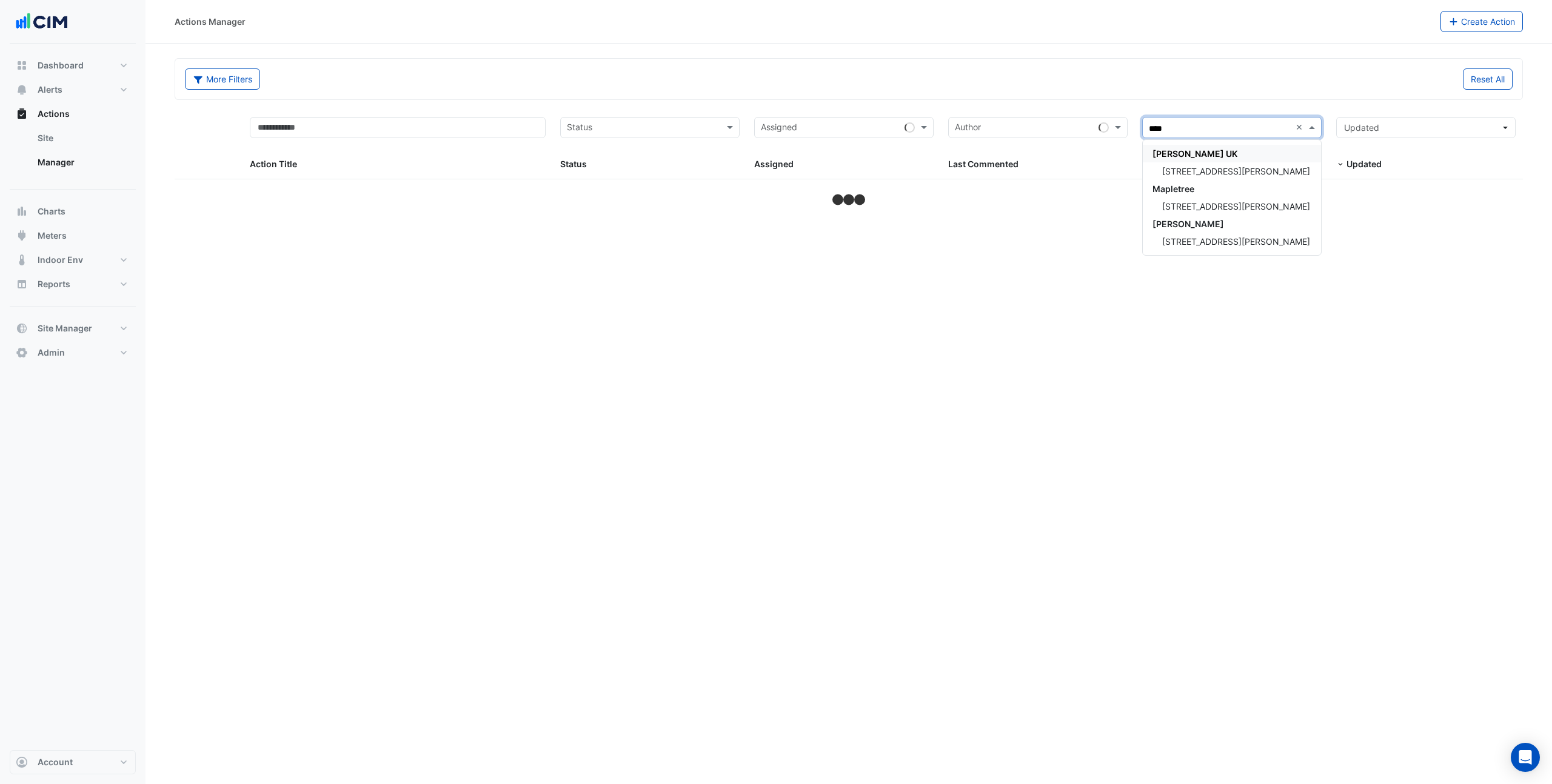
type input "*****"
click at [1256, 168] on div "3 Hardman Street" at bounding box center [1232, 171] width 178 height 17
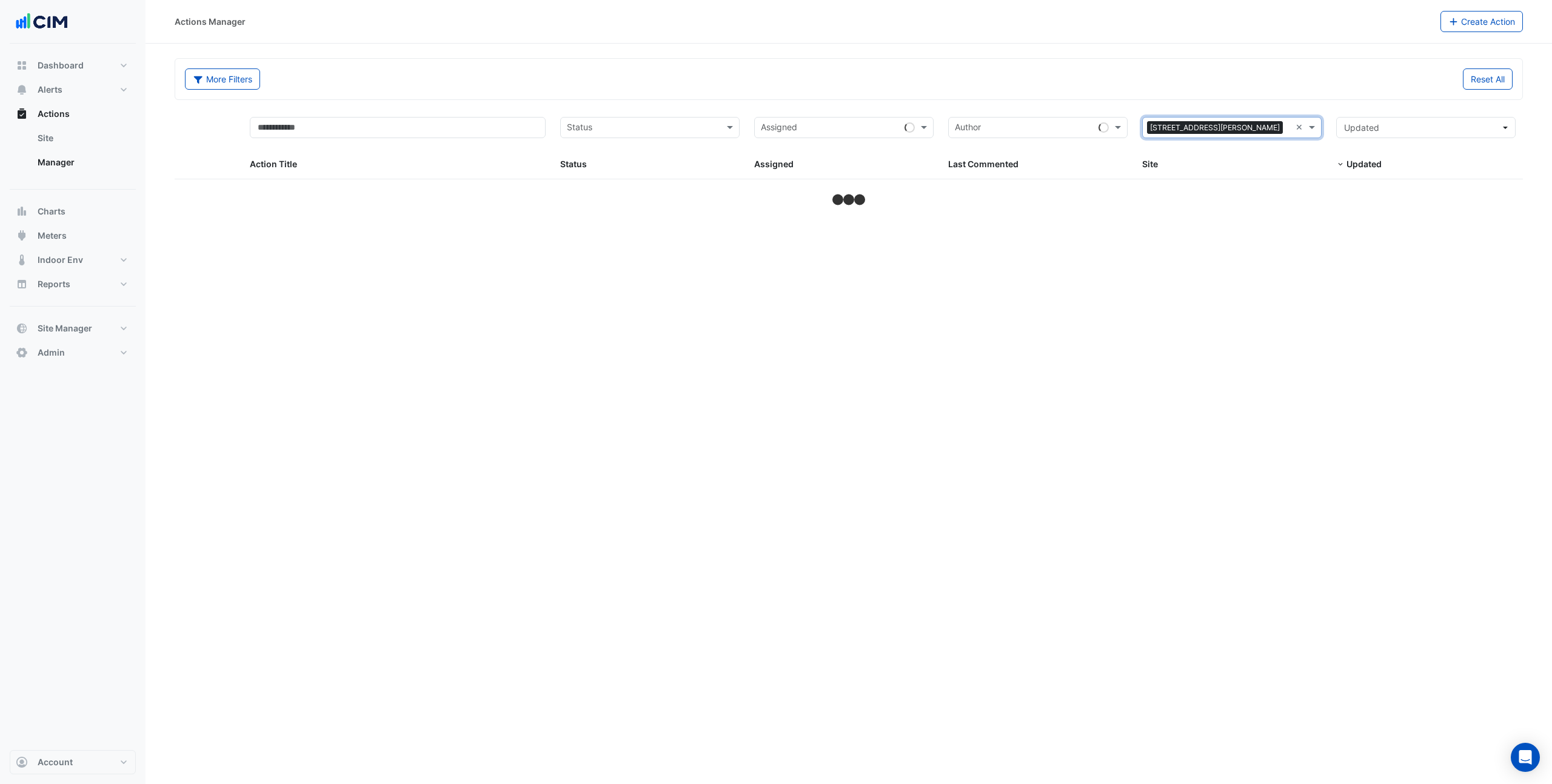
click at [1213, 52] on section "More Filters Reset All Status Assigned × 3 Hardman Street × Action Title Status…" at bounding box center [849, 125] width 1407 height 164
select select "***"
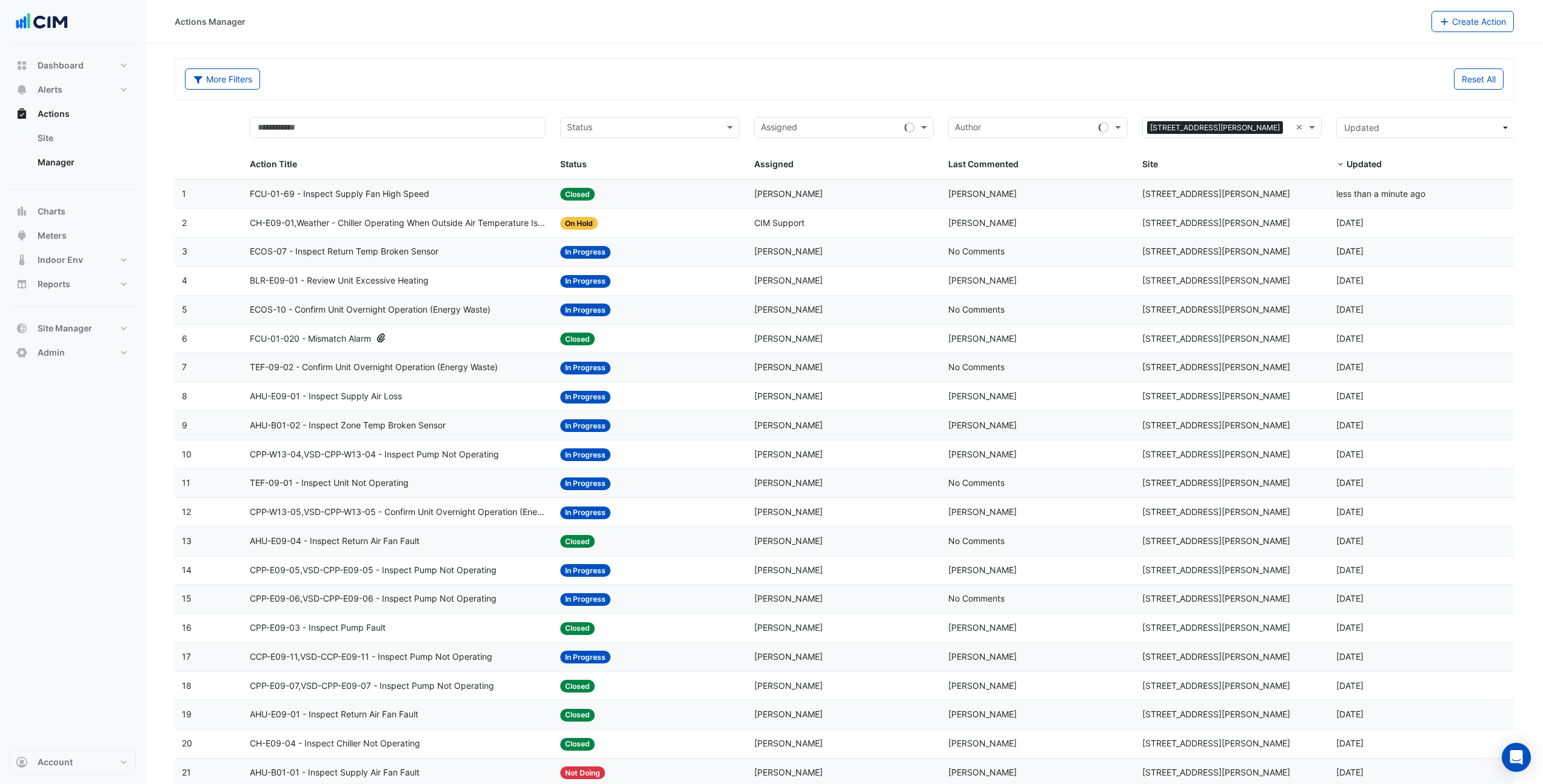
click at [463, 199] on div "FCU-01-69 - Inspect Supply Fan High Speed" at bounding box center [398, 194] width 296 height 13
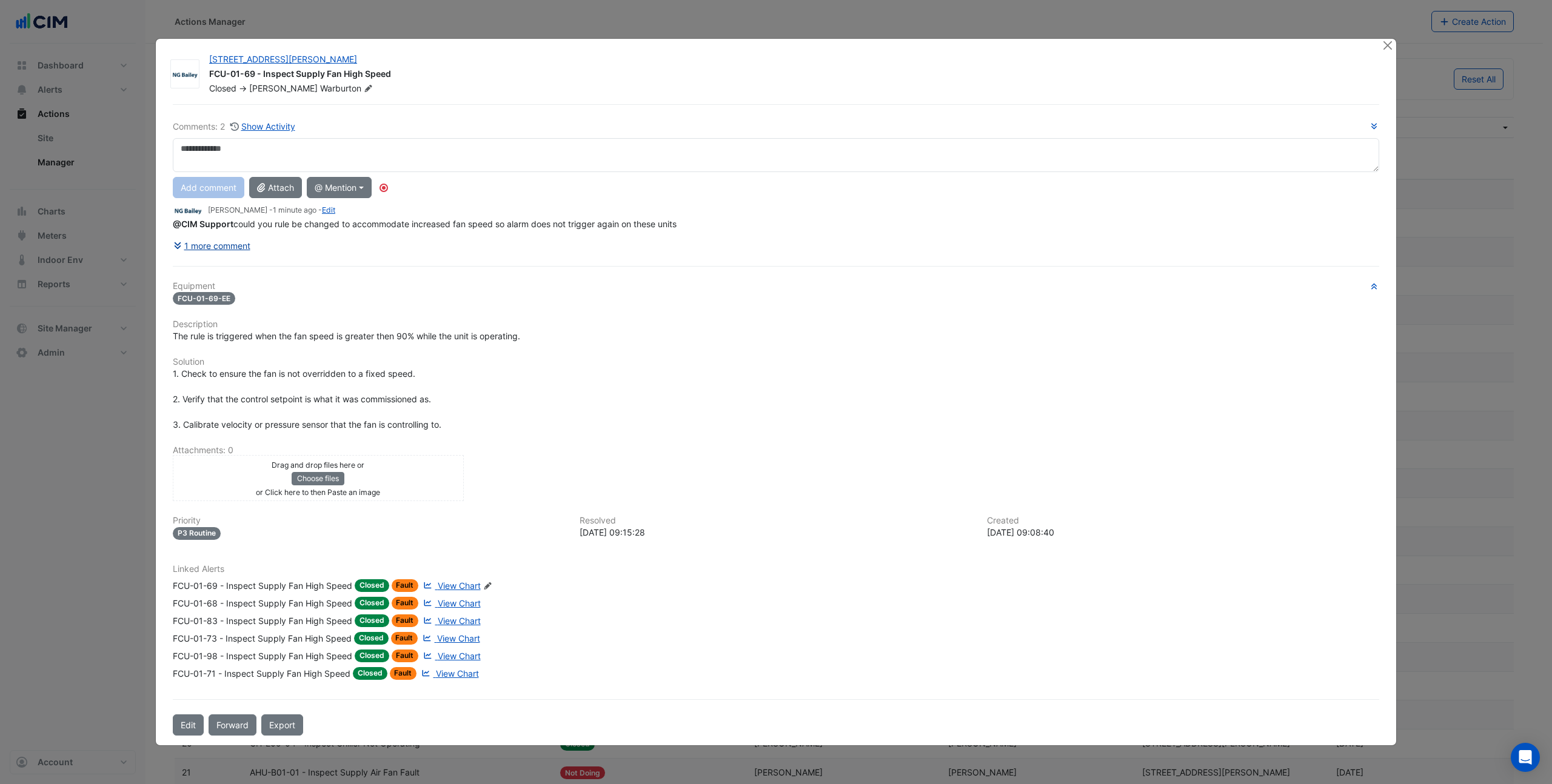
click at [217, 248] on button "1 more comment" at bounding box center [212, 246] width 78 height 21
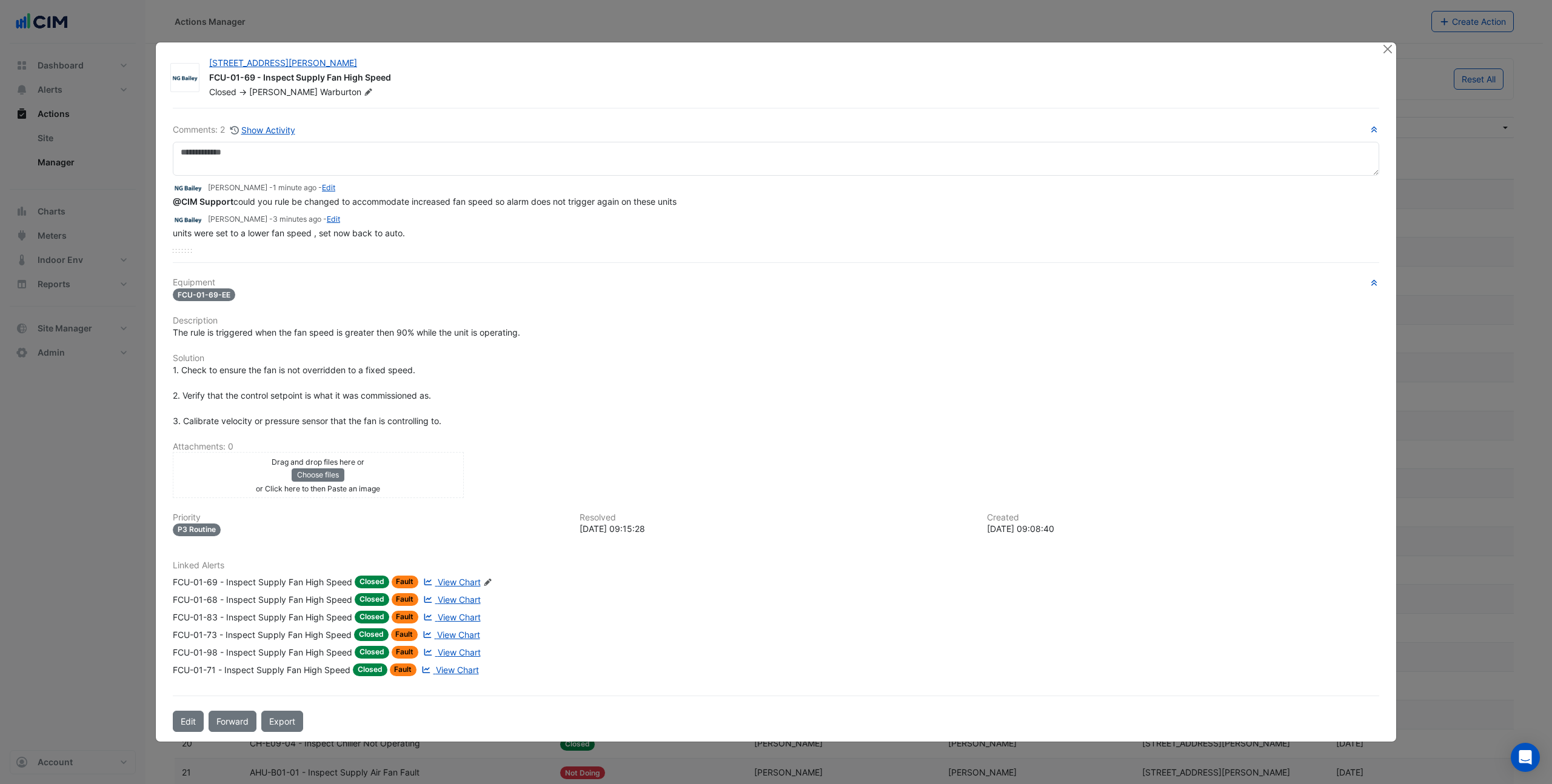
click at [466, 583] on span "View Chart" at bounding box center [459, 582] width 43 height 11
click at [1388, 50] on button "Close" at bounding box center [1387, 48] width 13 height 13
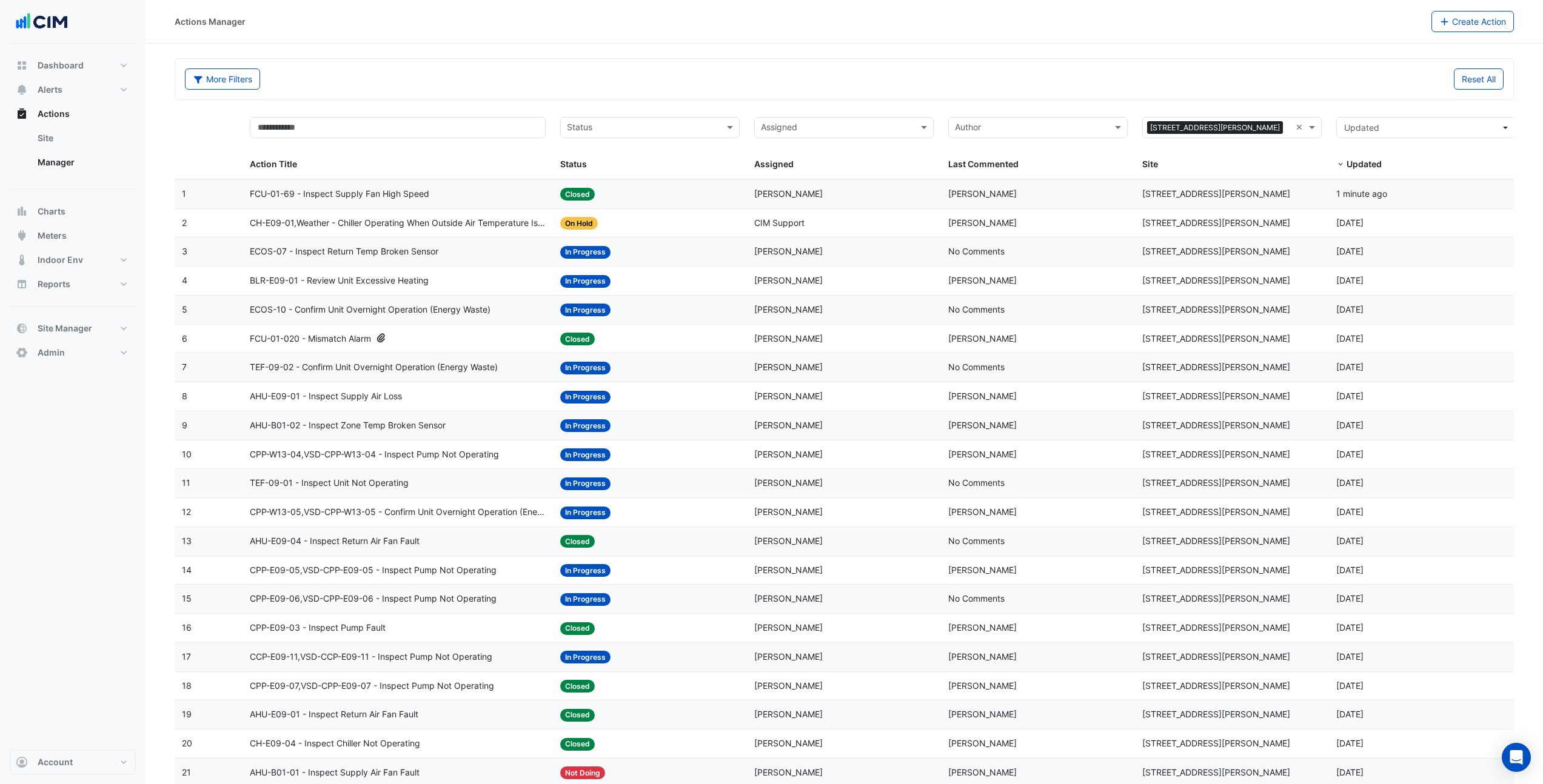
click at [471, 219] on span "CH-E09-01,Weather - Chiller Operating When Outside Air Temperature Is Low" at bounding box center [398, 223] width 296 height 13
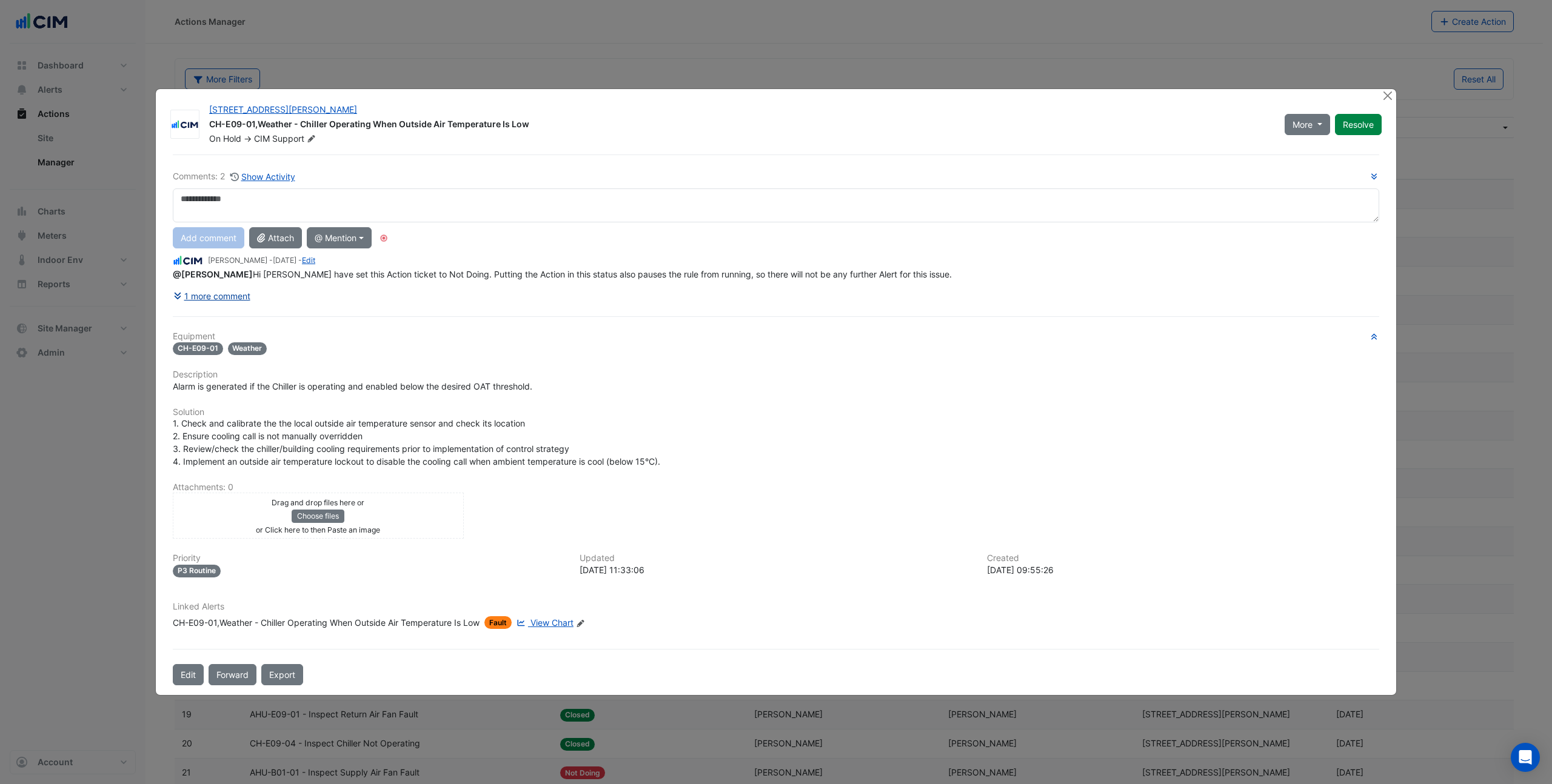
click at [228, 299] on button "1 more comment" at bounding box center [212, 296] width 78 height 21
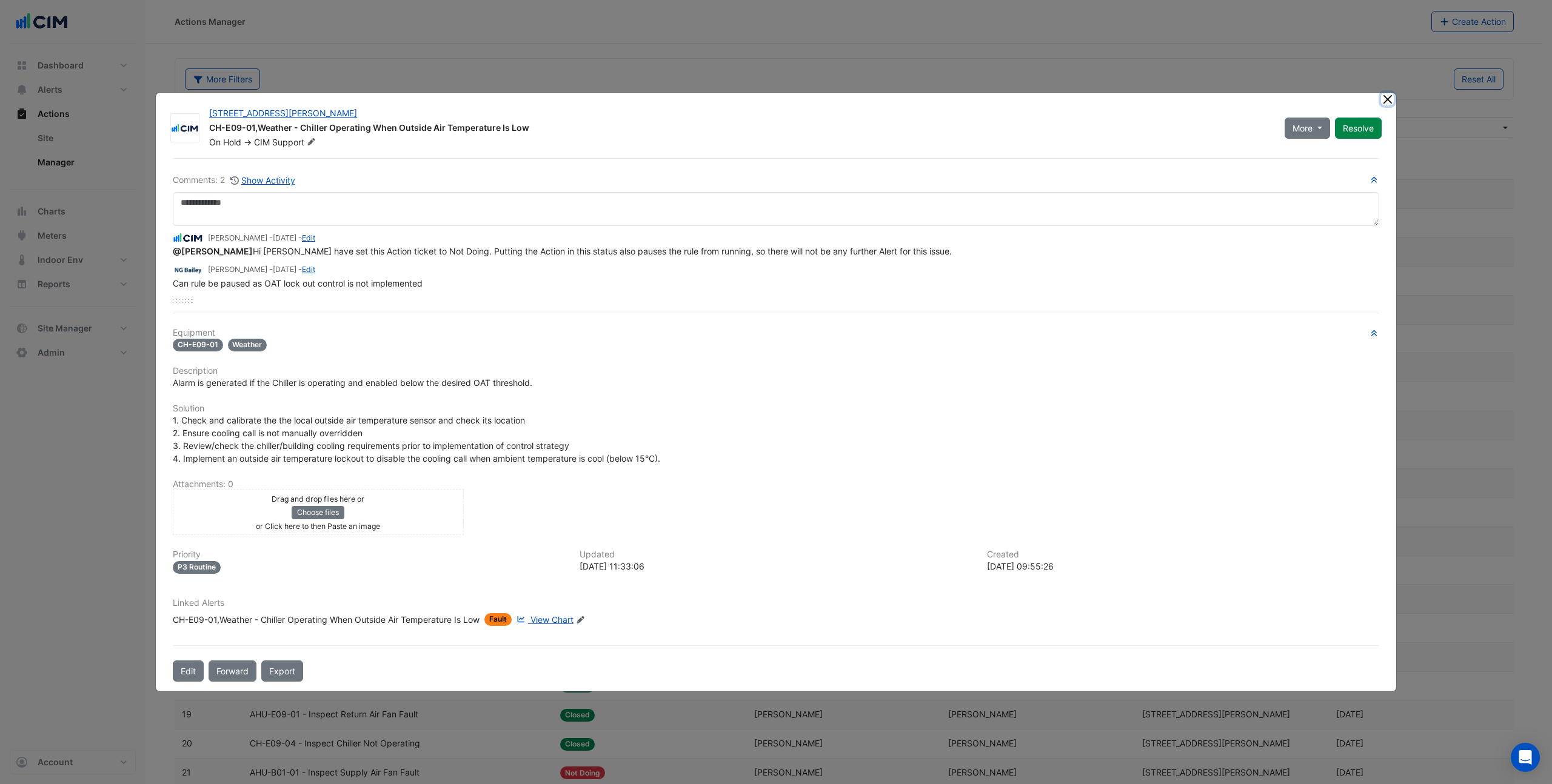
click at [1388, 92] on button "Close" at bounding box center [1387, 98] width 13 height 13
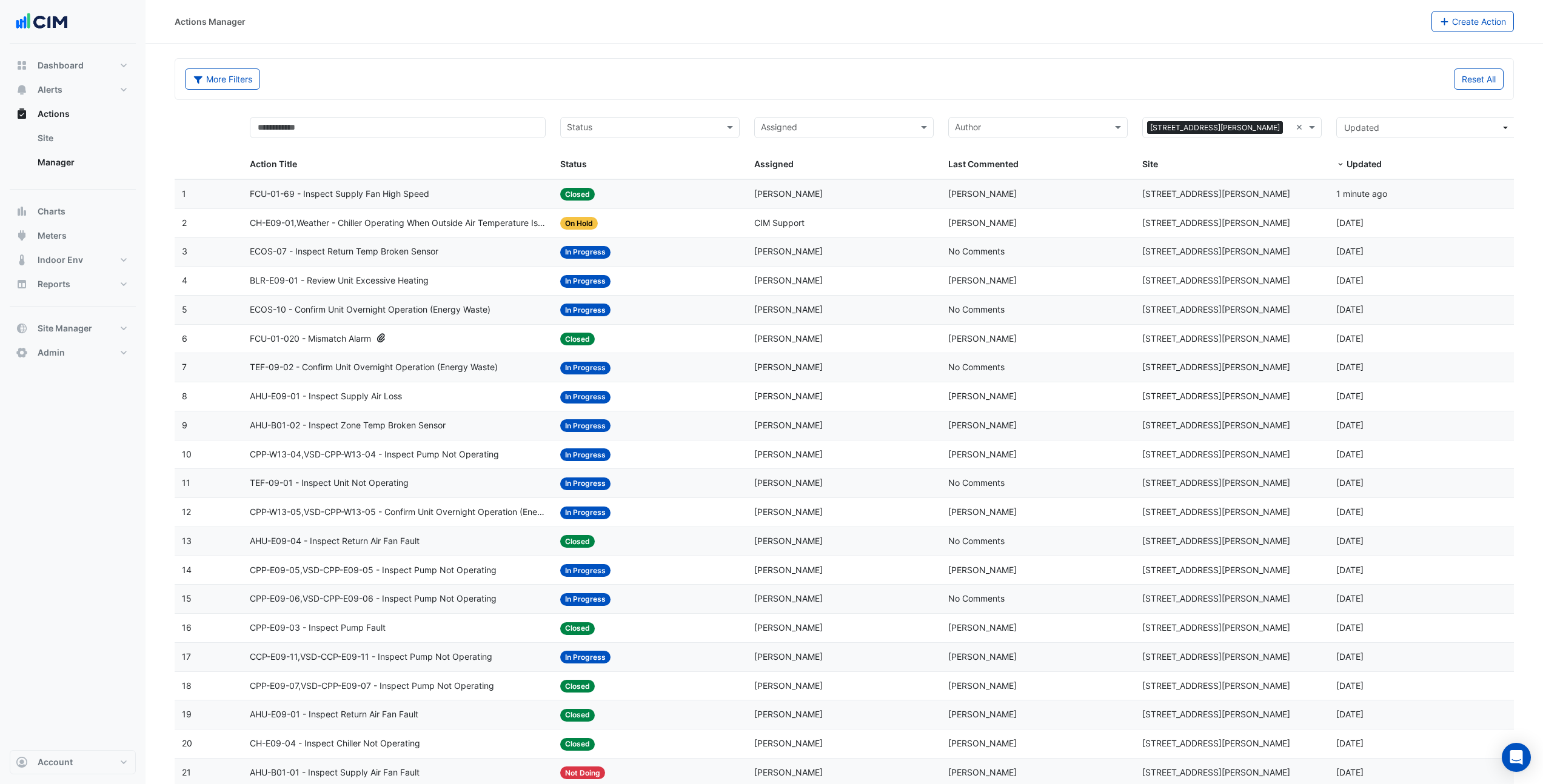
click at [360, 343] on span "FCU-01-020 - Mismatch Alarm" at bounding box center [311, 339] width 121 height 13
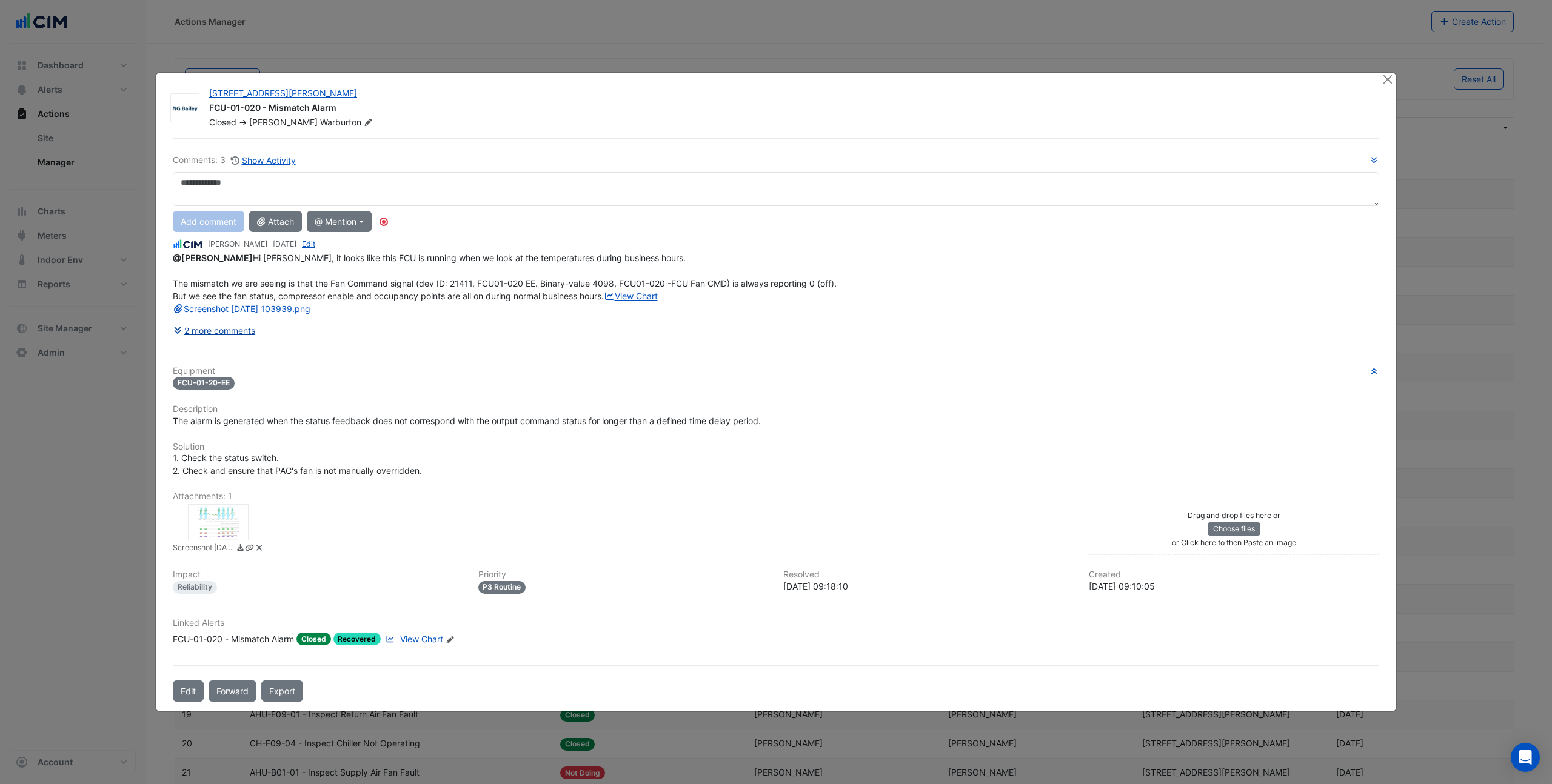
click at [228, 341] on button "2 more comments" at bounding box center [215, 331] width 83 height 21
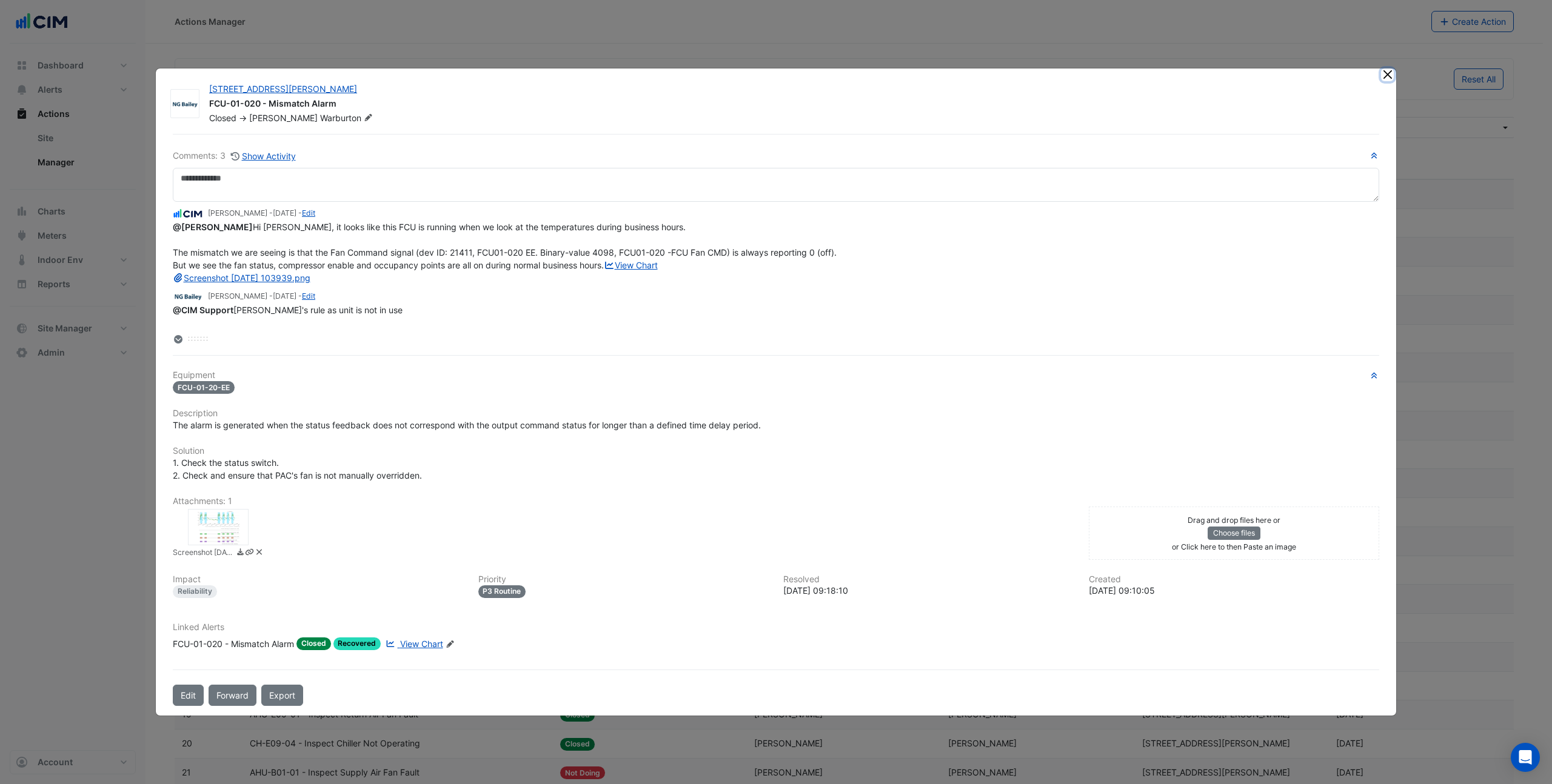
click at [1389, 72] on button "Close" at bounding box center [1387, 74] width 13 height 13
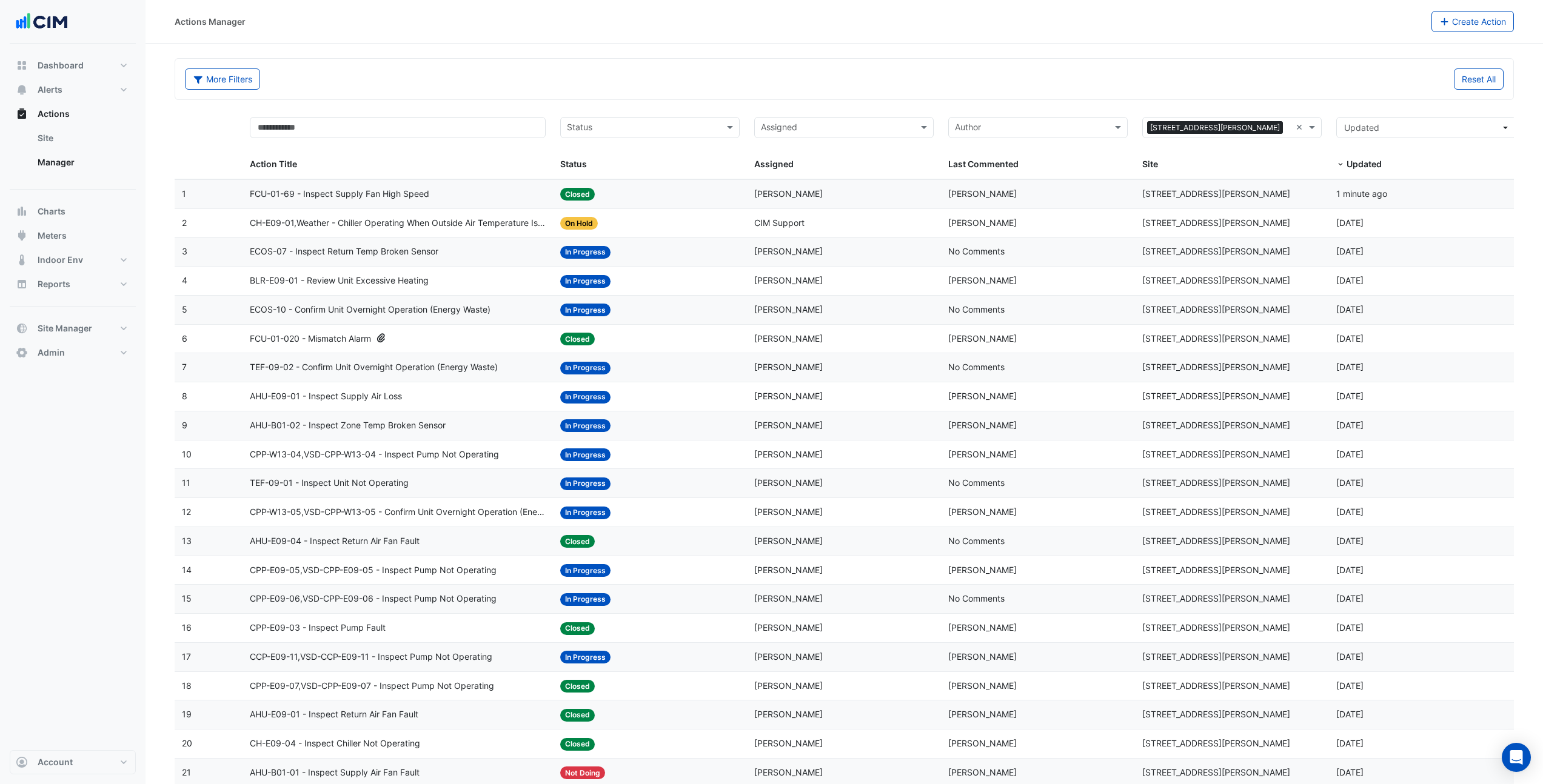
click at [418, 338] on div "FCU-01-020 - Mismatch Alarm" at bounding box center [398, 339] width 296 height 13
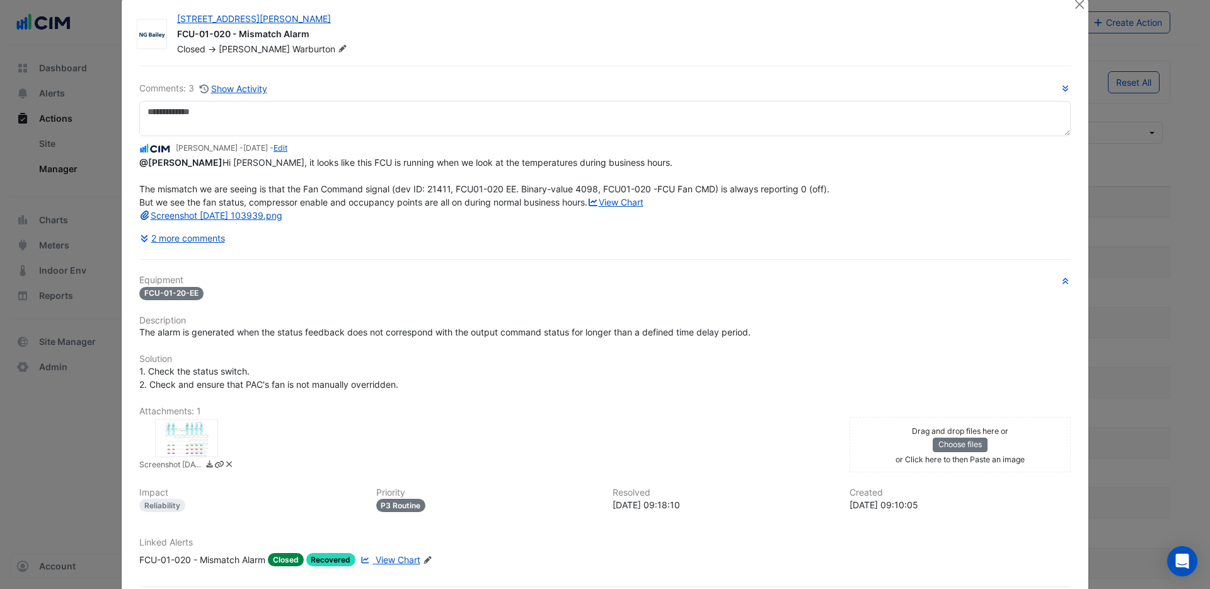
scroll to position [23, 0]
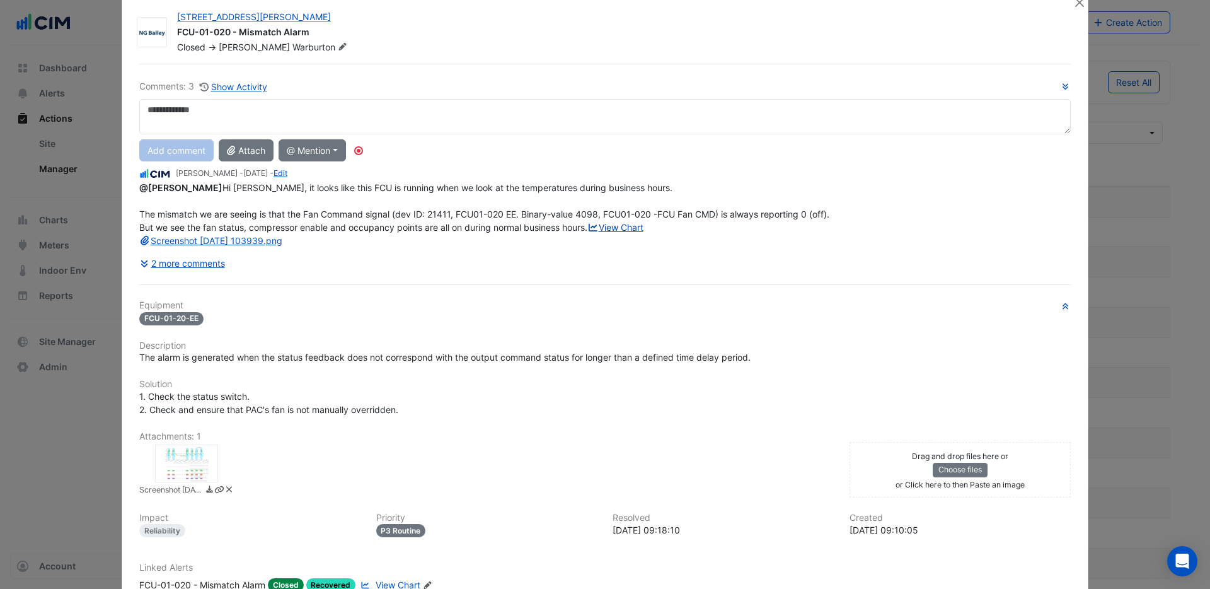
click at [587, 233] on link "View Chart" at bounding box center [615, 227] width 56 height 11
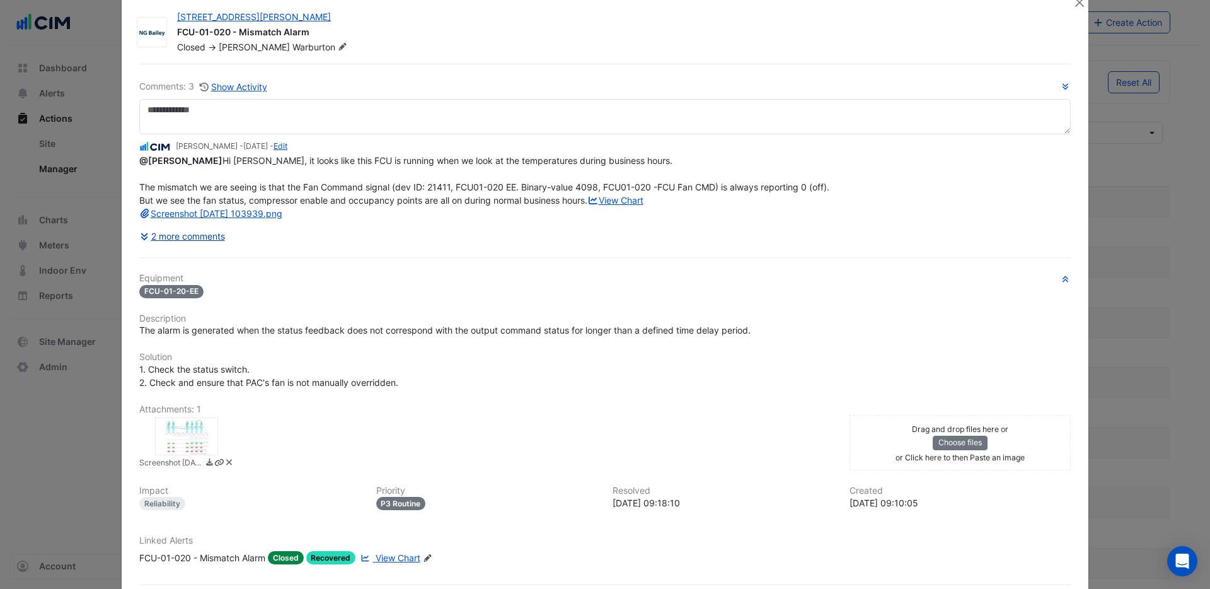
click at [192, 247] on button "2 more comments" at bounding box center [182, 236] width 86 height 22
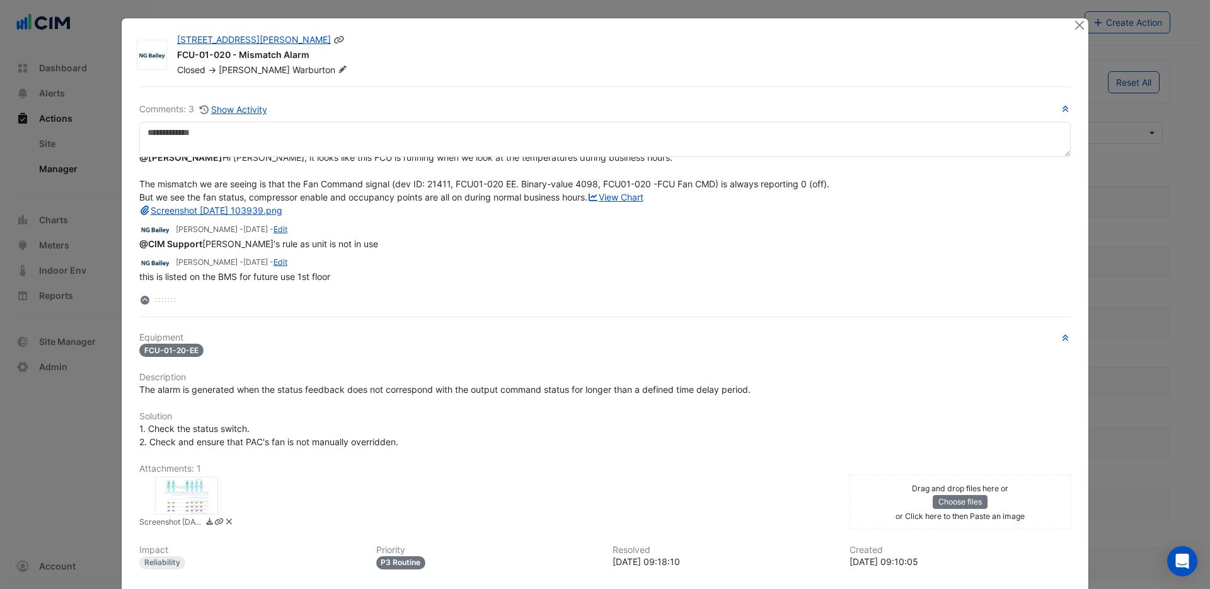
scroll to position [121, 0]
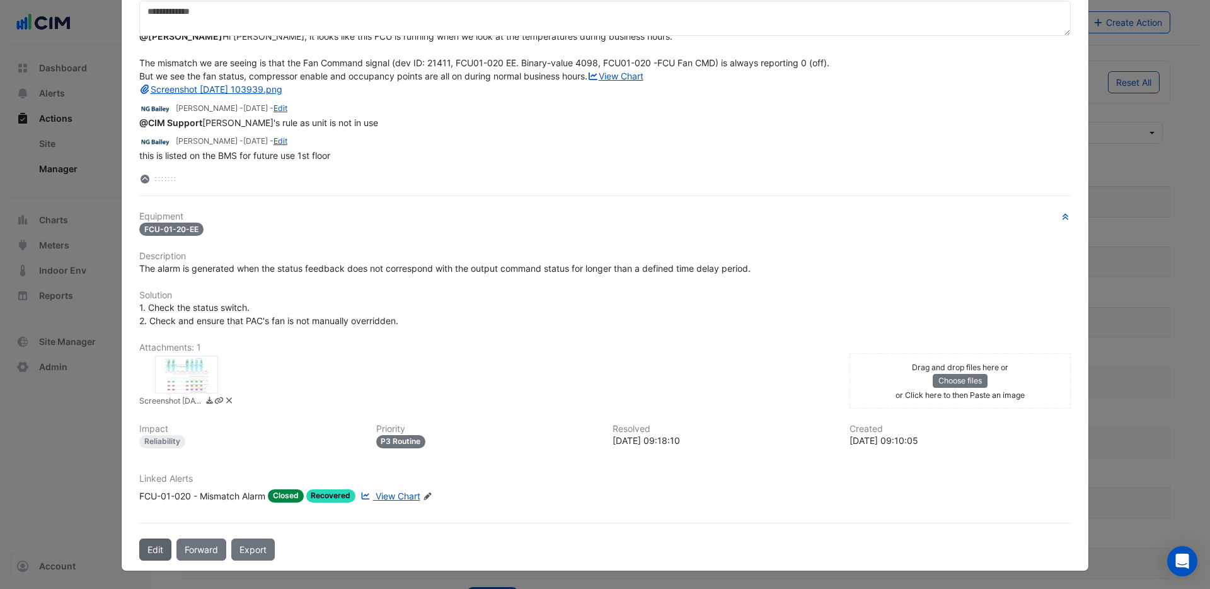
click at [156, 543] on button "Edit" at bounding box center [155, 549] width 32 height 22
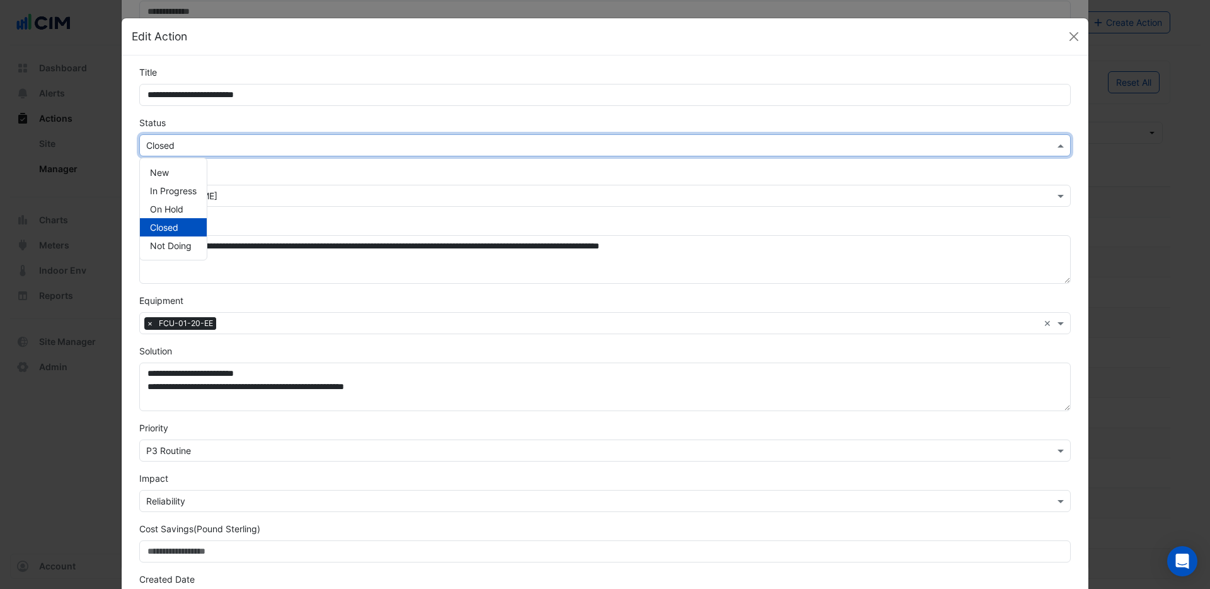
click at [201, 139] on input "text" at bounding box center [592, 145] width 892 height 13
click at [189, 192] on span "In Progress" at bounding box center [173, 190] width 47 height 11
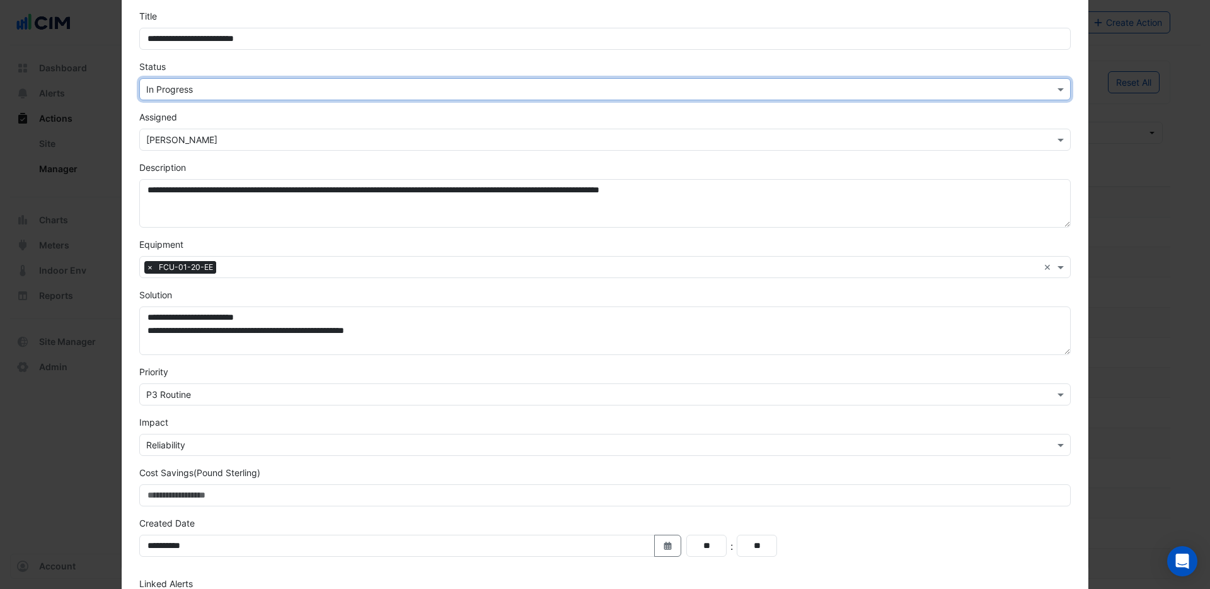
scroll to position [156, 0]
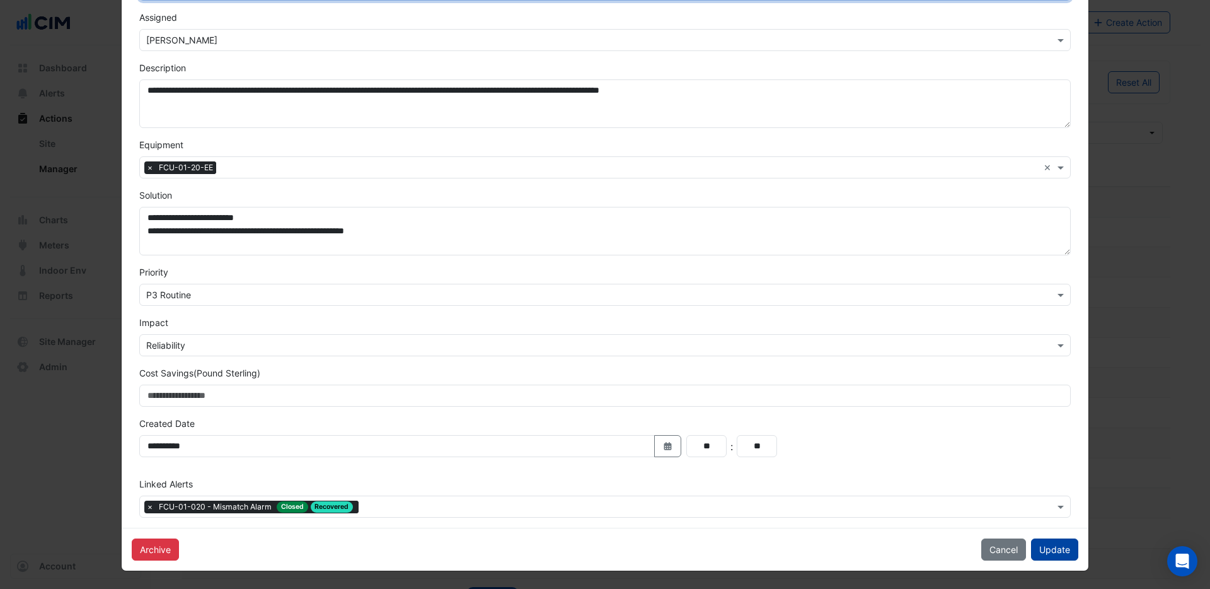
click at [1069, 550] on button "Update" at bounding box center [1054, 549] width 47 height 22
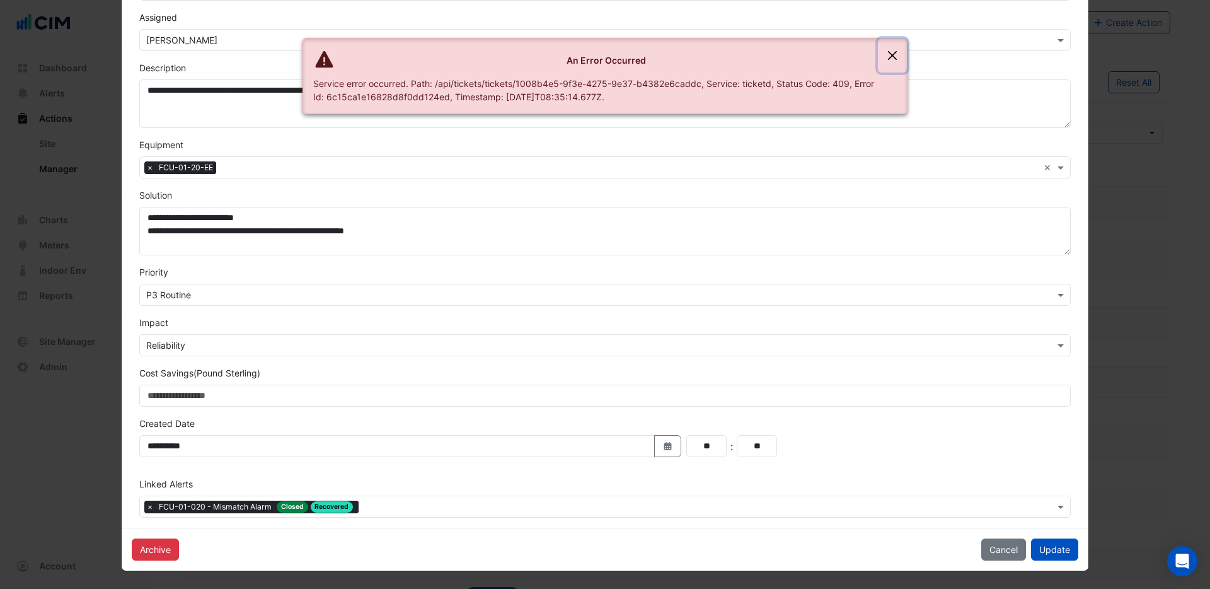
click at [895, 54] on button "Close" at bounding box center [892, 55] width 29 height 34
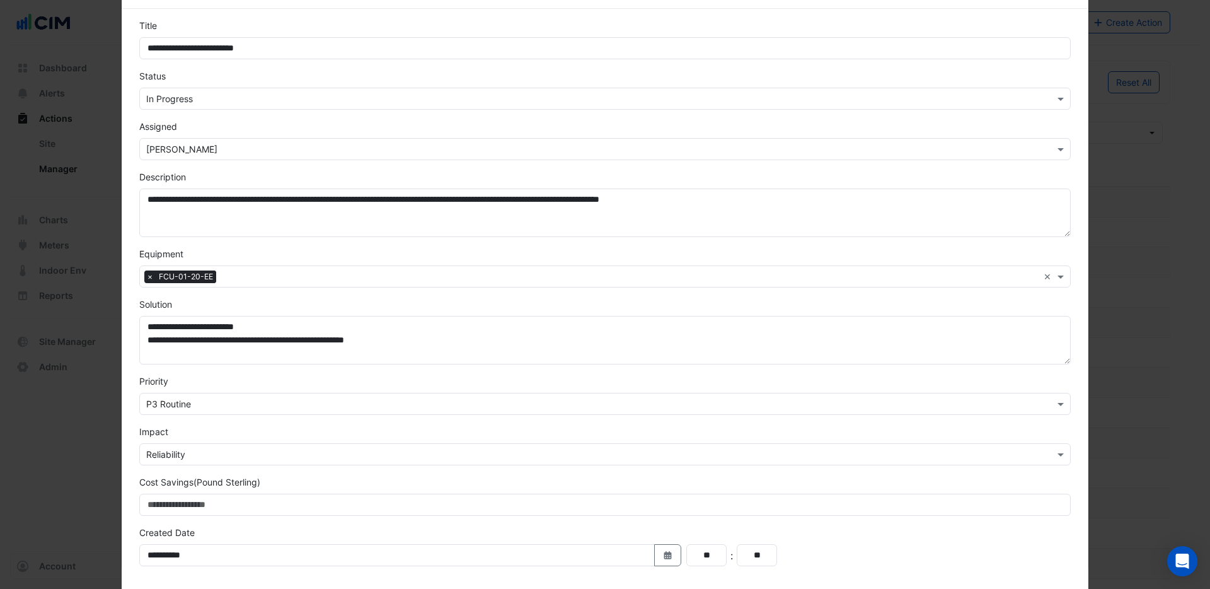
scroll to position [0, 0]
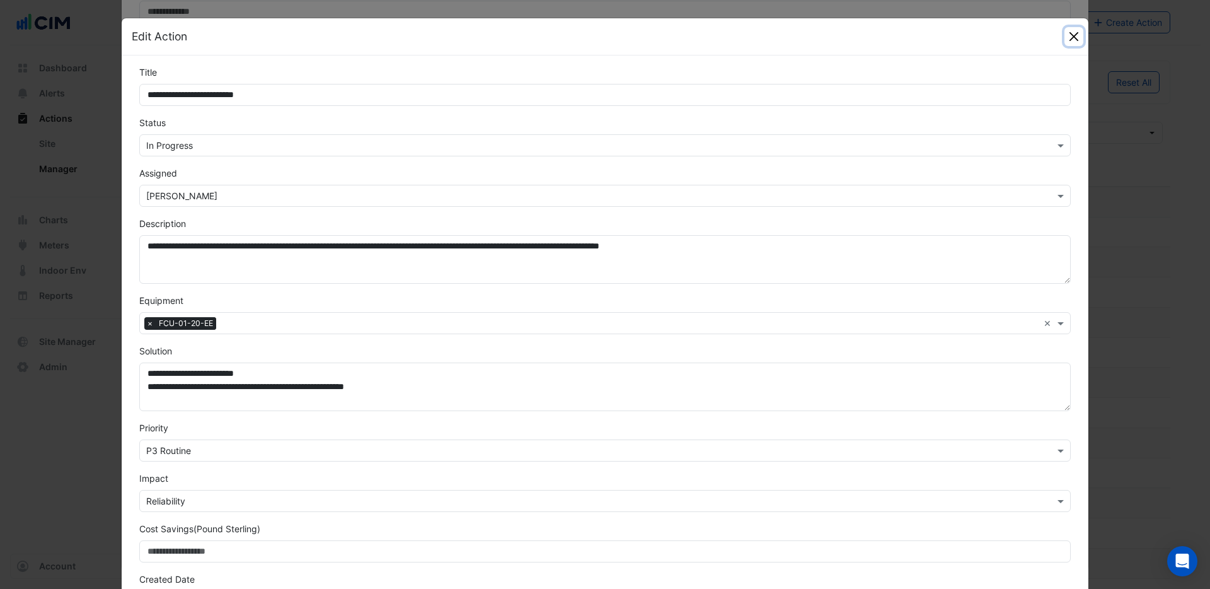
click at [1067, 37] on button "Close" at bounding box center [1073, 36] width 19 height 19
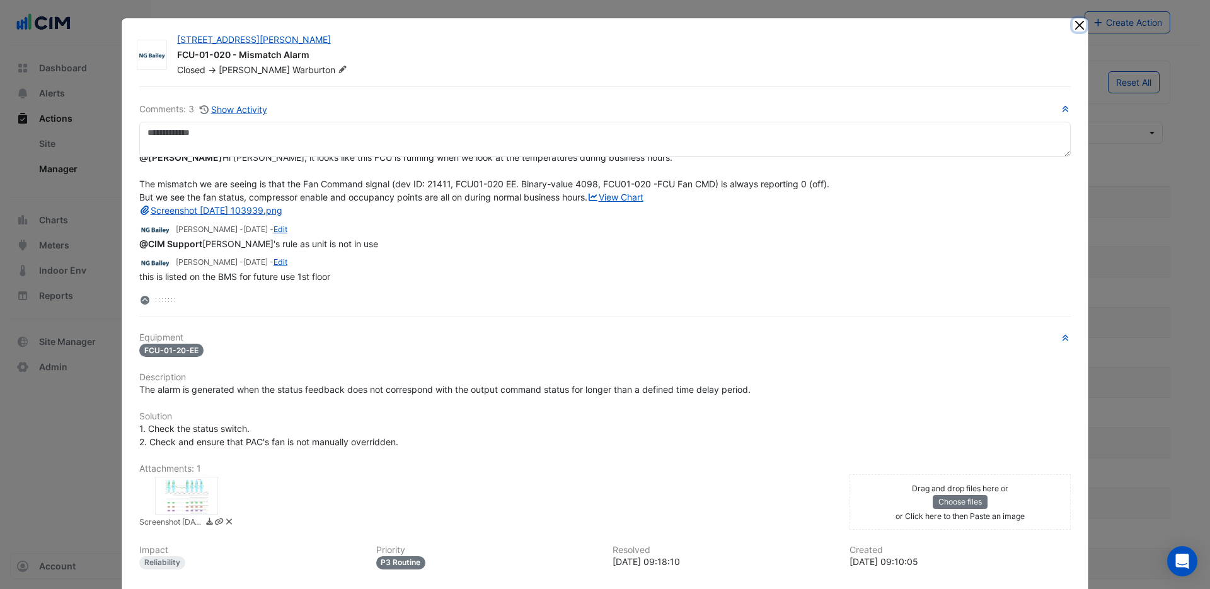
click at [1078, 26] on button "Close" at bounding box center [1079, 24] width 13 height 13
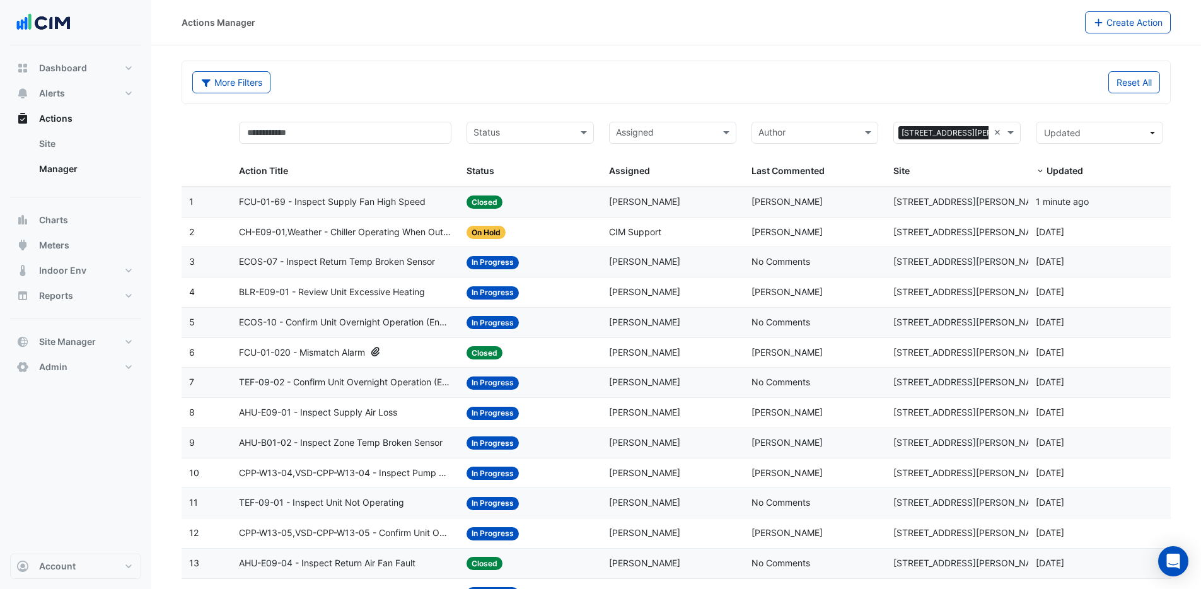
click at [371, 233] on span "CH-E09-01,Weather - Chiller Operating When Outside Air Temperature Is Low" at bounding box center [345, 232] width 212 height 14
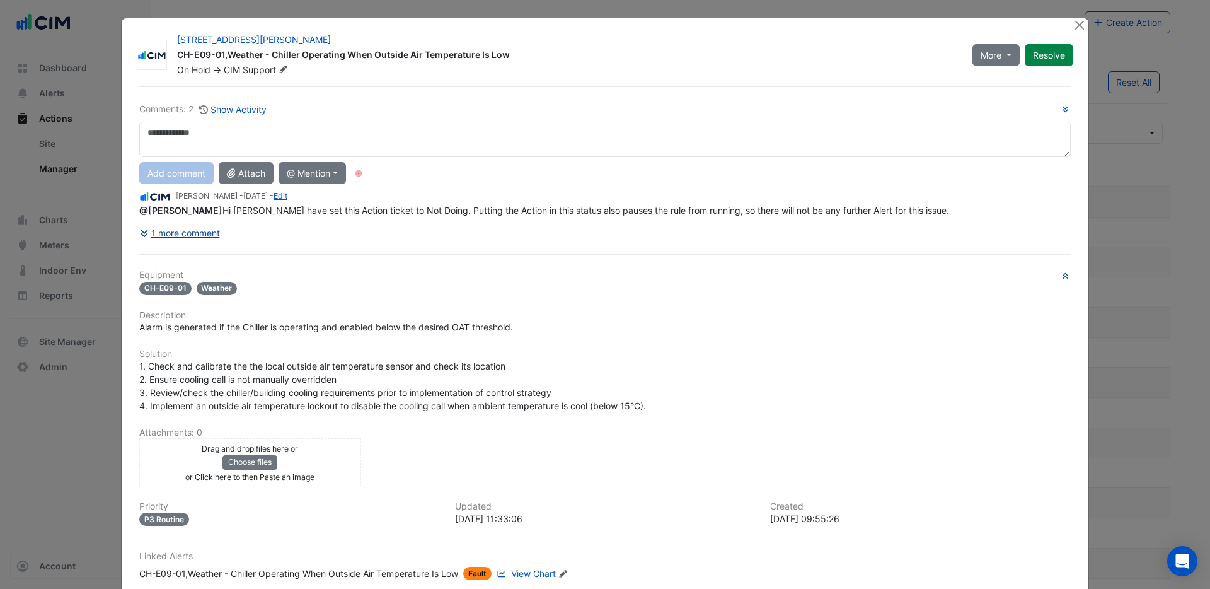
click at [191, 244] on button "1 more comment" at bounding box center [179, 233] width 81 height 22
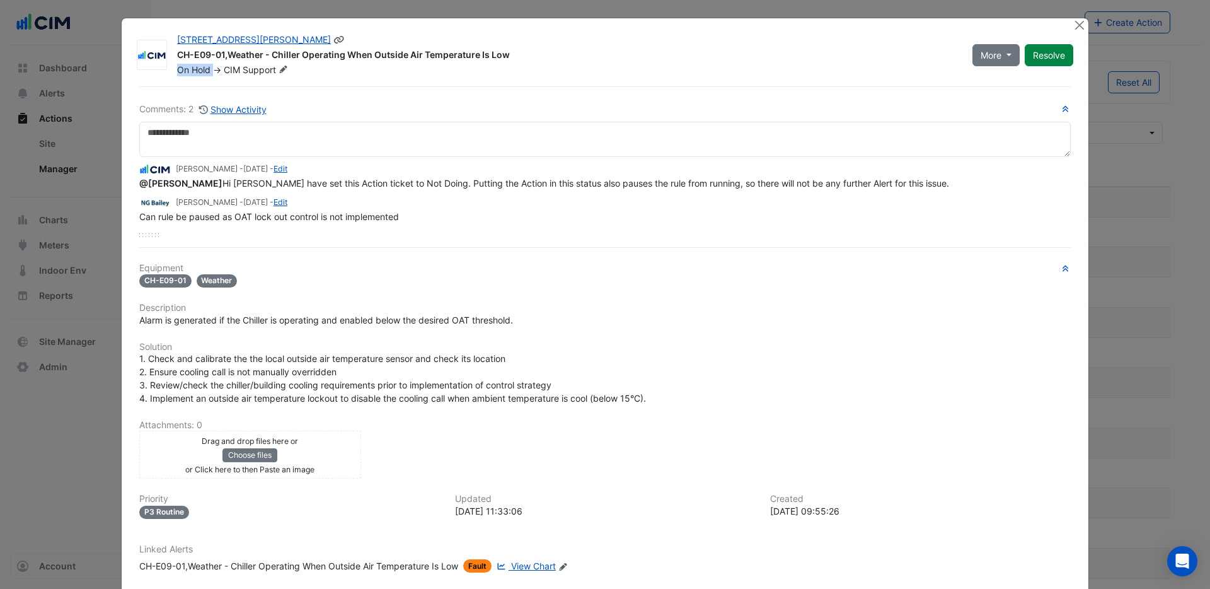
drag, startPoint x: 173, startPoint y: 74, endPoint x: 210, endPoint y: 71, distance: 37.3
click at [210, 71] on div "On Hold ->" at bounding box center [199, 70] width 47 height 13
click at [481, 77] on div "3 Hardman Street CH-E09-01,Weather - Chiller Operating When Outside Air Tempera…" at bounding box center [605, 329] width 967 height 623
click at [1074, 30] on button "Close" at bounding box center [1079, 24] width 13 height 13
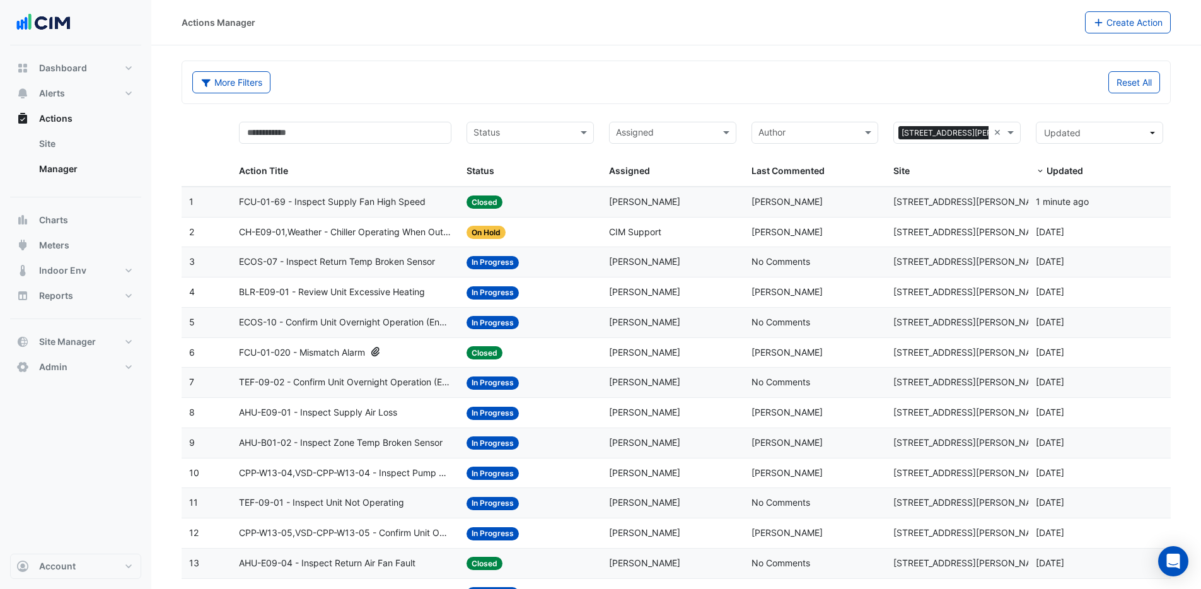
click at [433, 202] on div "FCU-01-69 - Inspect Supply Fan High Speed" at bounding box center [345, 202] width 212 height 14
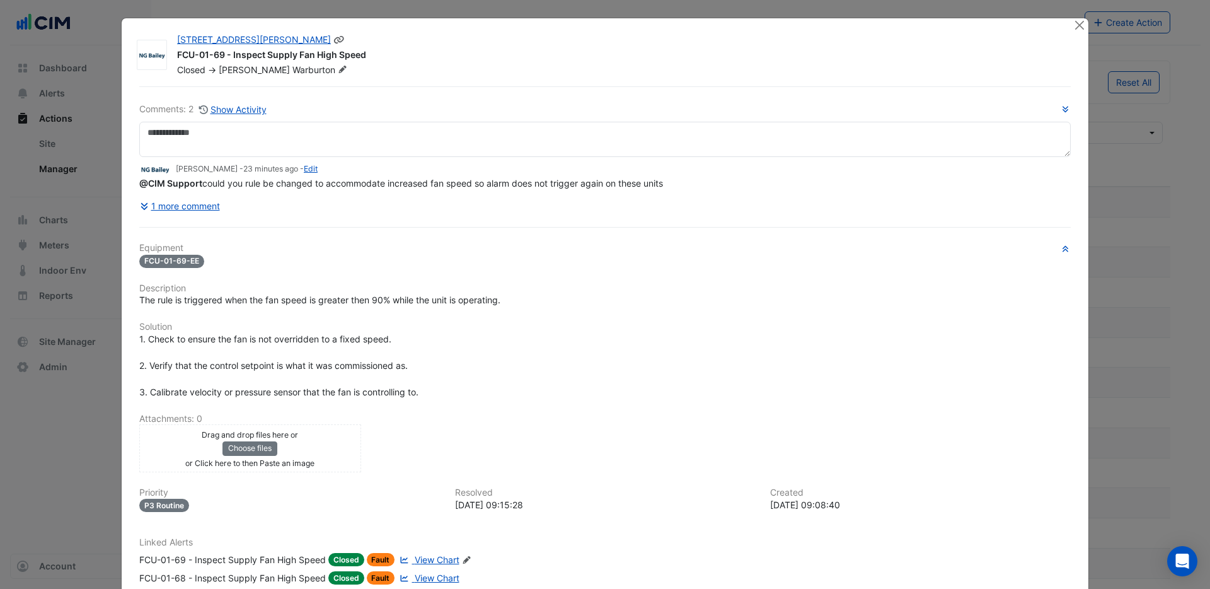
drag, startPoint x: 314, startPoint y: 52, endPoint x: 364, endPoint y: 63, distance: 50.9
click at [364, 63] on div "FCU-01-69 - Inspect Supply Fan High Speed" at bounding box center [617, 56] width 881 height 15
click at [379, 66] on div "Closed -> Roy Warburton" at bounding box center [618, 70] width 884 height 13
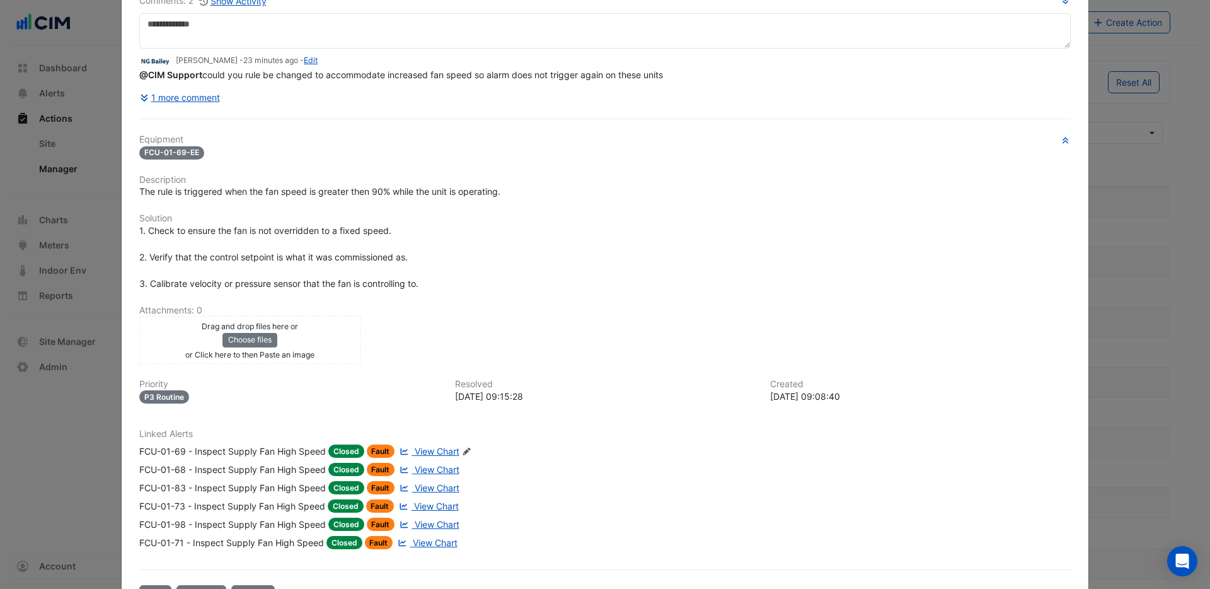
scroll to position [155, 0]
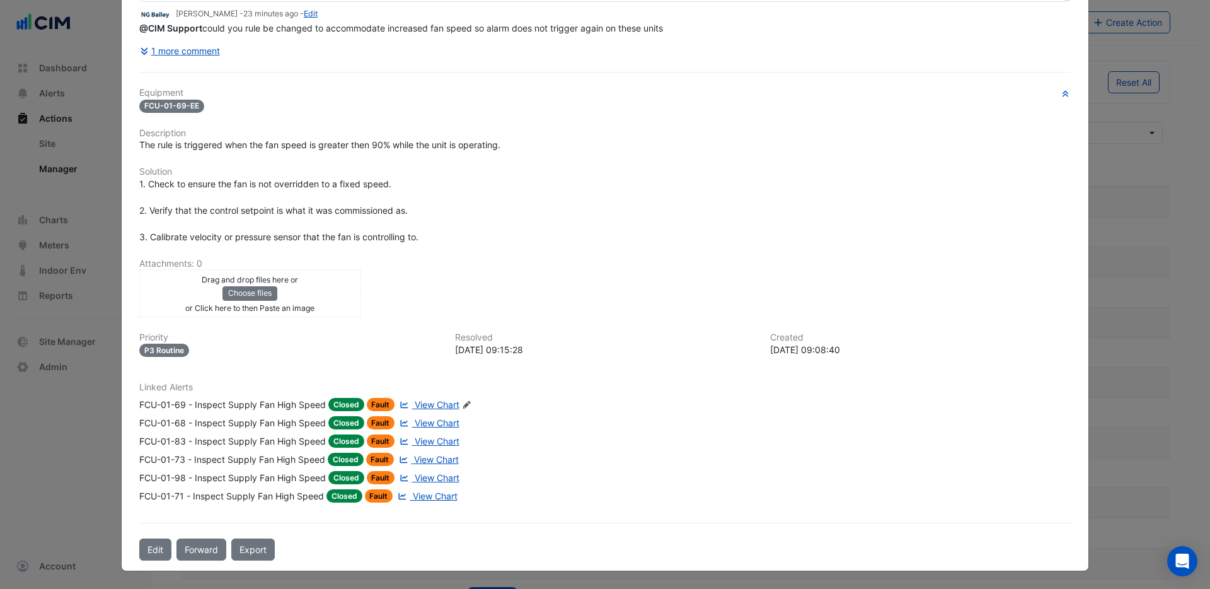
click at [427, 403] on span "View Chart" at bounding box center [437, 404] width 45 height 11
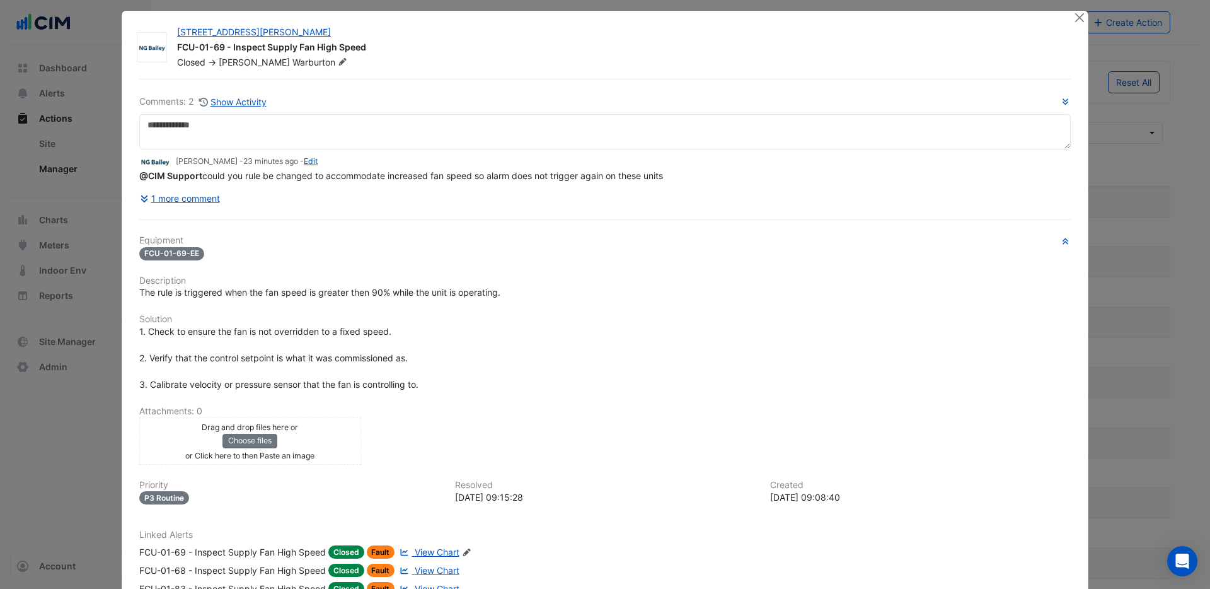
scroll to position [0, 0]
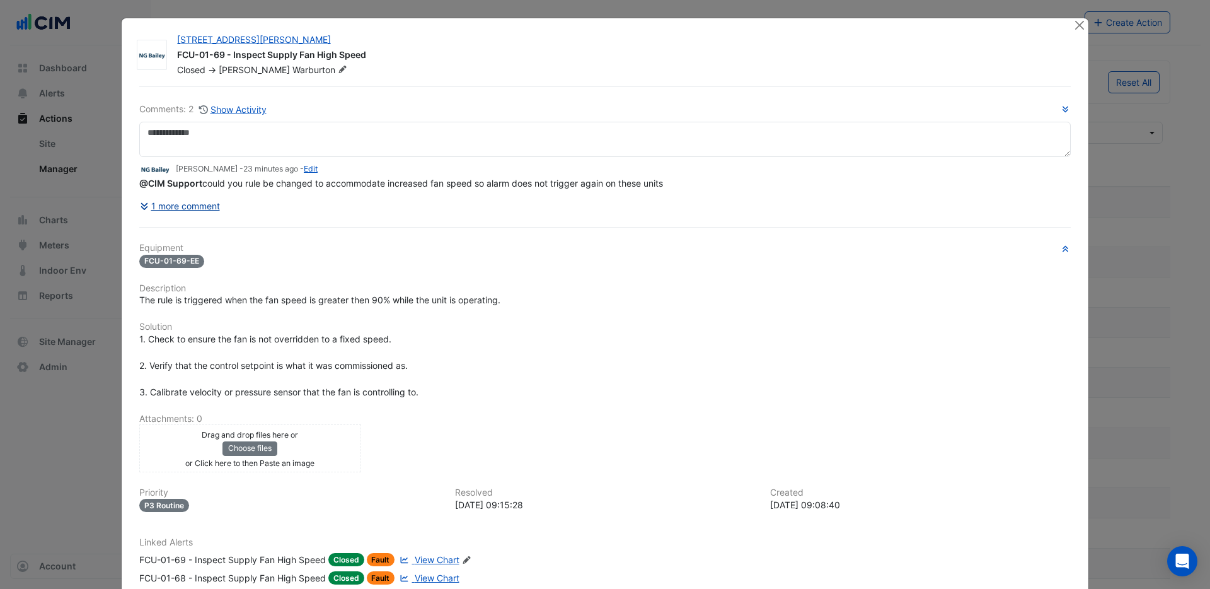
click at [203, 202] on button "1 more comment" at bounding box center [179, 206] width 81 height 22
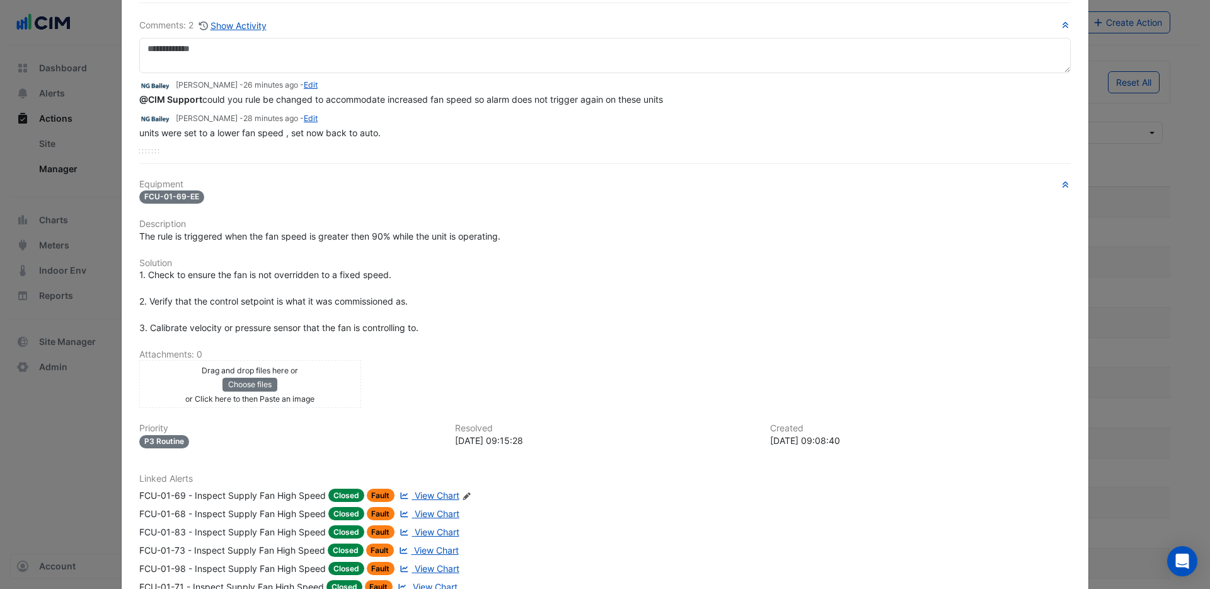
scroll to position [175, 0]
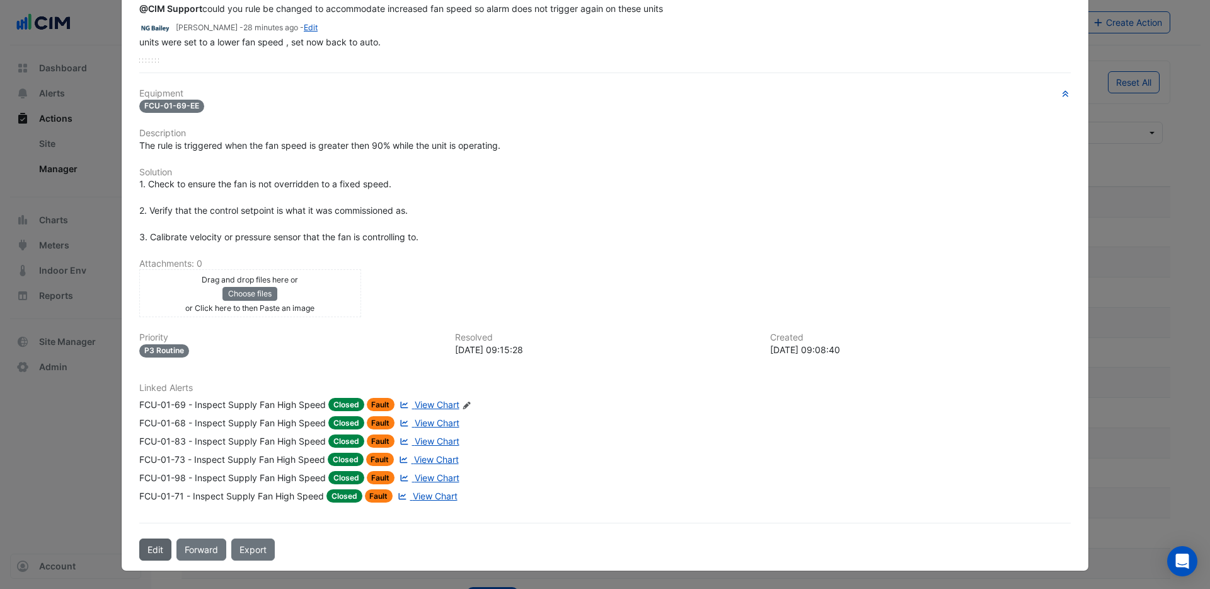
click at [149, 555] on button "Edit" at bounding box center [155, 549] width 32 height 22
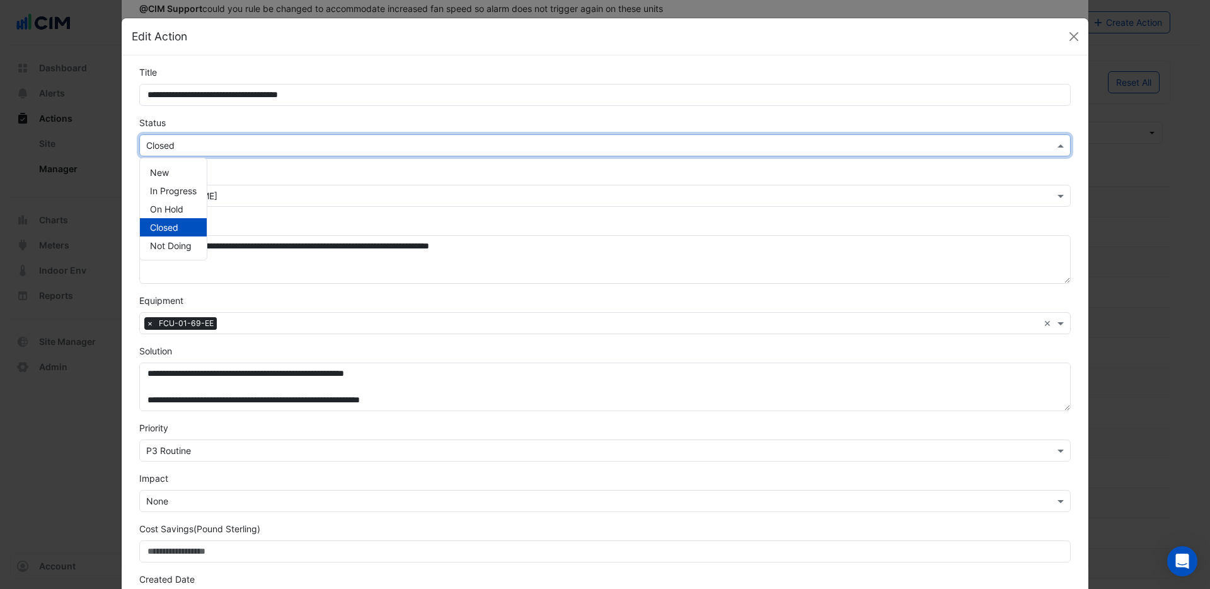
click at [189, 153] on div "× Closed" at bounding box center [604, 145] width 931 height 22
click at [183, 188] on span "In Progress" at bounding box center [173, 190] width 47 height 11
click at [231, 170] on div "Assigned × Roy Warburton" at bounding box center [605, 186] width 947 height 40
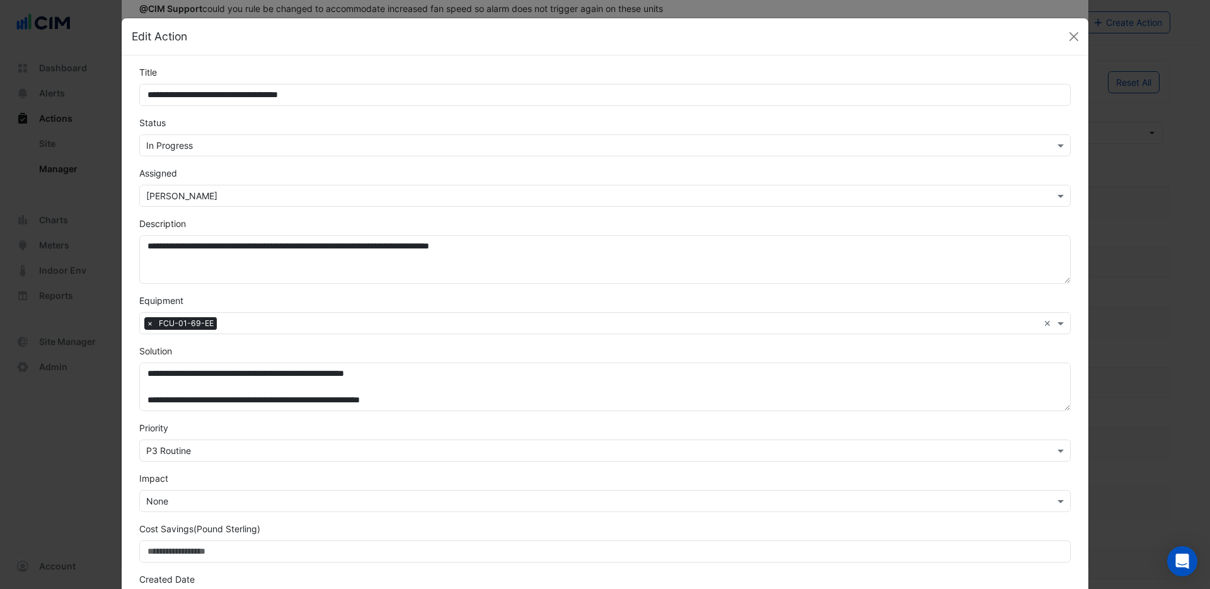
scroll to position [234, 0]
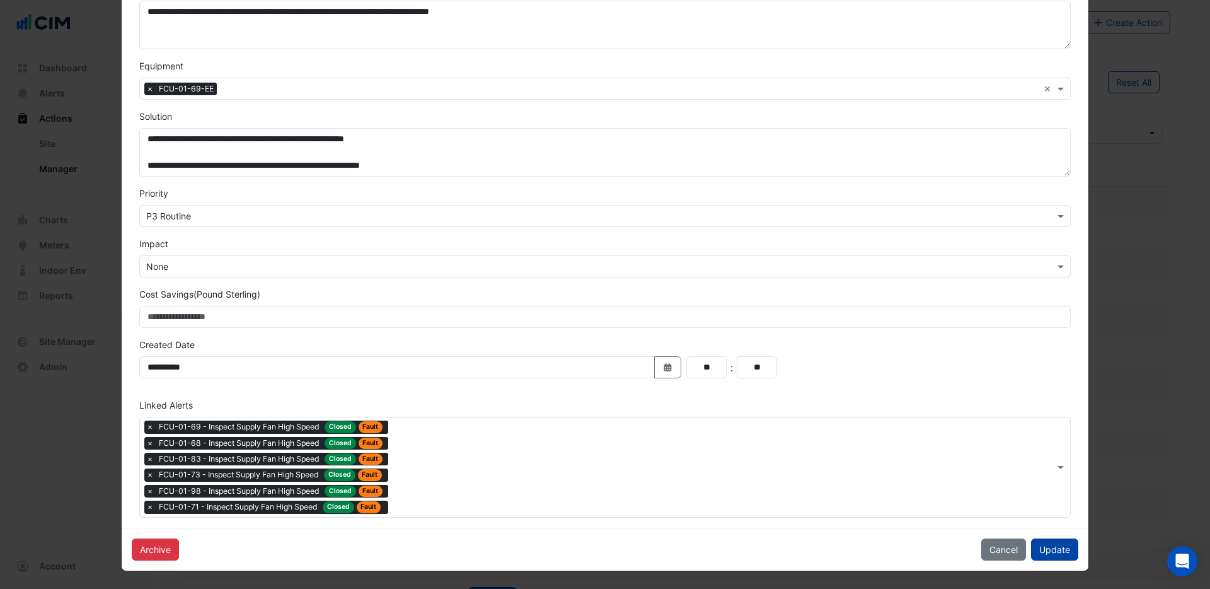
click at [1059, 553] on button "Update" at bounding box center [1054, 549] width 47 height 22
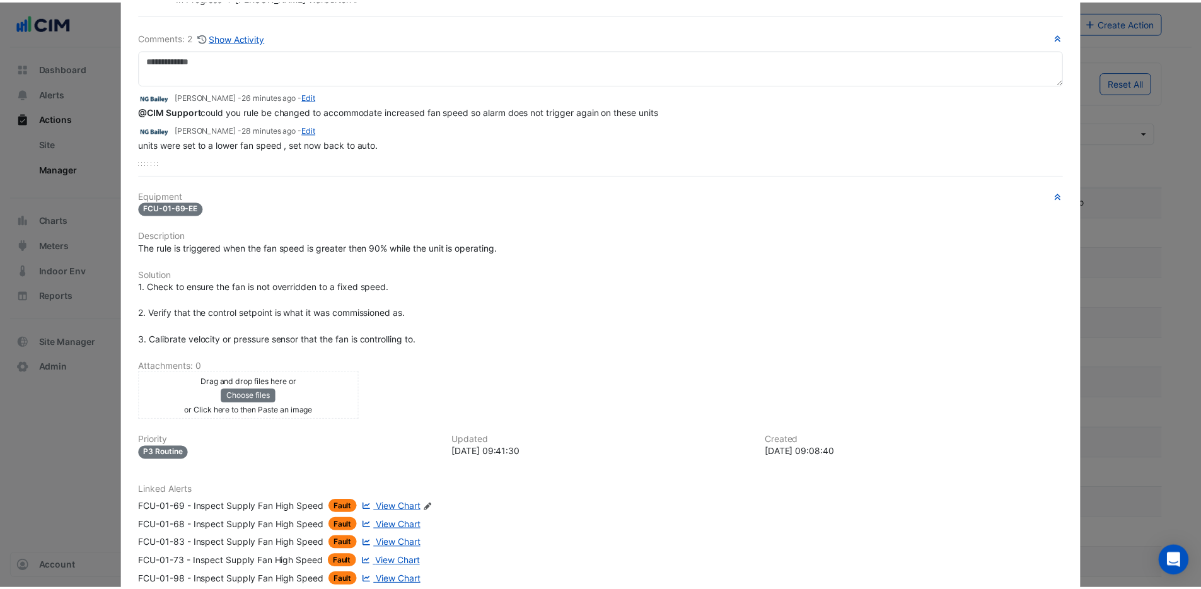
scroll to position [0, 0]
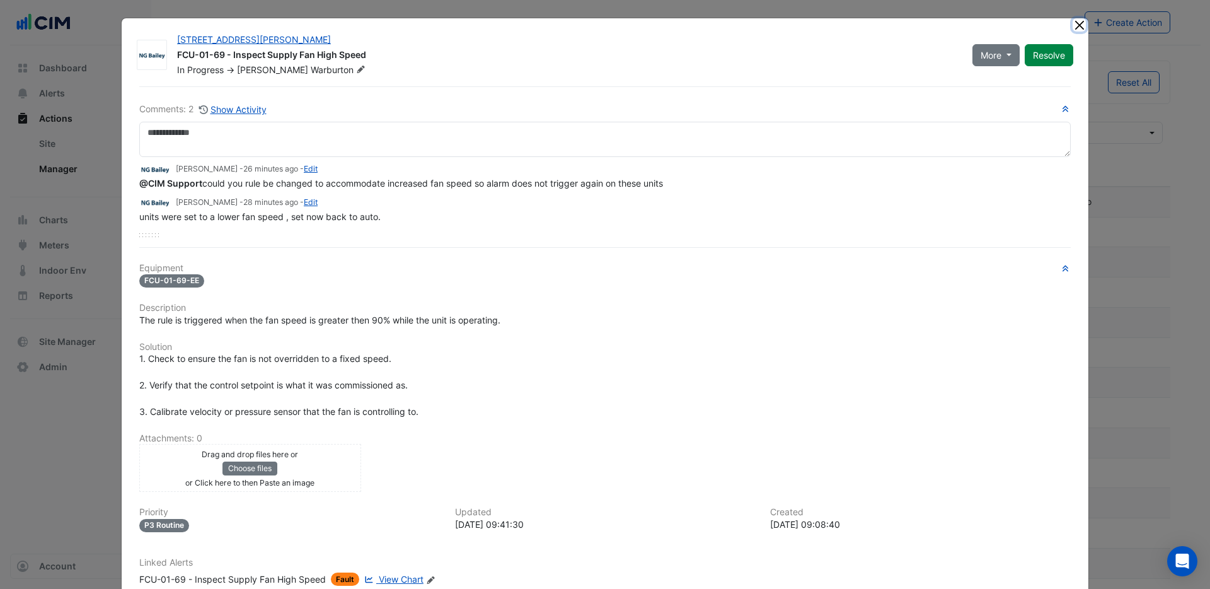
click at [1076, 30] on button "Close" at bounding box center [1079, 24] width 13 height 13
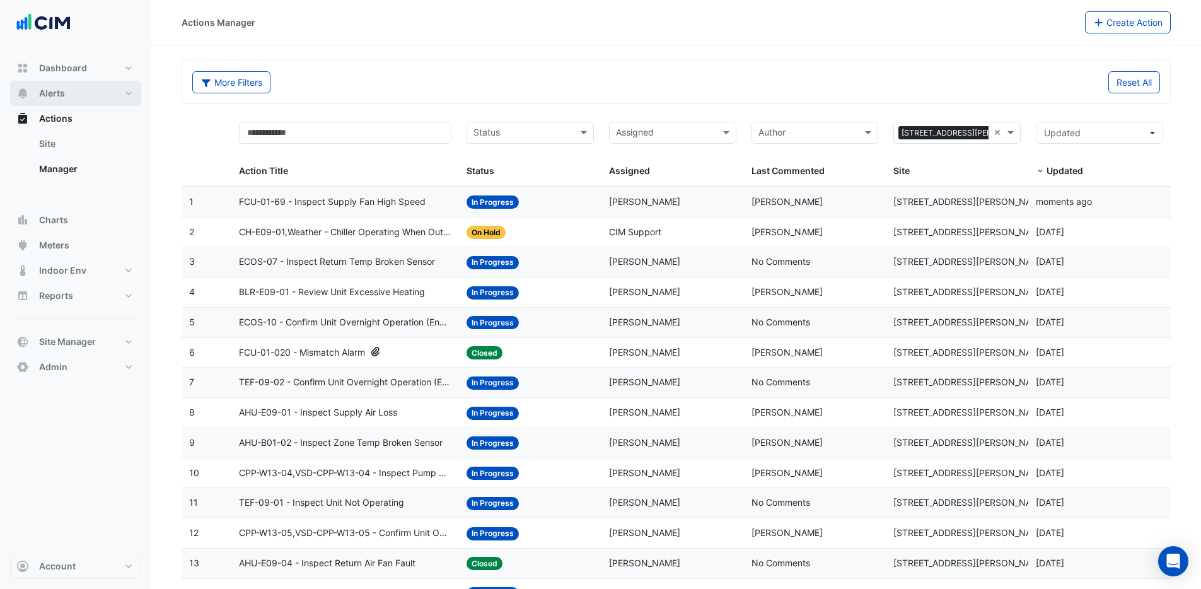
click at [74, 94] on button "Alerts" at bounding box center [75, 93] width 131 height 25
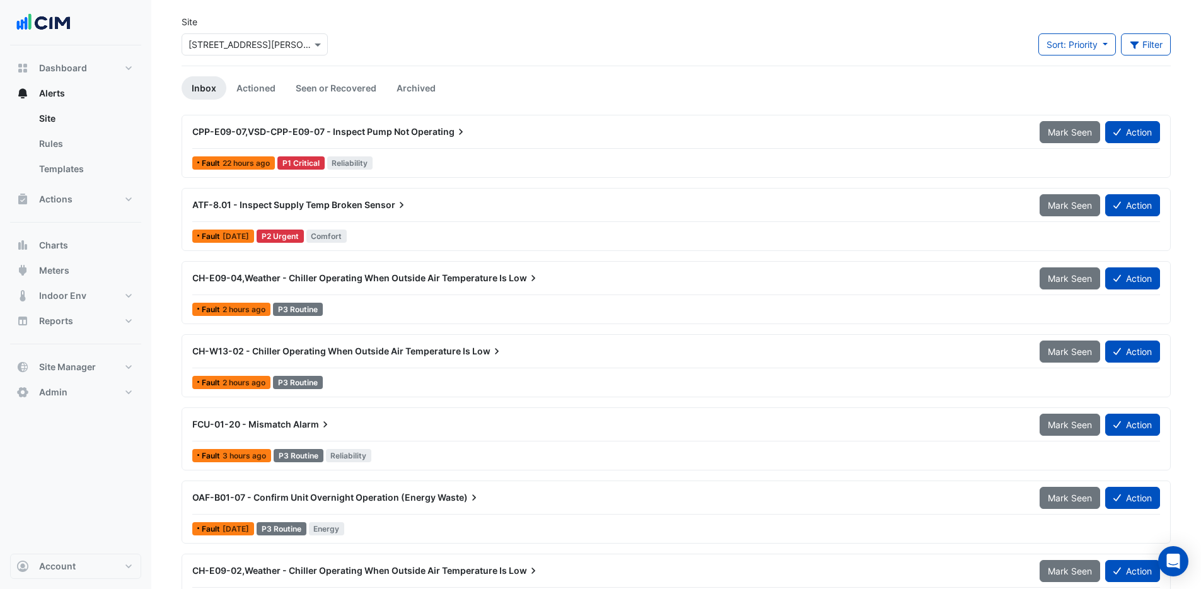
scroll to position [83, 0]
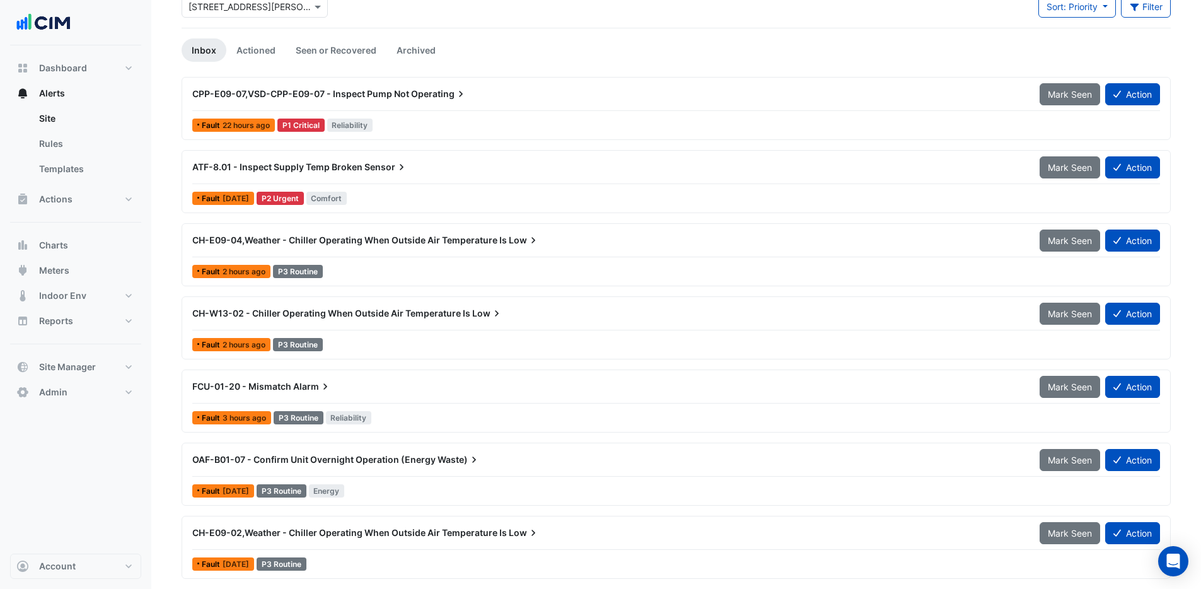
click at [428, 183] on div at bounding box center [675, 183] width 967 height 1
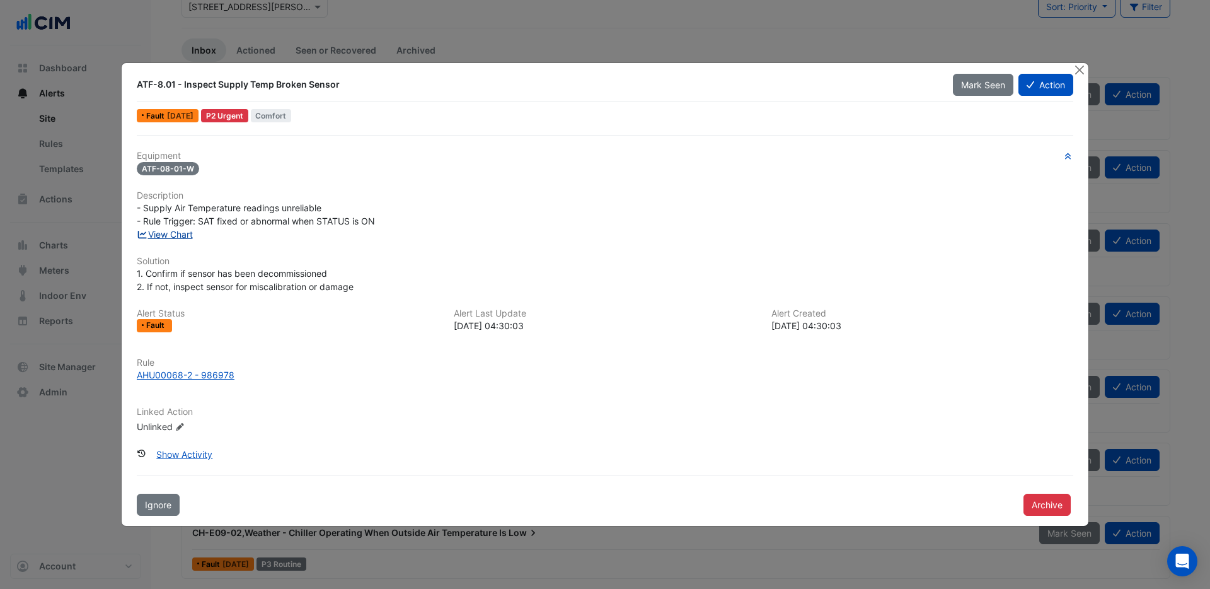
click at [168, 236] on link "View Chart" at bounding box center [165, 234] width 56 height 11
click at [1081, 74] on button "Close" at bounding box center [1079, 69] width 13 height 13
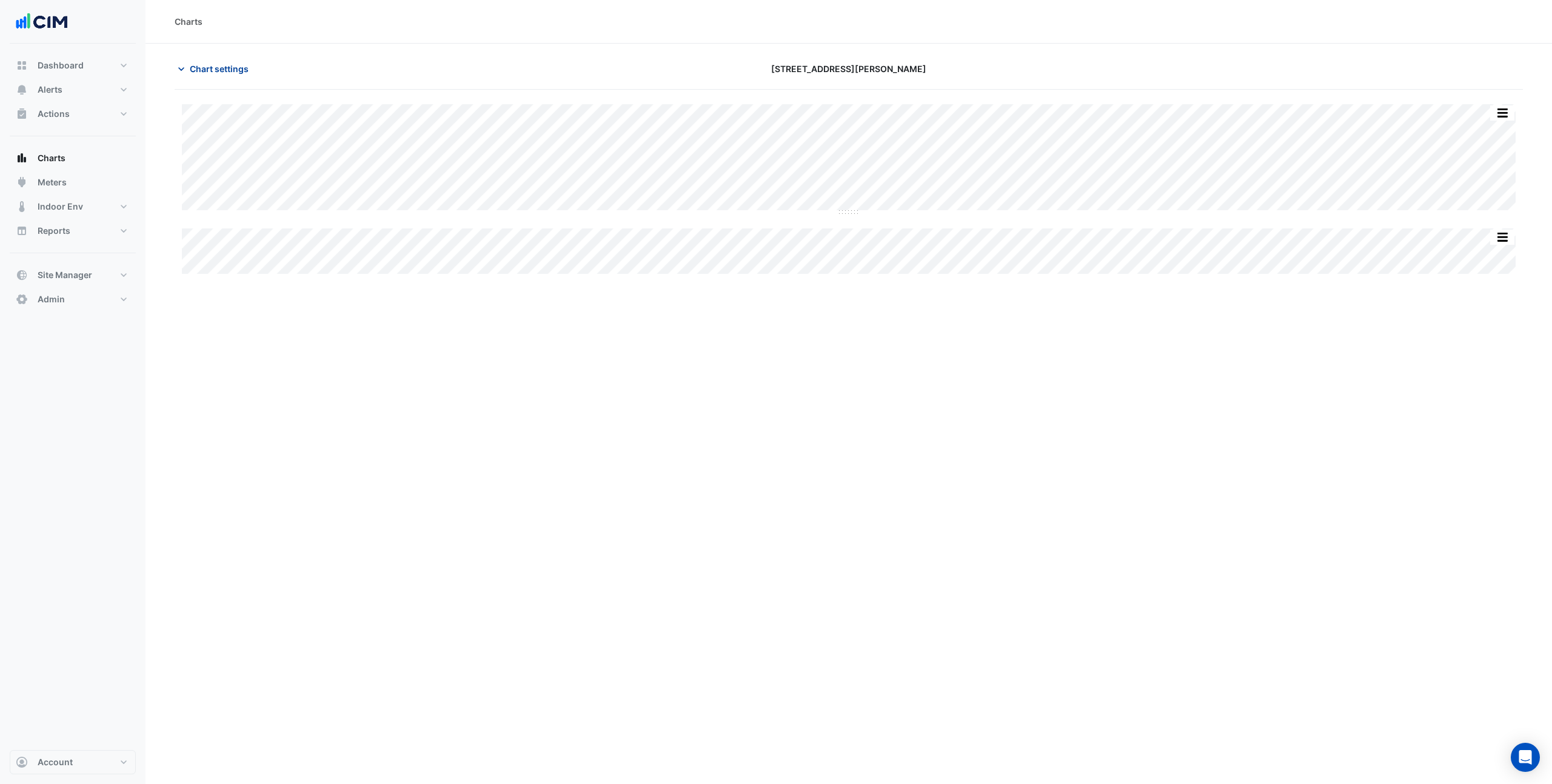
click at [227, 68] on span "Chart settings" at bounding box center [218, 68] width 59 height 13
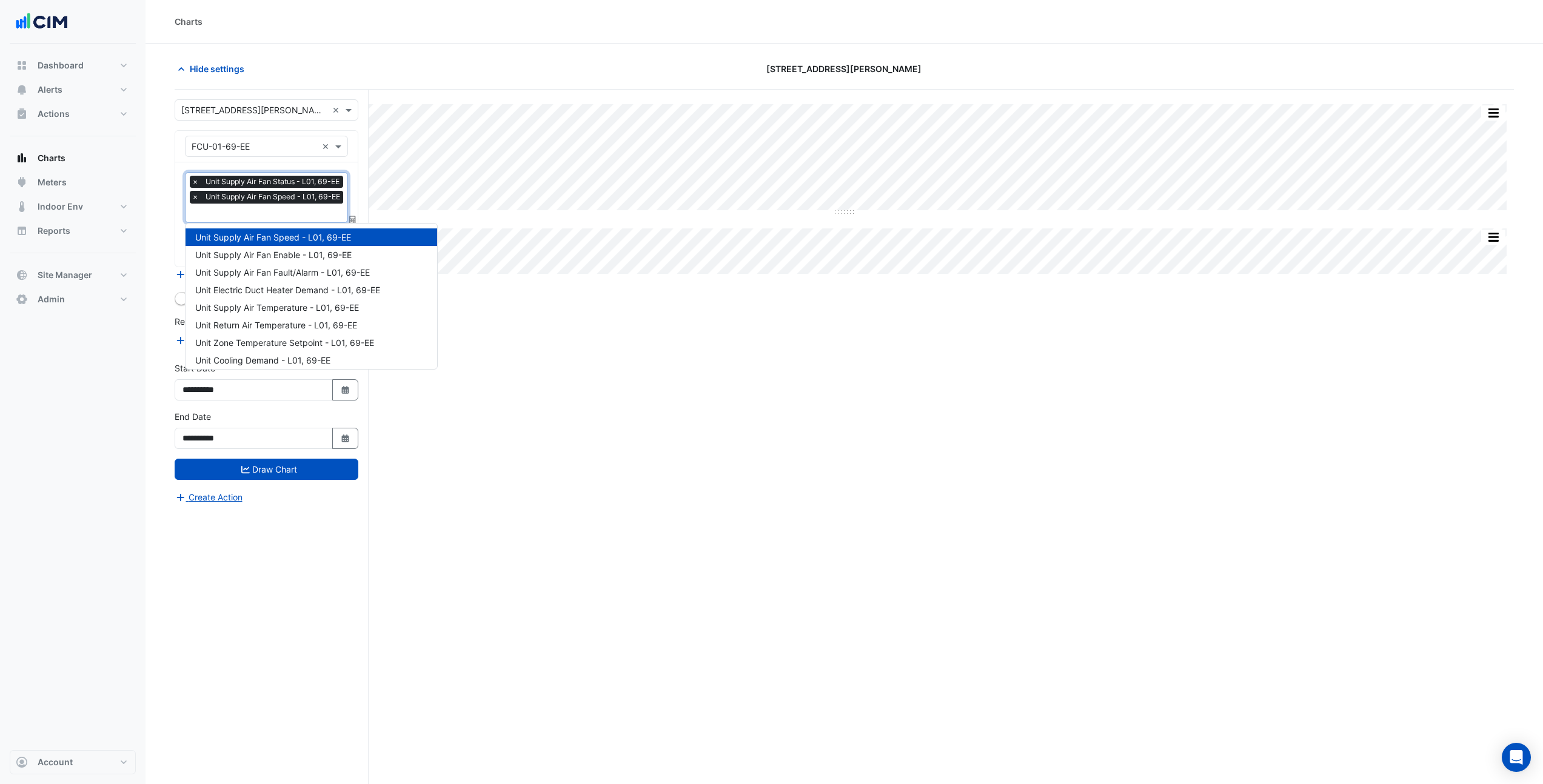
click at [294, 210] on input "text" at bounding box center [268, 214] width 155 height 13
click at [293, 311] on span "Unit Supply Air Temperature - L01, 69-EE" at bounding box center [277, 307] width 164 height 11
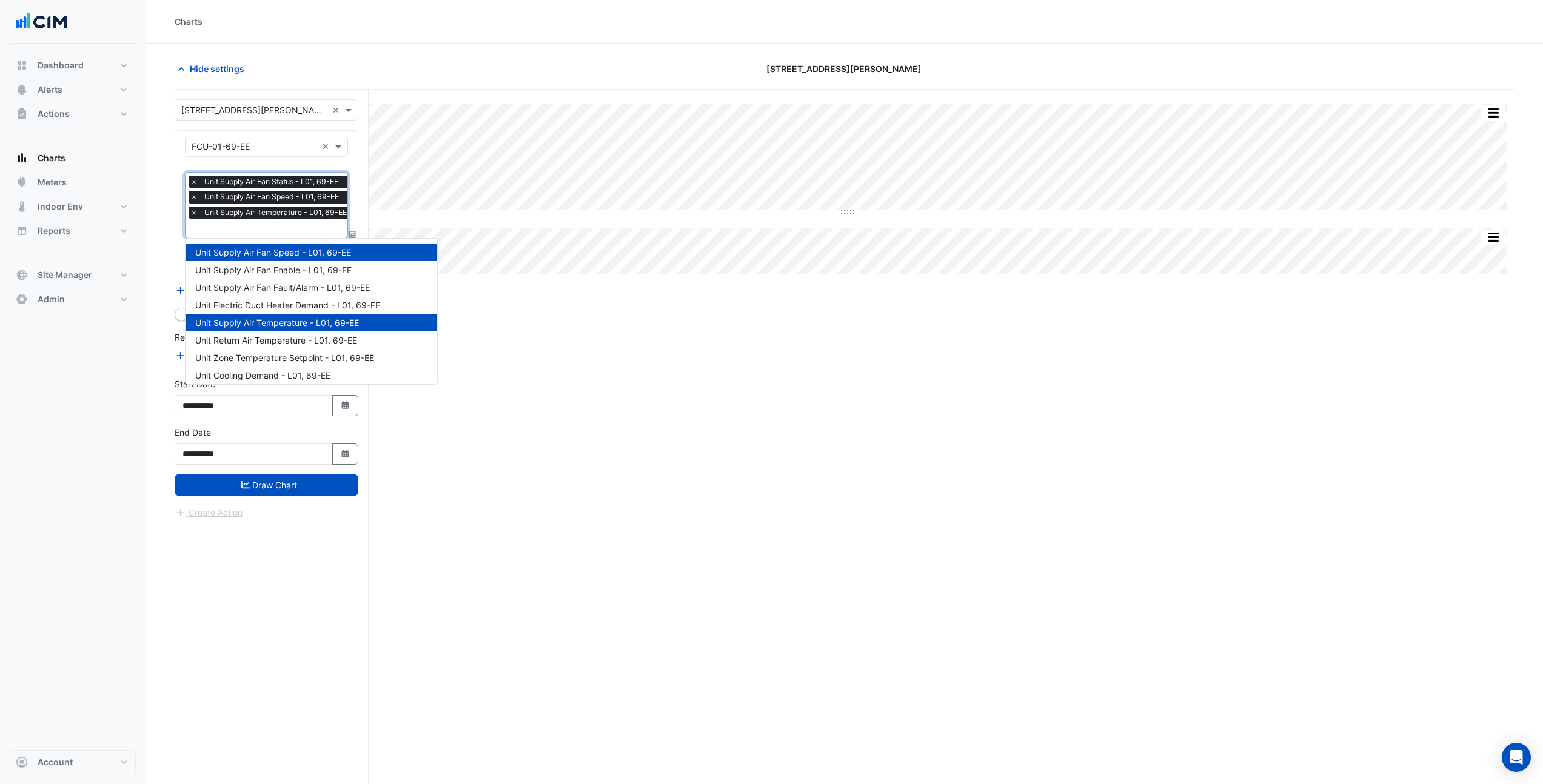
click at [288, 232] on input "text" at bounding box center [271, 229] width 163 height 13
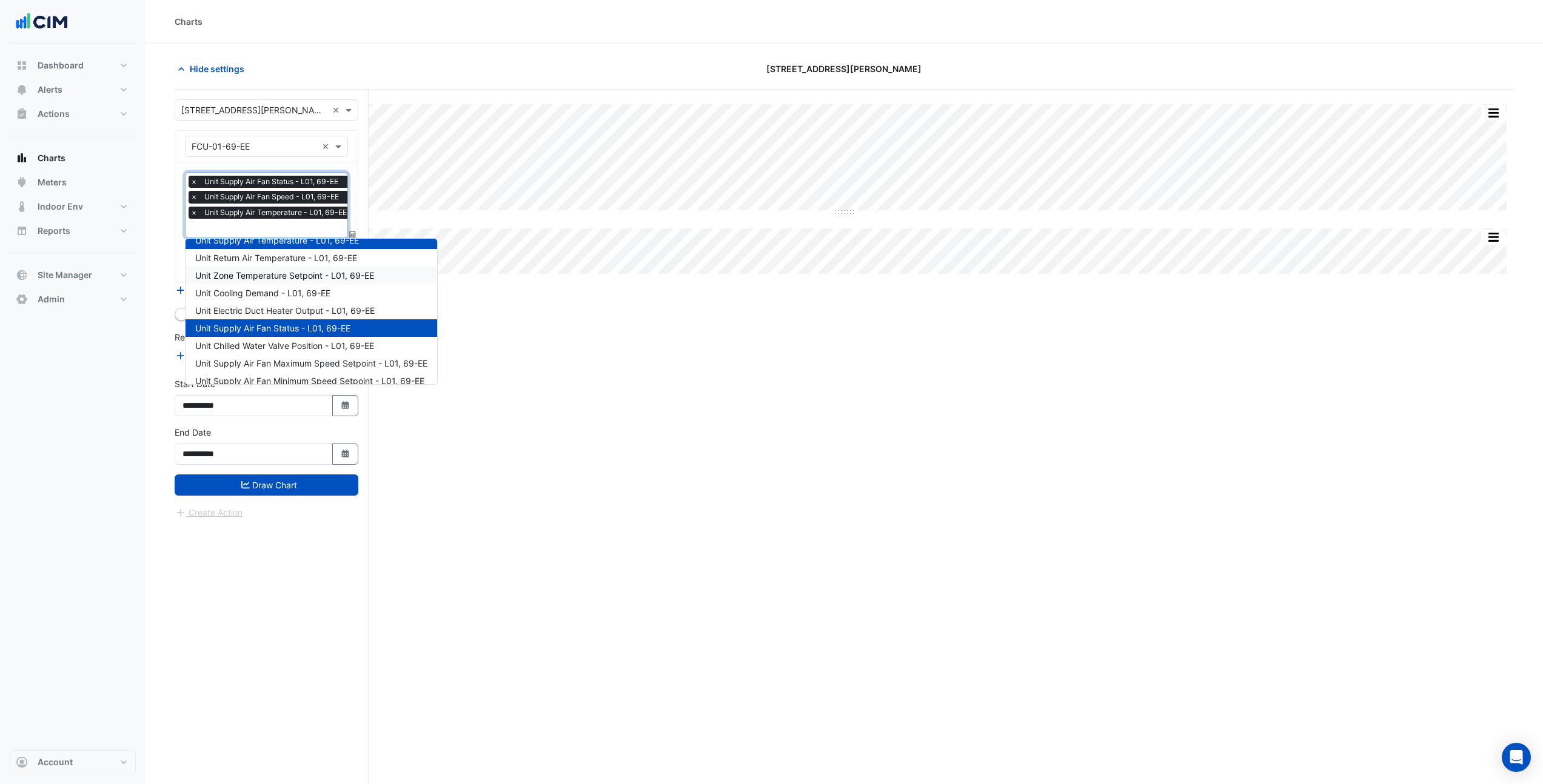
scroll to position [122, 0]
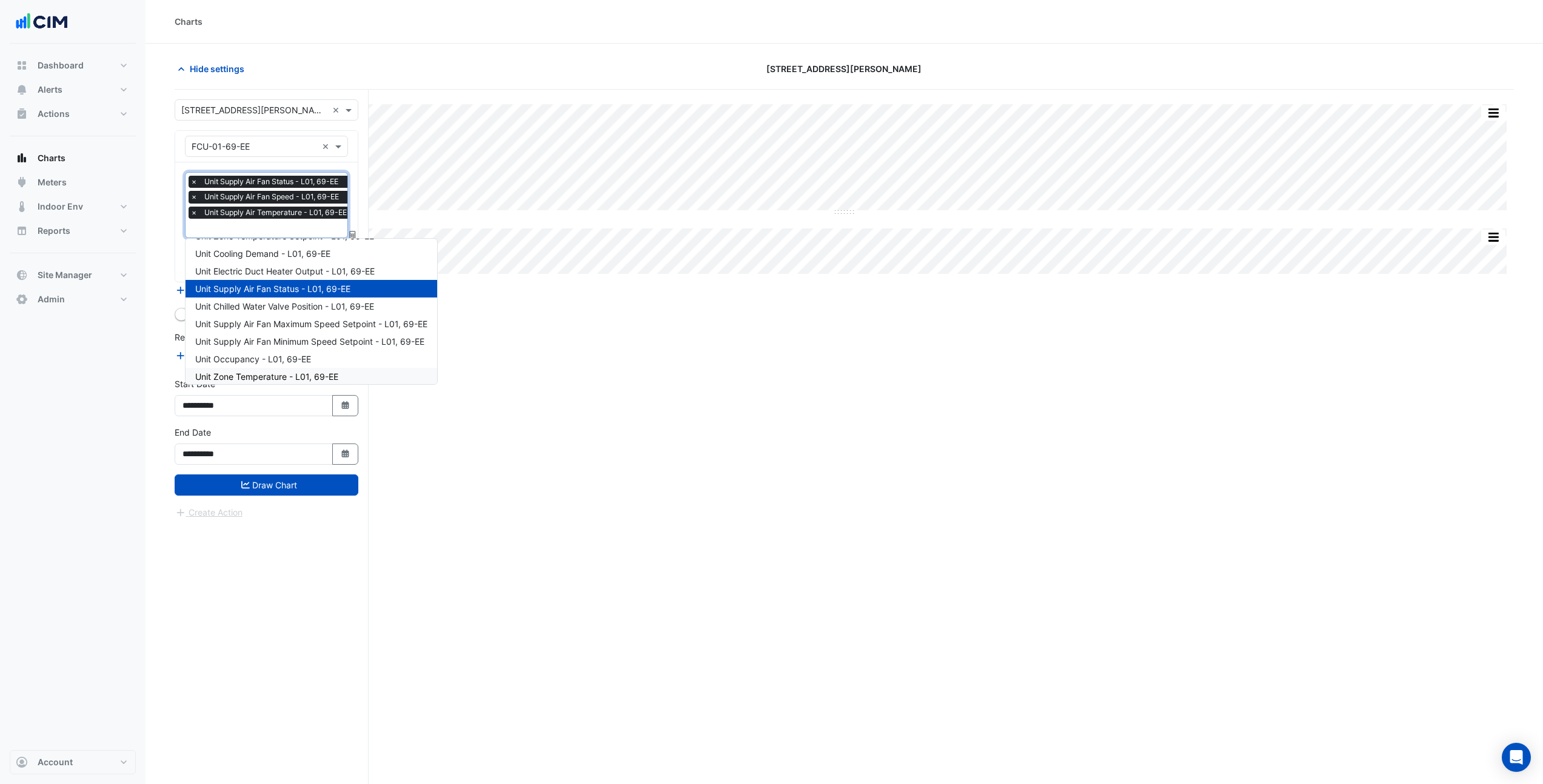
click at [299, 372] on span "Unit Zone Temperature - L01, 69-EE" at bounding box center [266, 376] width 143 height 11
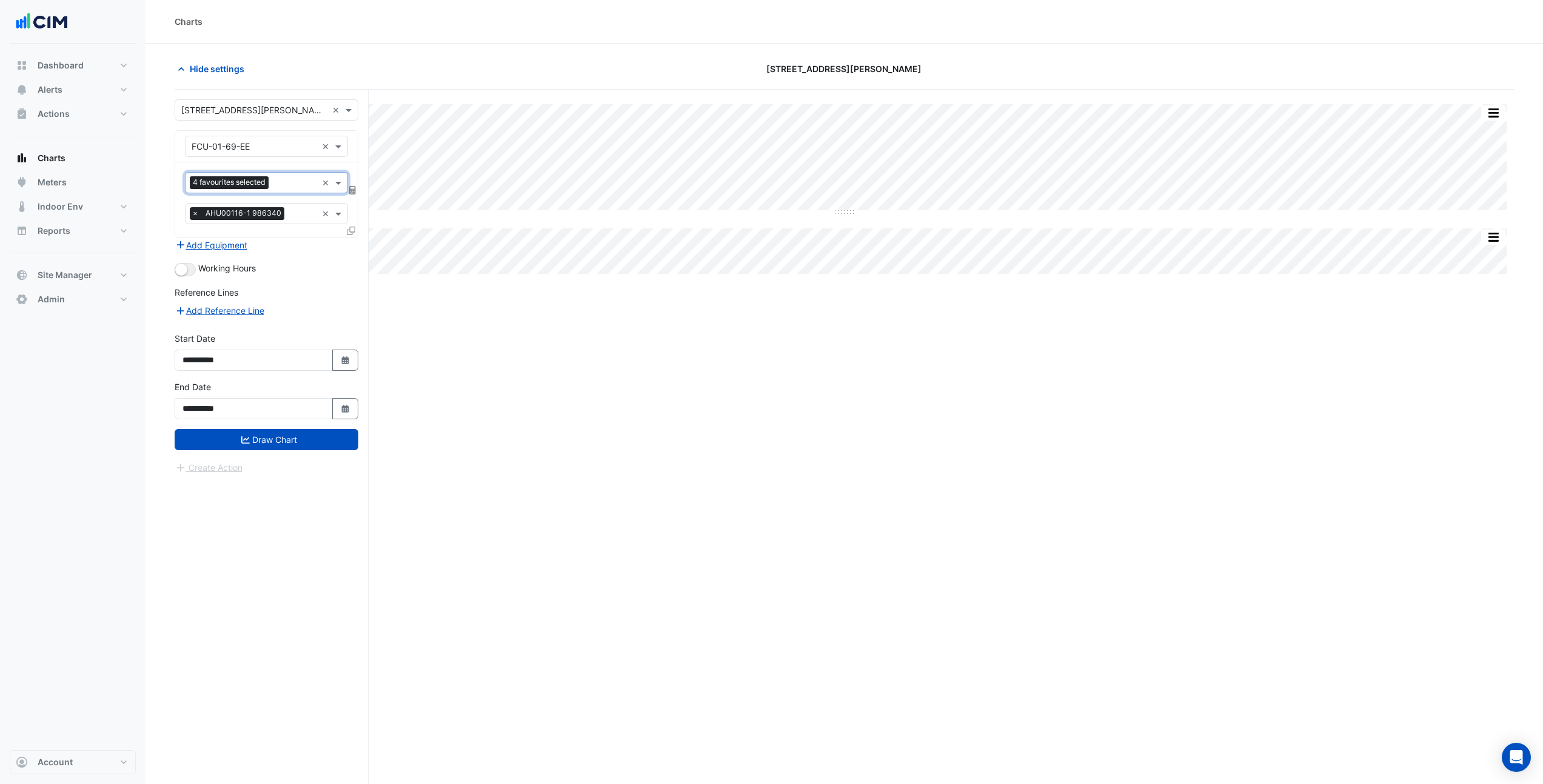
scroll to position [0, 0]
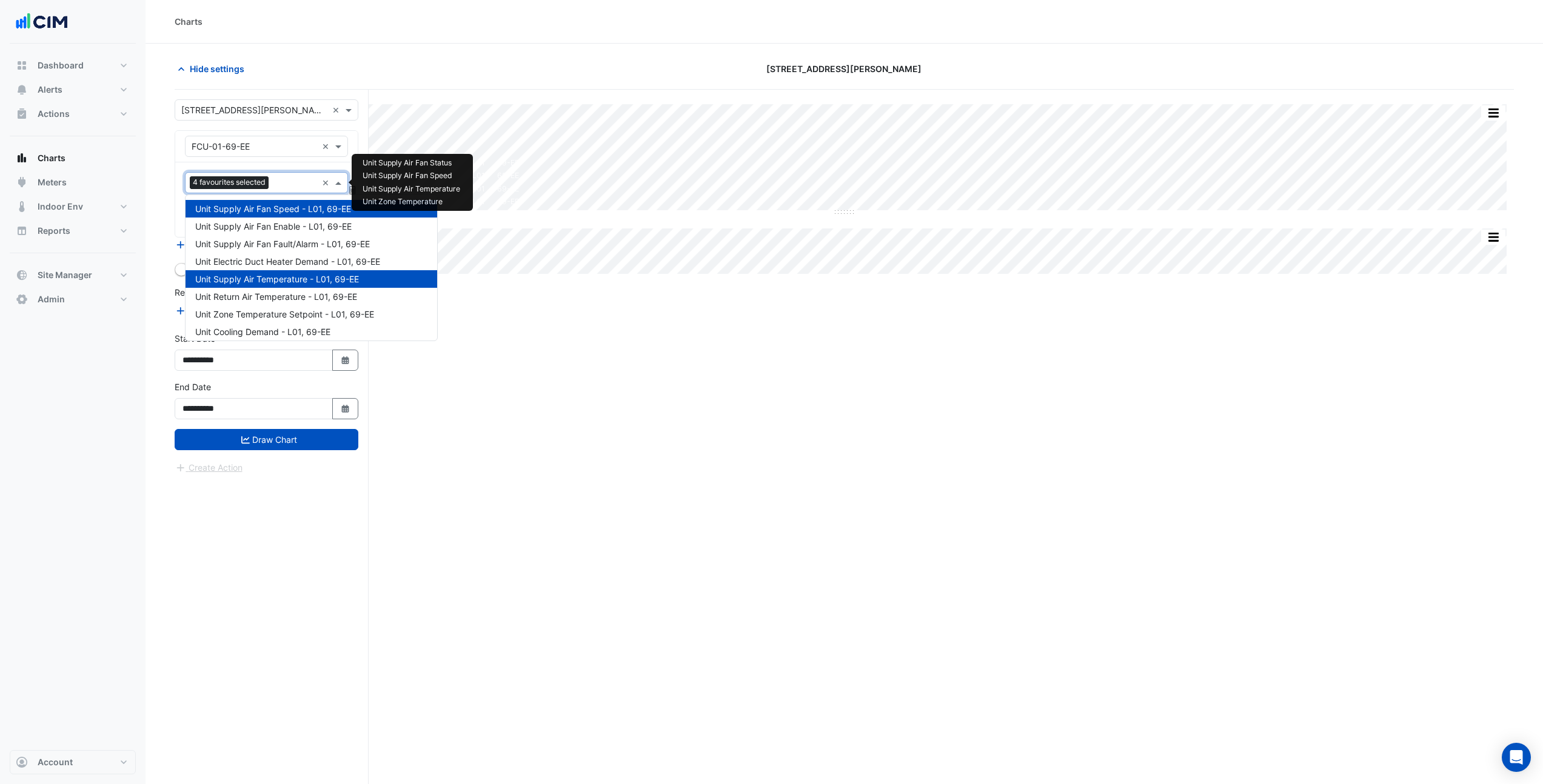
click at [281, 178] on input "text" at bounding box center [294, 184] width 43 height 13
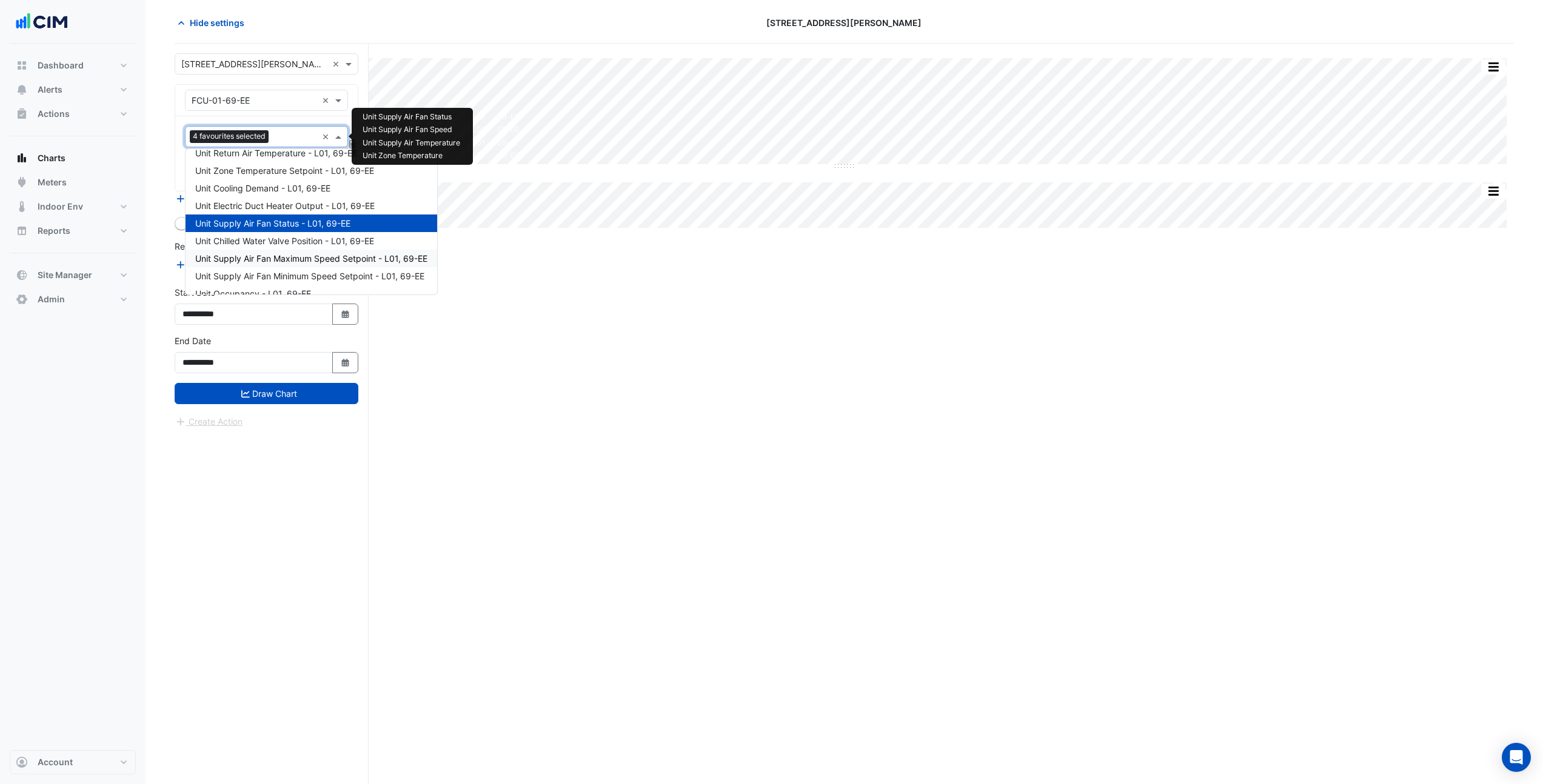
scroll to position [90, 0]
click at [296, 183] on div "Unit Zone Temperature Setpoint - L01, 69-EE" at bounding box center [312, 178] width 252 height 17
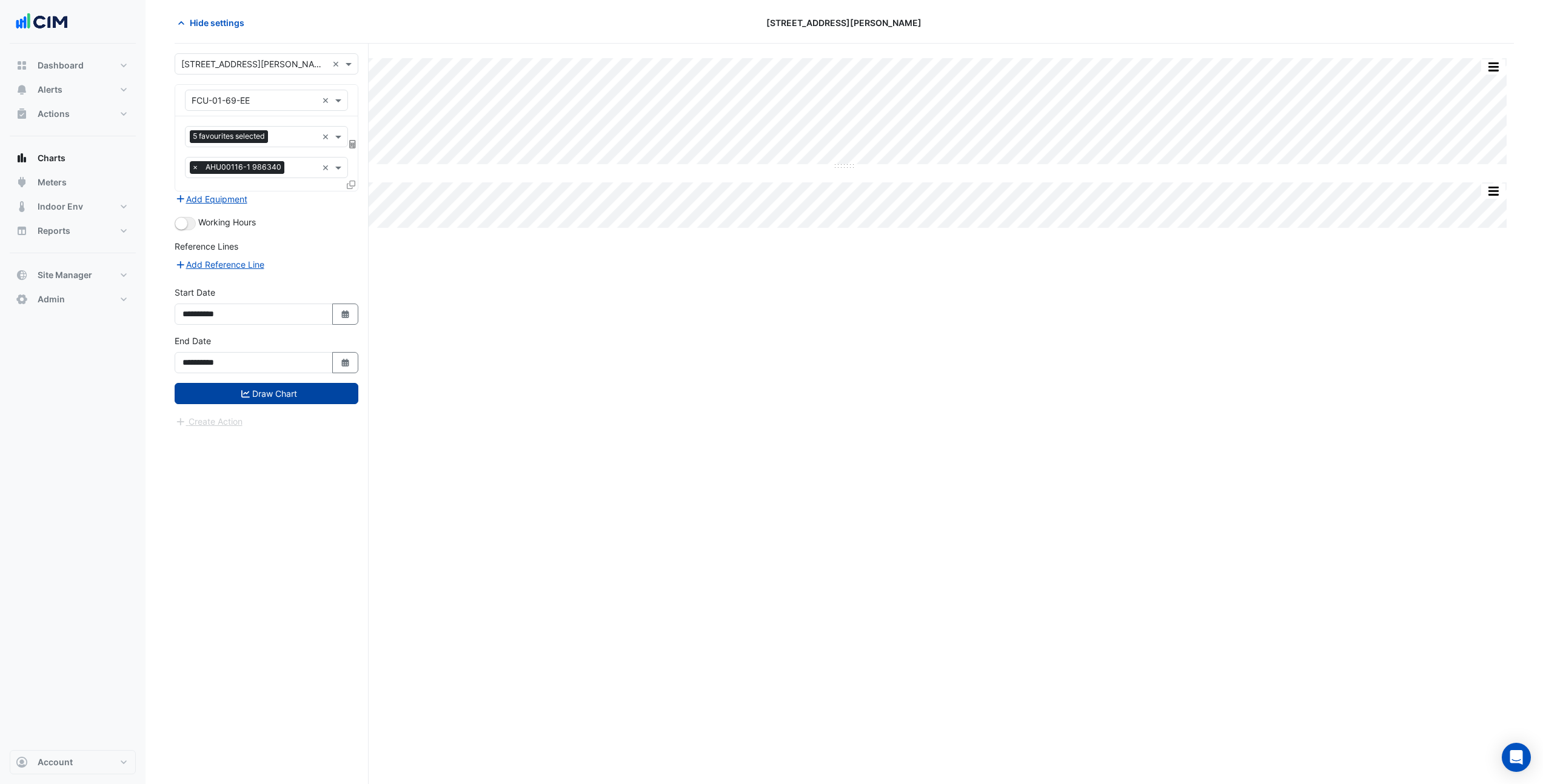
click at [284, 397] on button "Draw Chart" at bounding box center [266, 393] width 184 height 21
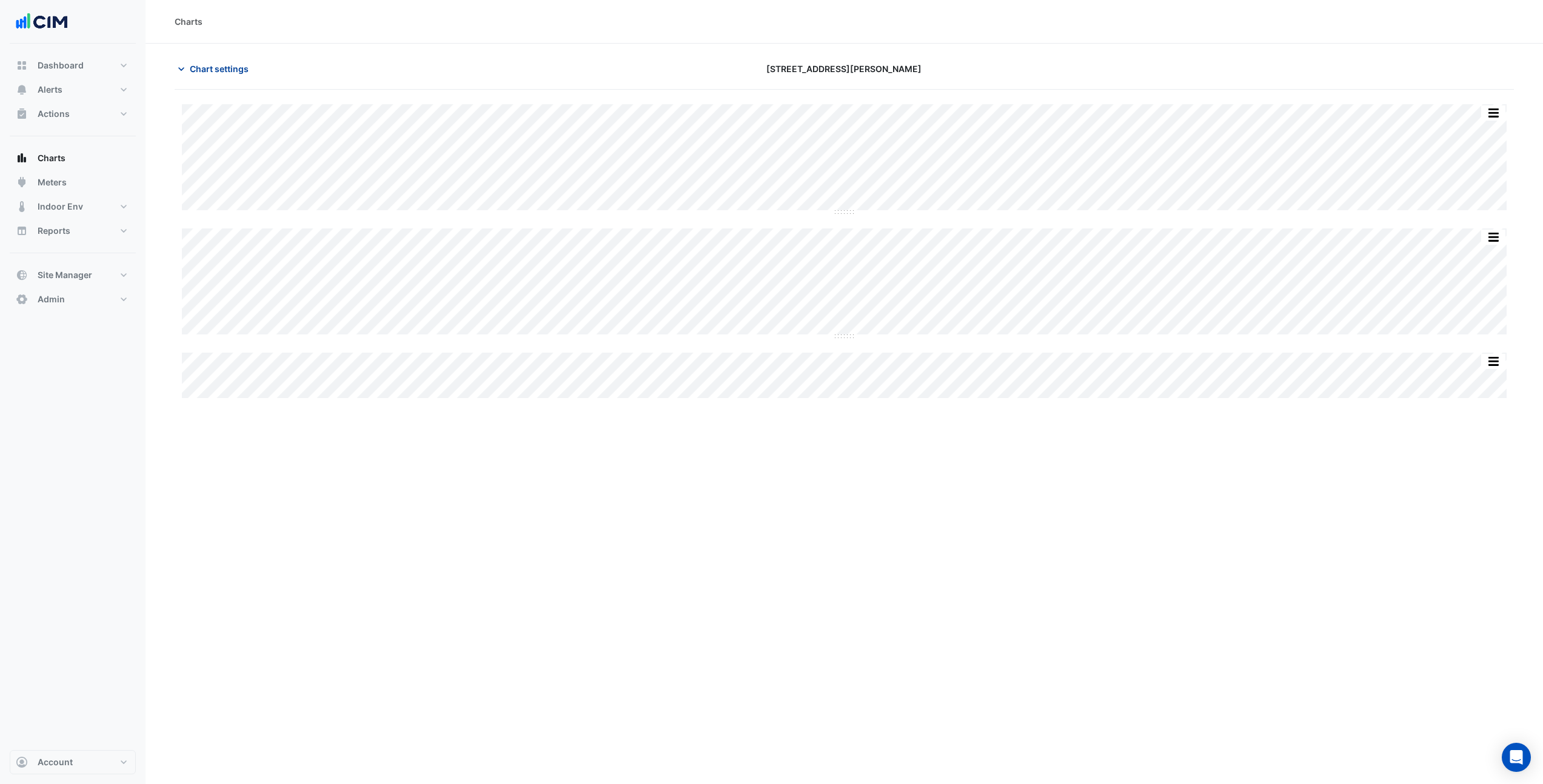
click at [215, 70] on span "Chart settings" at bounding box center [218, 68] width 59 height 13
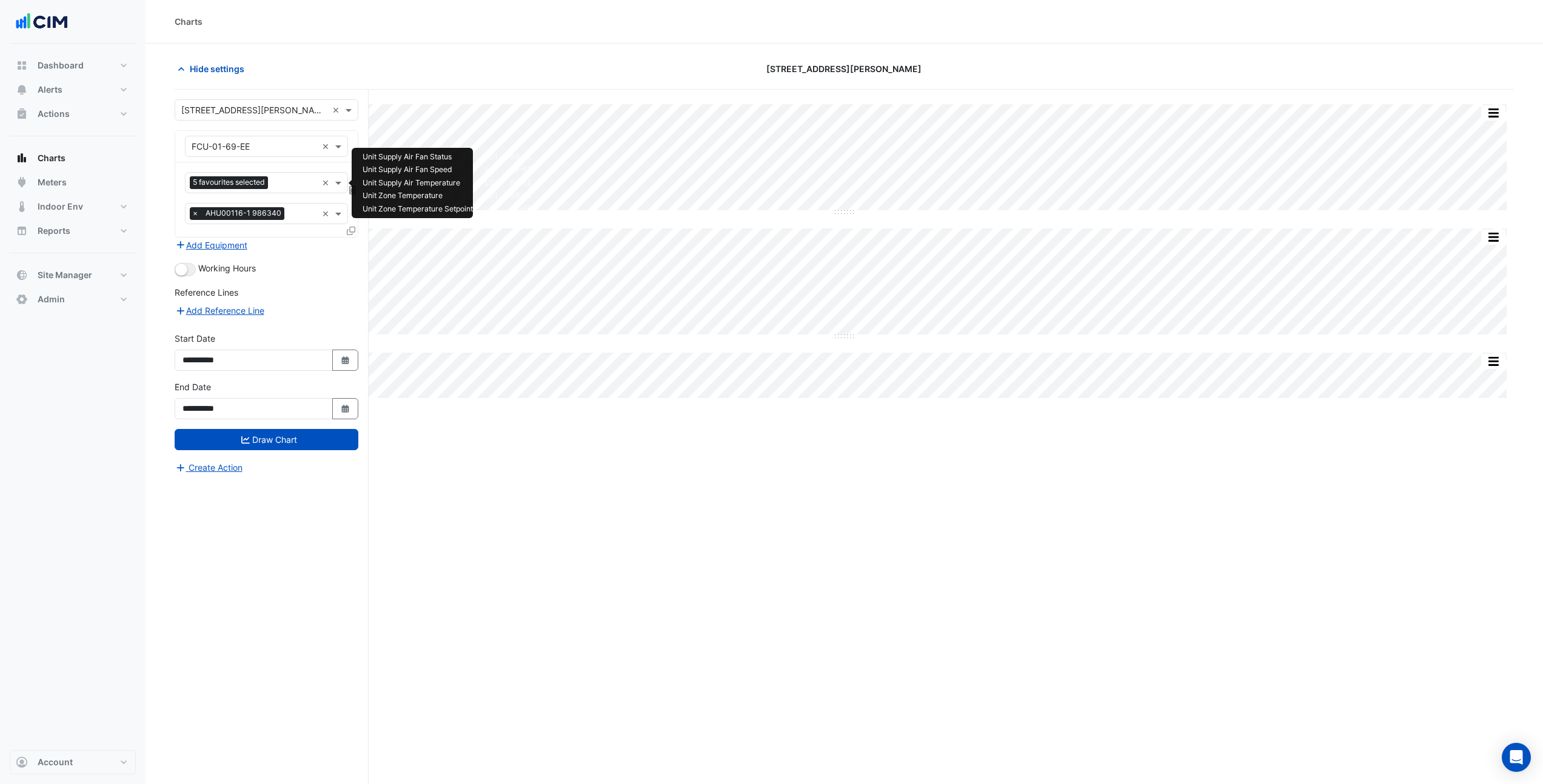
click at [288, 183] on input "text" at bounding box center [295, 184] width 44 height 13
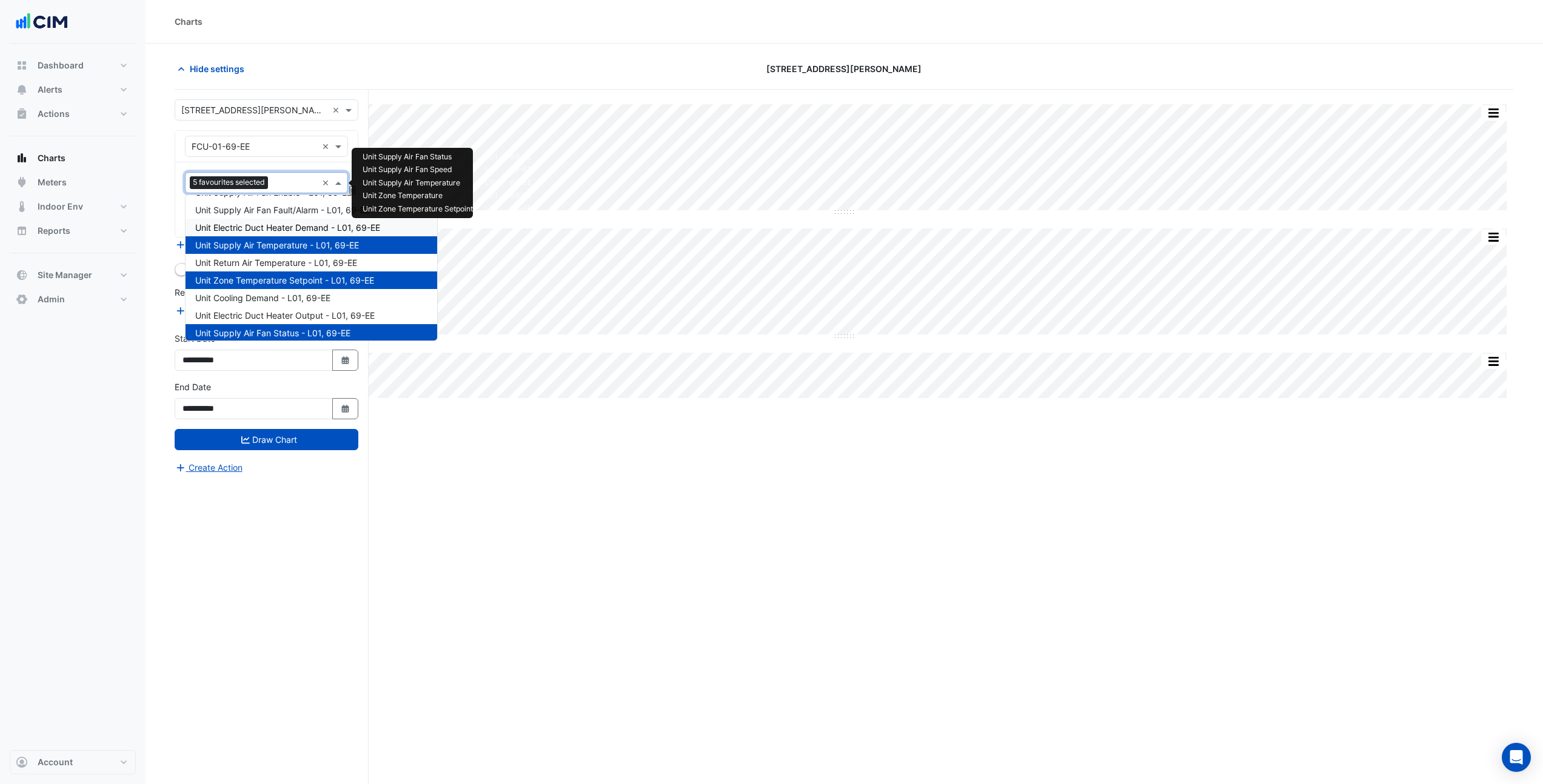
scroll to position [128, 0]
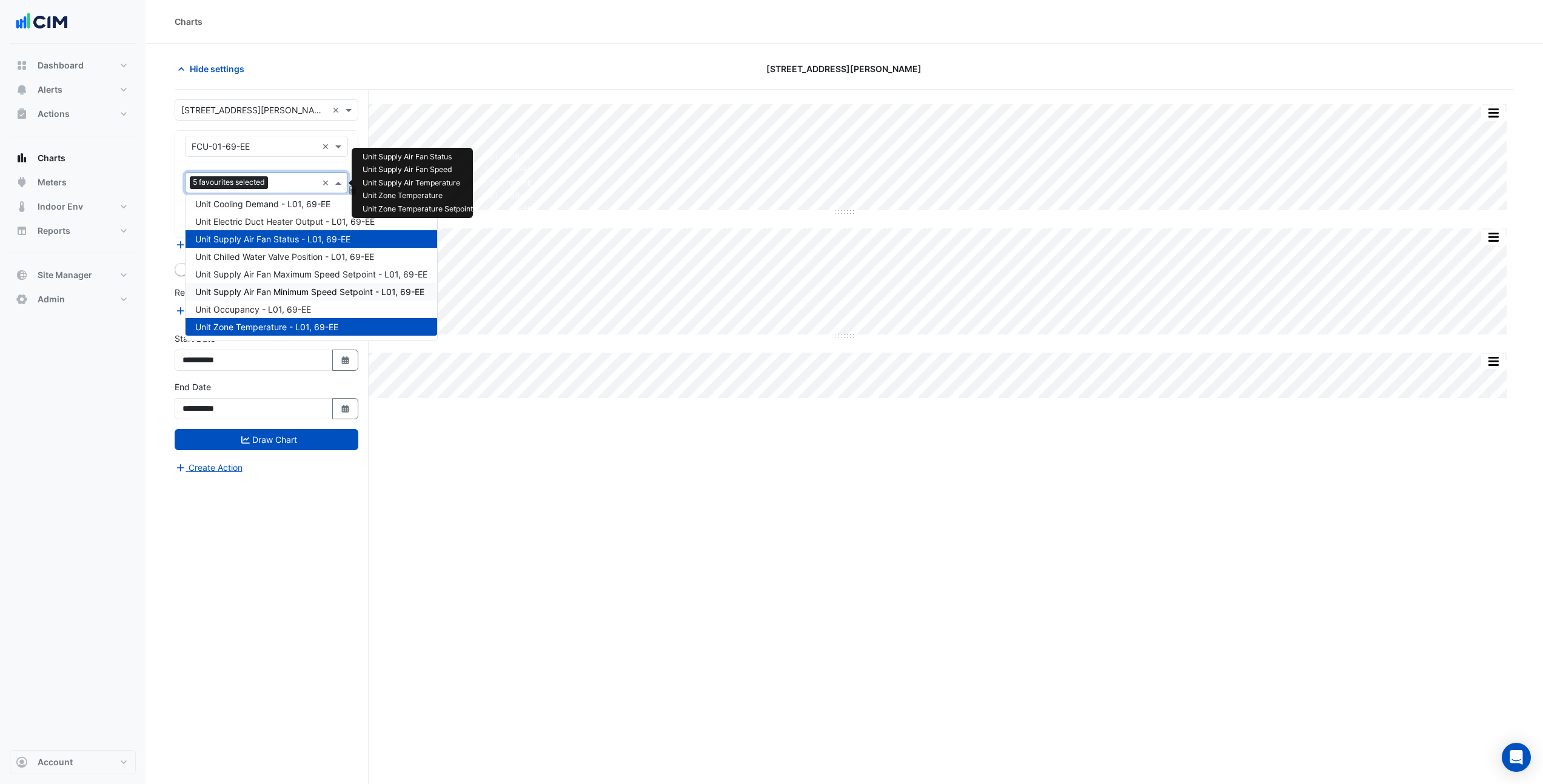
click at [308, 290] on span "Unit Supply Air Fan Minimum Speed Setpoint - L01, 69-EE" at bounding box center [310, 291] width 229 height 11
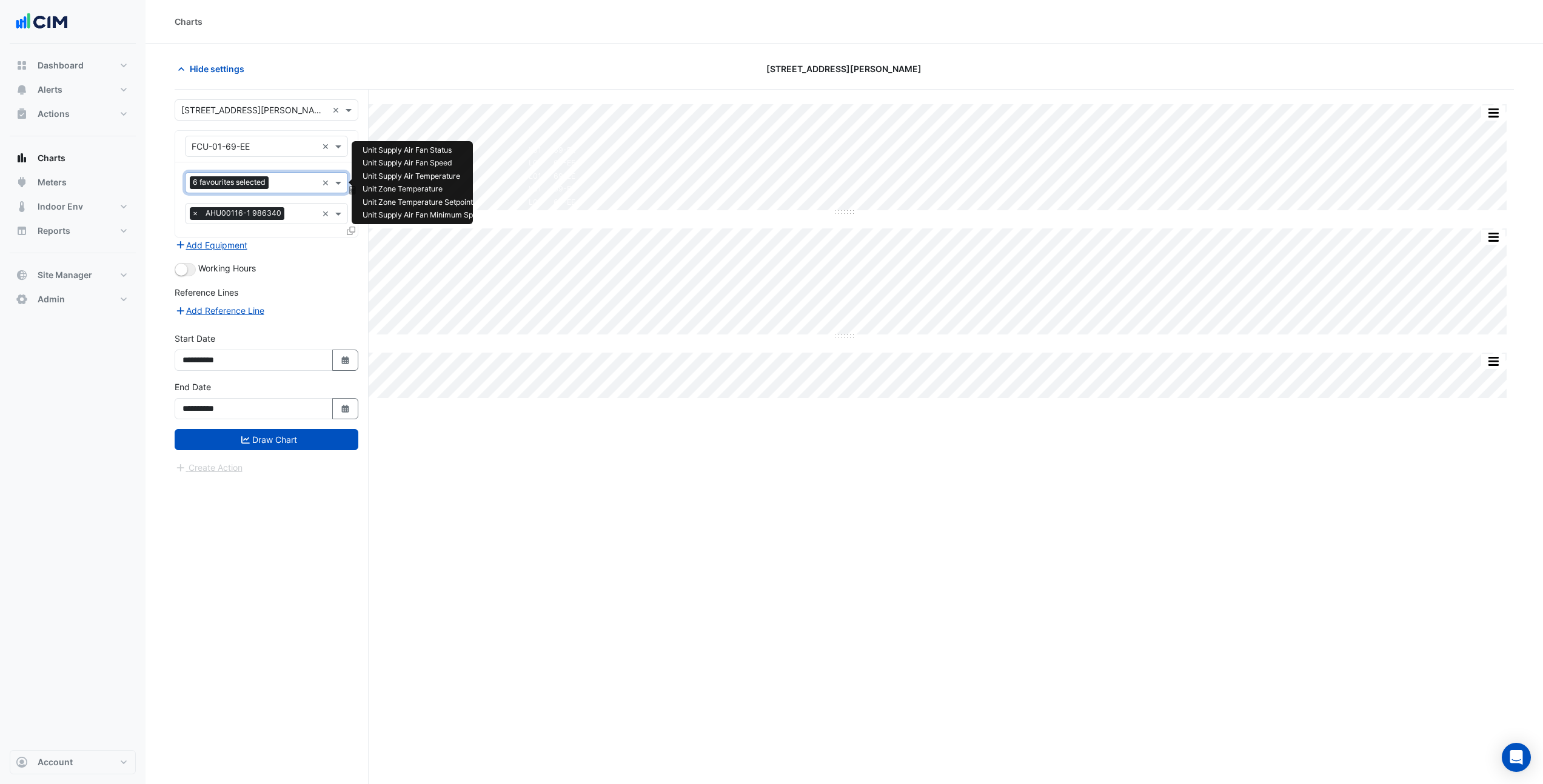
click at [294, 185] on input "text" at bounding box center [294, 184] width 43 height 13
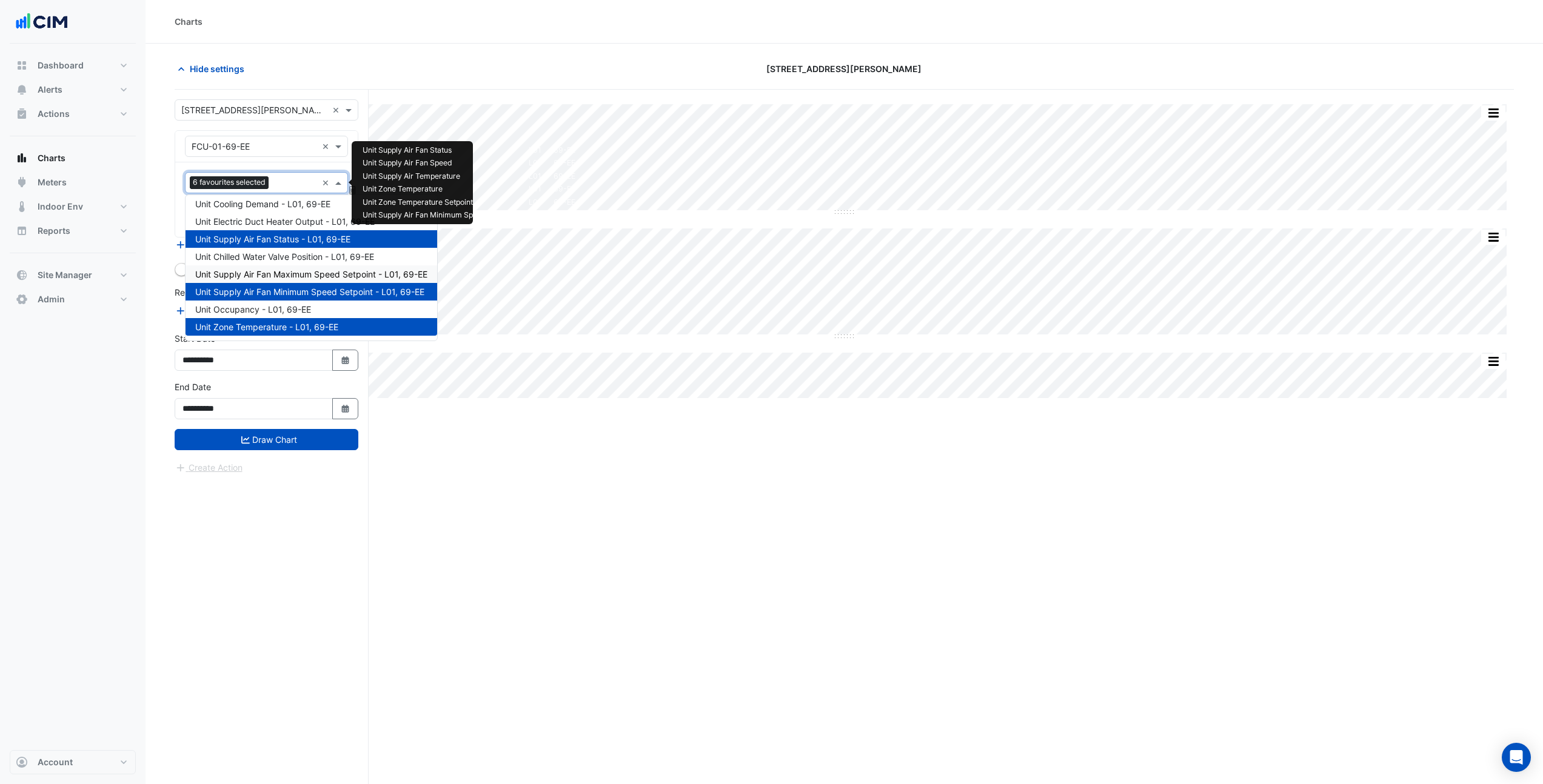
click at [324, 276] on span "Unit Supply Air Fan Maximum Speed Setpoint - L01, 69-EE" at bounding box center [311, 274] width 232 height 11
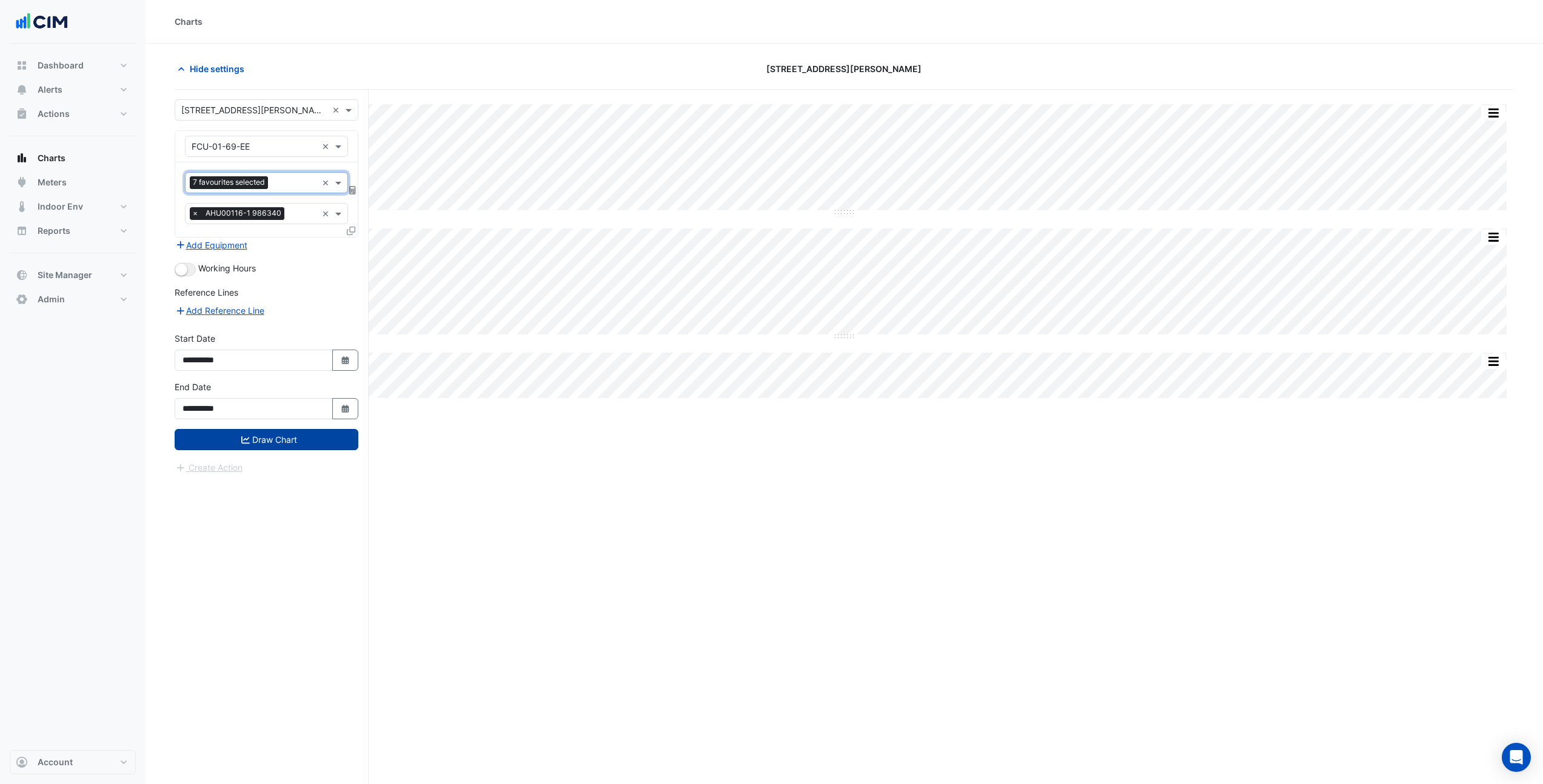
click at [288, 437] on button "Draw Chart" at bounding box center [266, 440] width 184 height 21
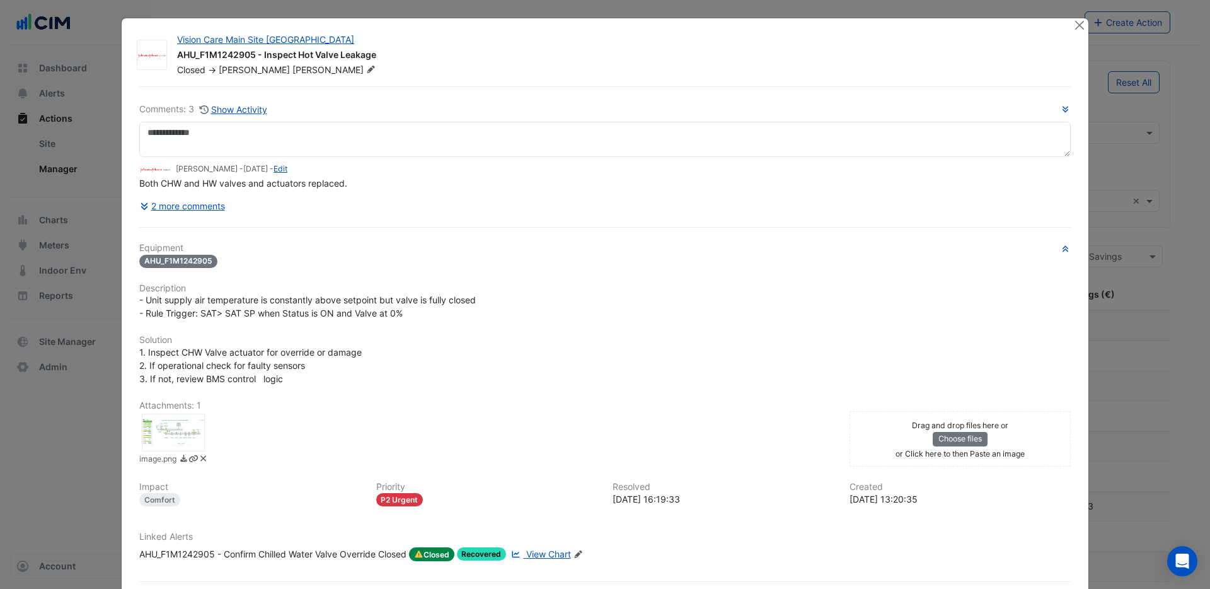
select select "***"
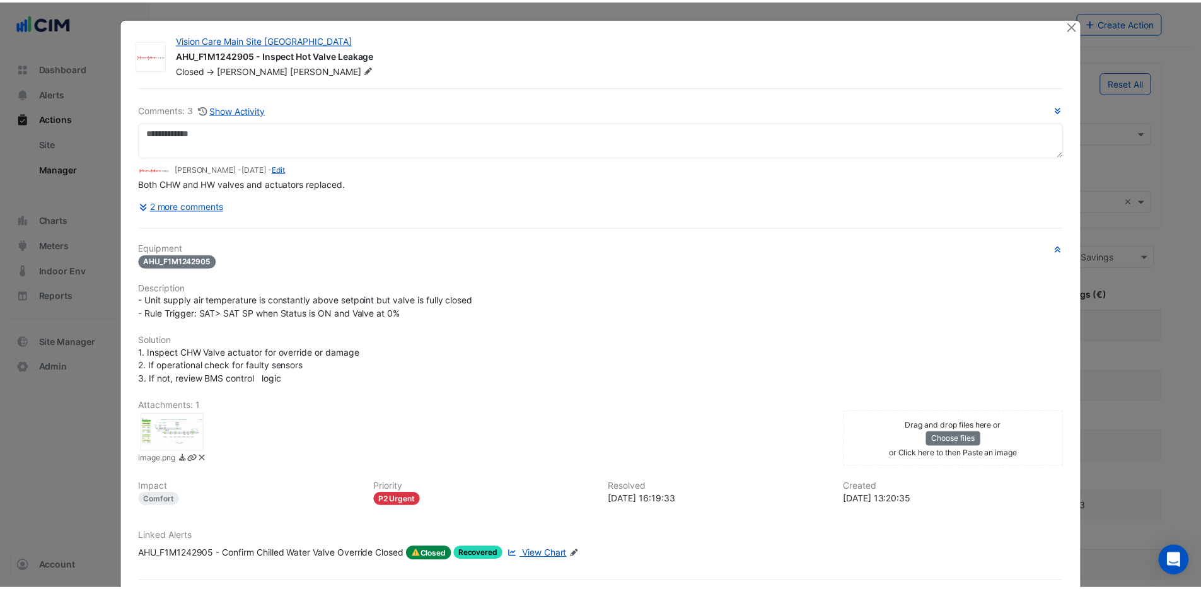
scroll to position [1098, 0]
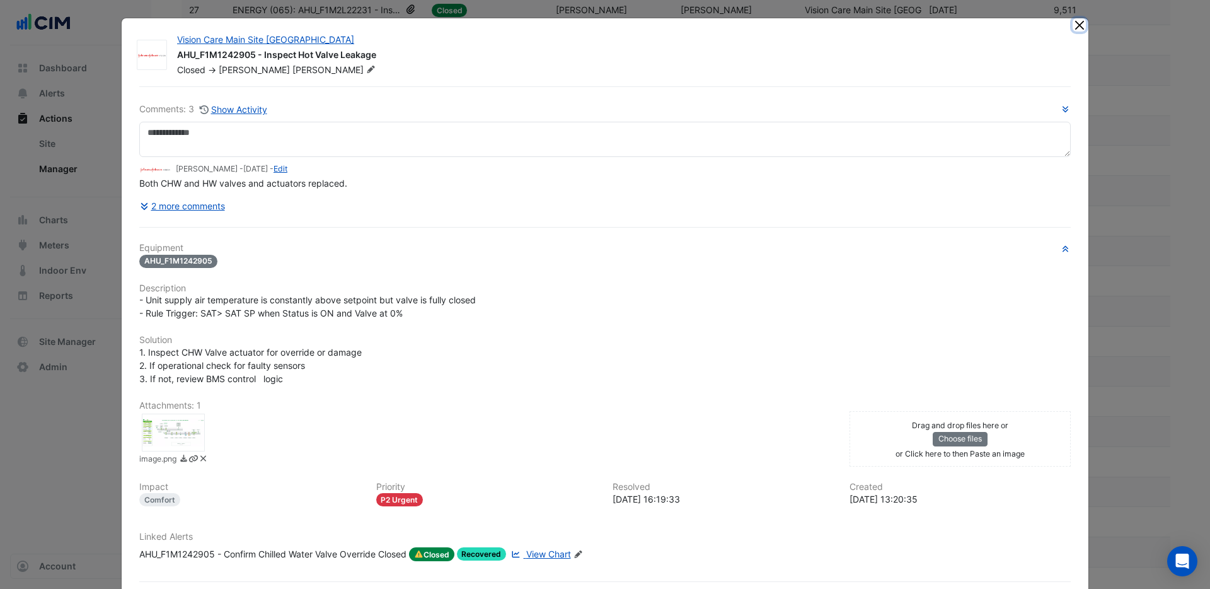
click at [1075, 29] on button "Close" at bounding box center [1079, 24] width 13 height 13
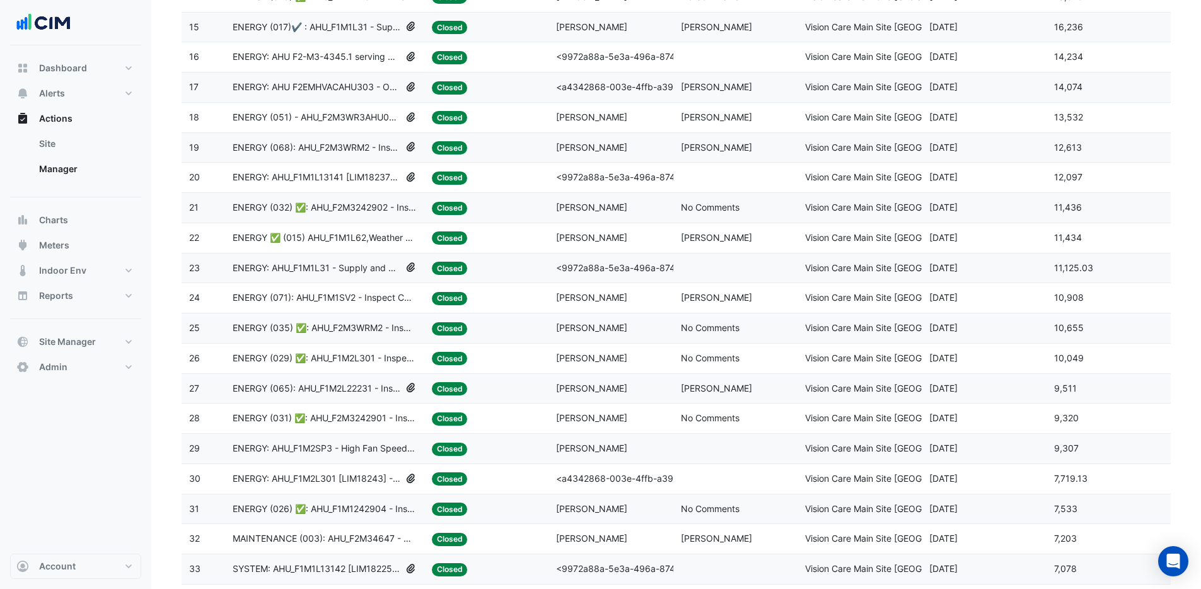
scroll to position [538, 0]
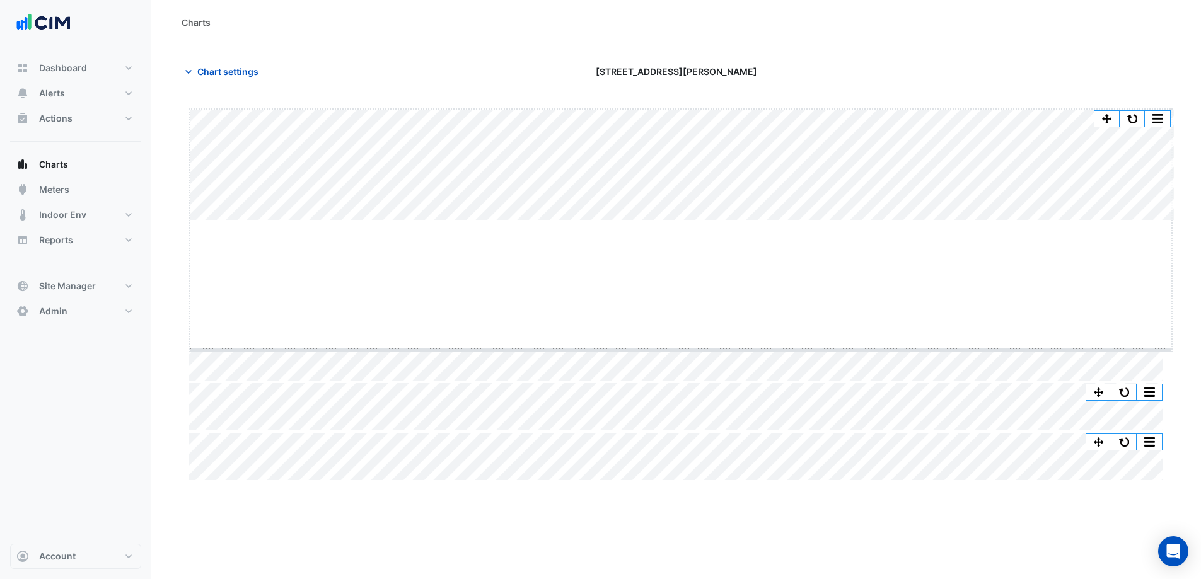
drag, startPoint x: 677, startPoint y: 219, endPoint x: 679, endPoint y: 362, distance: 143.1
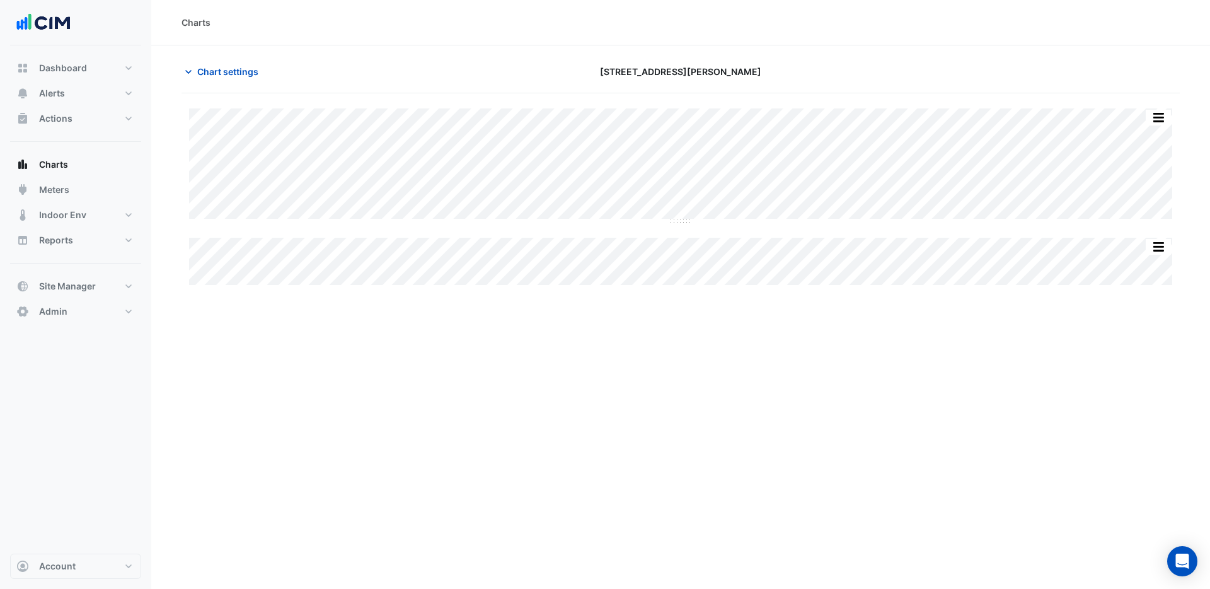
type input "**********"
click at [229, 79] on button "Chart settings" at bounding box center [223, 71] width 85 height 22
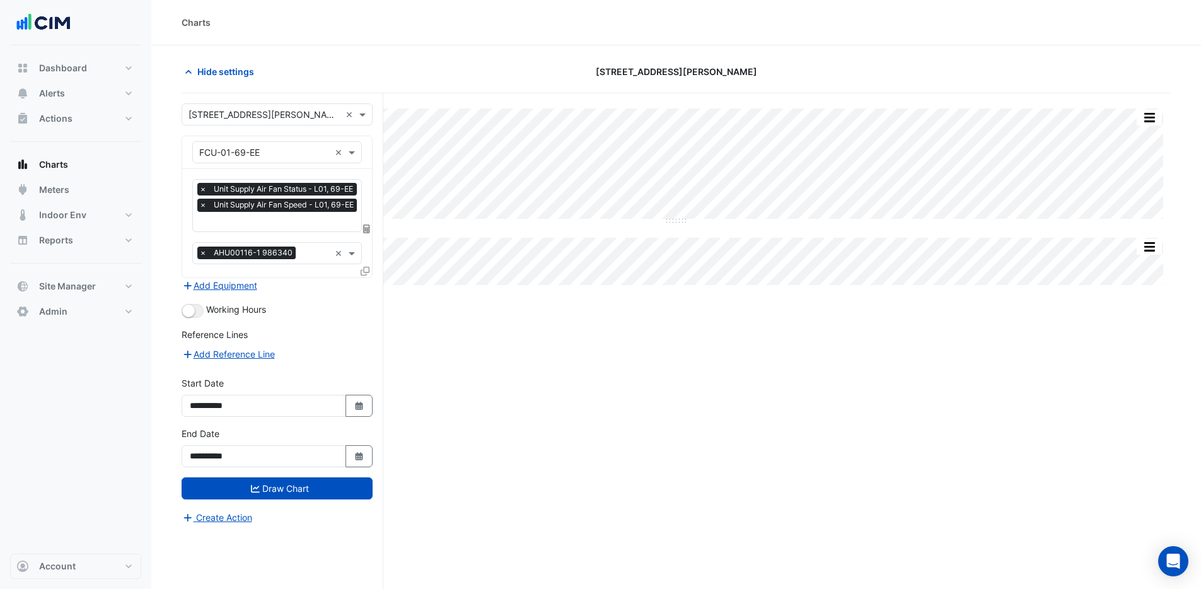
click at [254, 229] on div at bounding box center [278, 223] width 163 height 16
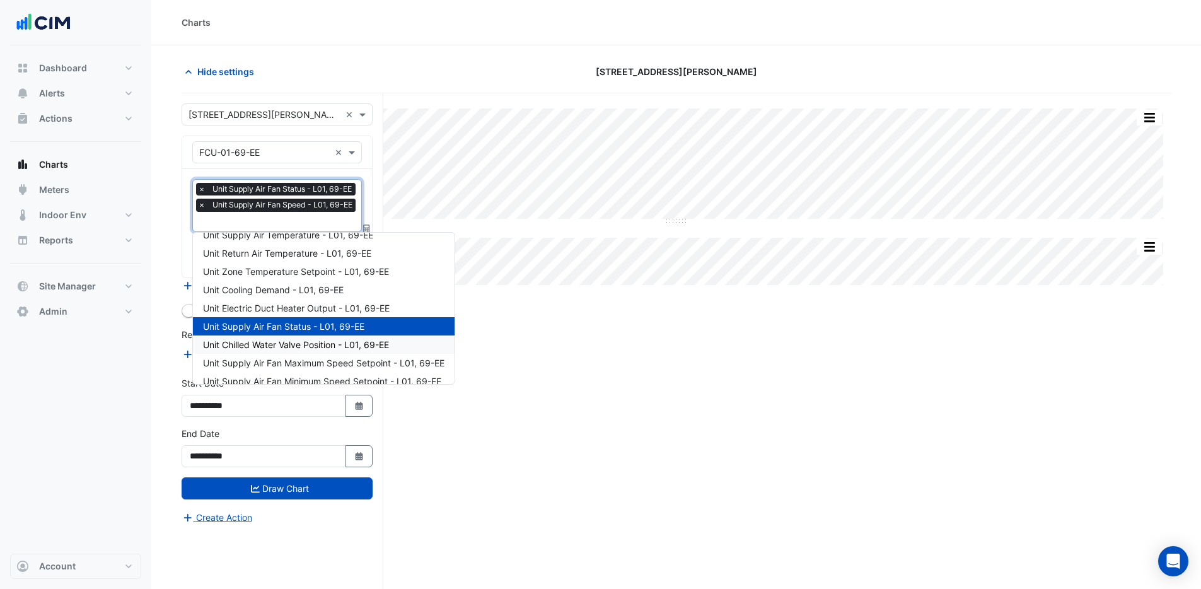
scroll to position [133, 0]
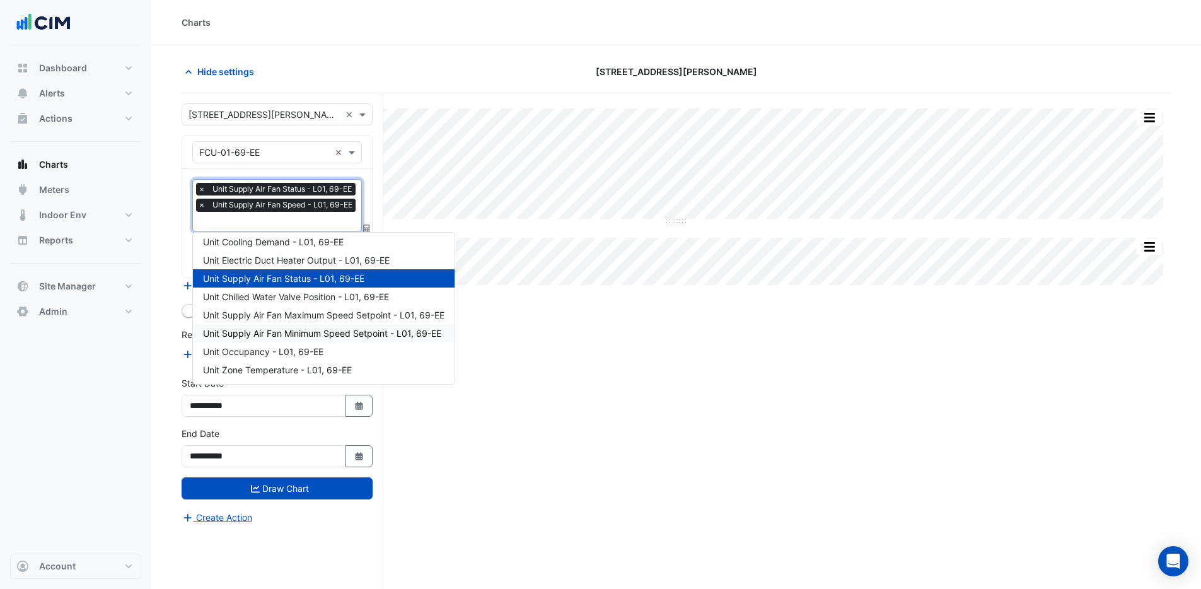
click at [326, 331] on span "Unit Supply Air Fan Minimum Speed Setpoint - L01, 69-EE" at bounding box center [322, 333] width 238 height 11
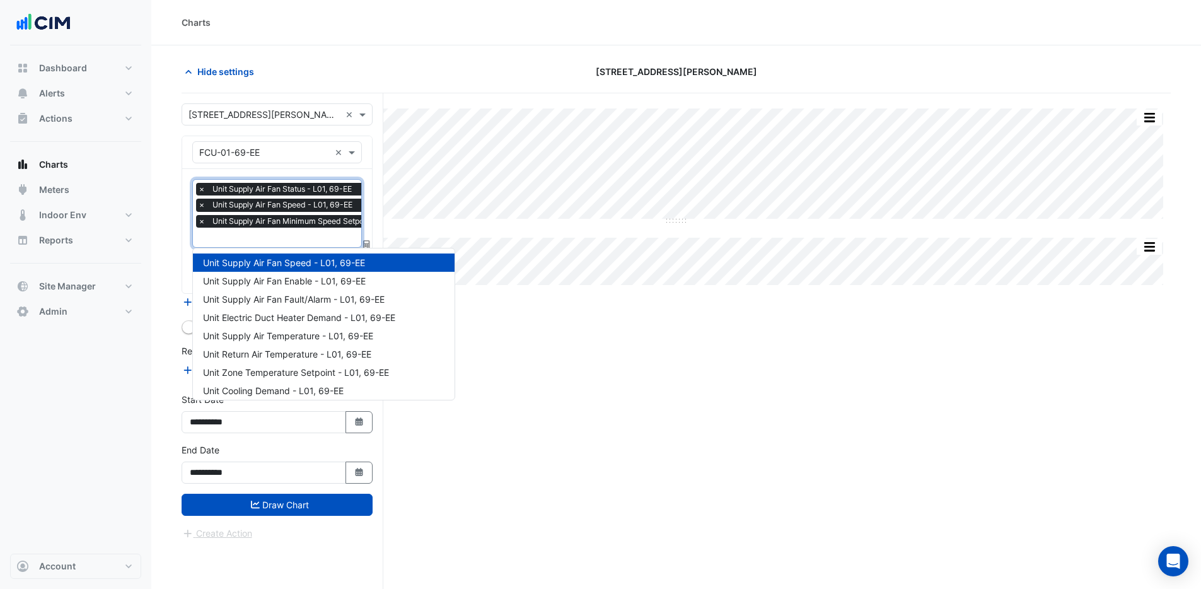
click at [304, 239] on input "text" at bounding box center [312, 238] width 228 height 13
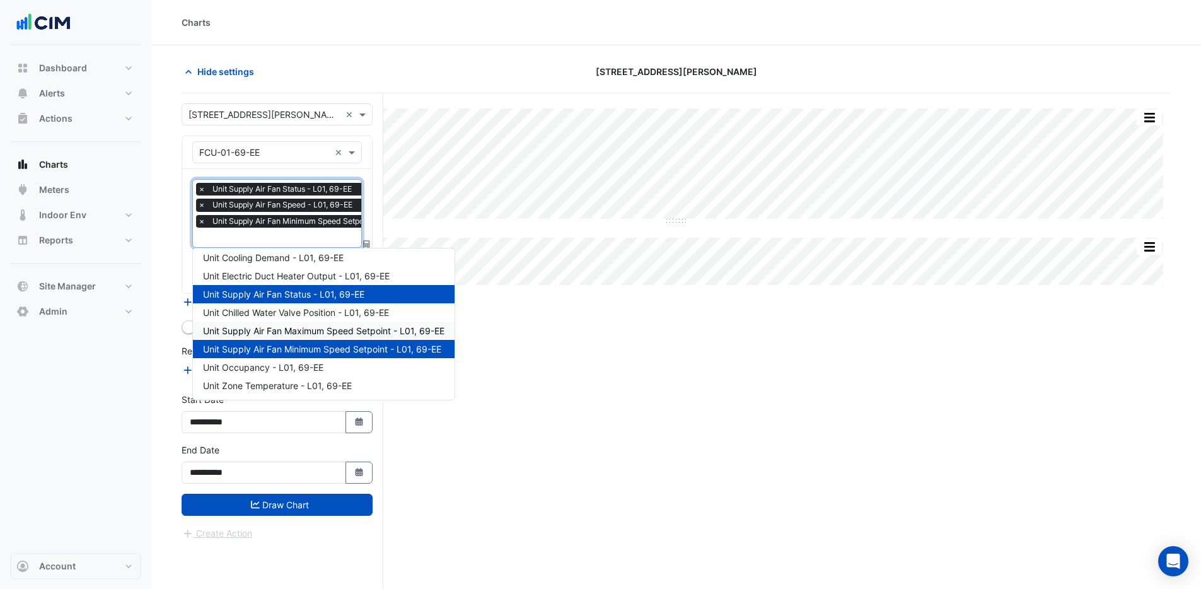
click at [324, 325] on span "Unit Supply Air Fan Maximum Speed Setpoint - L01, 69-EE" at bounding box center [323, 330] width 241 height 11
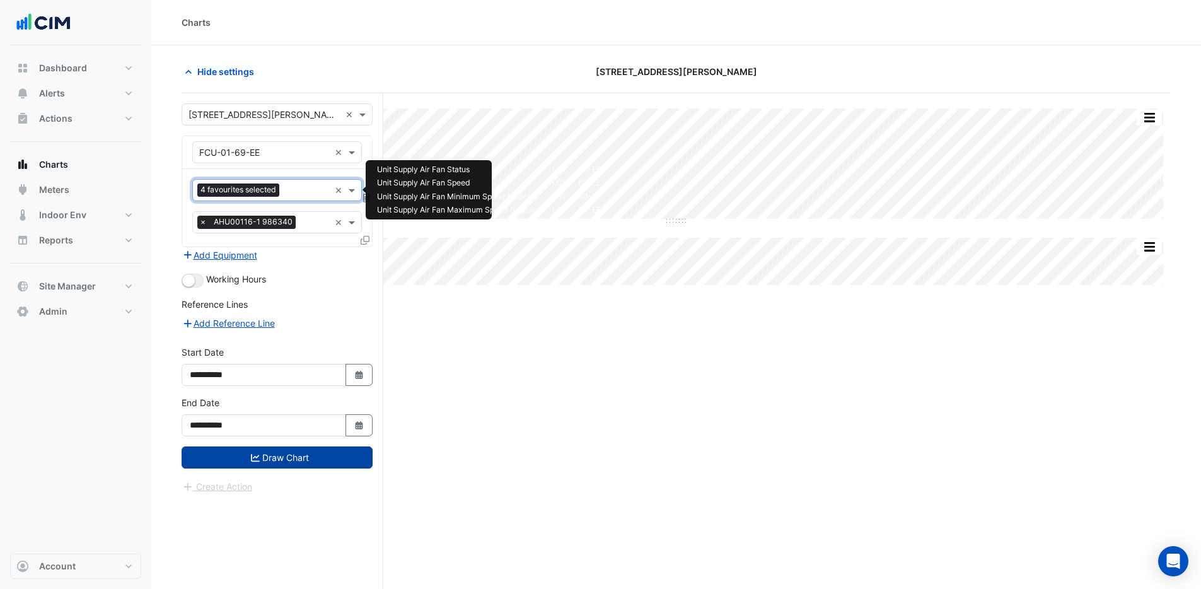
click at [293, 457] on button "Draw Chart" at bounding box center [276, 457] width 191 height 22
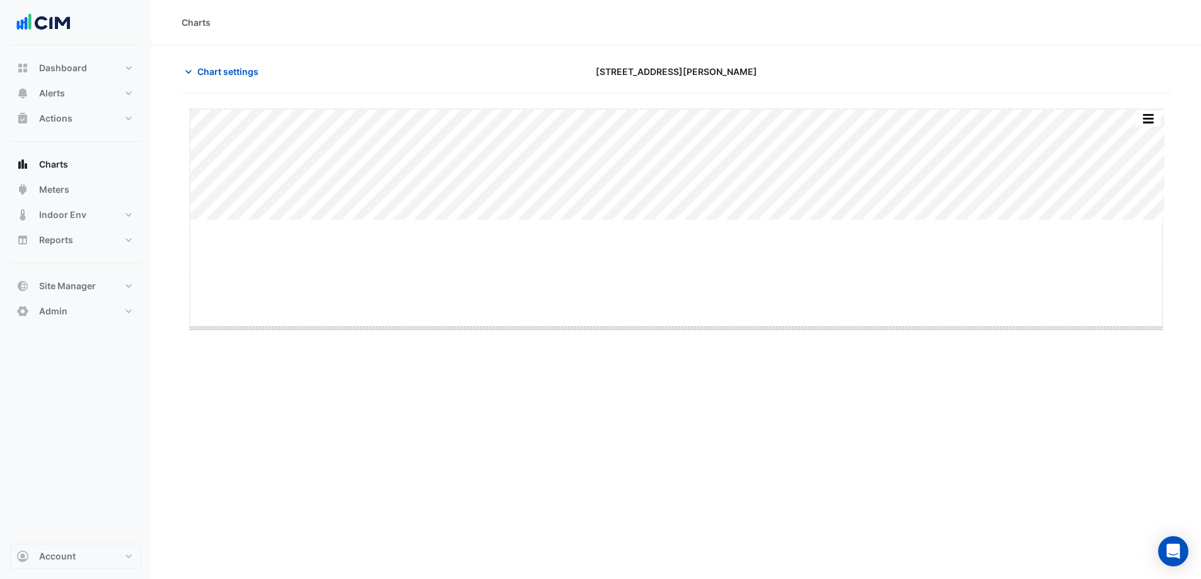
drag, startPoint x: 677, startPoint y: 222, endPoint x: 671, endPoint y: 330, distance: 107.9
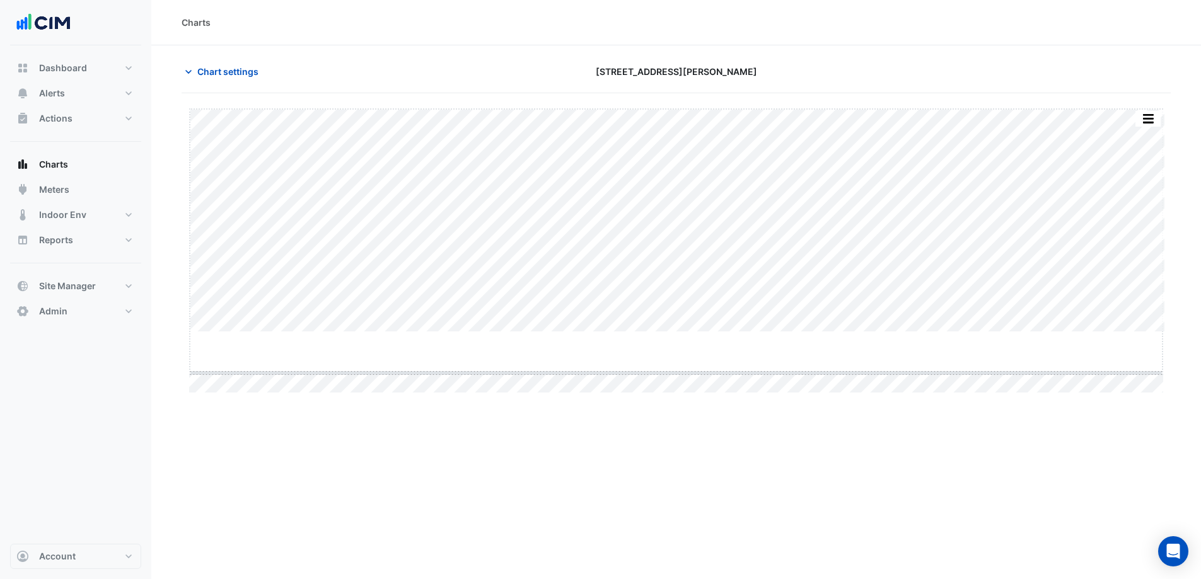
drag, startPoint x: 676, startPoint y: 330, endPoint x: 679, endPoint y: 377, distance: 47.4
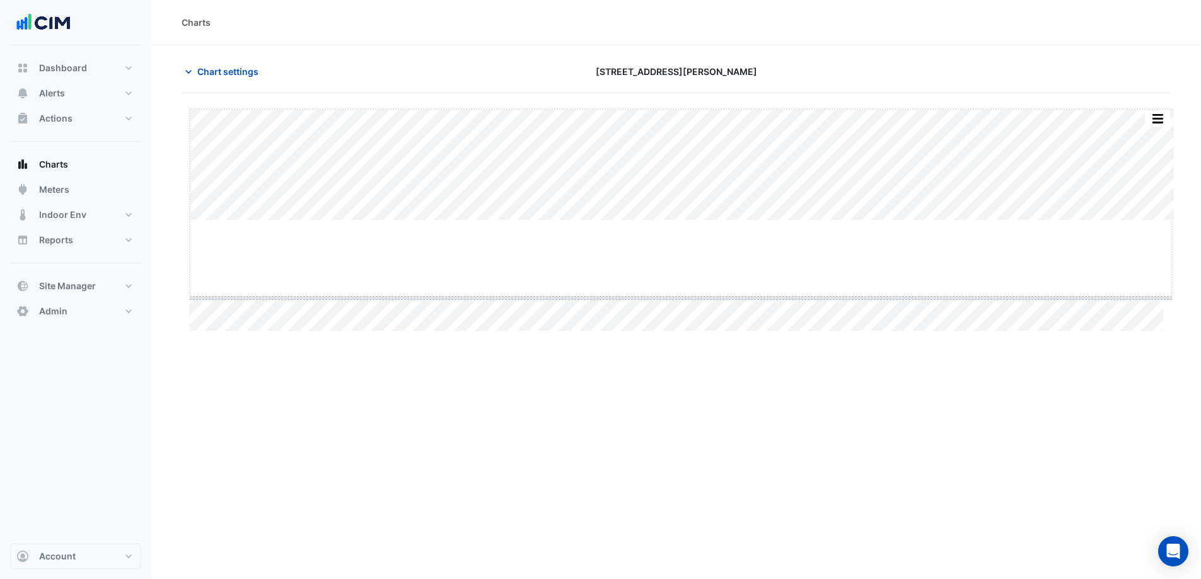
drag, startPoint x: 683, startPoint y: 221, endPoint x: 671, endPoint y: 301, distance: 81.5
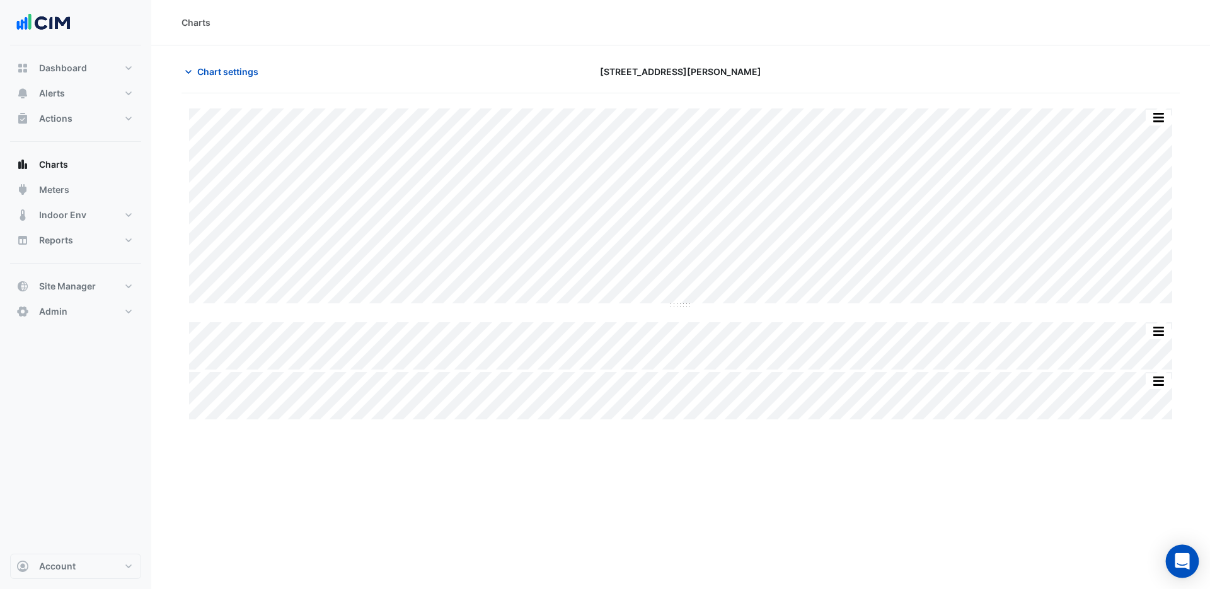
click at [1187, 568] on div "Open Intercom Messenger" at bounding box center [1182, 560] width 33 height 33
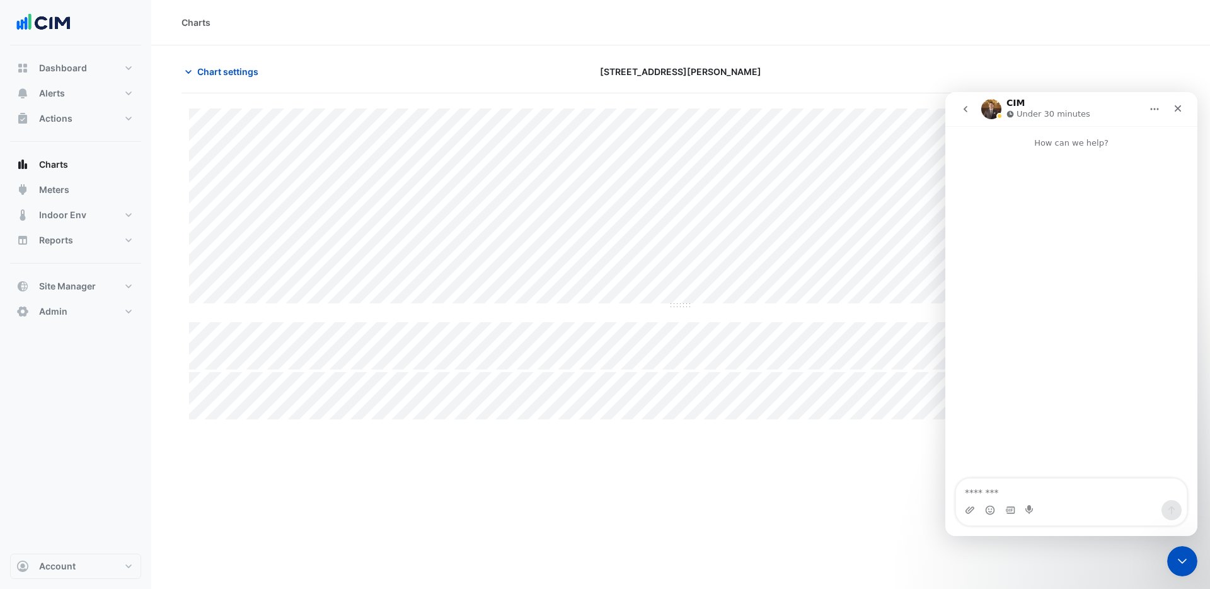
click at [877, 422] on div "Charts Chart settings [STREET_ADDRESS][PERSON_NAME] Split All Split None Print …" at bounding box center [680, 294] width 1059 height 589
click at [1176, 112] on icon "Close" at bounding box center [1178, 108] width 10 height 10
